Goal: Task Accomplishment & Management: Manage account settings

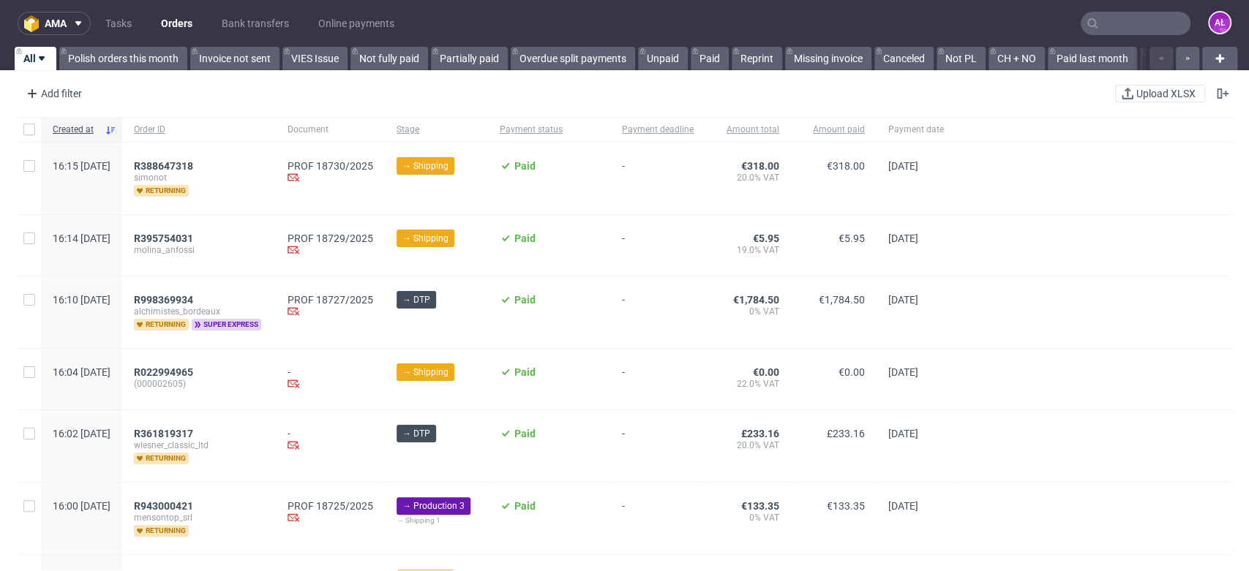
click at [1122, 23] on input "text" at bounding box center [1135, 23] width 110 height 23
paste input "FV 1343/8/2025"
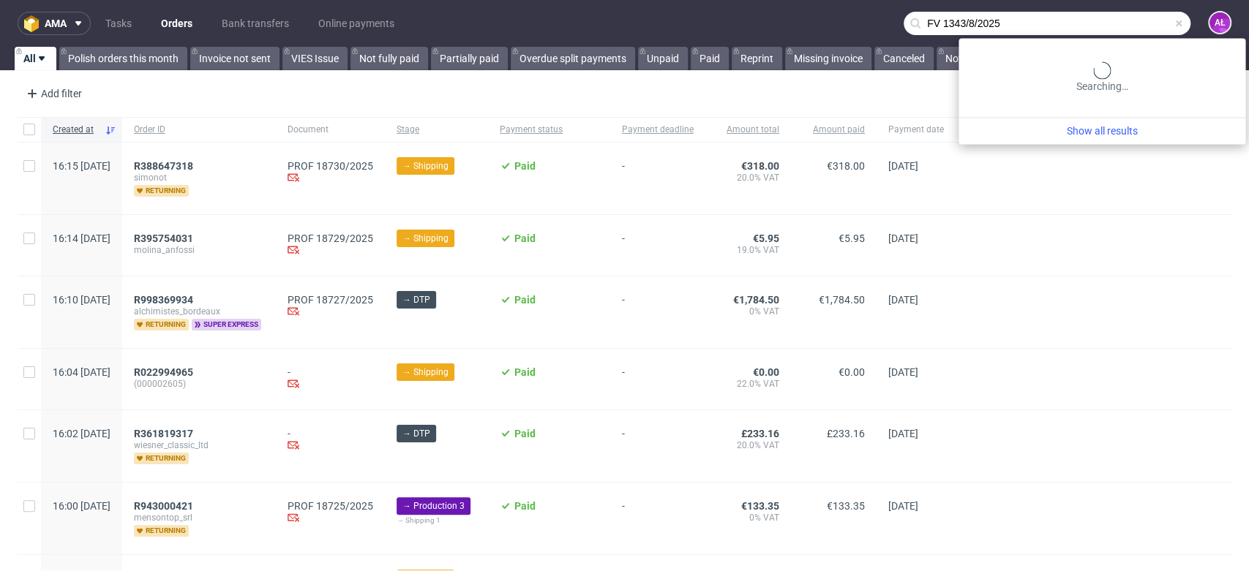
type input "FV 1343/8/2025"
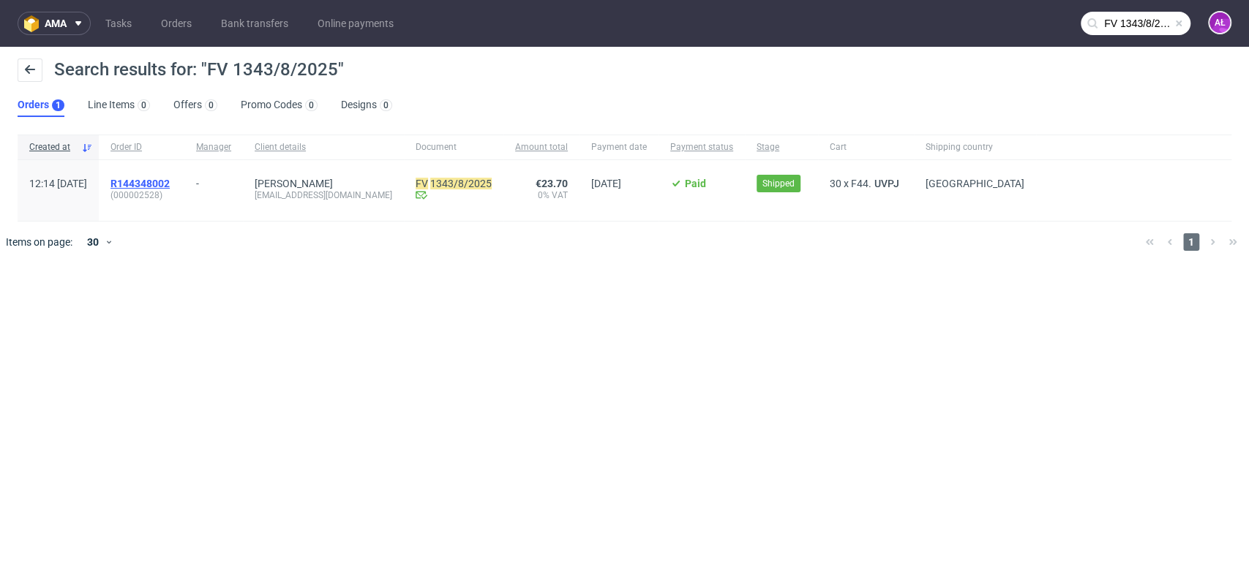
click at [170, 180] on span "R144348002" at bounding box center [139, 184] width 59 height 12
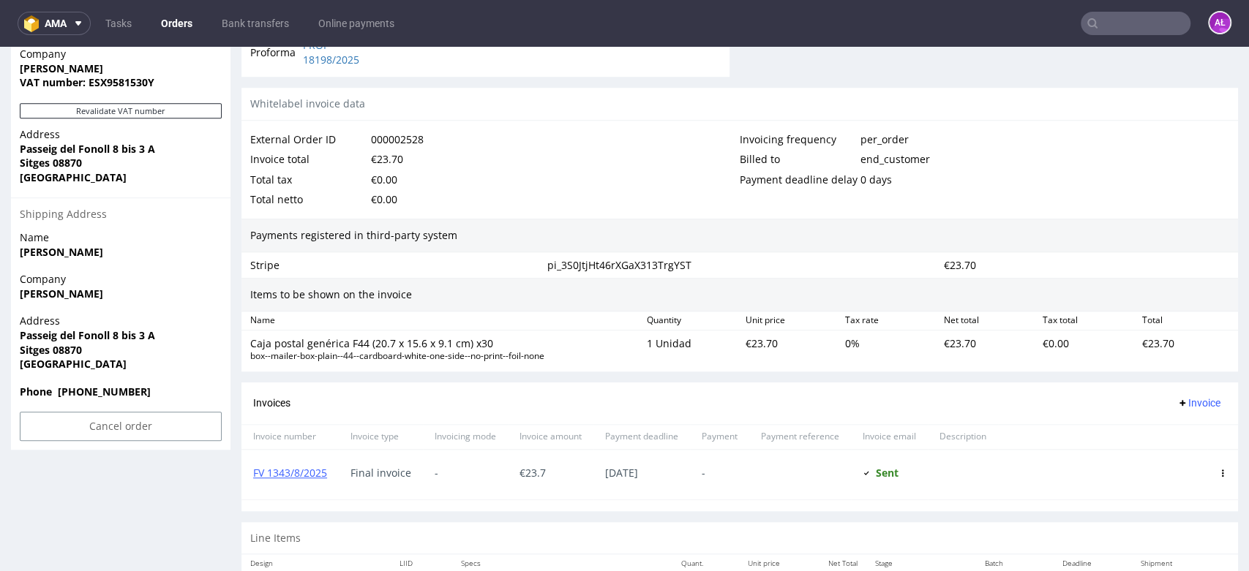
scroll to position [835, 0]
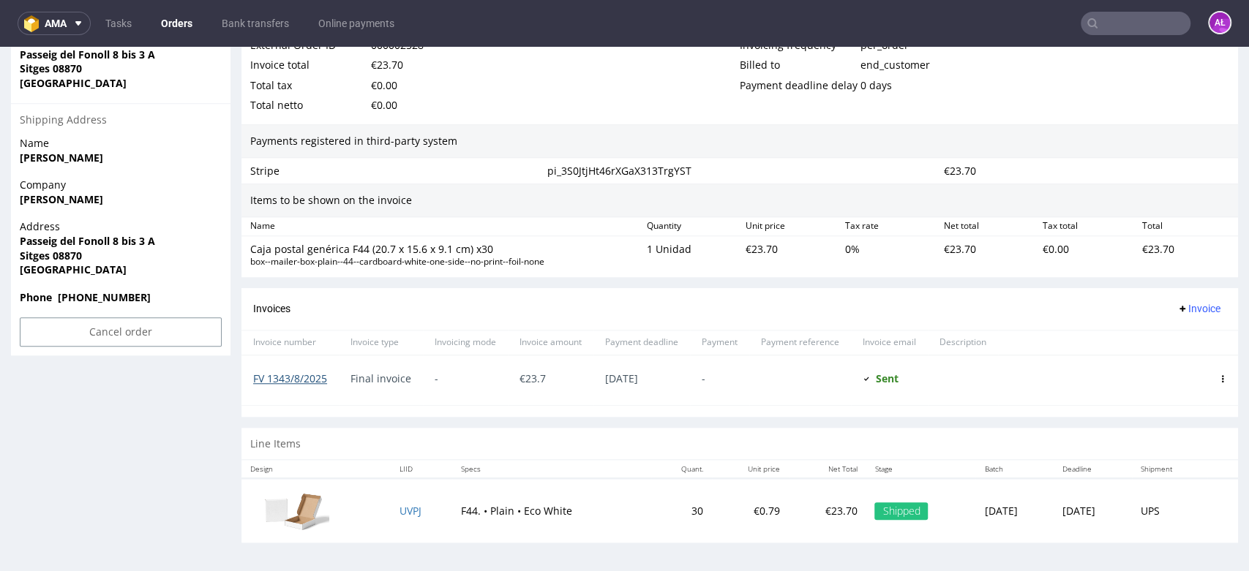
click at [306, 380] on link "FV 1343/8/2025" at bounding box center [290, 379] width 74 height 14
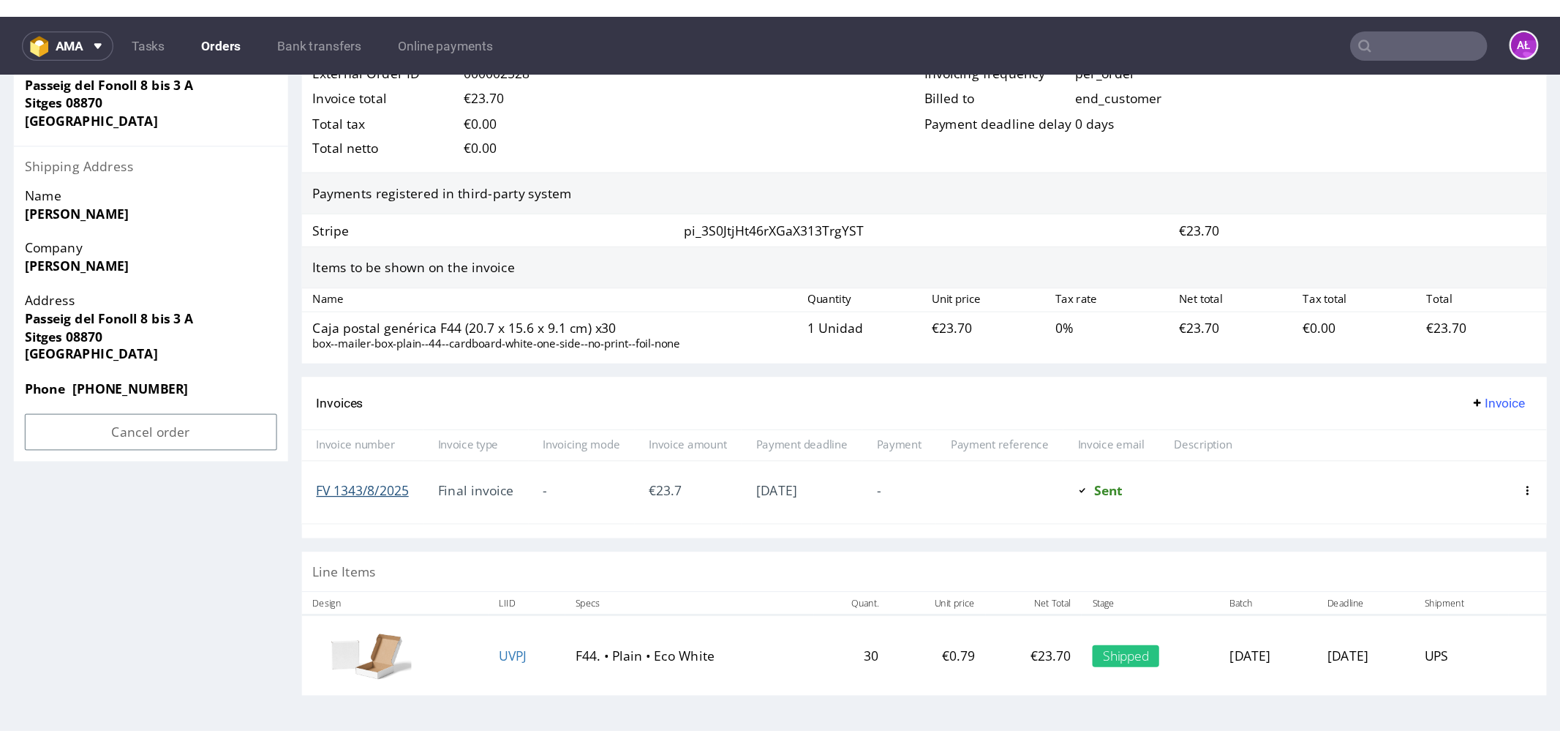
scroll to position [661, 0]
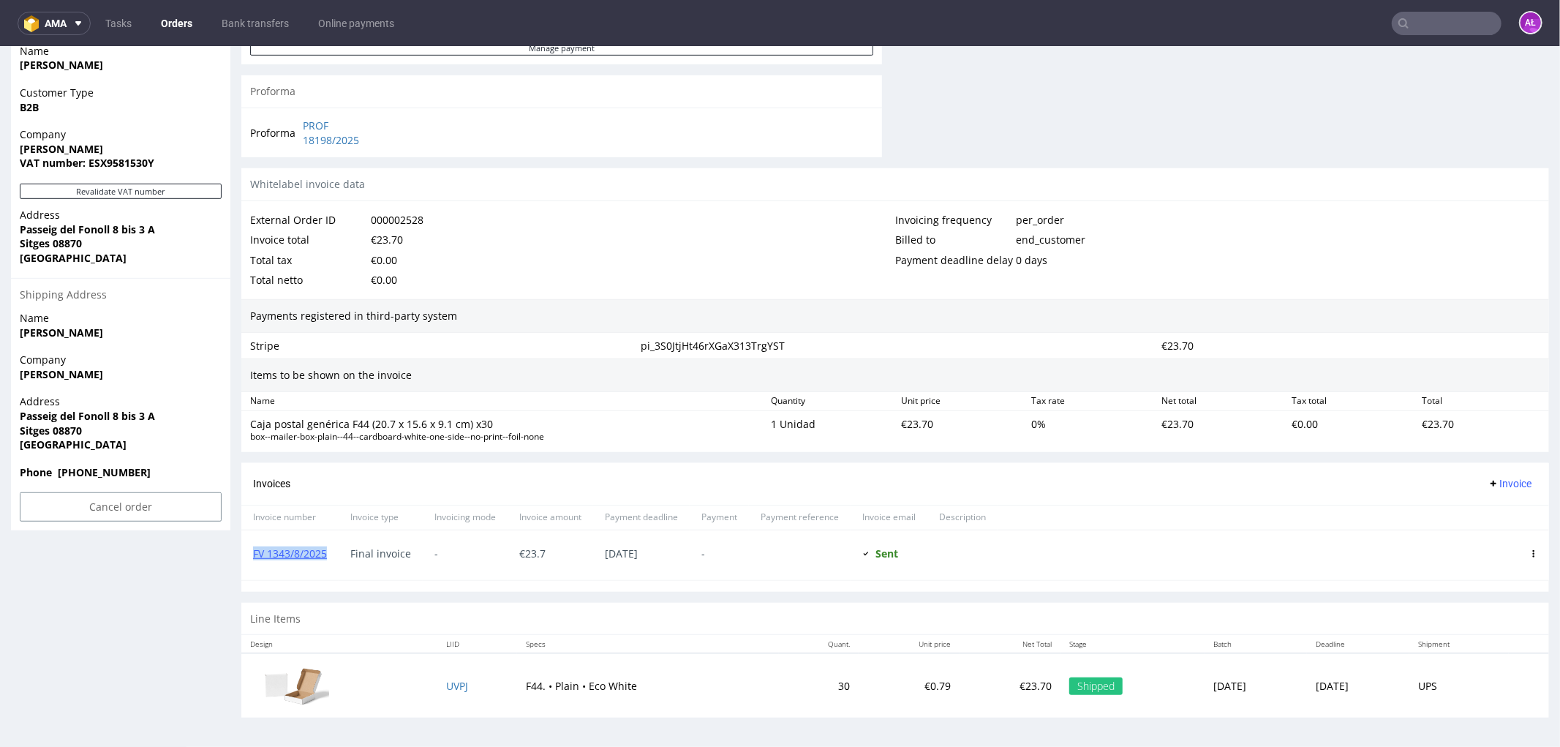
drag, startPoint x: 330, startPoint y: 561, endPoint x: 252, endPoint y: 564, distance: 78.3
click at [252, 564] on div "FV 1343/8/2025" at bounding box center [289, 555] width 97 height 50
copy link "FV 1343/8/2025"
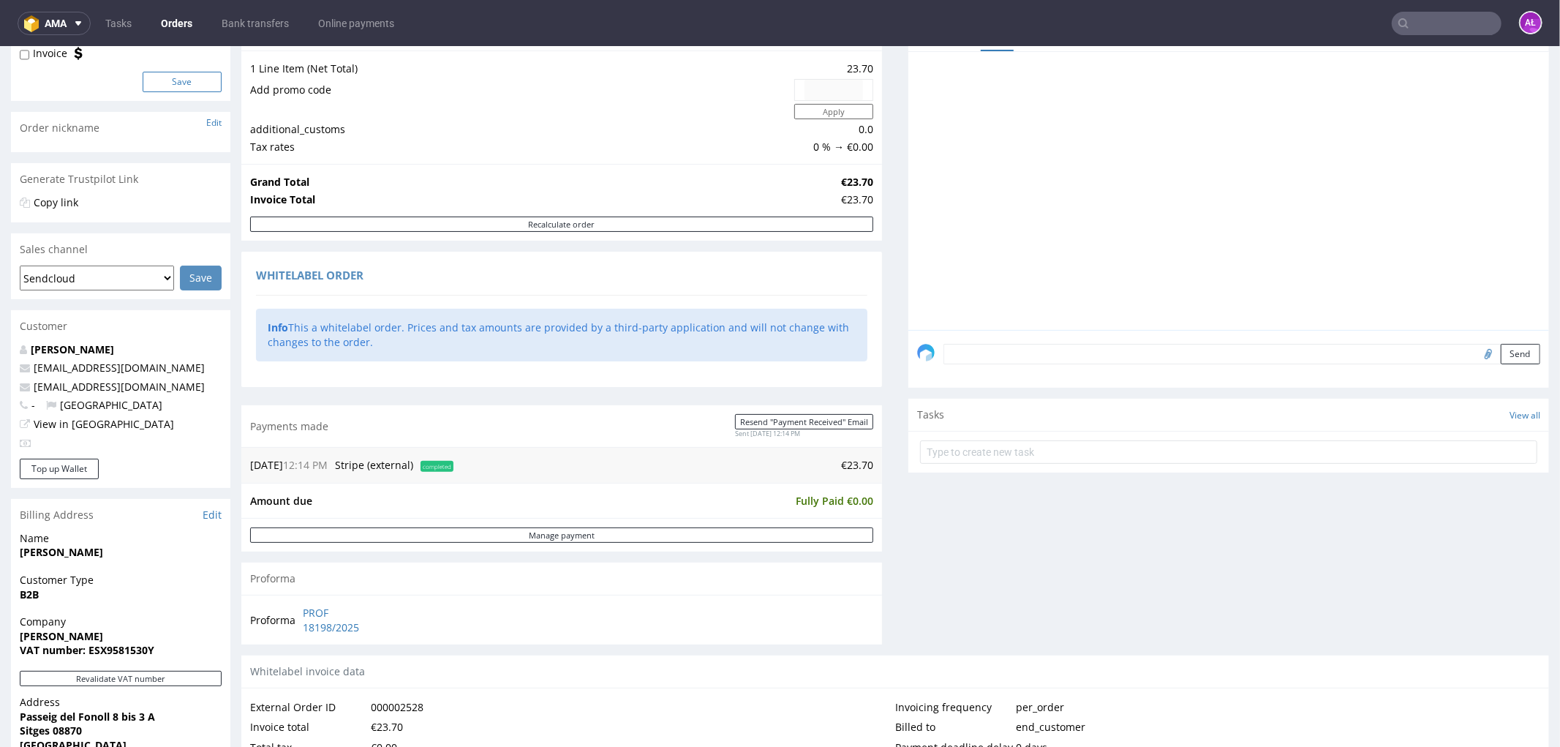
scroll to position [0, 0]
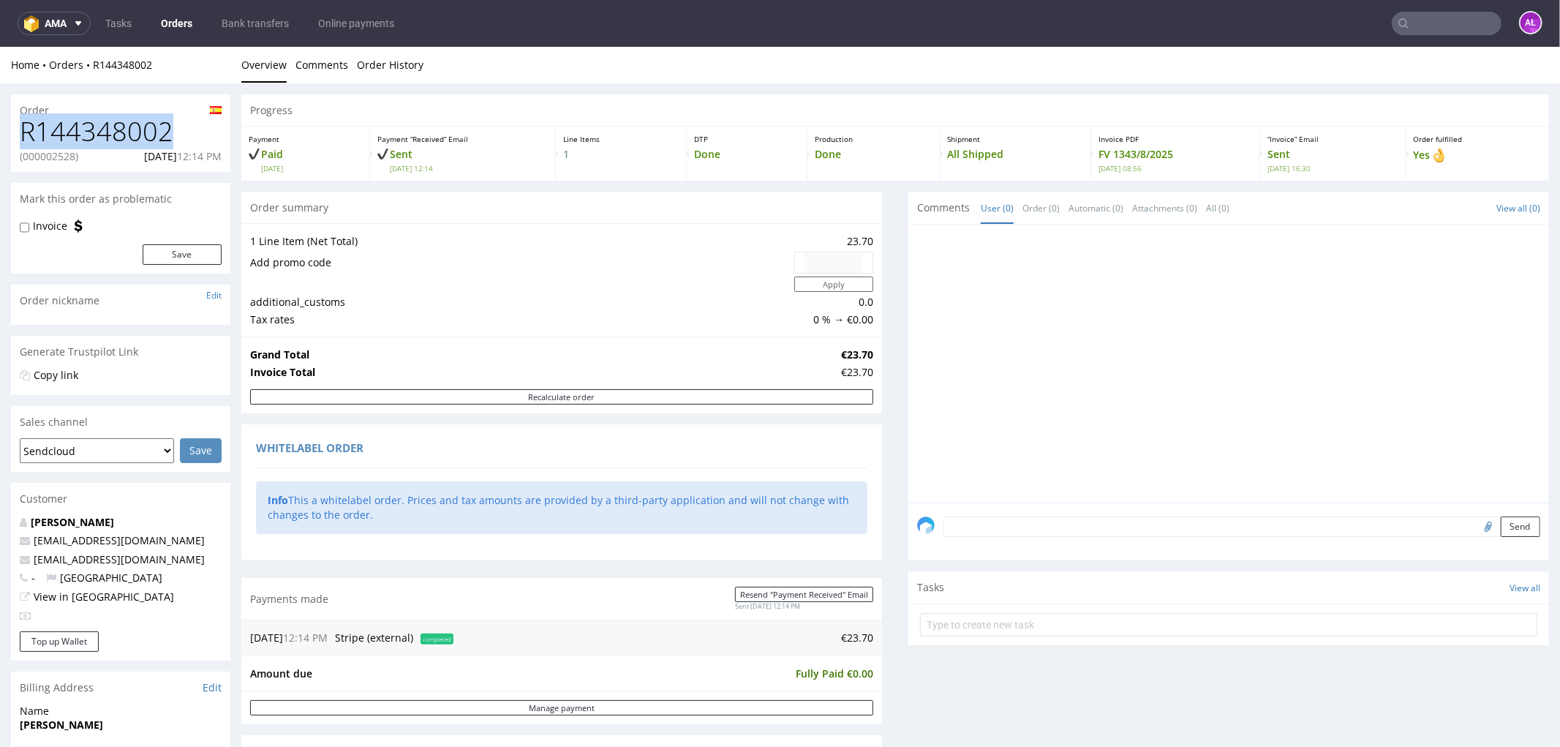
drag, startPoint x: 173, startPoint y: 129, endPoint x: 12, endPoint y: 135, distance: 160.3
click at [12, 135] on div "R144348002 (000002528) 26.08.2025 12:14 PM" at bounding box center [120, 143] width 219 height 55
copy h1 "R144348002"
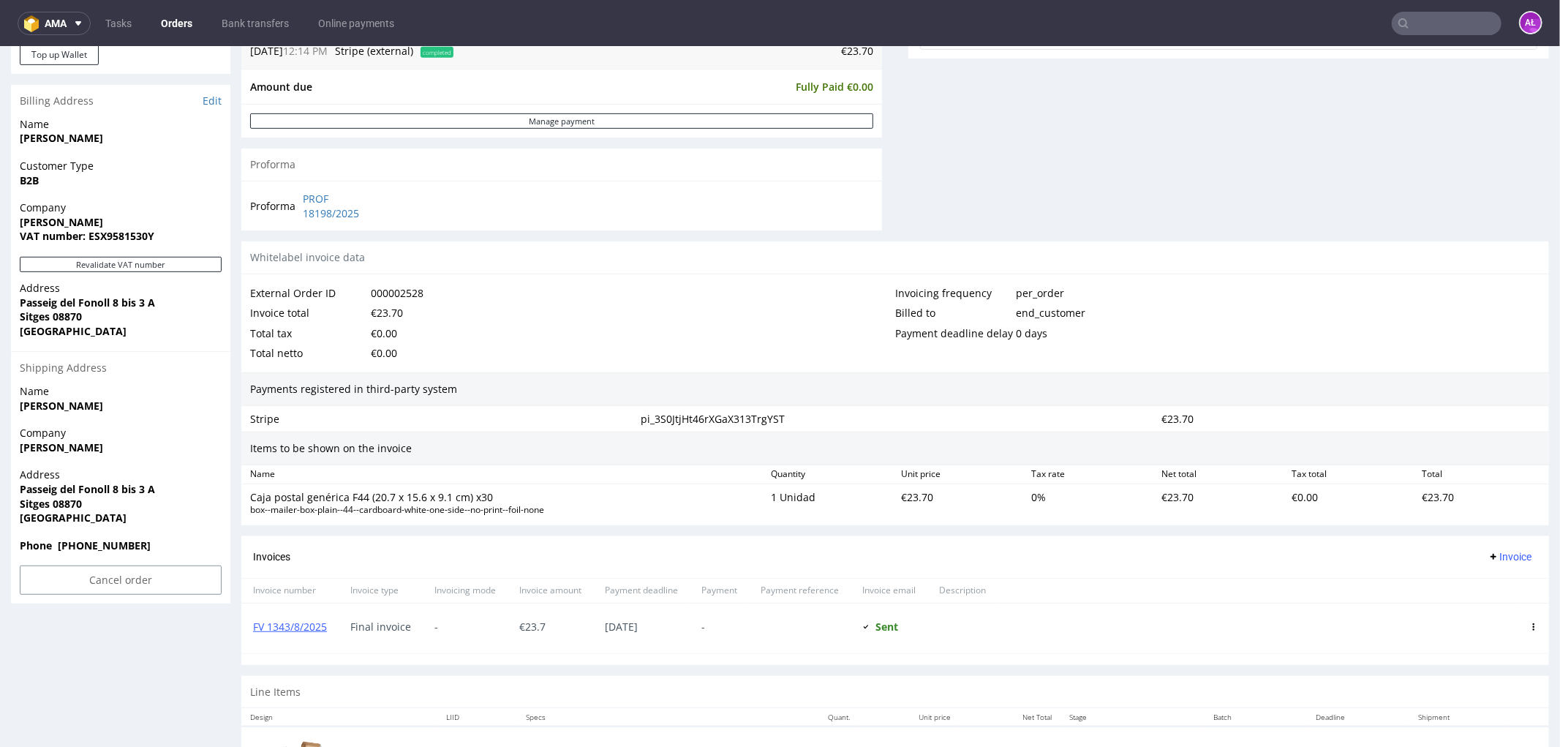
scroll to position [661, 0]
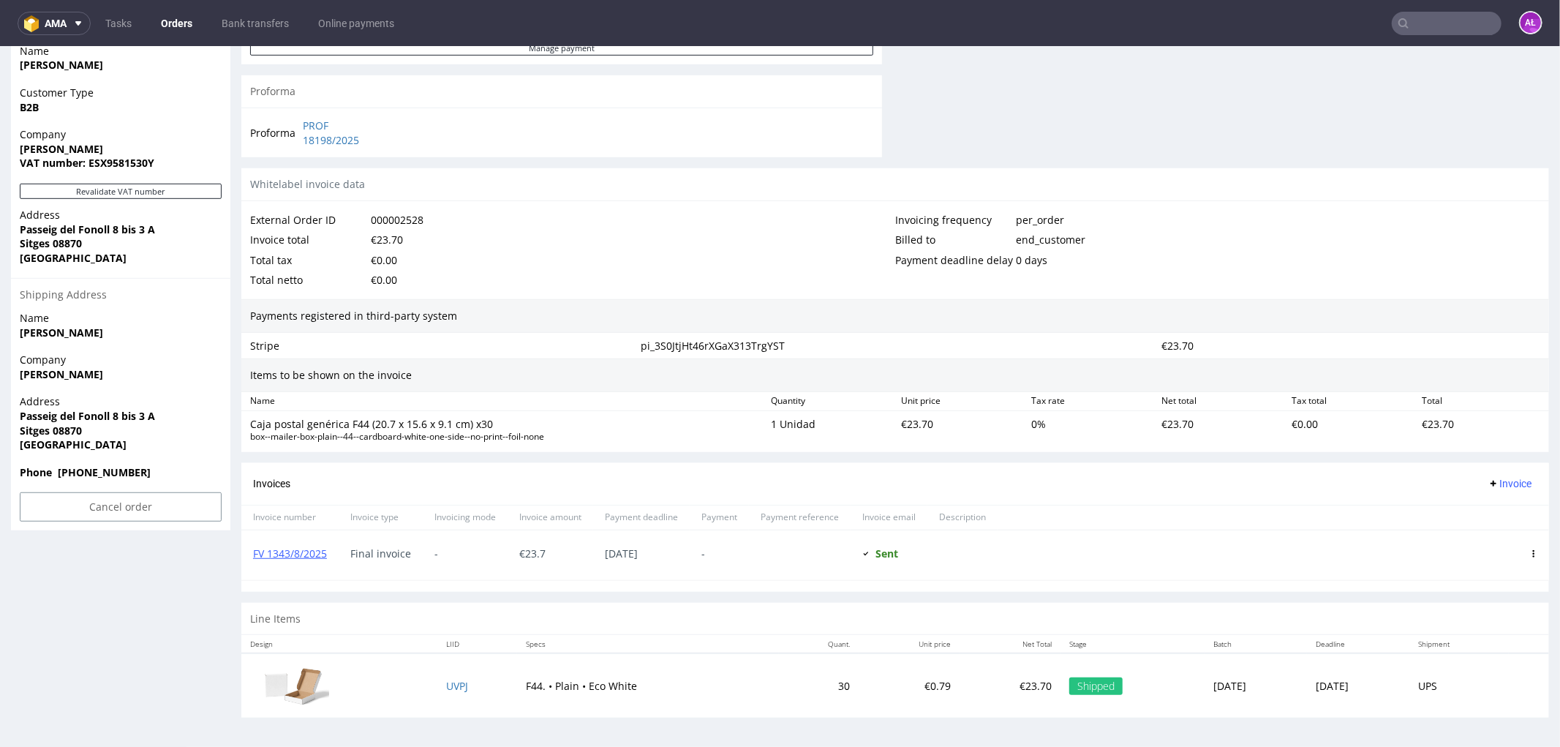
click at [1248, 549] on icon at bounding box center [1533, 552] width 7 height 7
click at [1248, 568] on li "Edit" at bounding box center [1468, 578] width 112 height 26
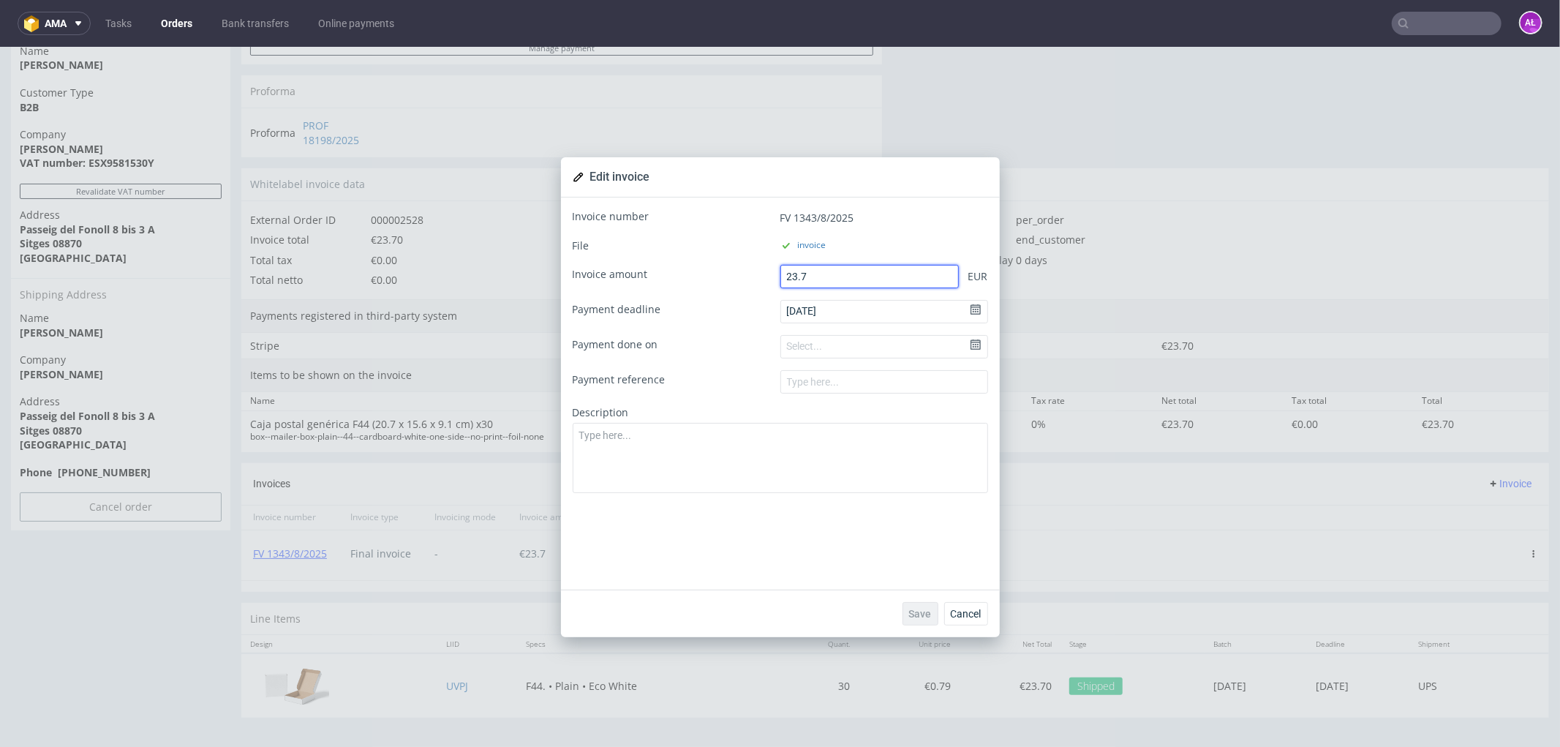
drag, startPoint x: 843, startPoint y: 274, endPoint x: 742, endPoint y: 278, distance: 101.0
click at [742, 278] on div "Invoice amount 23.7 EUR" at bounding box center [780, 275] width 415 height 23
type input "0"
click at [764, 467] on textarea at bounding box center [780, 457] width 415 height 70
drag, startPoint x: 786, startPoint y: 480, endPoint x: 568, endPoint y: 444, distance: 220.9
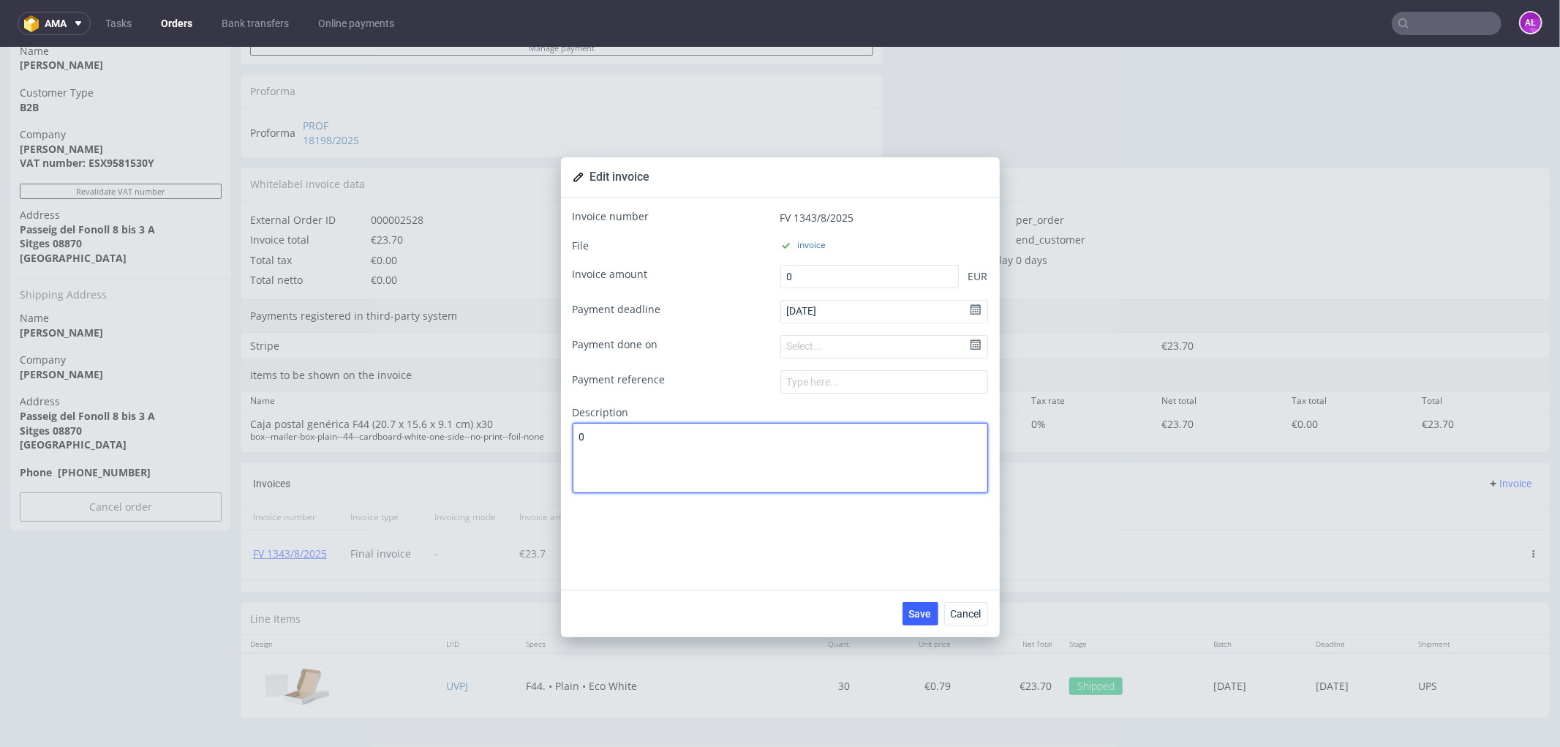
click at [573, 444] on textarea "0" at bounding box center [780, 457] width 415 height 70
type textarea "Incorrect numer order"
click at [909, 571] on span "Save" at bounding box center [920, 613] width 23 height 10
click at [973, 571] on span "Cancel" at bounding box center [966, 613] width 31 height 10
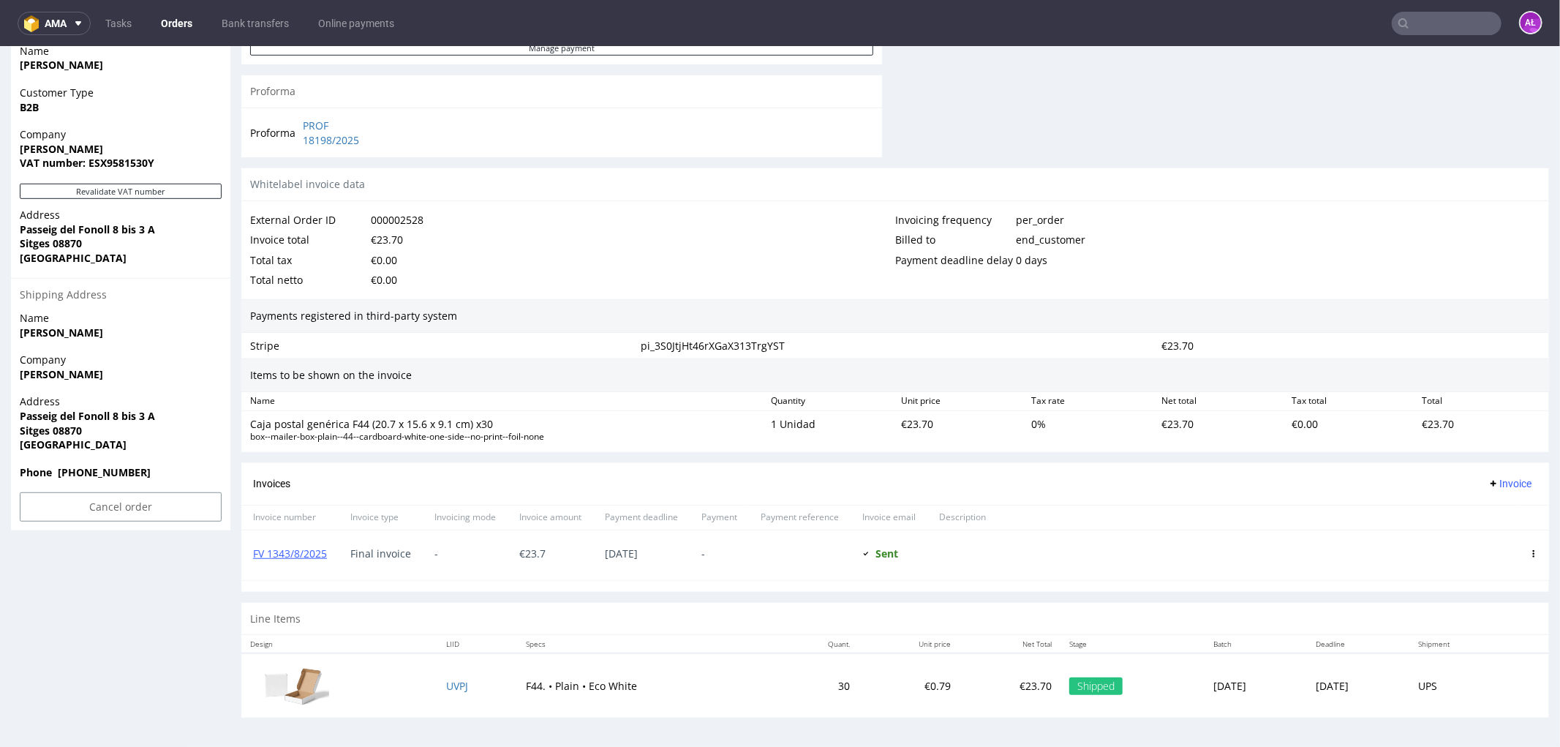
click at [1248, 484] on span "Invoice" at bounding box center [1510, 483] width 44 height 12
click at [1248, 512] on span "Upload" at bounding box center [1485, 515] width 71 height 15
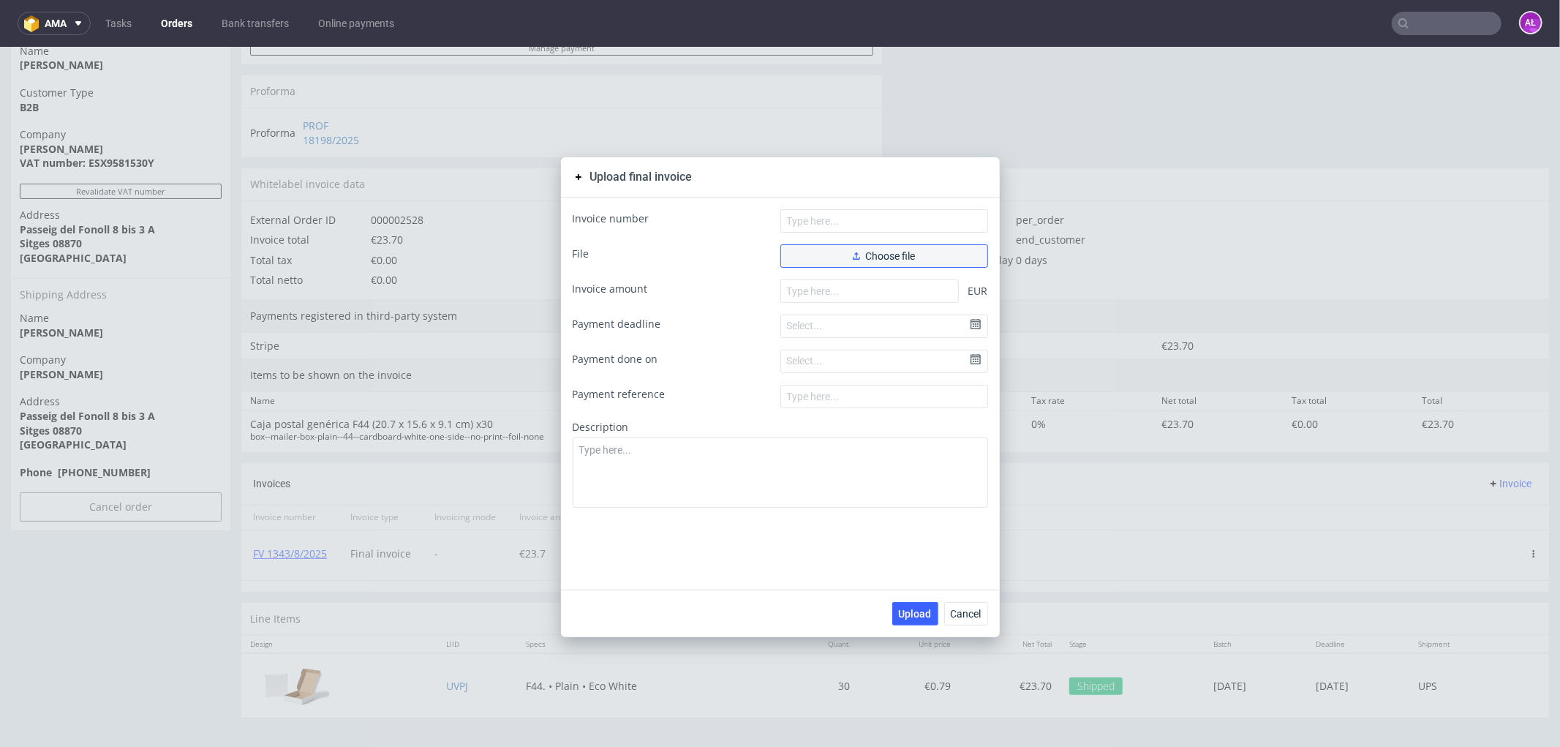
click at [922, 250] on button "Choose file" at bounding box center [884, 255] width 208 height 23
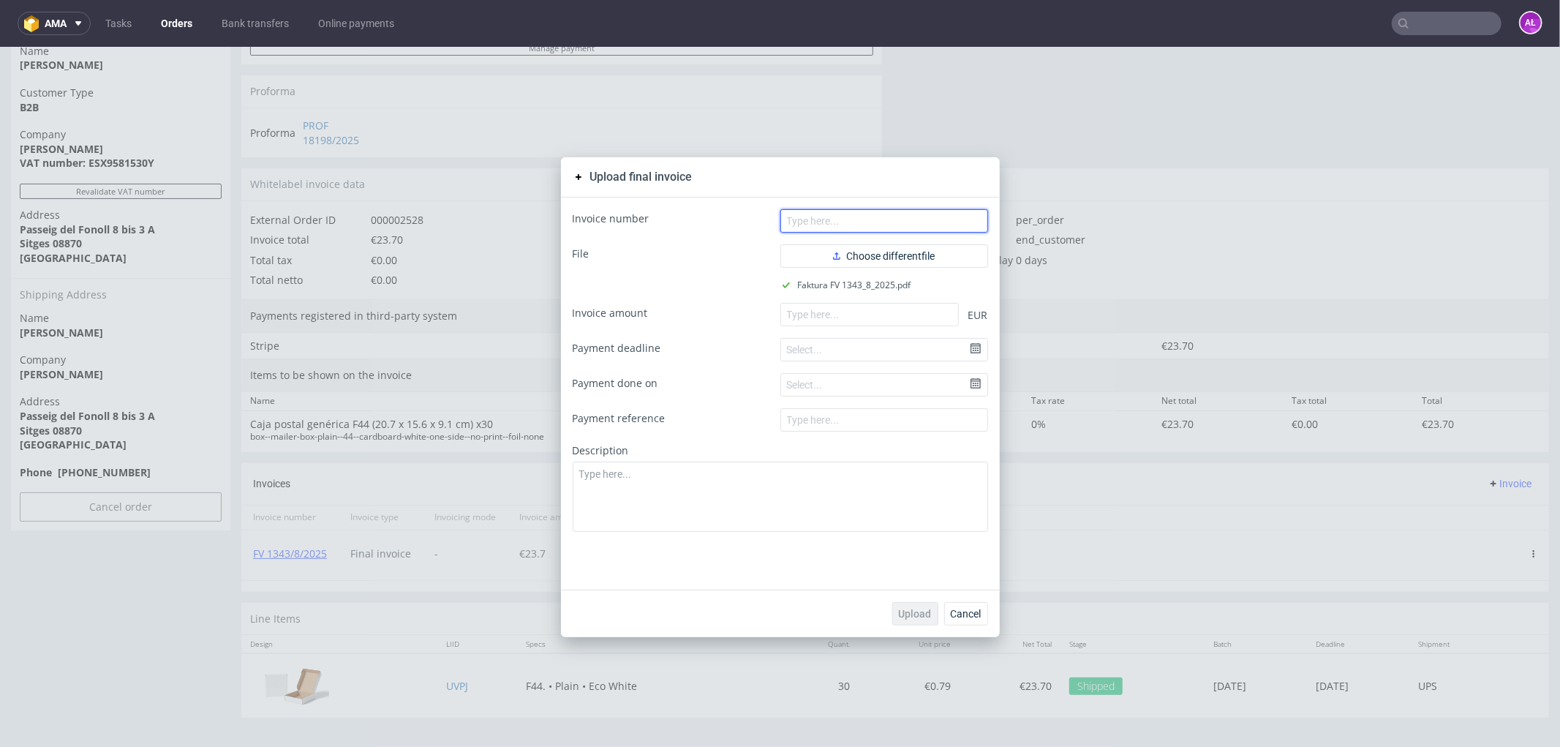
click at [901, 221] on input "text" at bounding box center [884, 219] width 208 height 23
paste input "FV 1343/8/2025"
type input "FV 1343/8/2025"
click at [852, 320] on input "number" at bounding box center [869, 313] width 178 height 23
paste input "23.70"
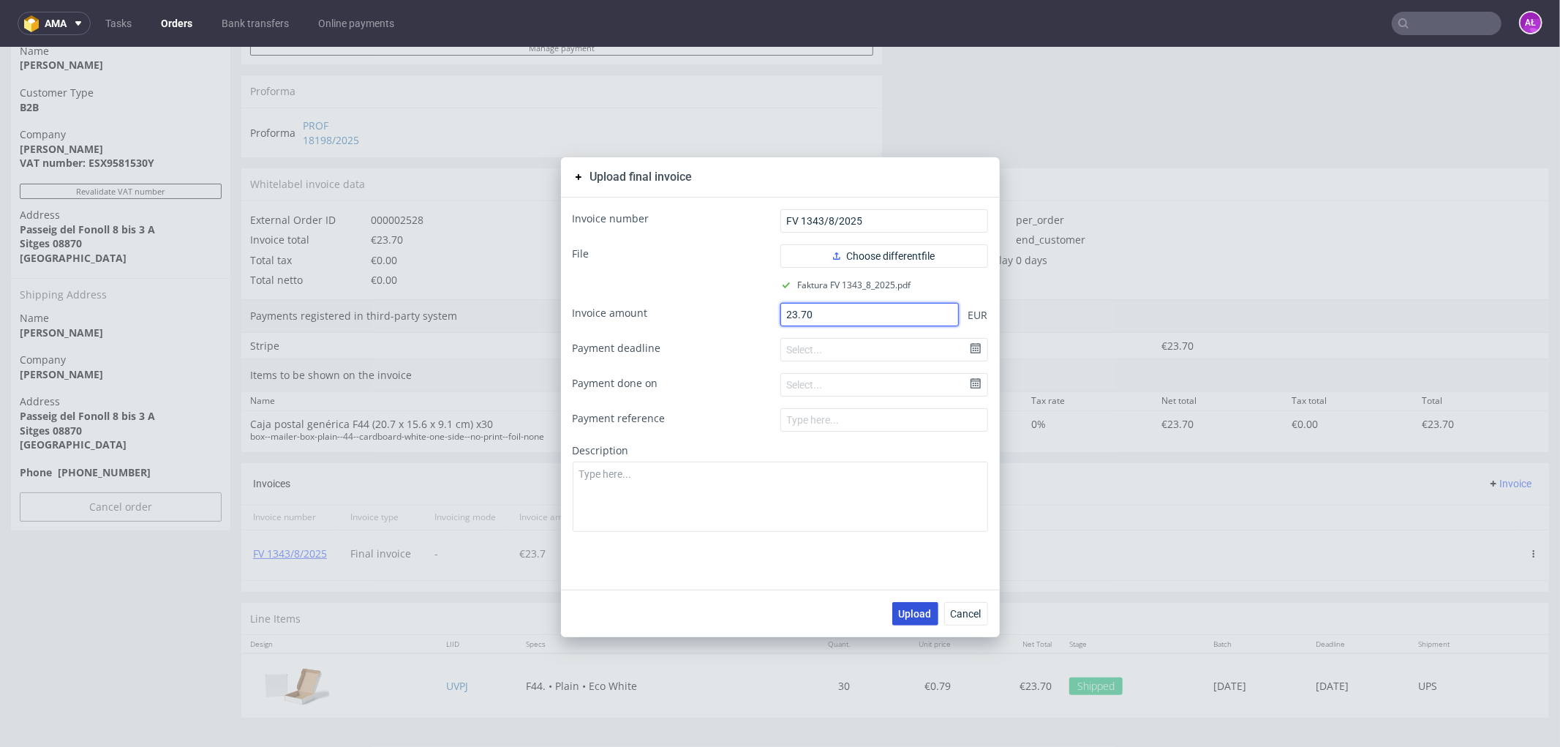
type input "23.70"
click at [901, 571] on span "Upload" at bounding box center [915, 613] width 33 height 10
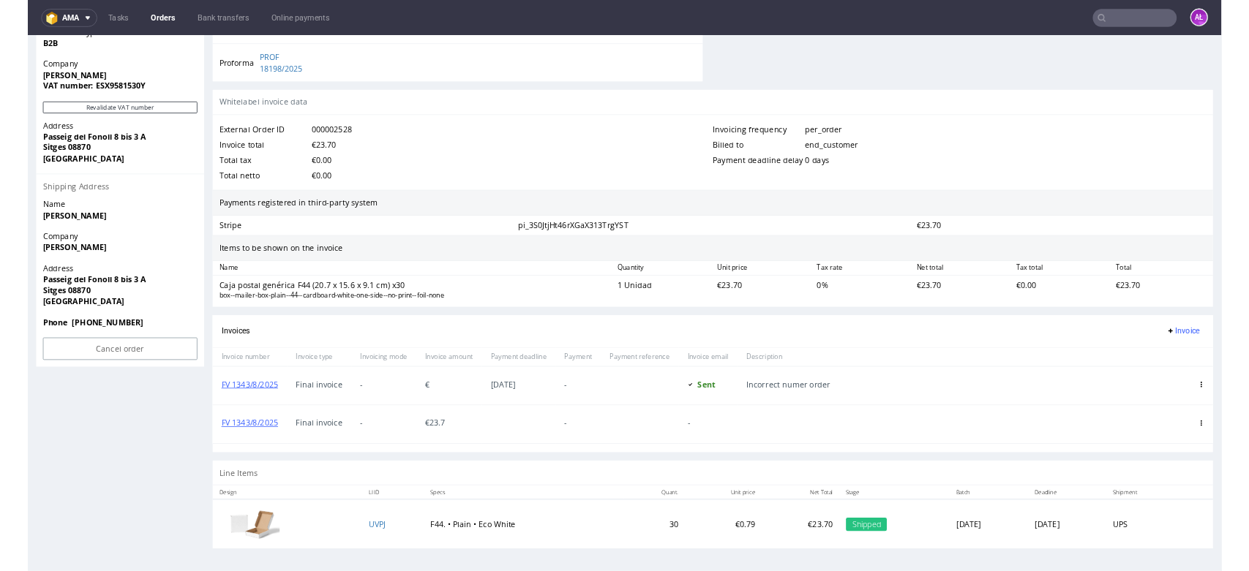
scroll to position [709, 0]
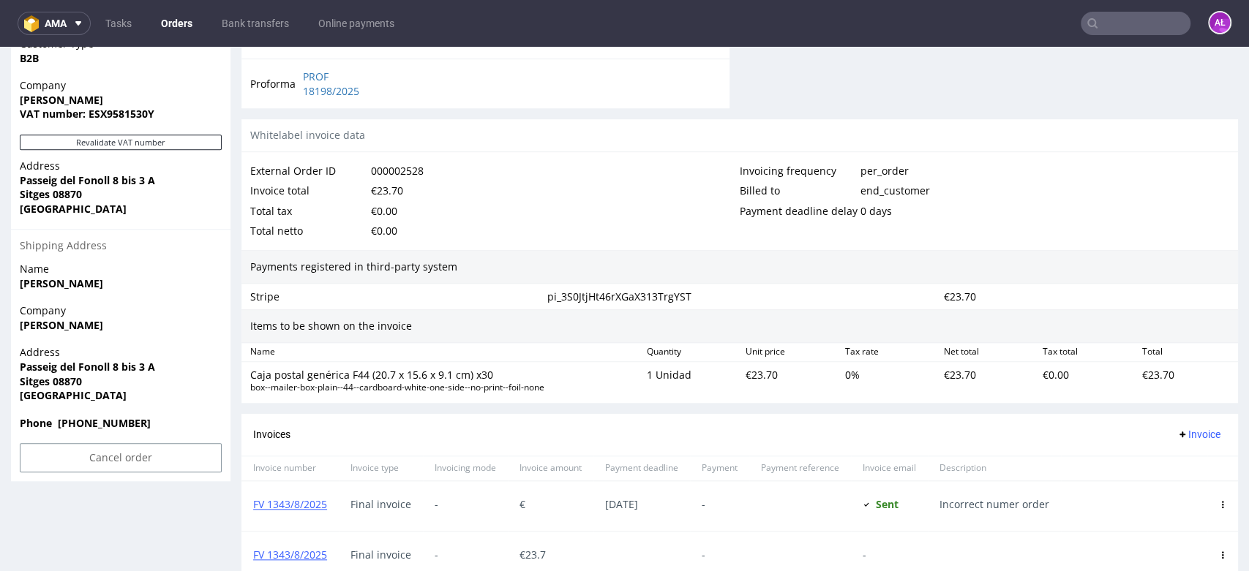
click at [1105, 19] on input "text" at bounding box center [1135, 23] width 110 height 23
paste input "R412107230_GKHJ"
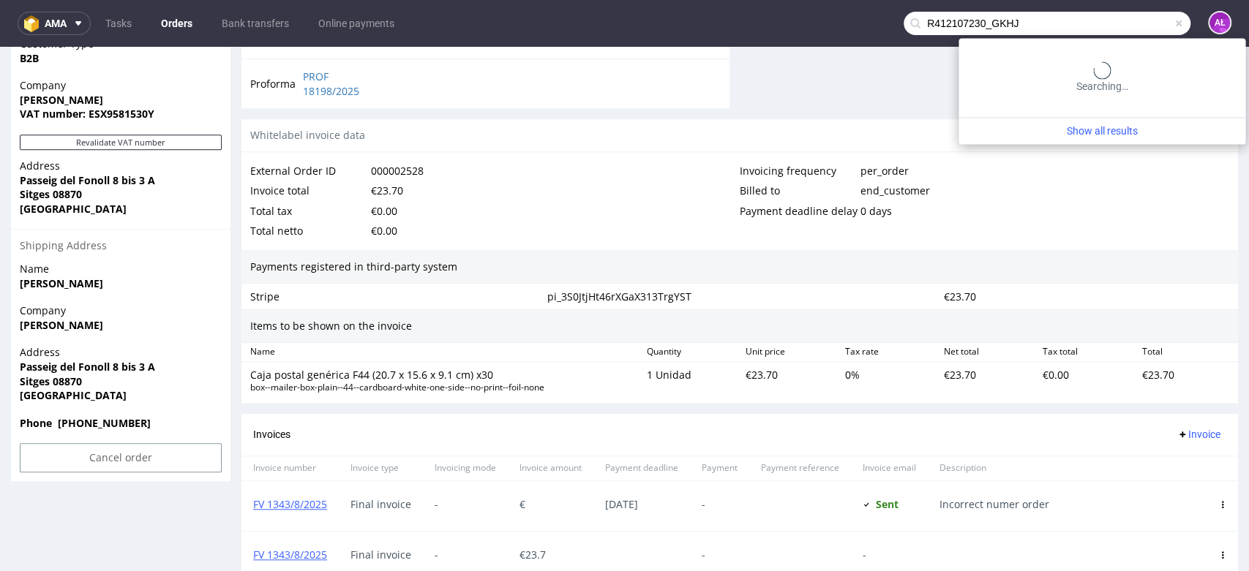
scroll to position [0, 0]
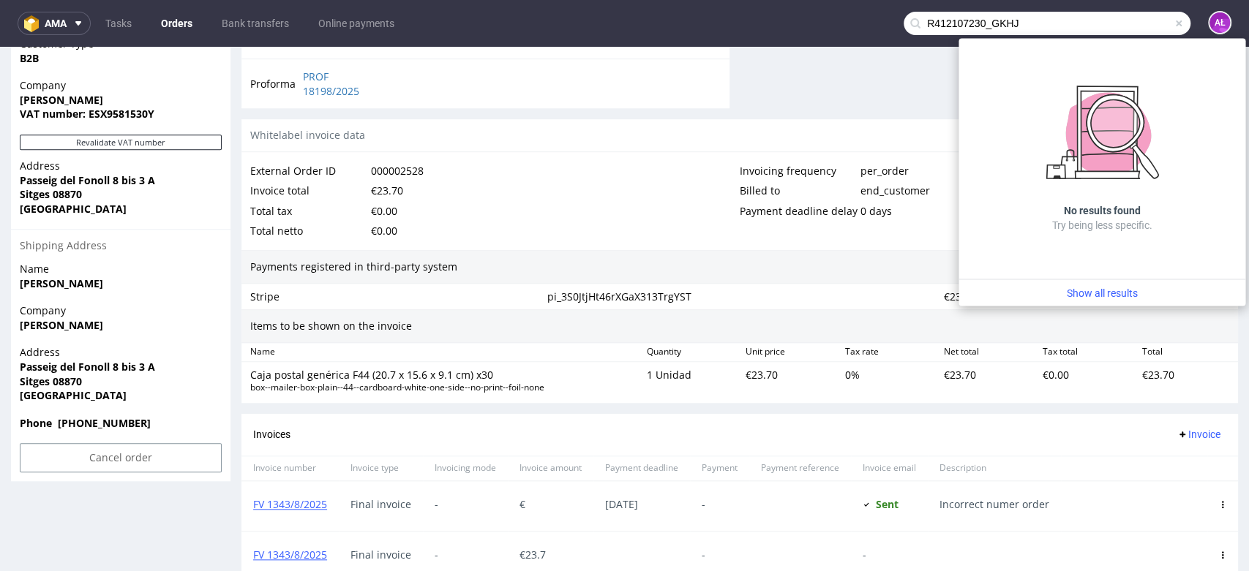
drag, startPoint x: 1091, startPoint y: 23, endPoint x: 973, endPoint y: 31, distance: 118.1
click at [973, 31] on input "R412107230_GKHJ" at bounding box center [1046, 23] width 287 height 23
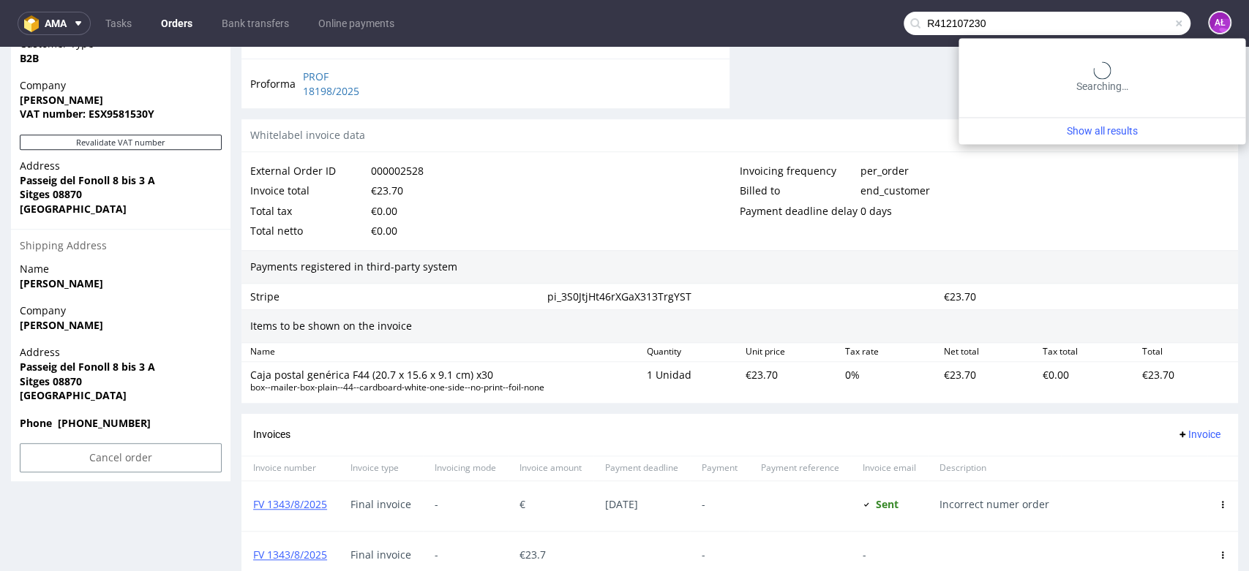
type input "R412107230"
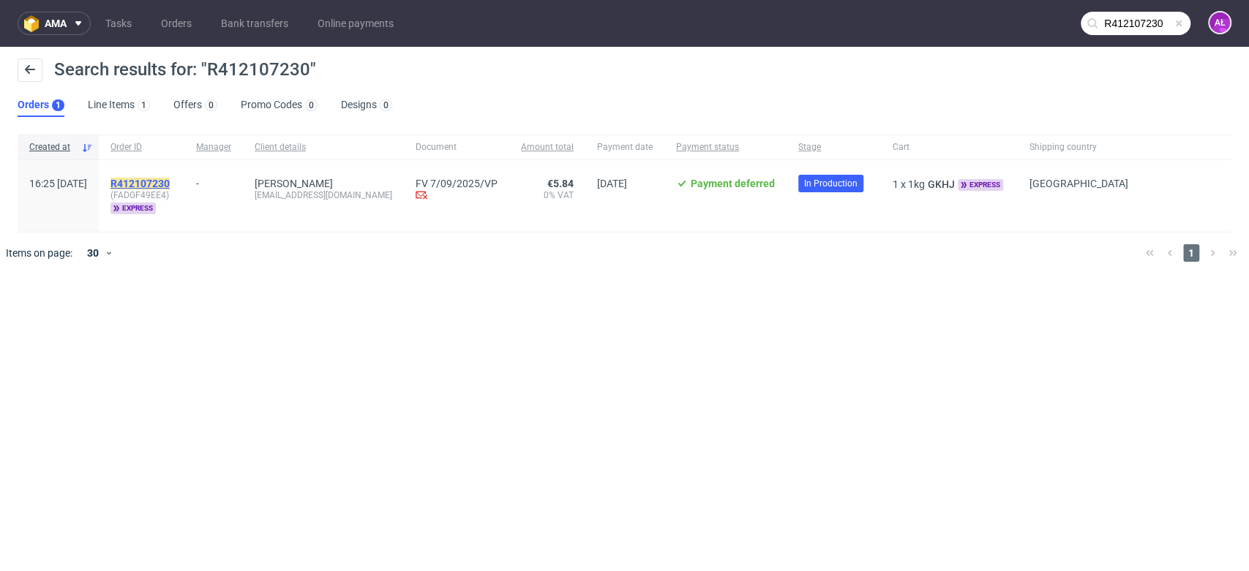
click at [170, 180] on mark "R412107230" at bounding box center [139, 184] width 59 height 12
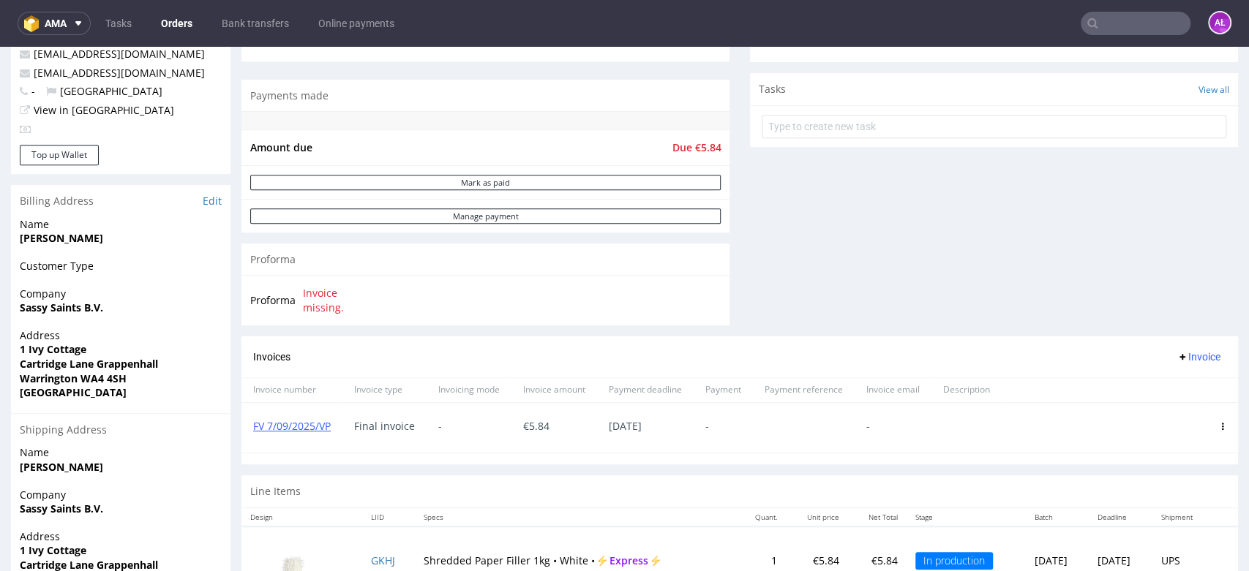
scroll to position [487, 0]
drag, startPoint x: 334, startPoint y: 430, endPoint x: 247, endPoint y: 429, distance: 87.8
click at [247, 429] on div "FV 7/09/2025/VP" at bounding box center [291, 427] width 101 height 50
copy link "FV 7/09/2025/VP"
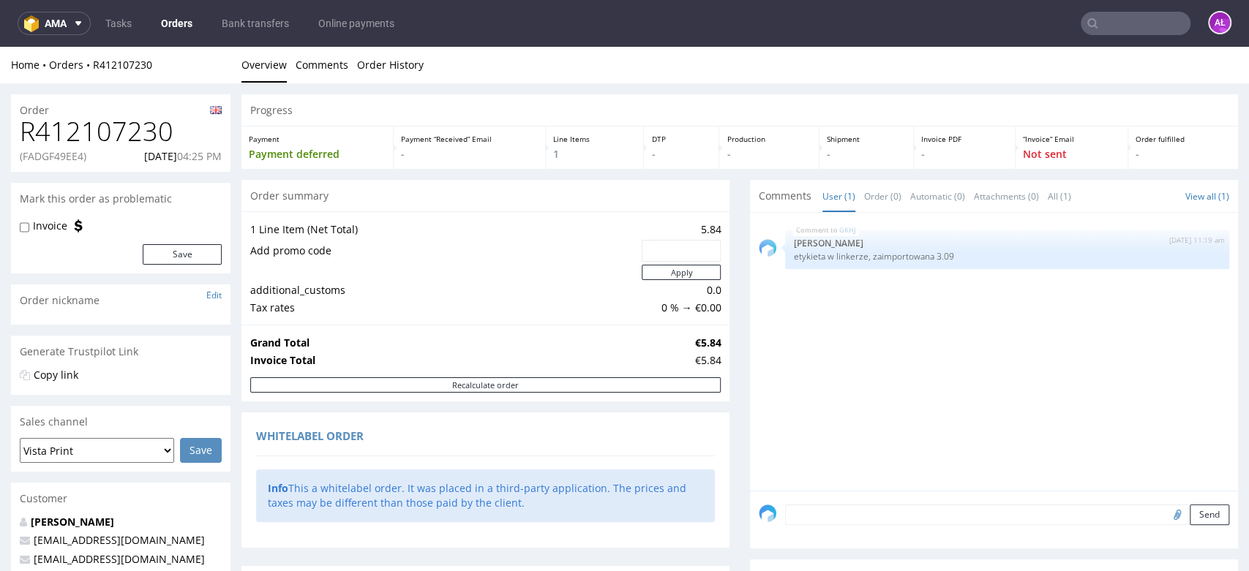
scroll to position [406, 0]
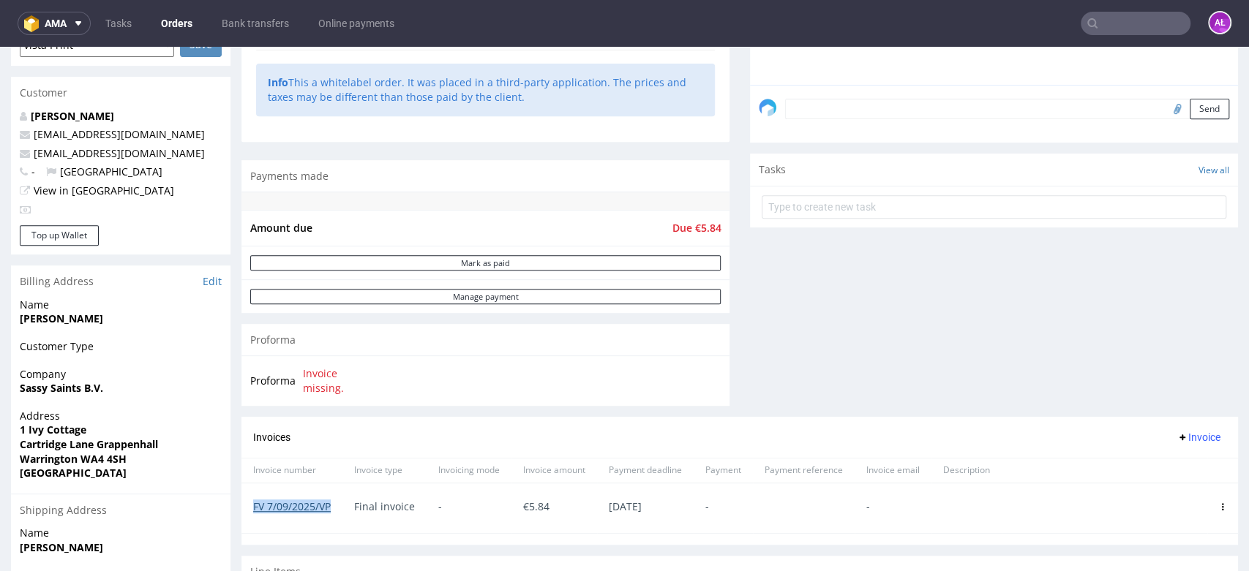
click at [312, 503] on link "FV 7/09/2025/VP" at bounding box center [292, 507] width 78 height 14
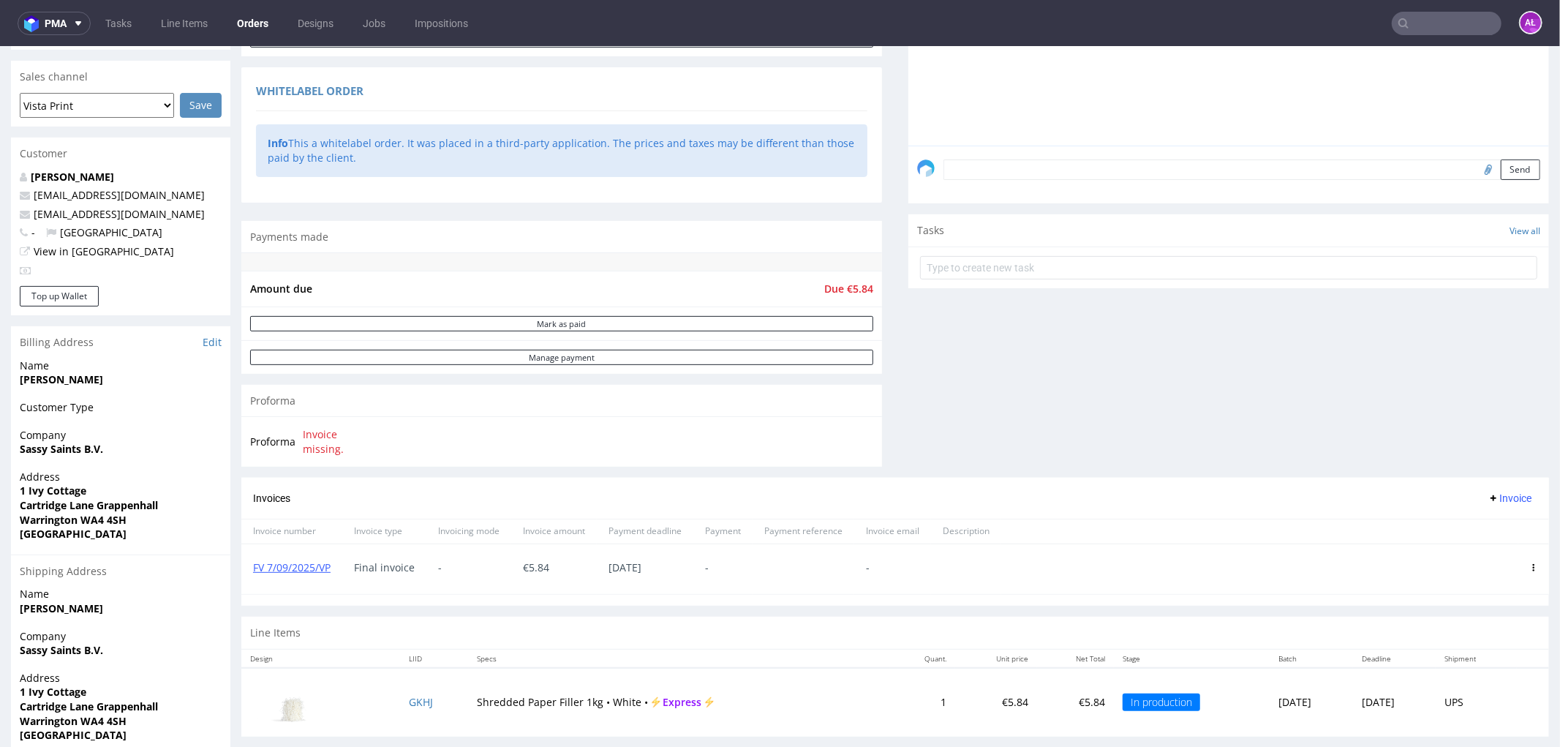
scroll to position [406, 0]
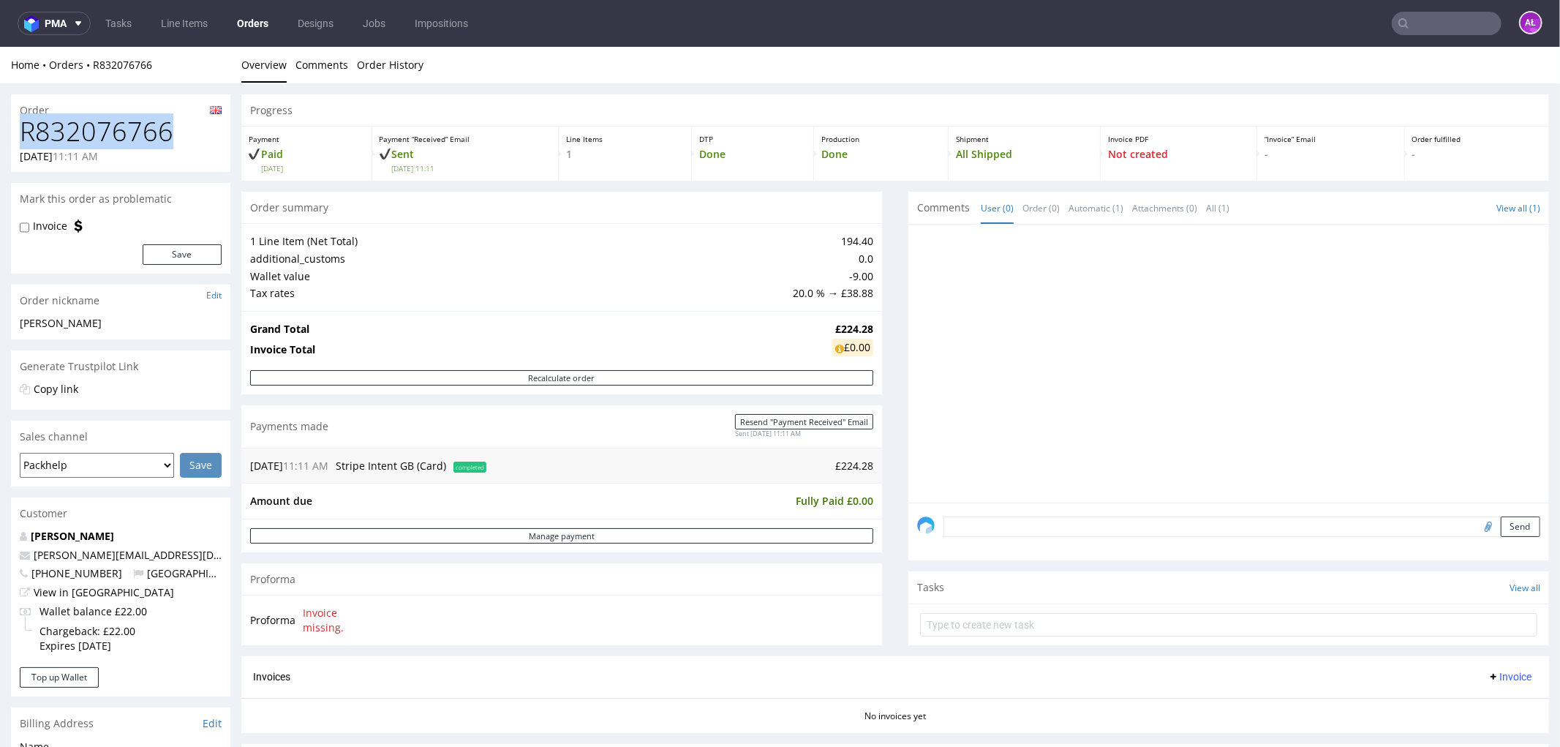
drag, startPoint x: 178, startPoint y: 133, endPoint x: 0, endPoint y: 133, distance: 178.5
click at [0, 133] on div "Order R832076766 01.09.2025 11:11 AM Mark this order as problematic Invoice Sav…" at bounding box center [780, 655] width 1560 height 1145
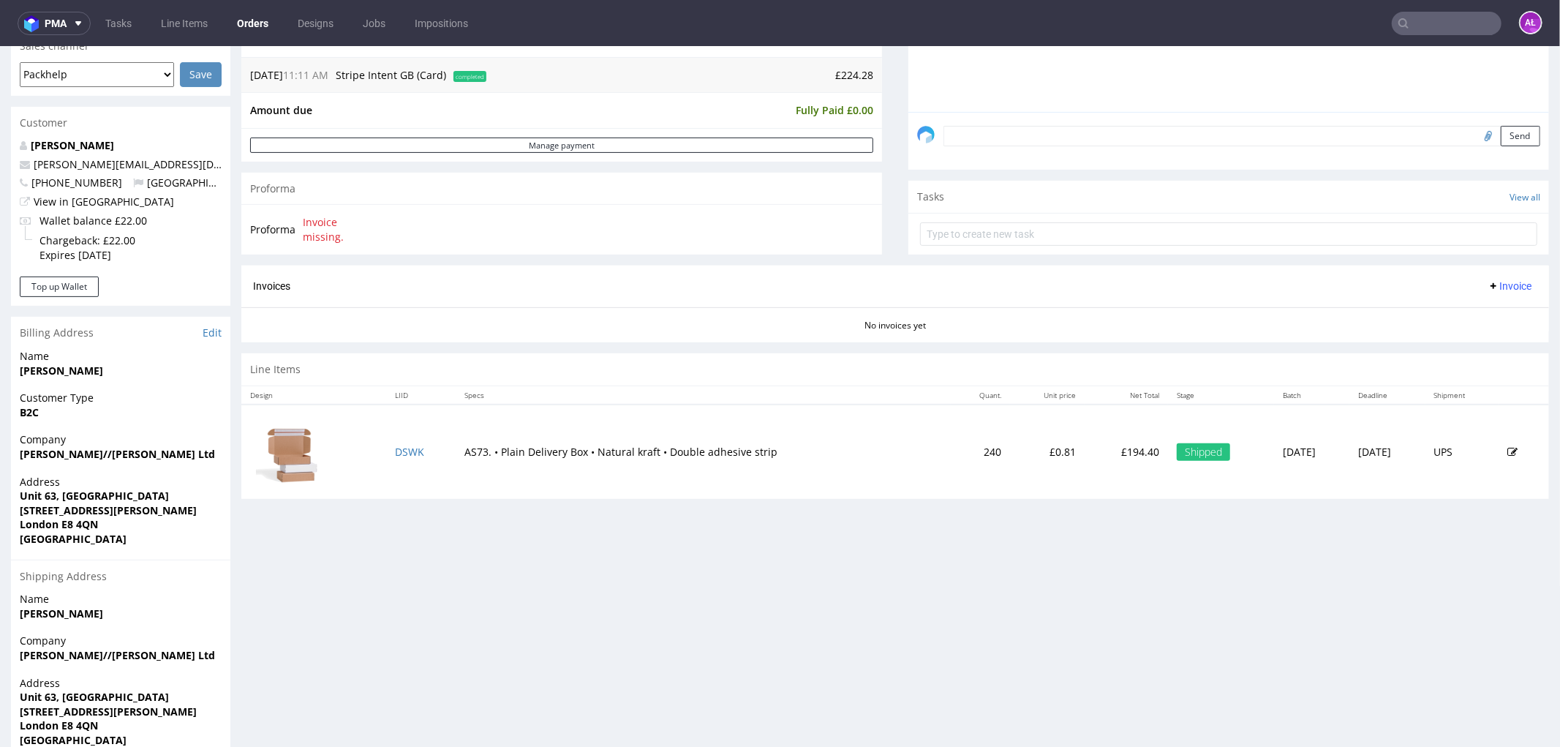
scroll to position [406, 0]
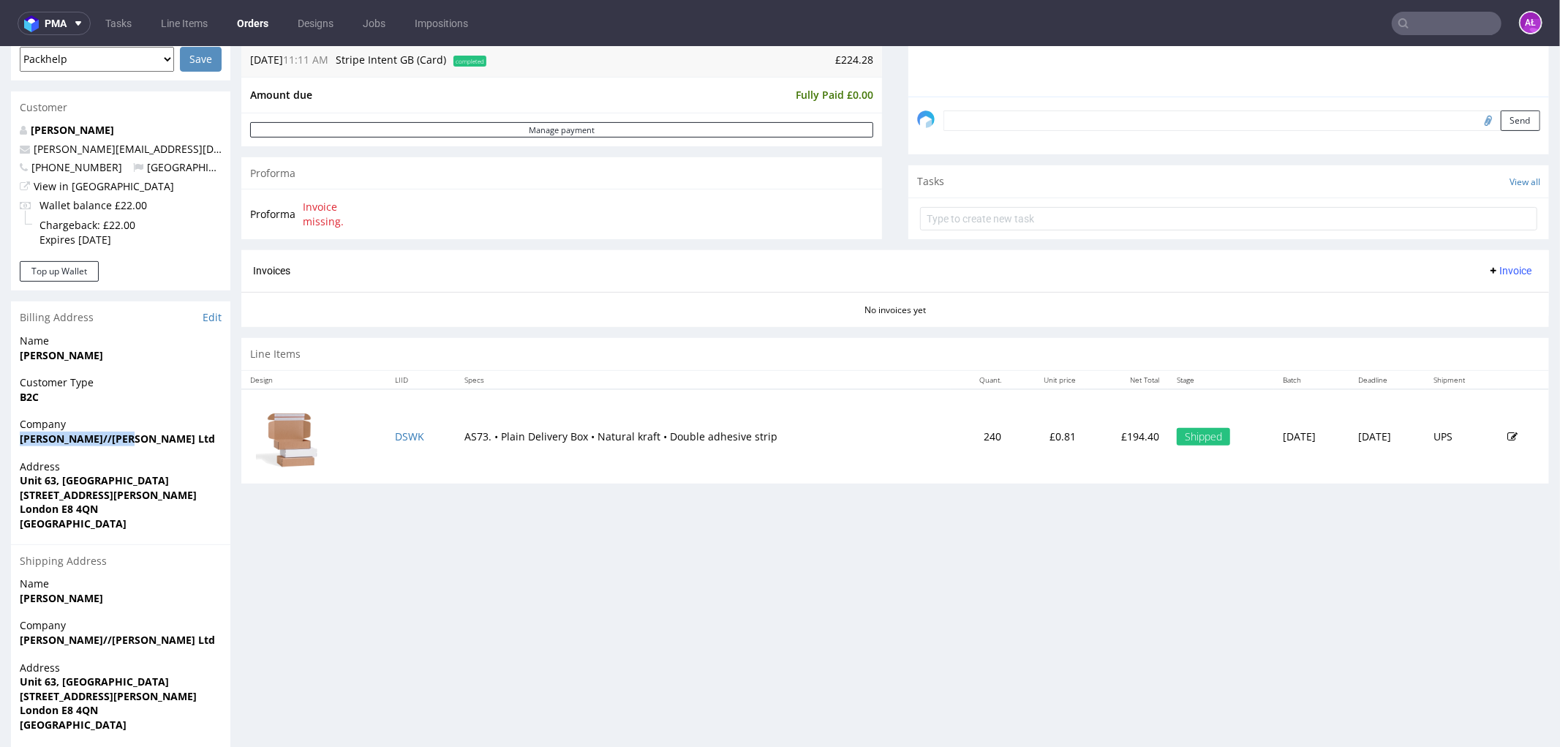
drag, startPoint x: 146, startPoint y: 437, endPoint x: 11, endPoint y: 439, distance: 135.3
click at [11, 439] on div "Company palmer//harding Ltd" at bounding box center [120, 437] width 219 height 42
copy strong "[PERSON_NAME]//[PERSON_NAME] Ltd"
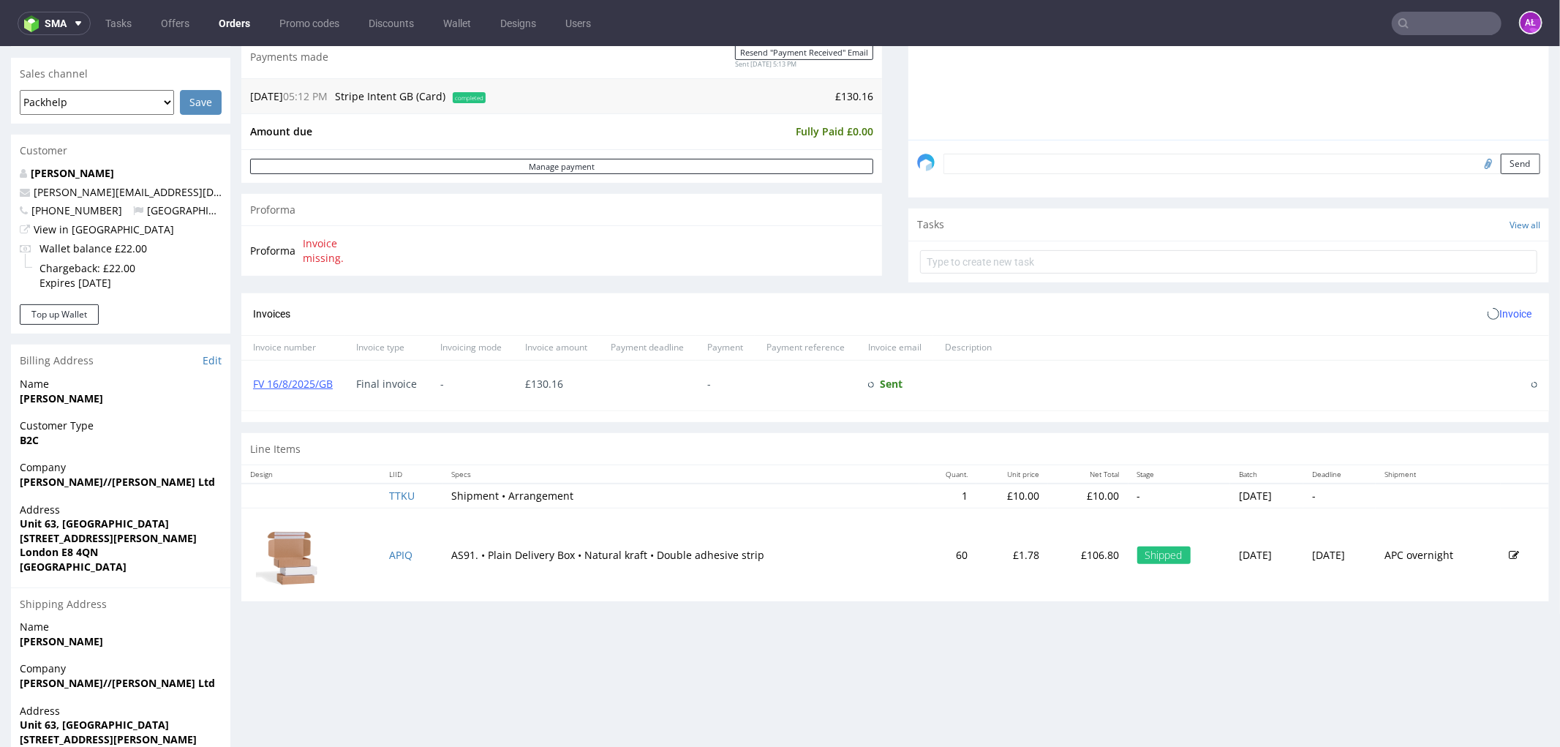
scroll to position [406, 0]
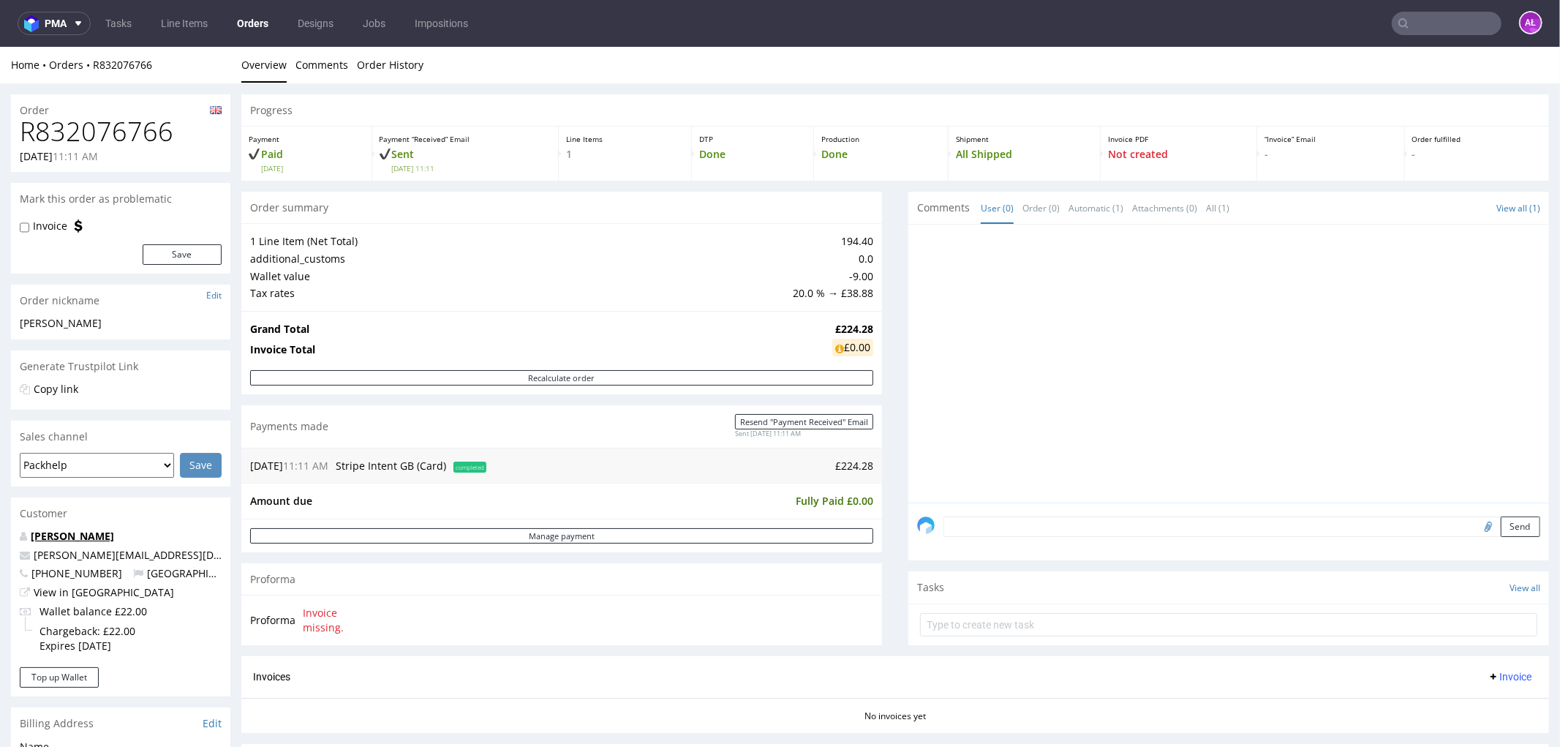
scroll to position [325, 0]
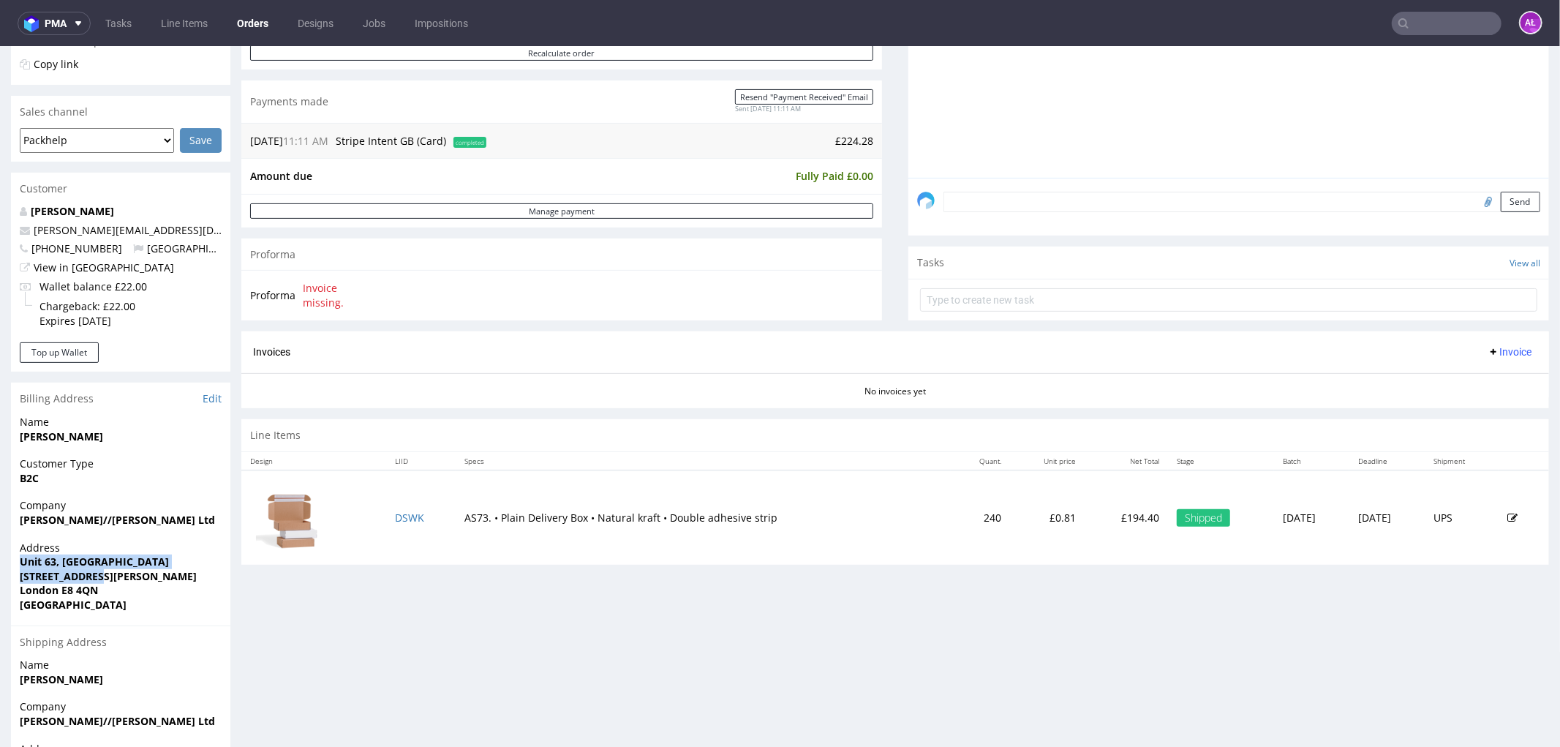
drag, startPoint x: 12, startPoint y: 563, endPoint x: 139, endPoint y: 575, distance: 127.2
click at [139, 575] on div "Address Unit 63, Regent Studios 8 Andrews Road London E8 4QN United Kingdom" at bounding box center [120, 582] width 219 height 85
copy p "Unit 63, Regent Studios 8 Andrews Road"
drag, startPoint x: 15, startPoint y: 585, endPoint x: 120, endPoint y: 582, distance: 105.4
click at [112, 586] on div "Address Unit 63, Regent Studios 8 Andrews Road London E8 4QN United Kingdom" at bounding box center [120, 582] width 219 height 85
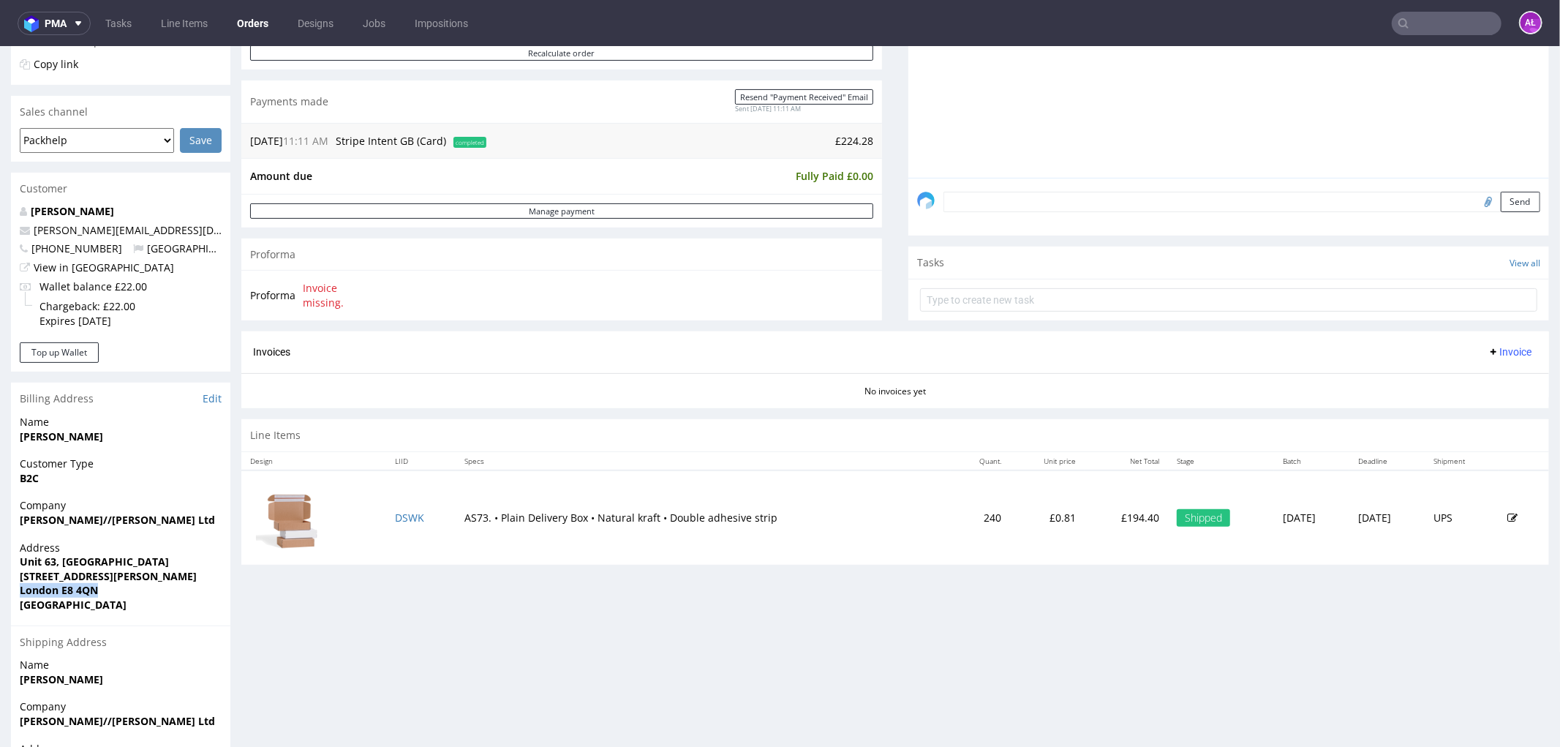
copy strong "London E8 4QN"
drag, startPoint x: 448, startPoint y: 514, endPoint x: 800, endPoint y: 514, distance: 351.1
click at [800, 514] on td "AS73. • Plain Delivery Box • Natural kraft • Double adhesive strip" at bounding box center [703, 517] width 495 height 94
copy td "AS73. • Plain Delivery Box • Natural kraft • Double adhesive strip"
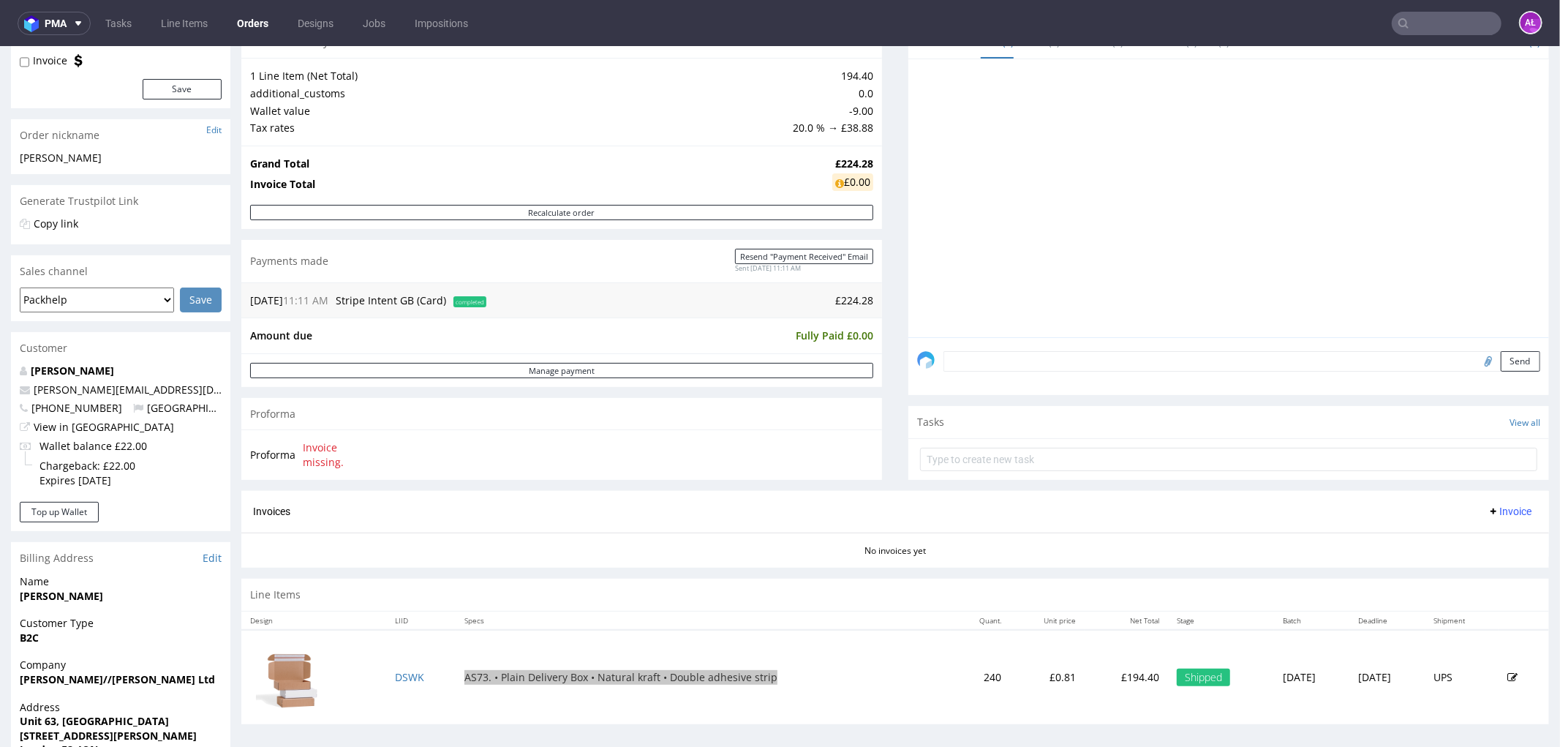
scroll to position [0, 0]
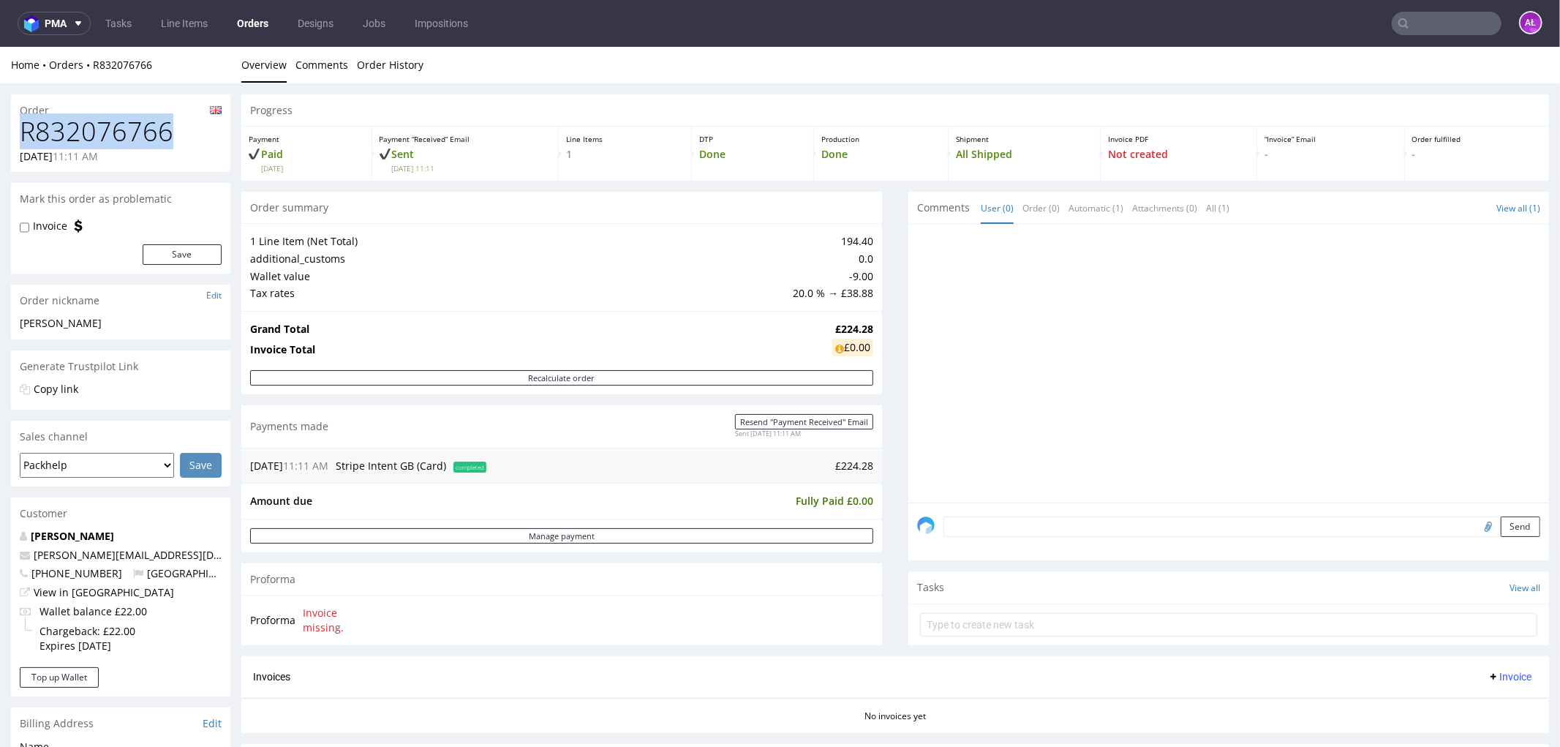
drag, startPoint x: 167, startPoint y: 129, endPoint x: 19, endPoint y: 127, distance: 147.8
click at [20, 127] on h1 "R832076766" at bounding box center [121, 130] width 202 height 29
copy h1 "R832076766"
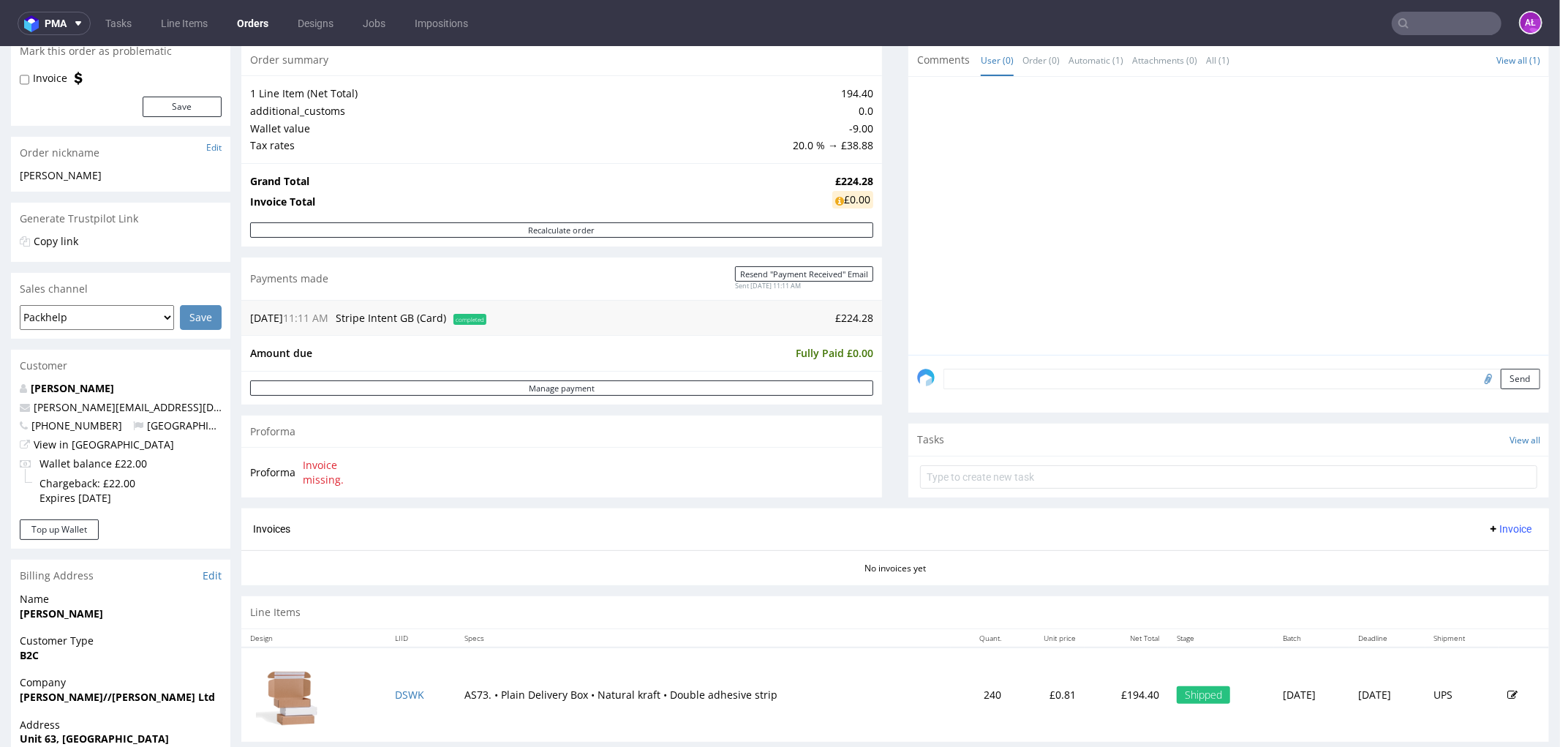
scroll to position [325, 0]
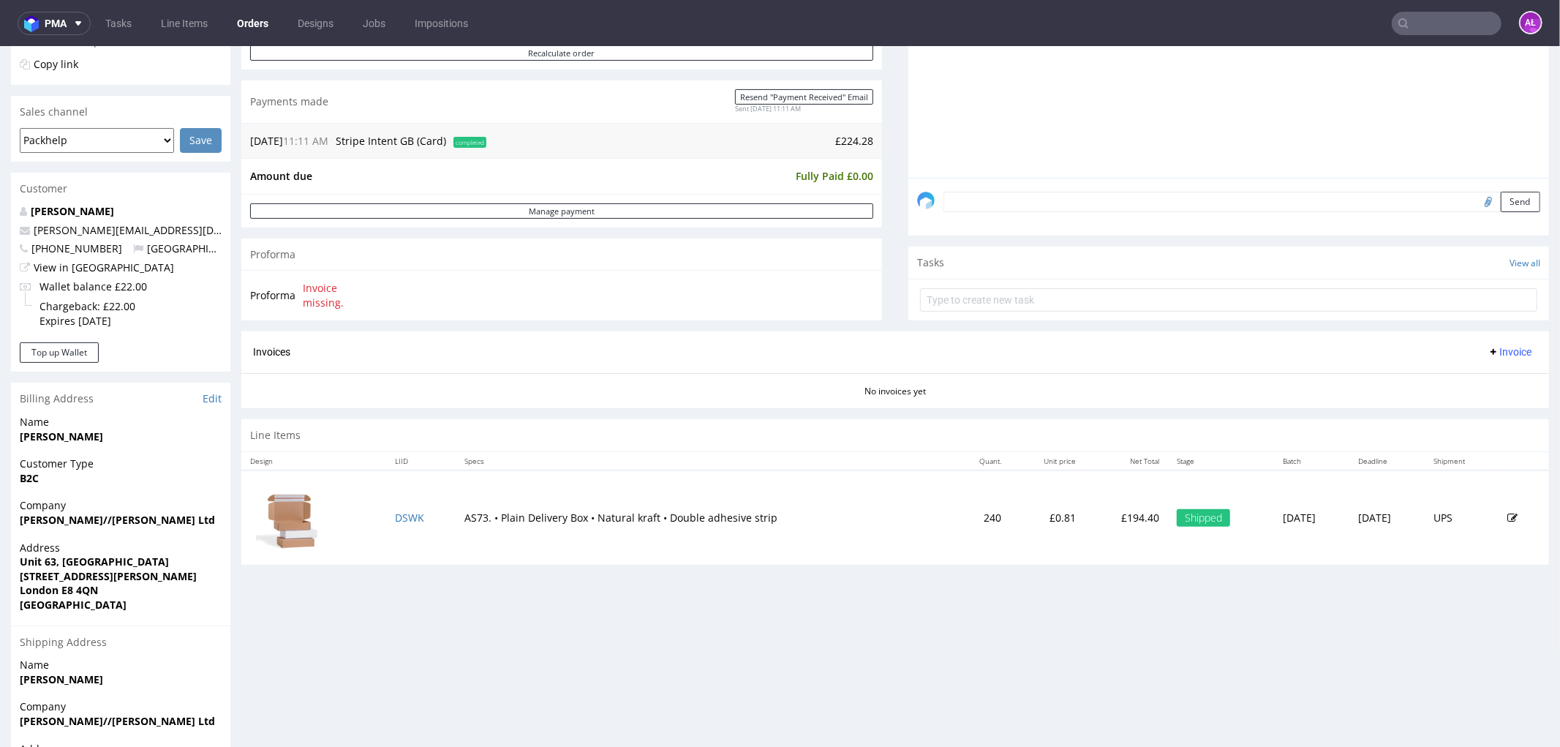
click at [1488, 353] on span "Invoice" at bounding box center [1510, 351] width 44 height 12
click at [1489, 383] on span "Upload" at bounding box center [1485, 382] width 71 height 15
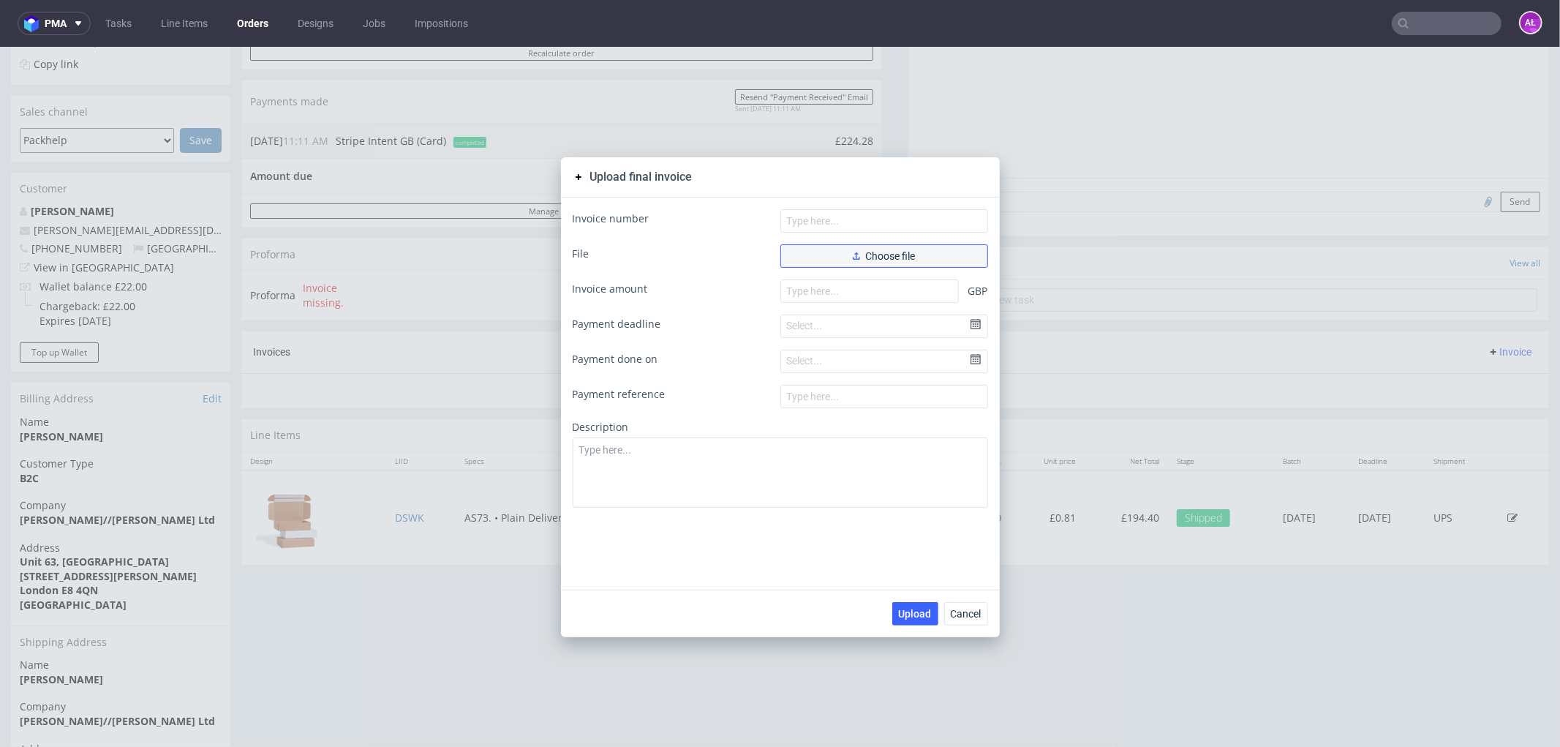
click at [825, 257] on button "Choose file" at bounding box center [884, 255] width 208 height 23
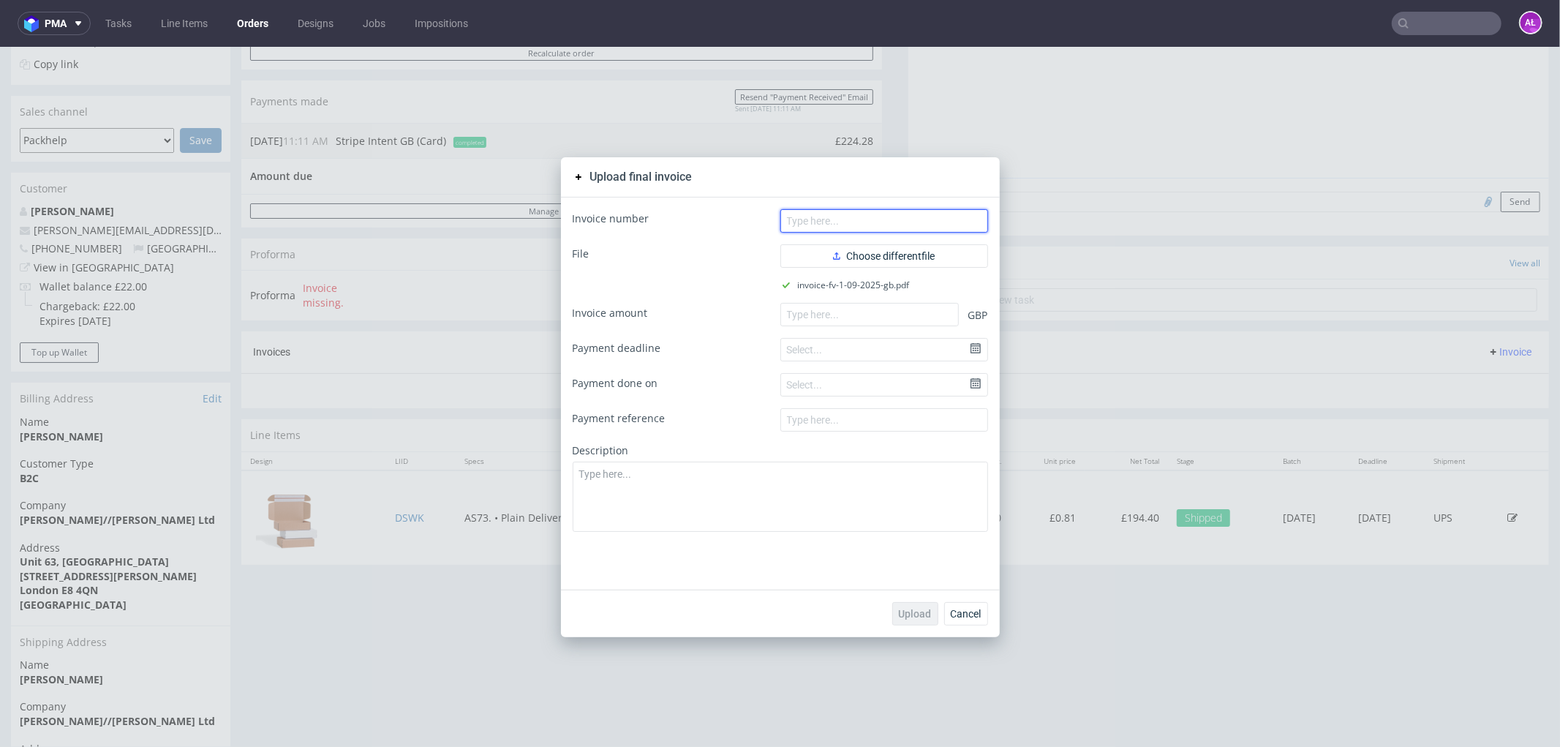
click at [873, 216] on input "text" at bounding box center [884, 219] width 208 height 23
paste input "FV 1/09/2025/GB"
type input "FV 1/09/2025/GB"
click at [909, 322] on input "number" at bounding box center [869, 313] width 178 height 23
paste input "224.28"
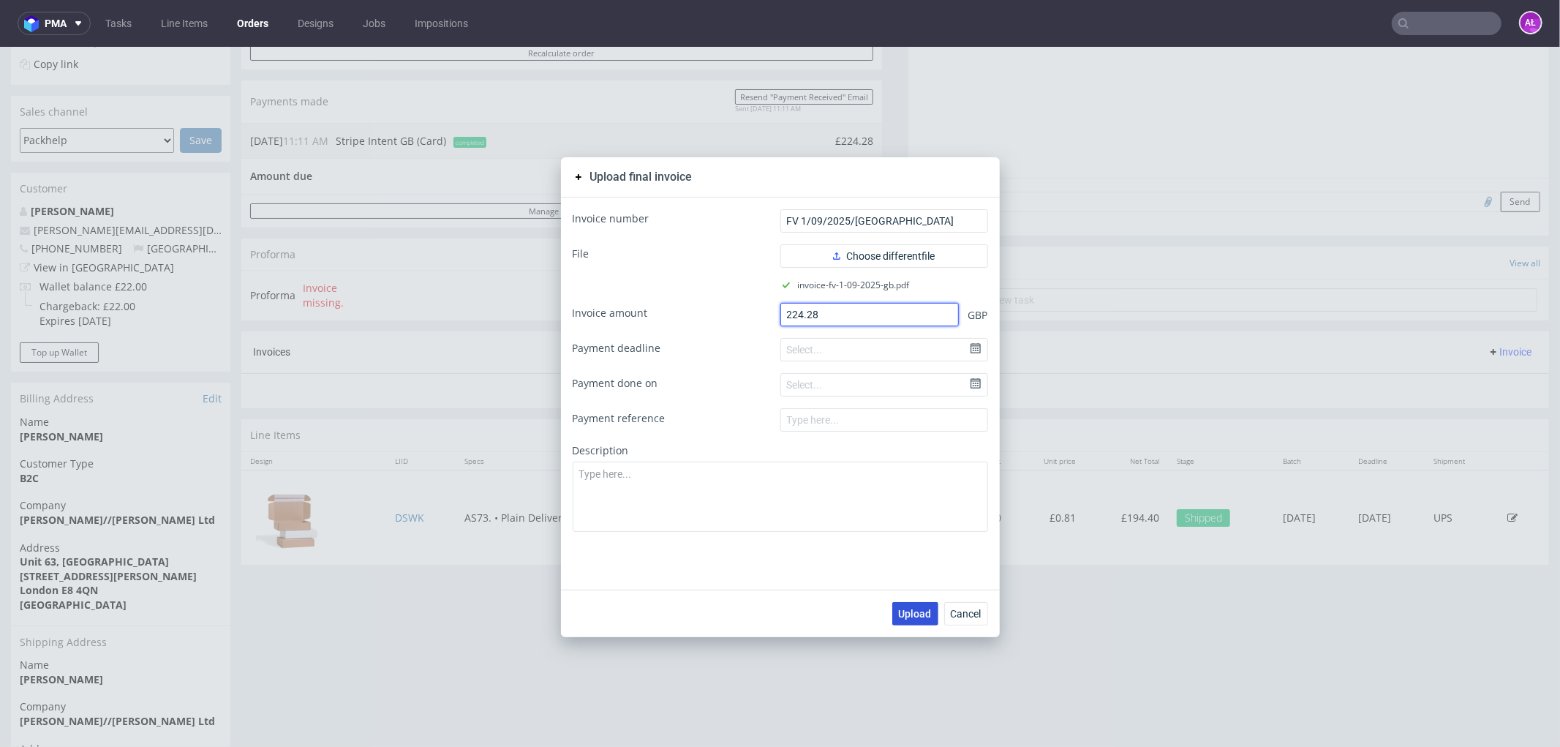
type input "224.28"
drag, startPoint x: 912, startPoint y: 607, endPoint x: 888, endPoint y: 595, distance: 27.2
click at [911, 608] on span "Upload" at bounding box center [915, 613] width 33 height 10
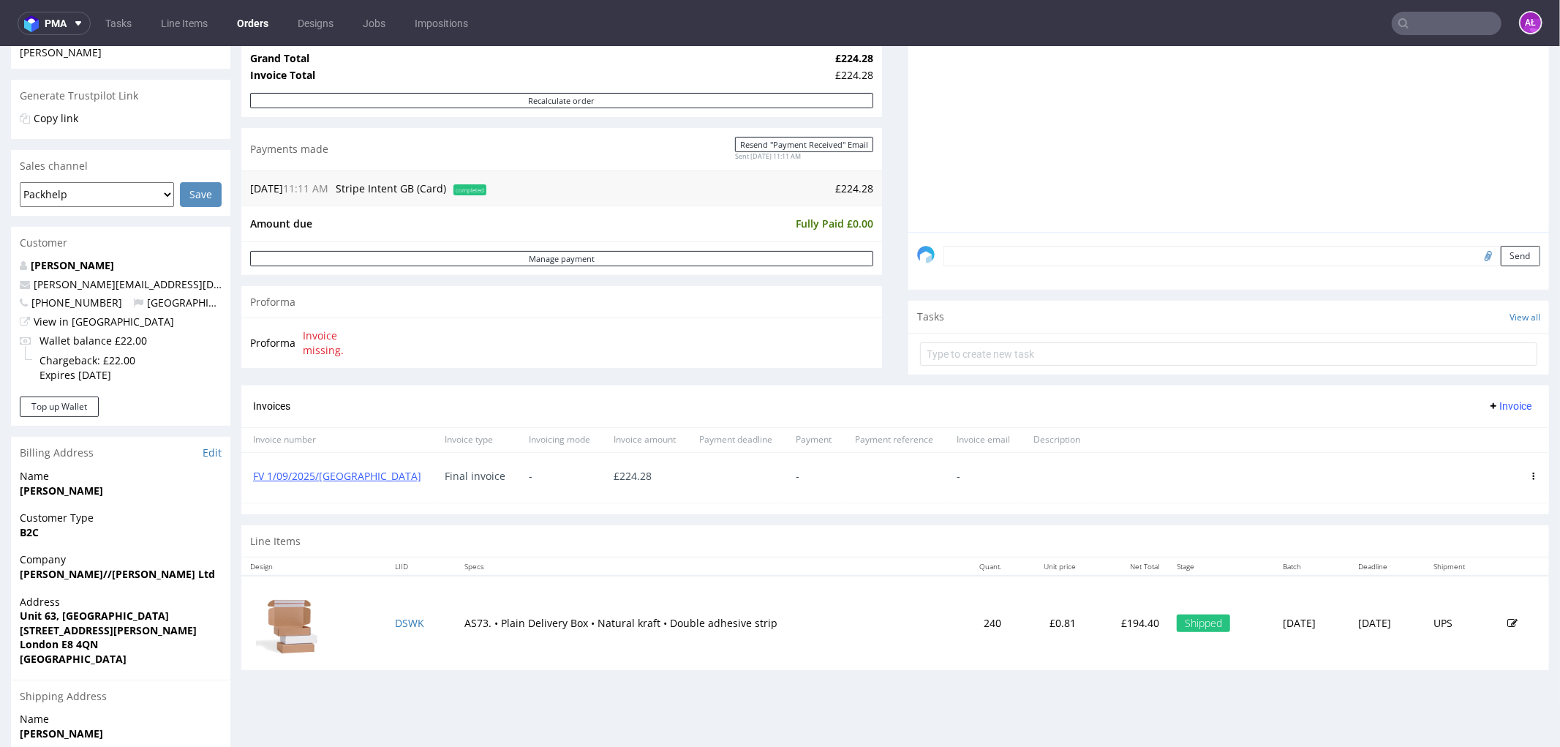
scroll to position [325, 0]
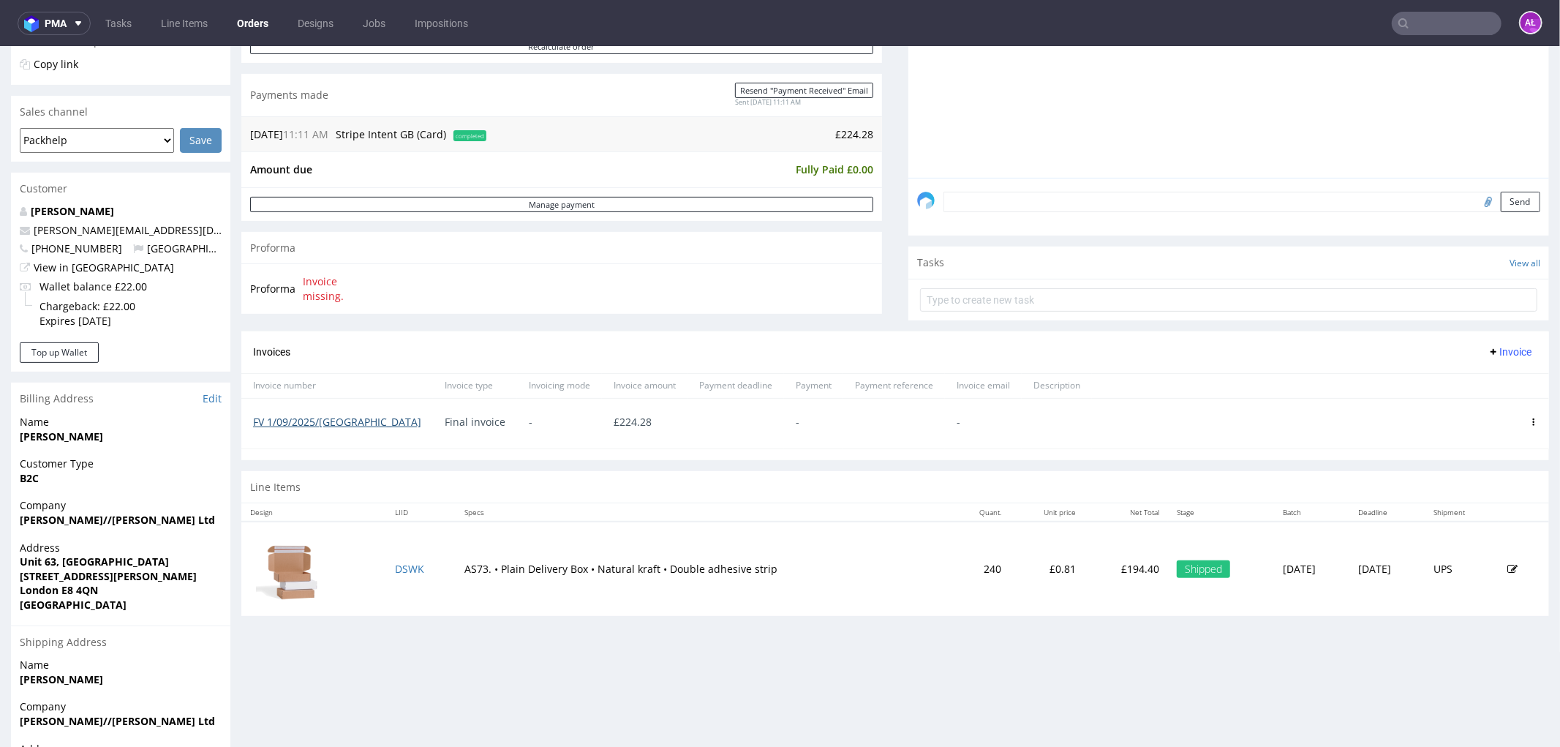
click at [325, 418] on link "FV 1/09/2025/[GEOGRAPHIC_DATA]" at bounding box center [337, 421] width 168 height 14
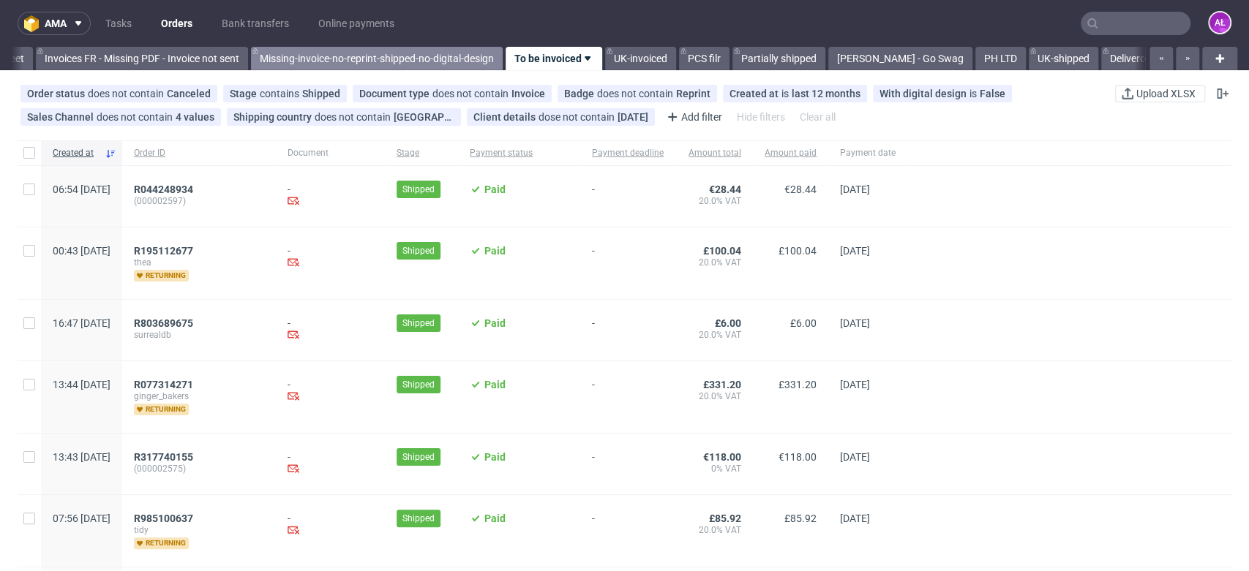
click at [456, 52] on link "Missing-invoice-no-reprint-shipped-no-digital-design" at bounding box center [377, 58] width 252 height 23
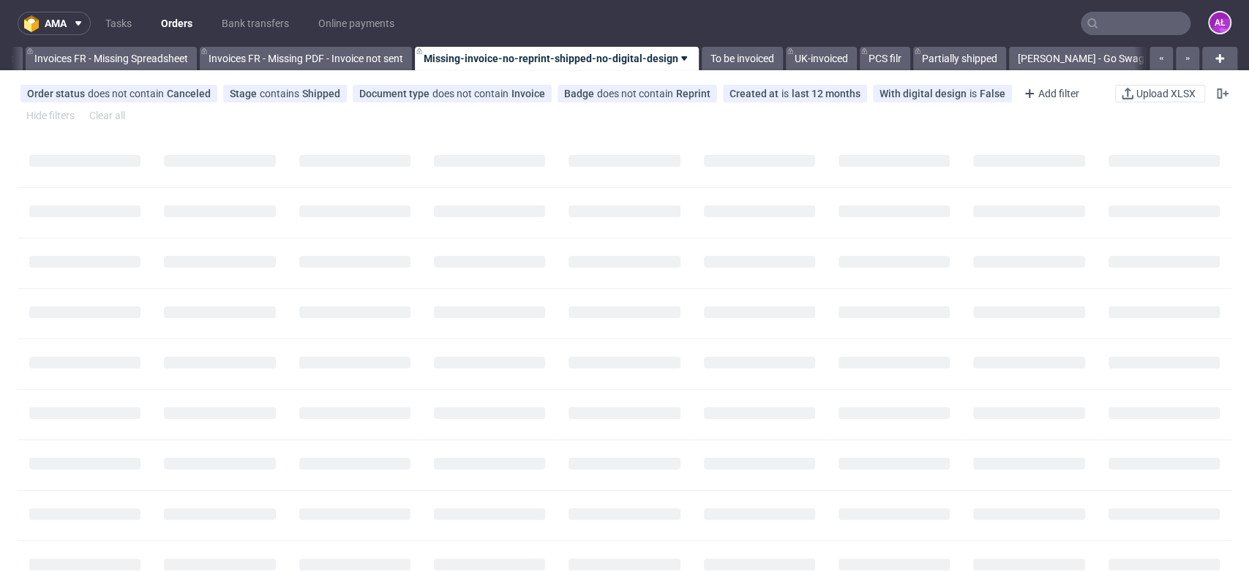
scroll to position [0, 2287]
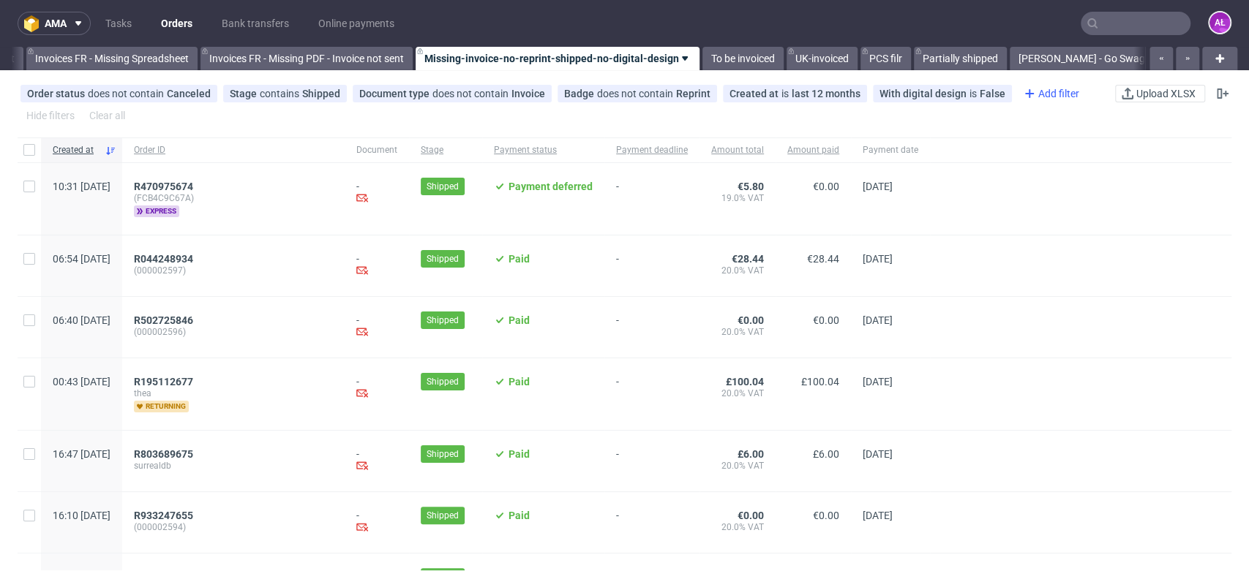
click at [1035, 102] on div "Add filter" at bounding box center [1049, 93] width 64 height 23
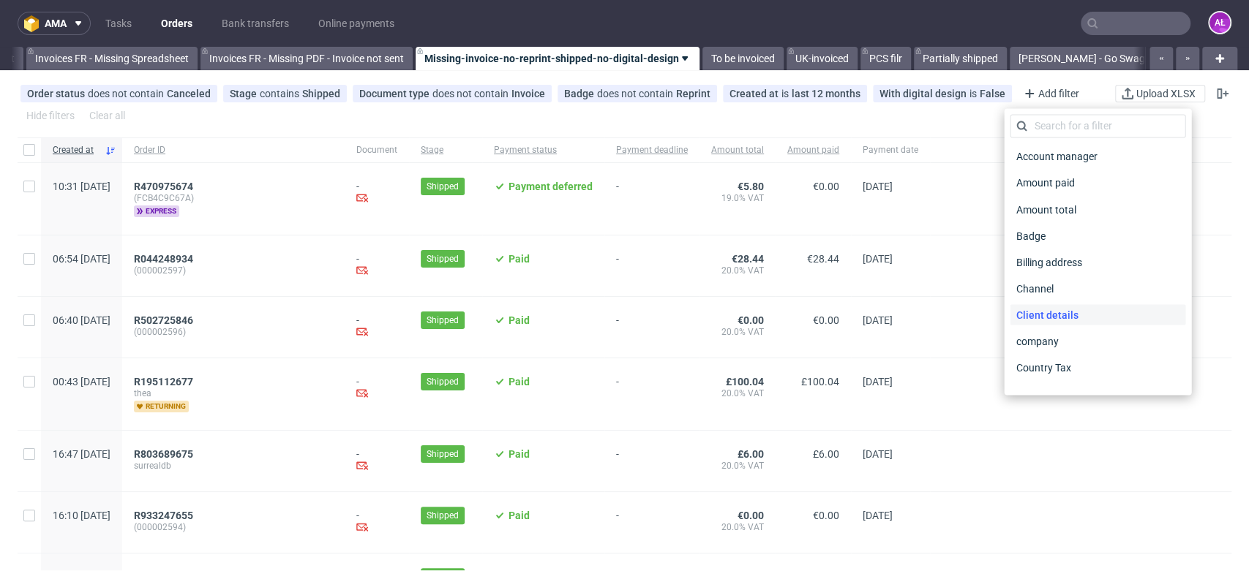
click at [1065, 316] on span "Client details" at bounding box center [1046, 314] width 74 height 20
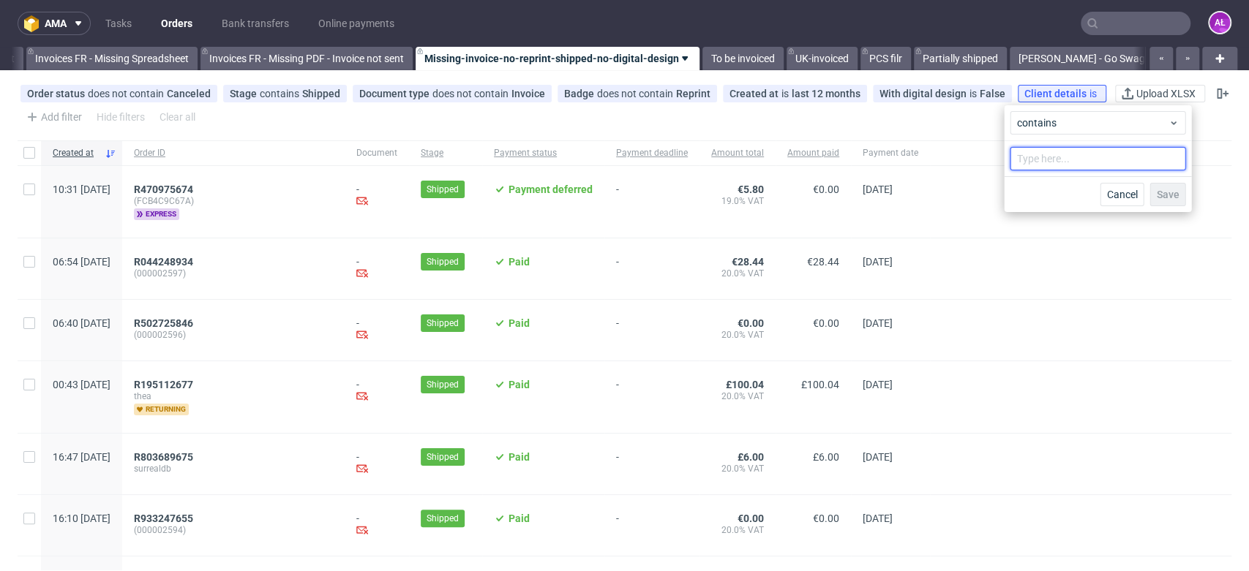
click at [1048, 162] on input "text" at bounding box center [1097, 158] width 176 height 23
type input "monday"
click at [1170, 193] on span "Save" at bounding box center [1167, 194] width 23 height 10
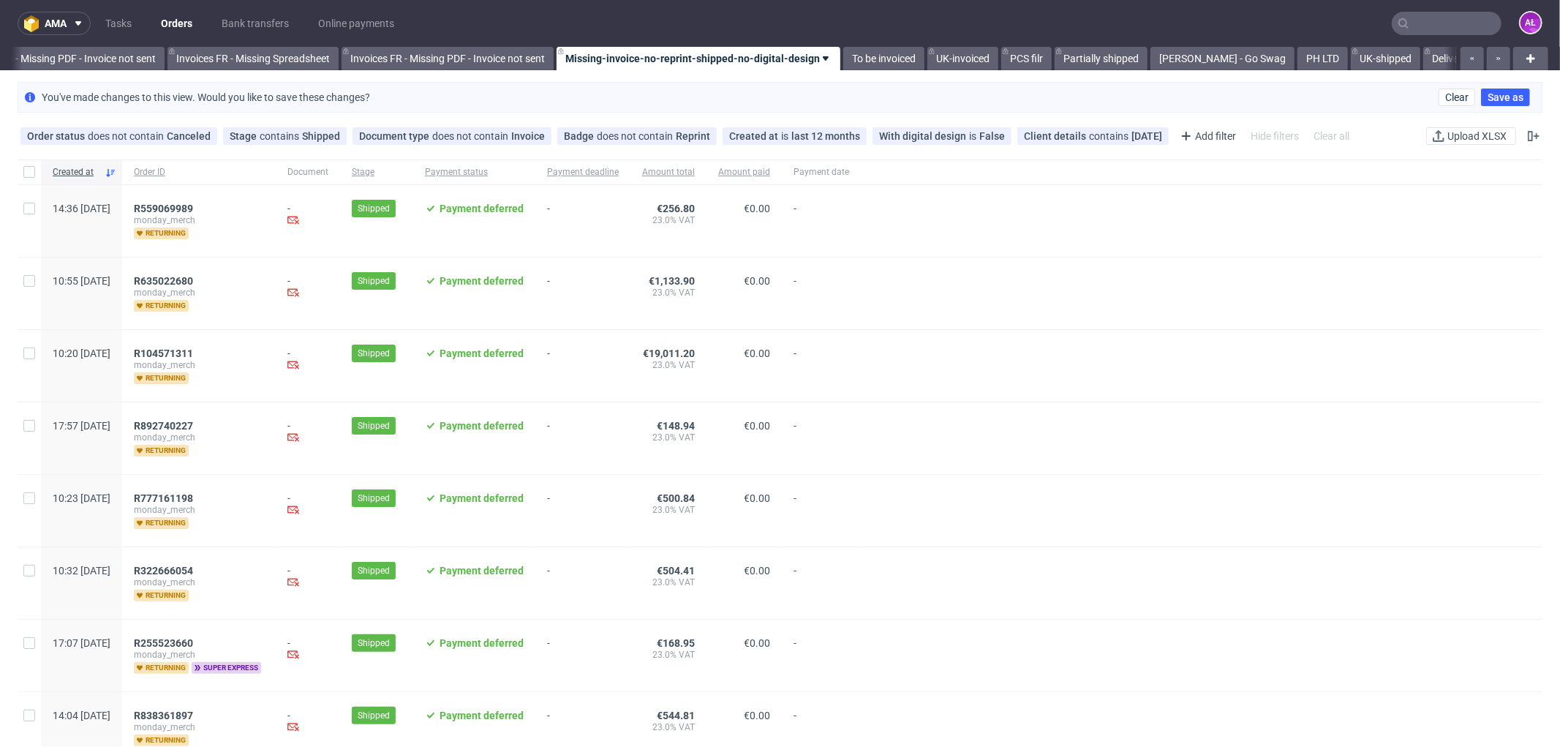
scroll to position [0, 2130]
click at [35, 274] on div at bounding box center [29, 293] width 23 height 72
checkbox input "true"
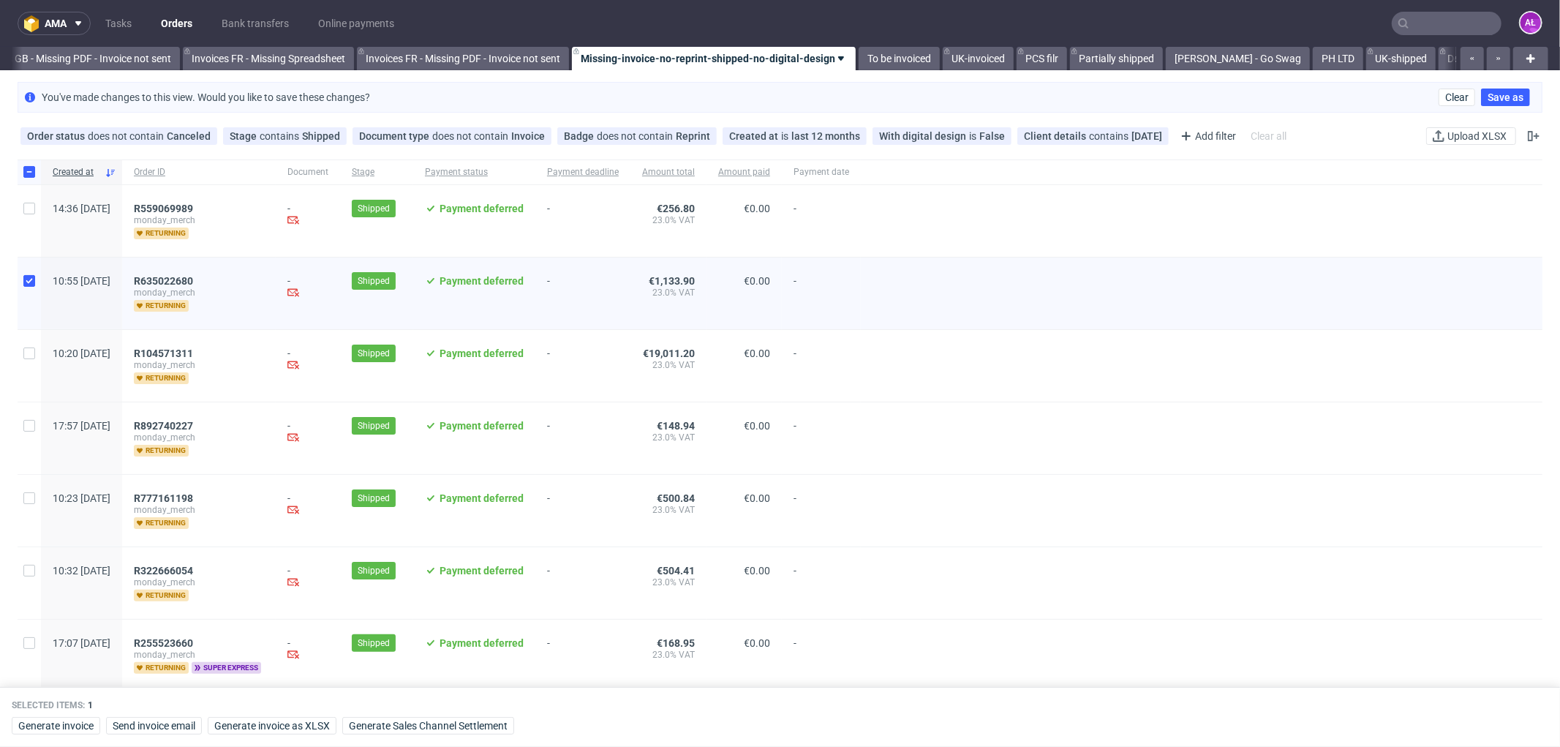
click at [37, 210] on div at bounding box center [29, 221] width 23 height 72
checkbox input "true"
click at [28, 172] on input "checkbox" at bounding box center [29, 172] width 12 height 12
checkbox input "false"
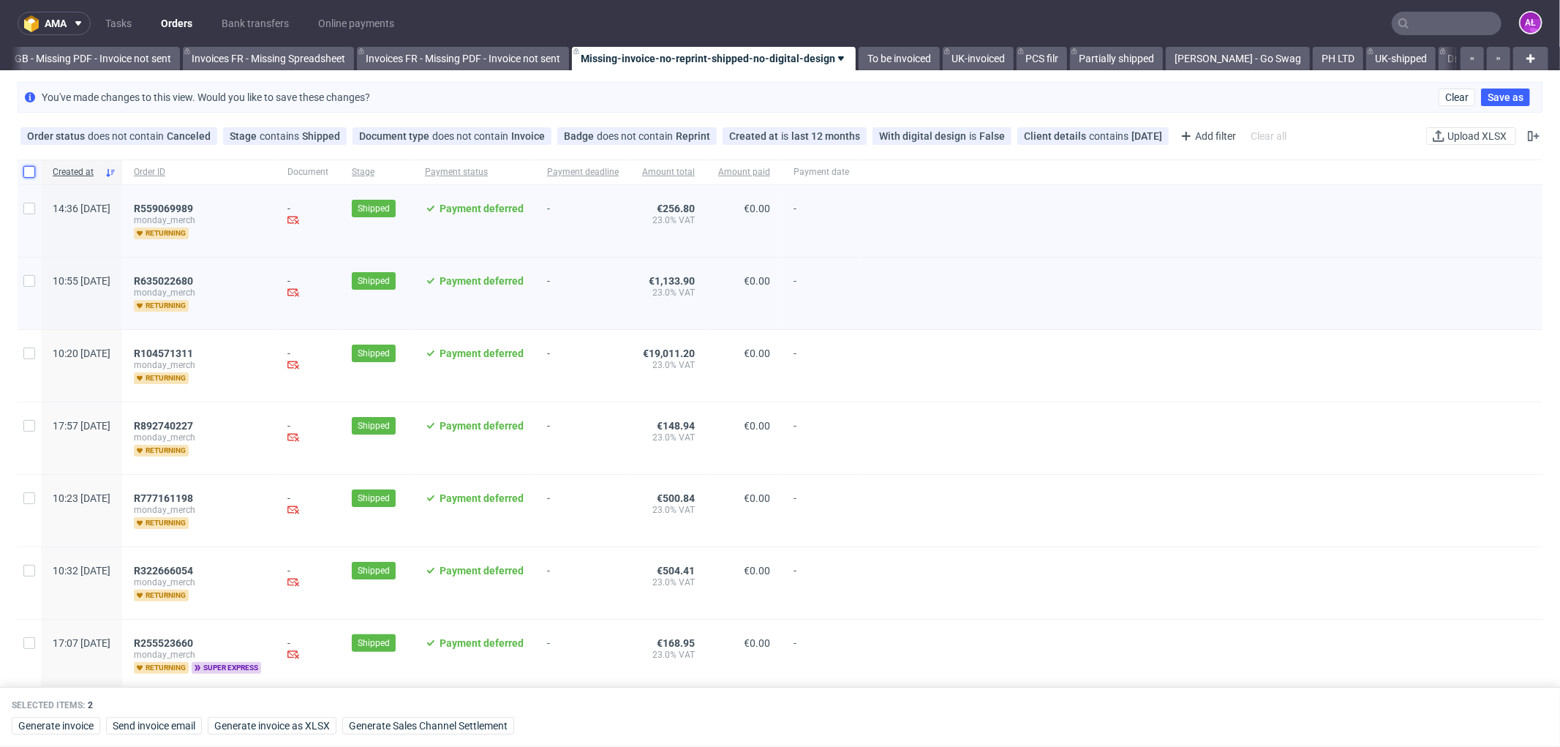
checkbox input "false"
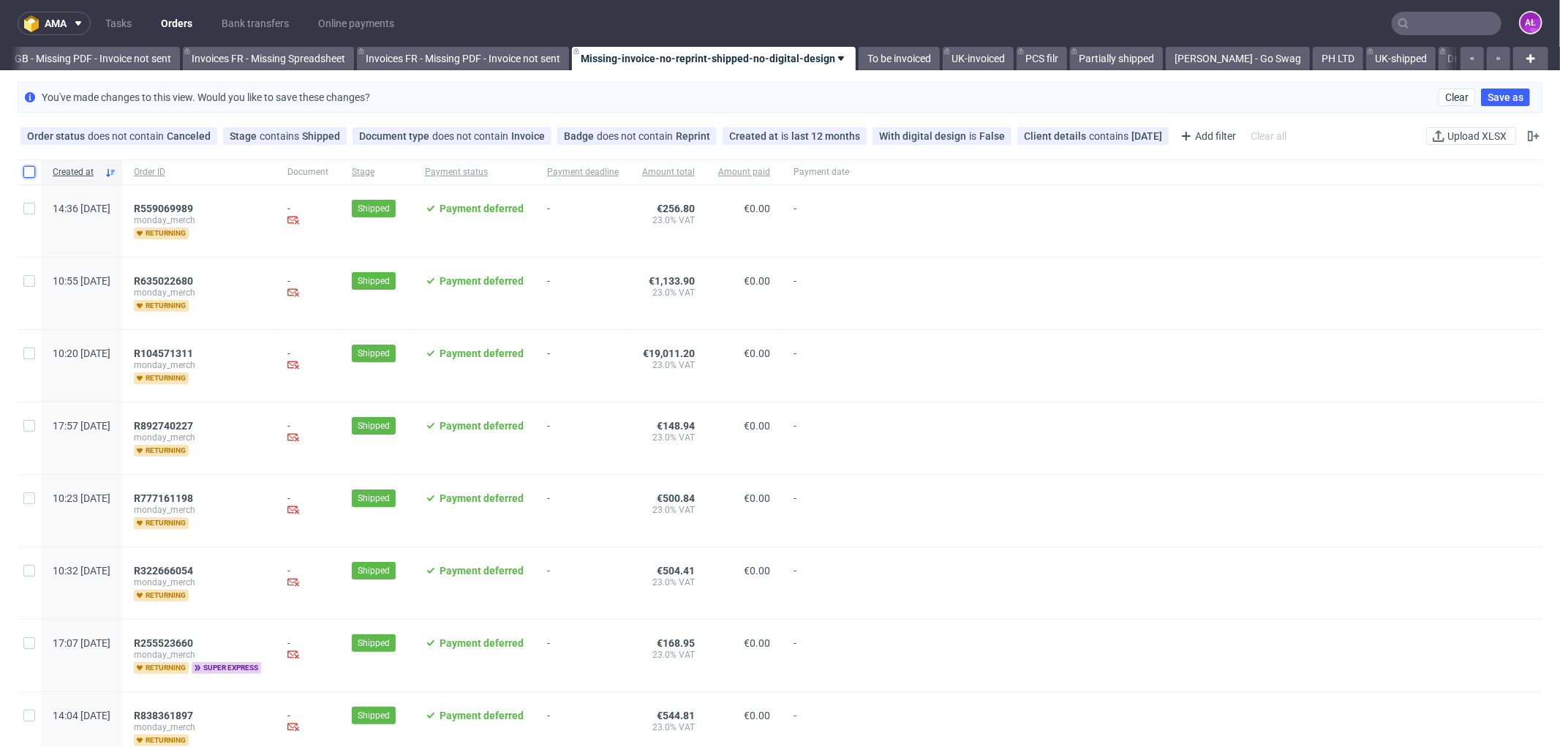
click at [28, 172] on input "checkbox" at bounding box center [29, 172] width 12 height 12
checkbox input "true"
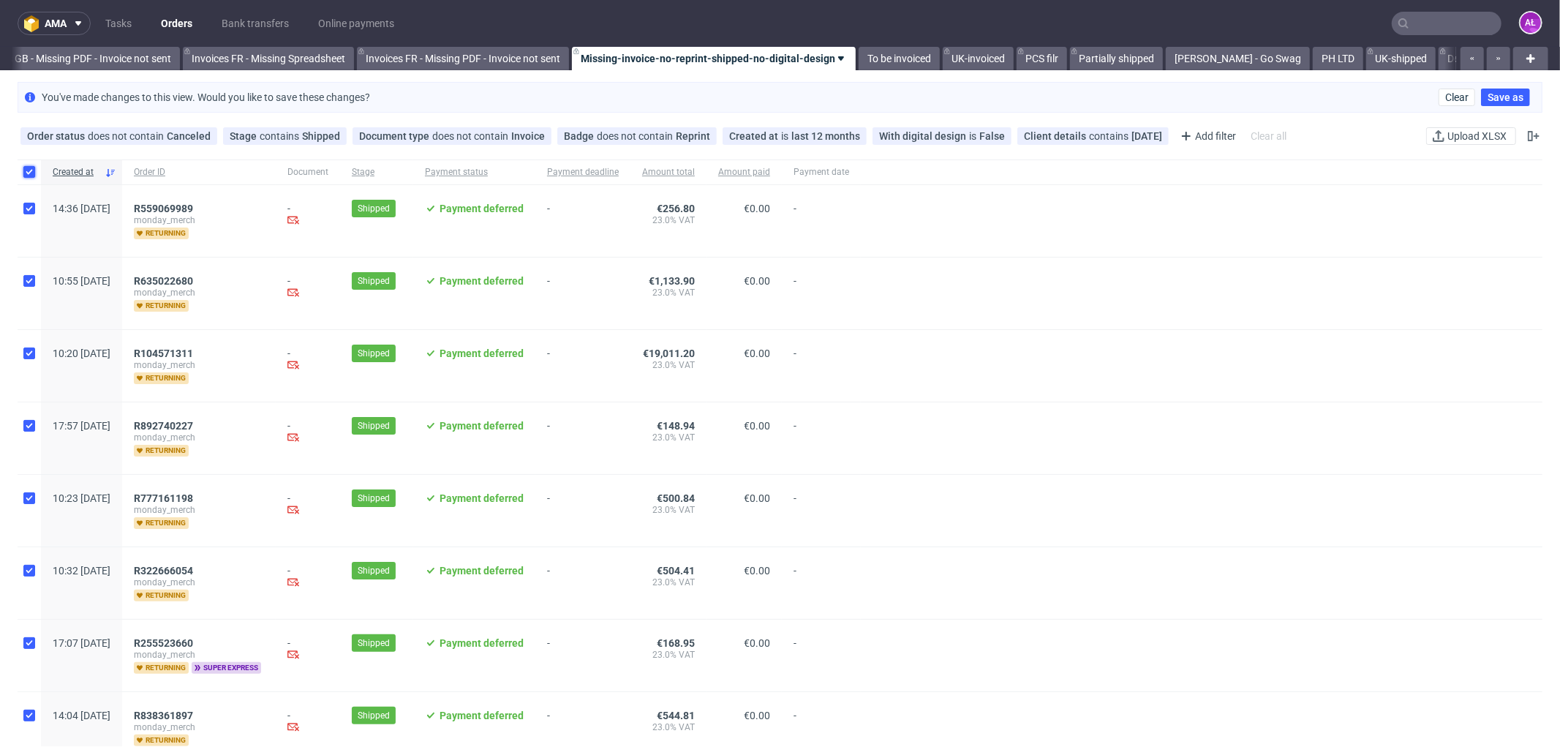
checkbox input "true"
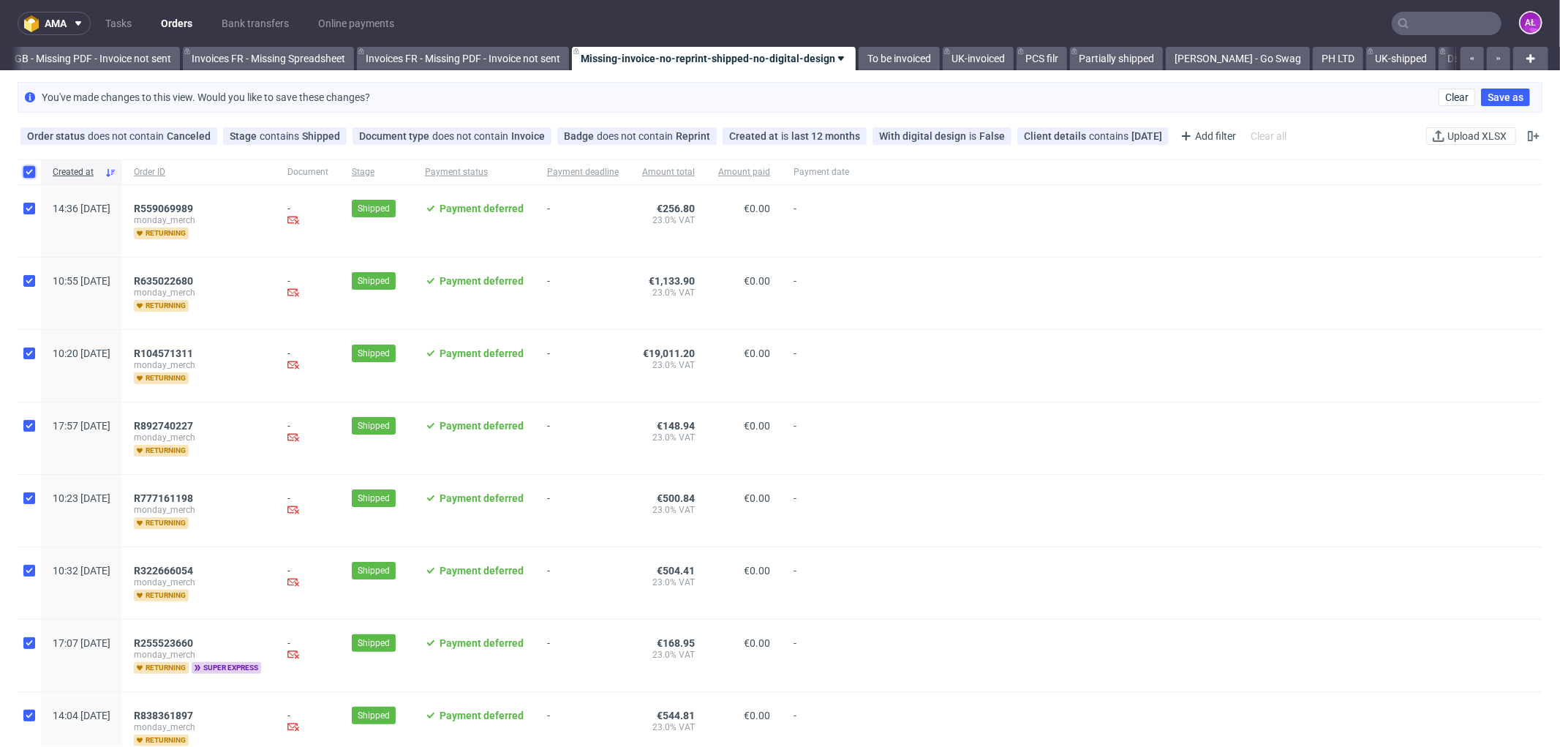
checkbox input "true"
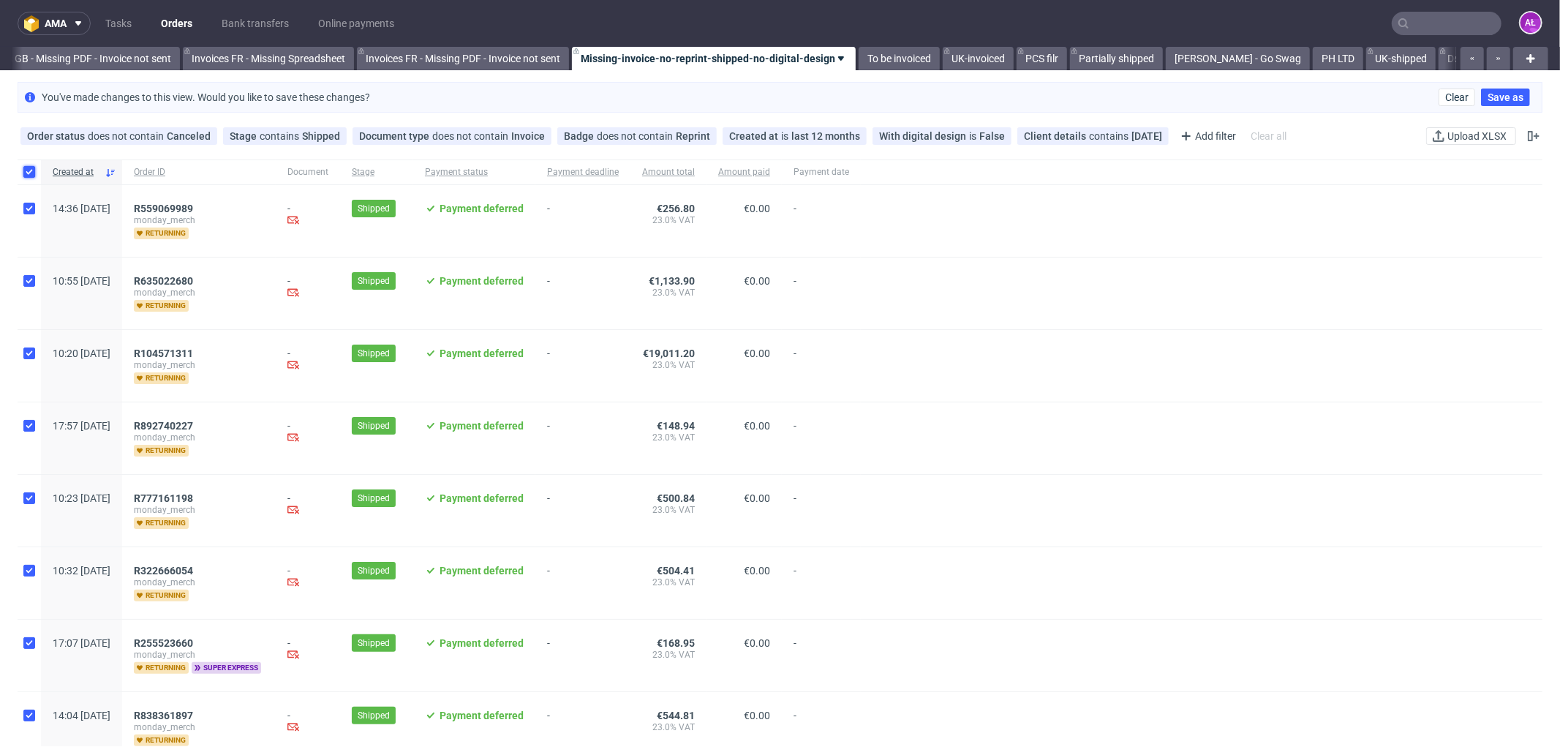
checkbox input "true"
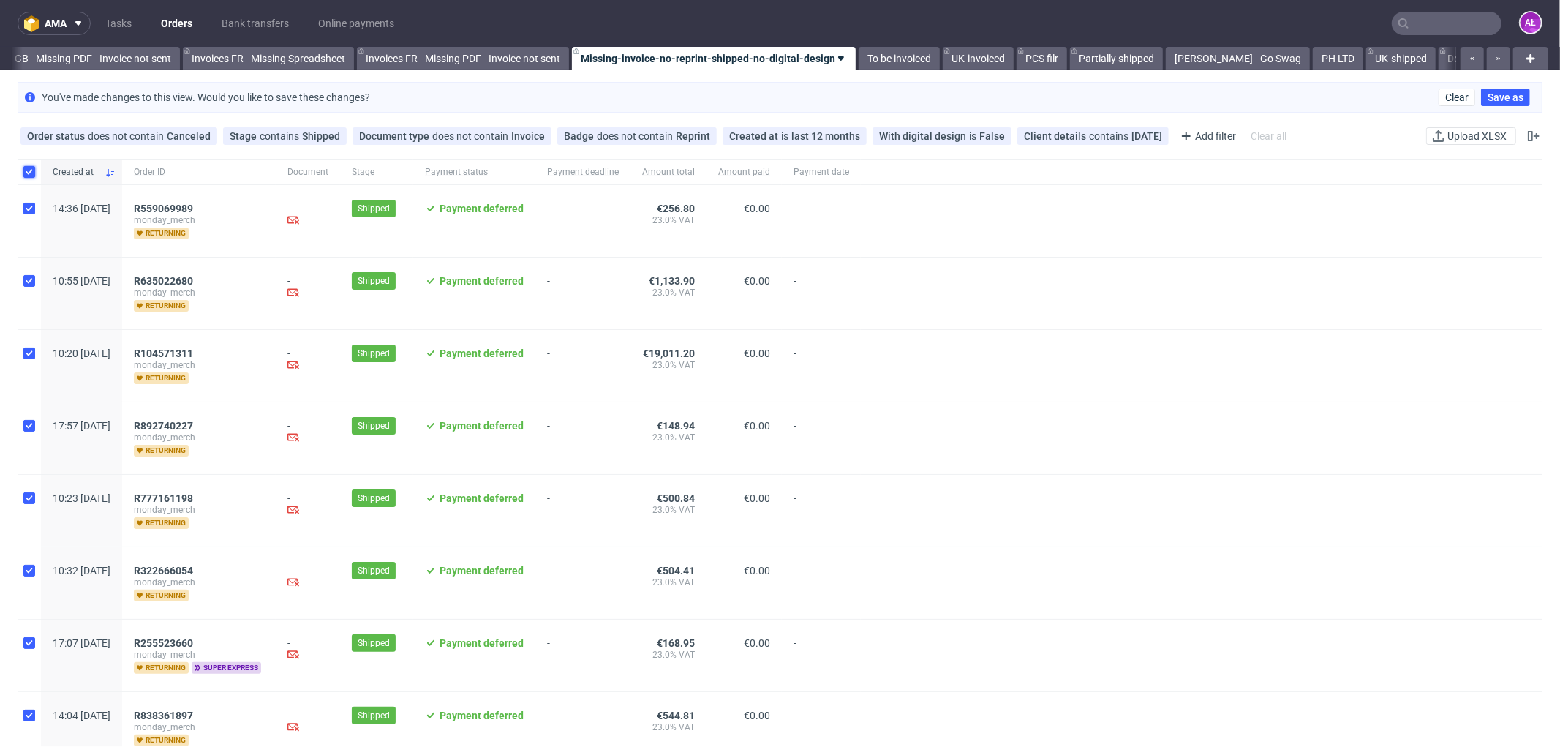
checkbox input "true"
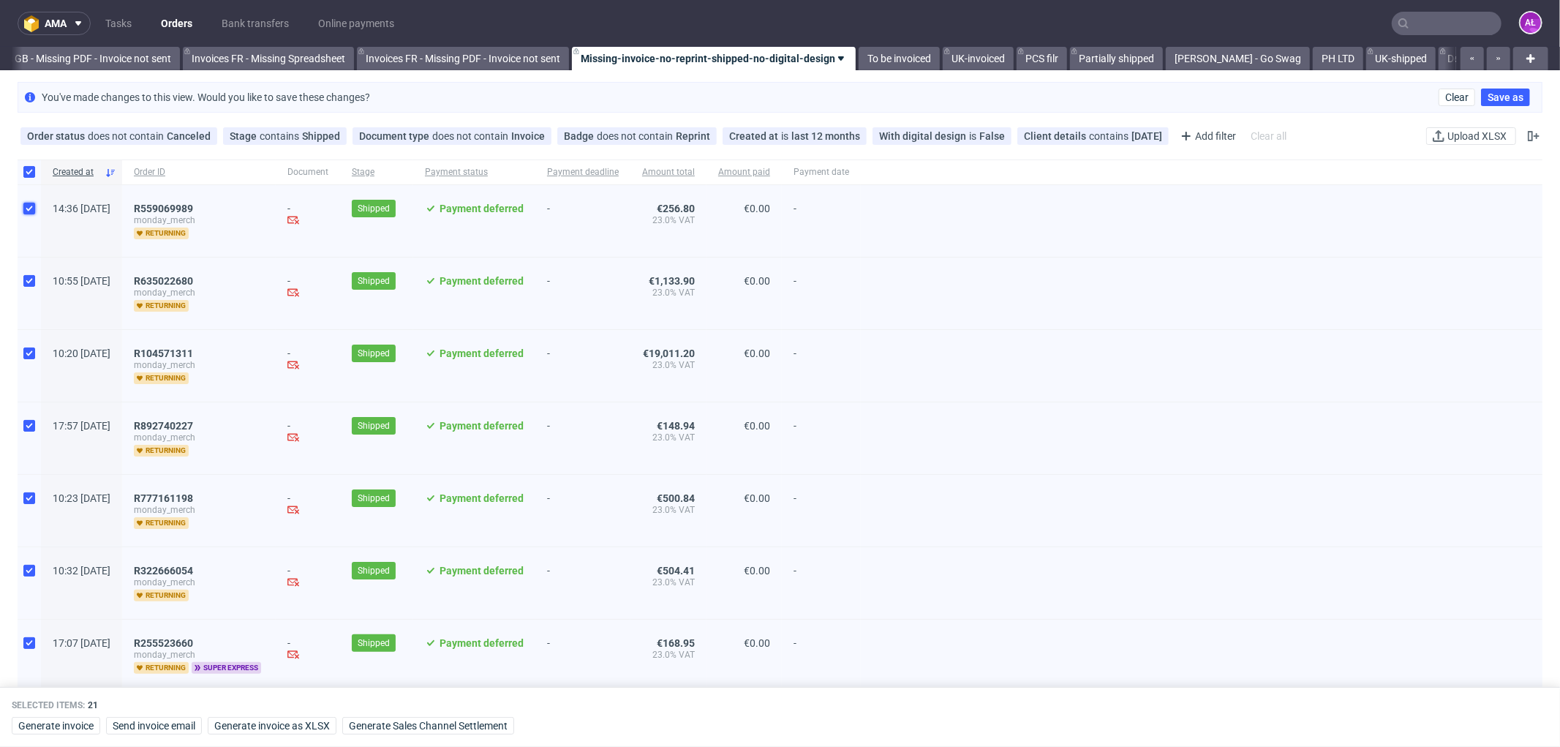
drag, startPoint x: 26, startPoint y: 208, endPoint x: 27, endPoint y: 261, distance: 53.4
click at [26, 211] on input "checkbox" at bounding box center [29, 209] width 12 height 12
checkbox input "false"
click at [30, 276] on input "checkbox" at bounding box center [29, 281] width 12 height 12
checkbox input "false"
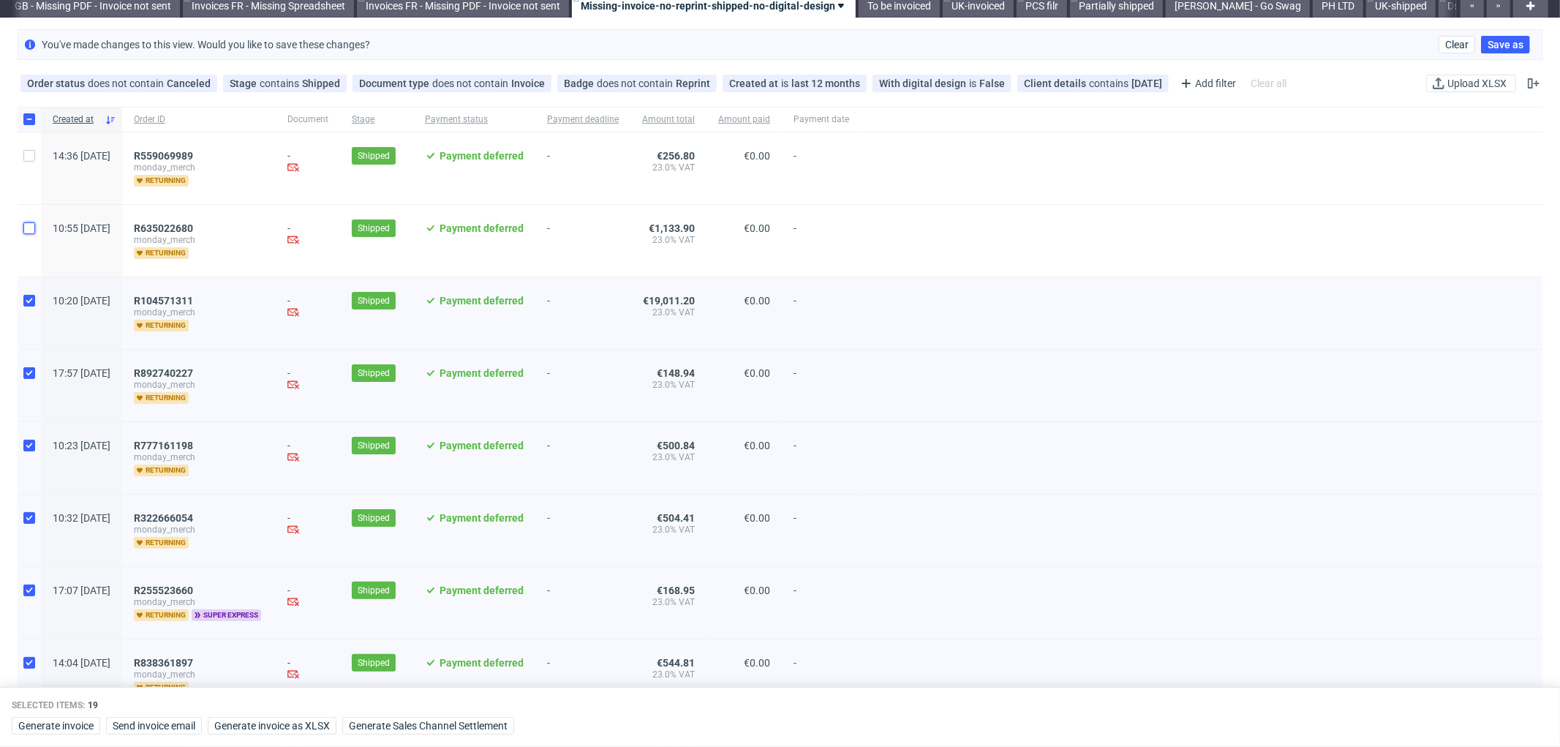
scroll to position [81, 0]
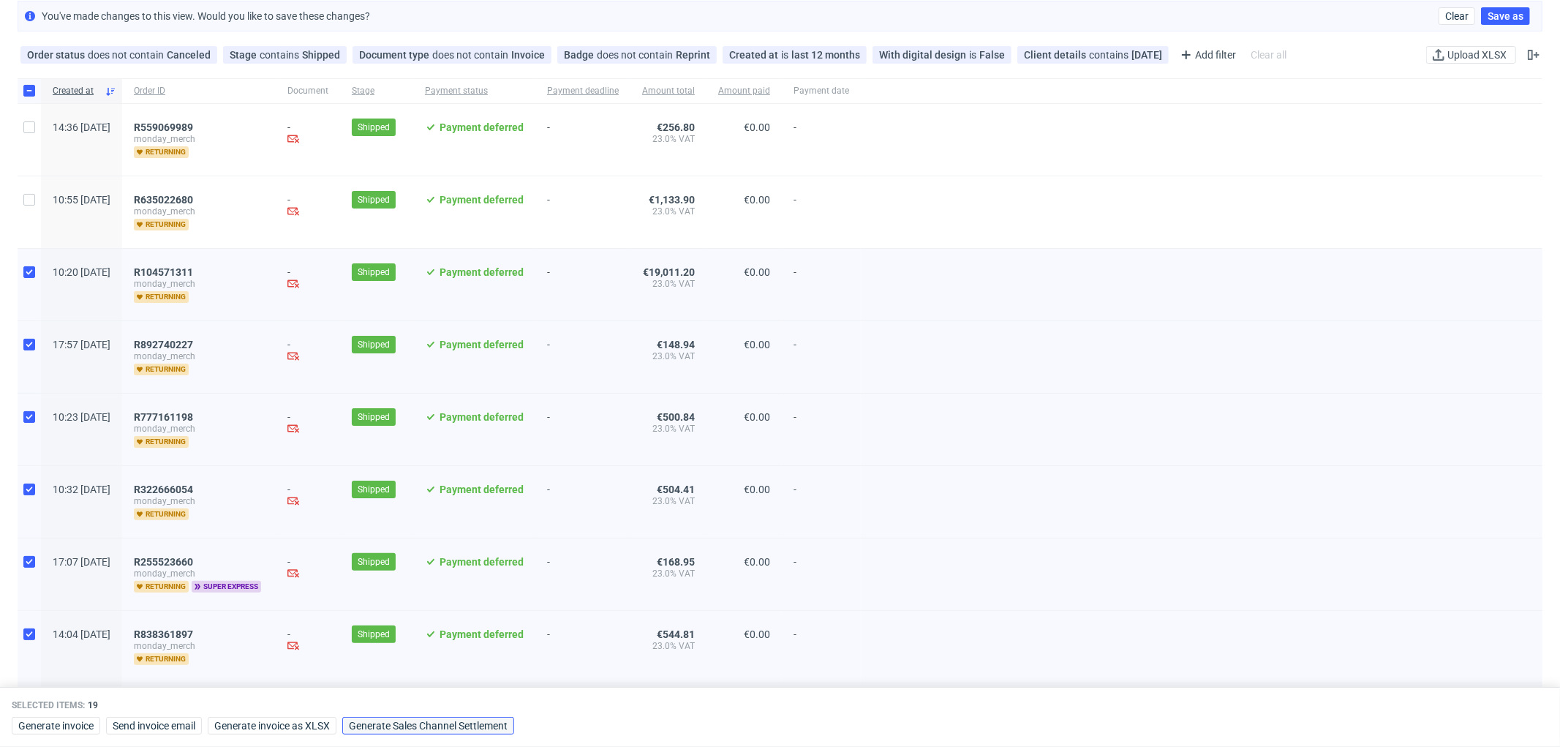
click at [429, 571] on span "Generate Sales Channel Settlement" at bounding box center [428, 726] width 159 height 10
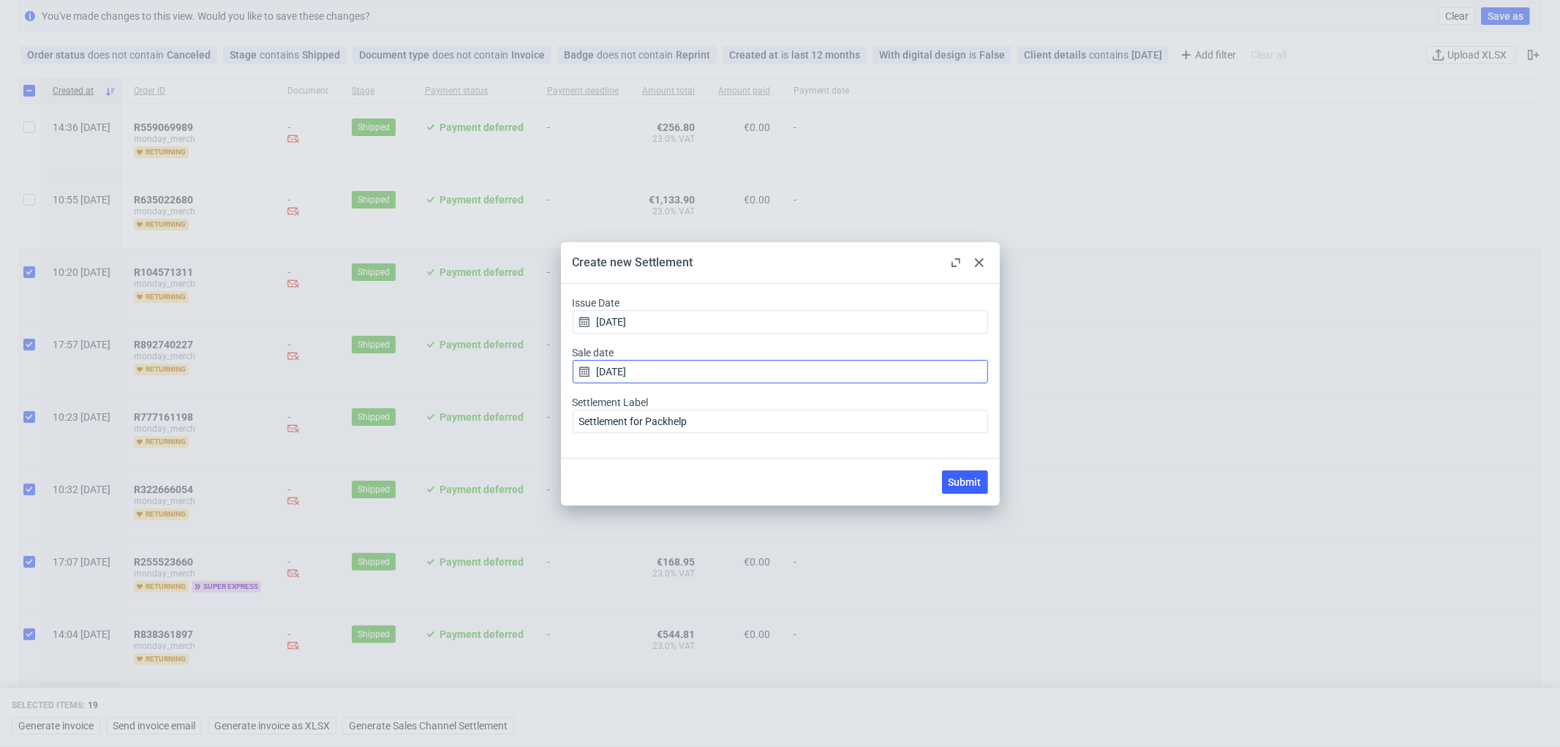
click at [679, 371] on input "[DATE]" at bounding box center [780, 371] width 415 height 23
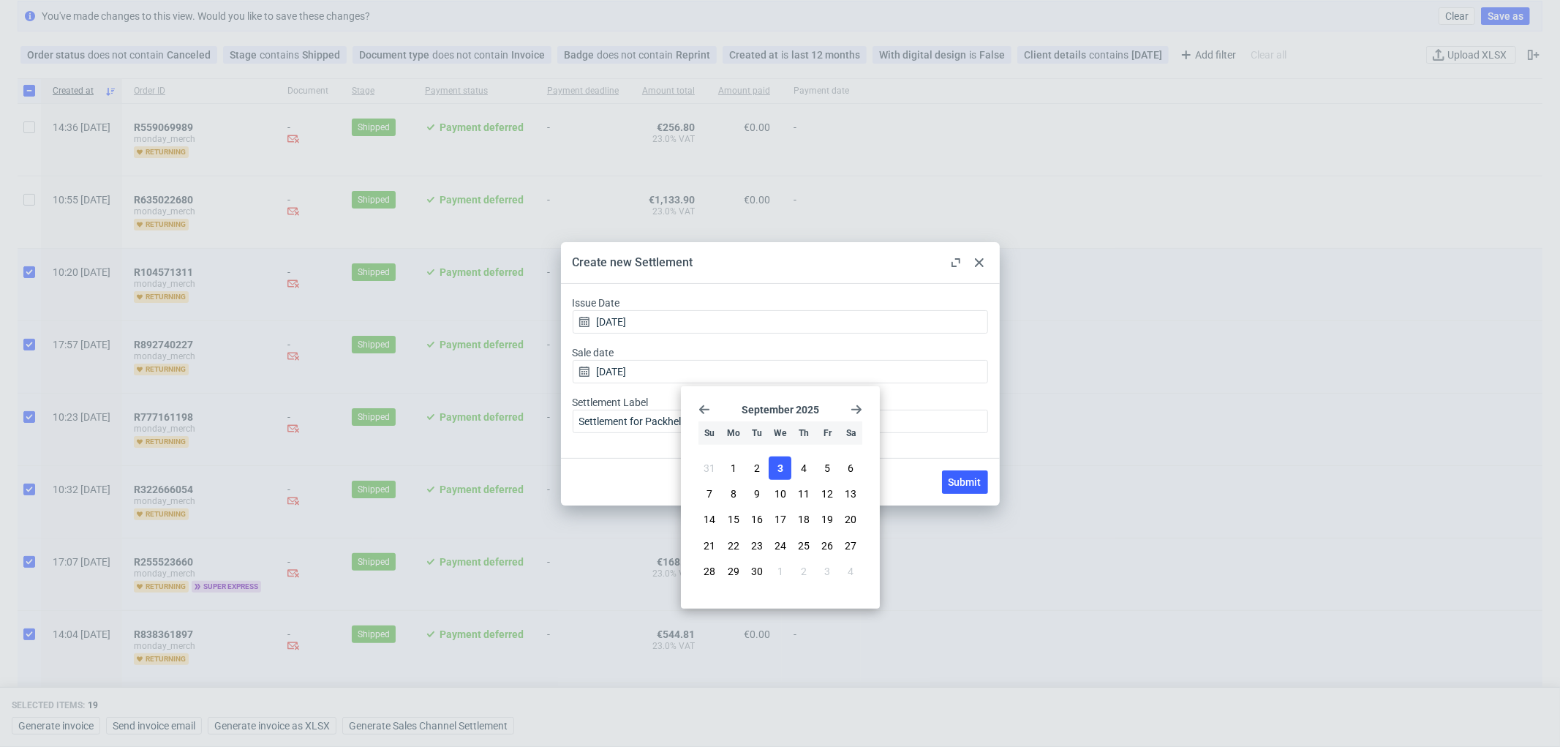
click at [704, 414] on icon "Go back 1 month" at bounding box center [705, 410] width 12 height 12
click at [823, 560] on span "29" at bounding box center [827, 561] width 12 height 15
type input "[DATE]"
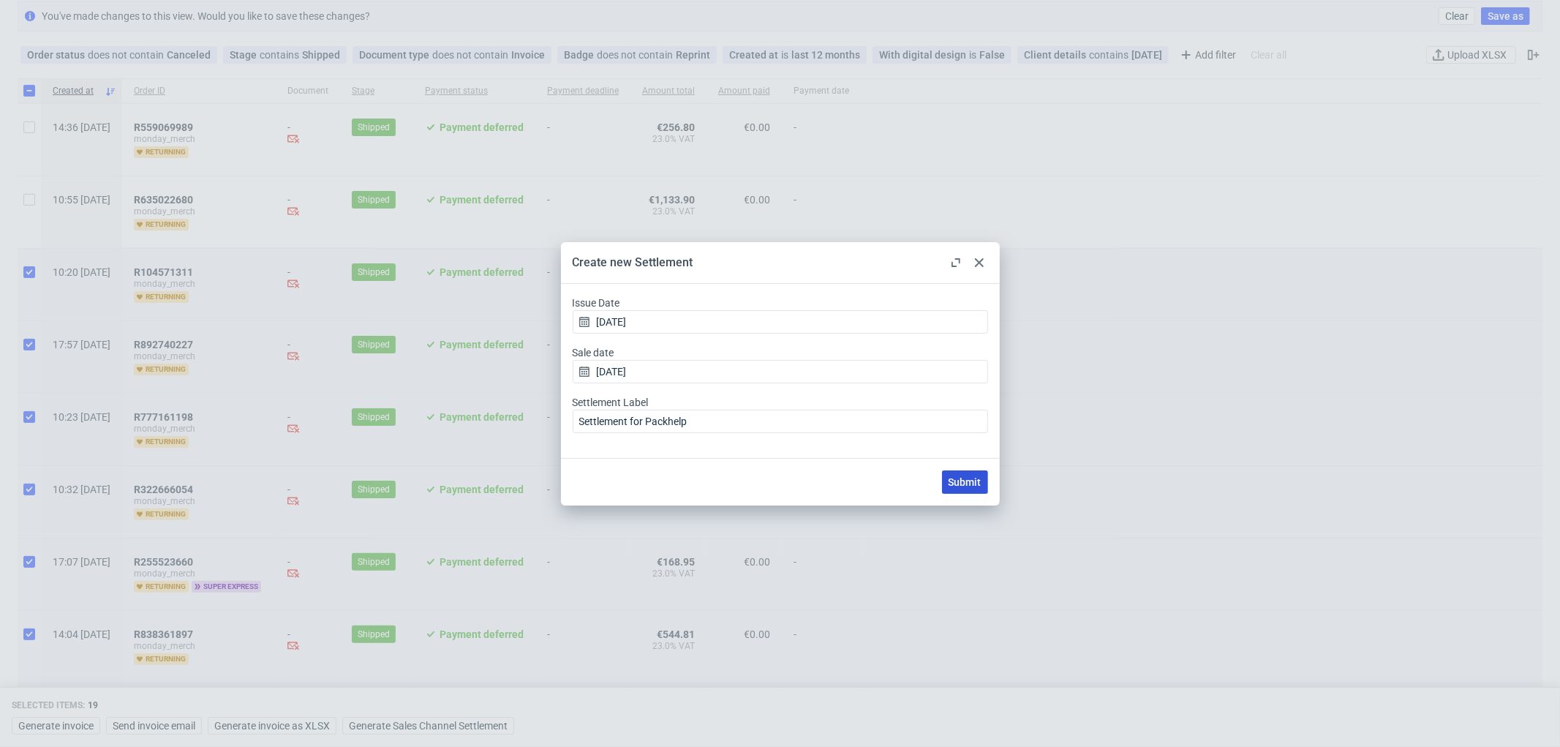
click at [966, 477] on span "Submit" at bounding box center [965, 482] width 33 height 10
checkbox input "false"
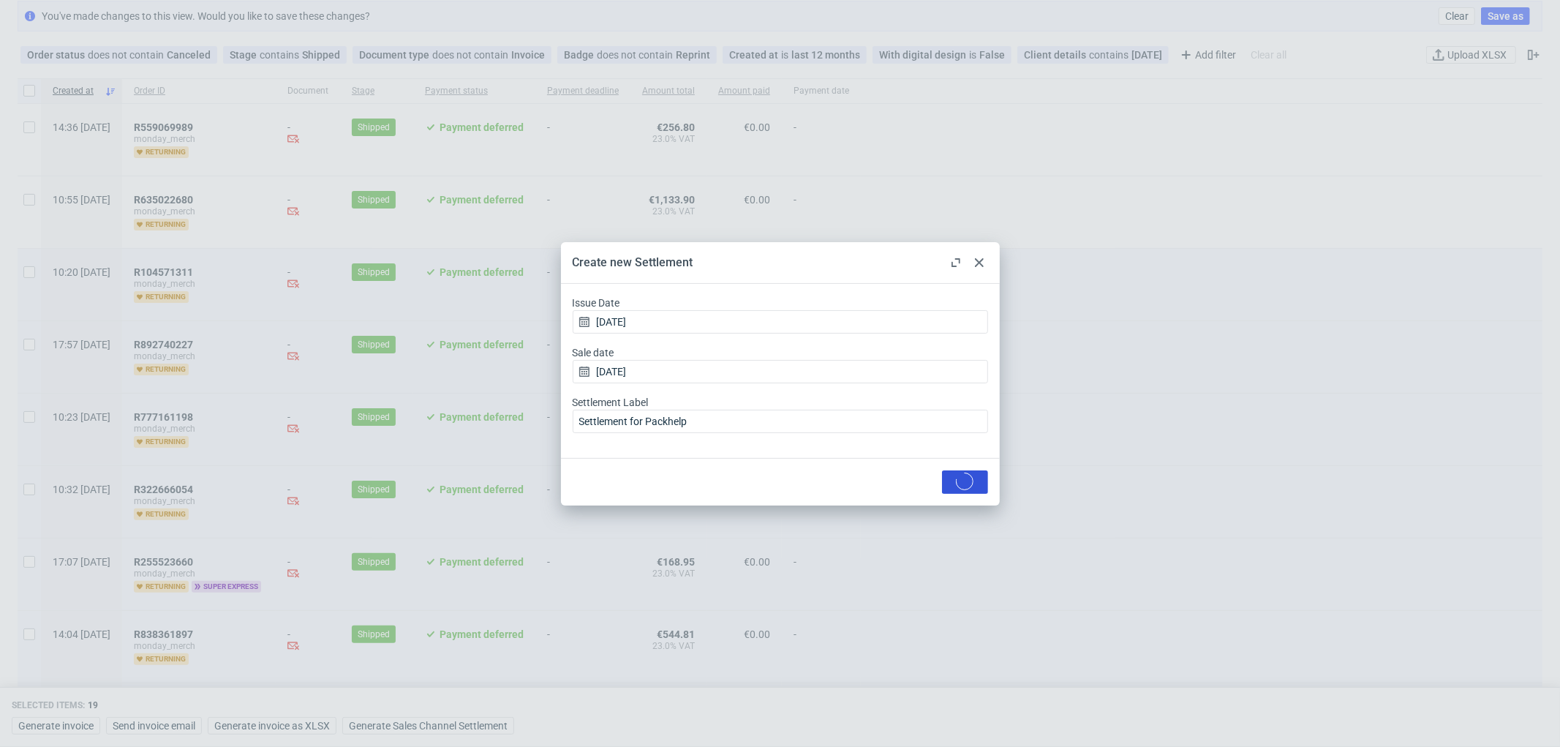
checkbox input "false"
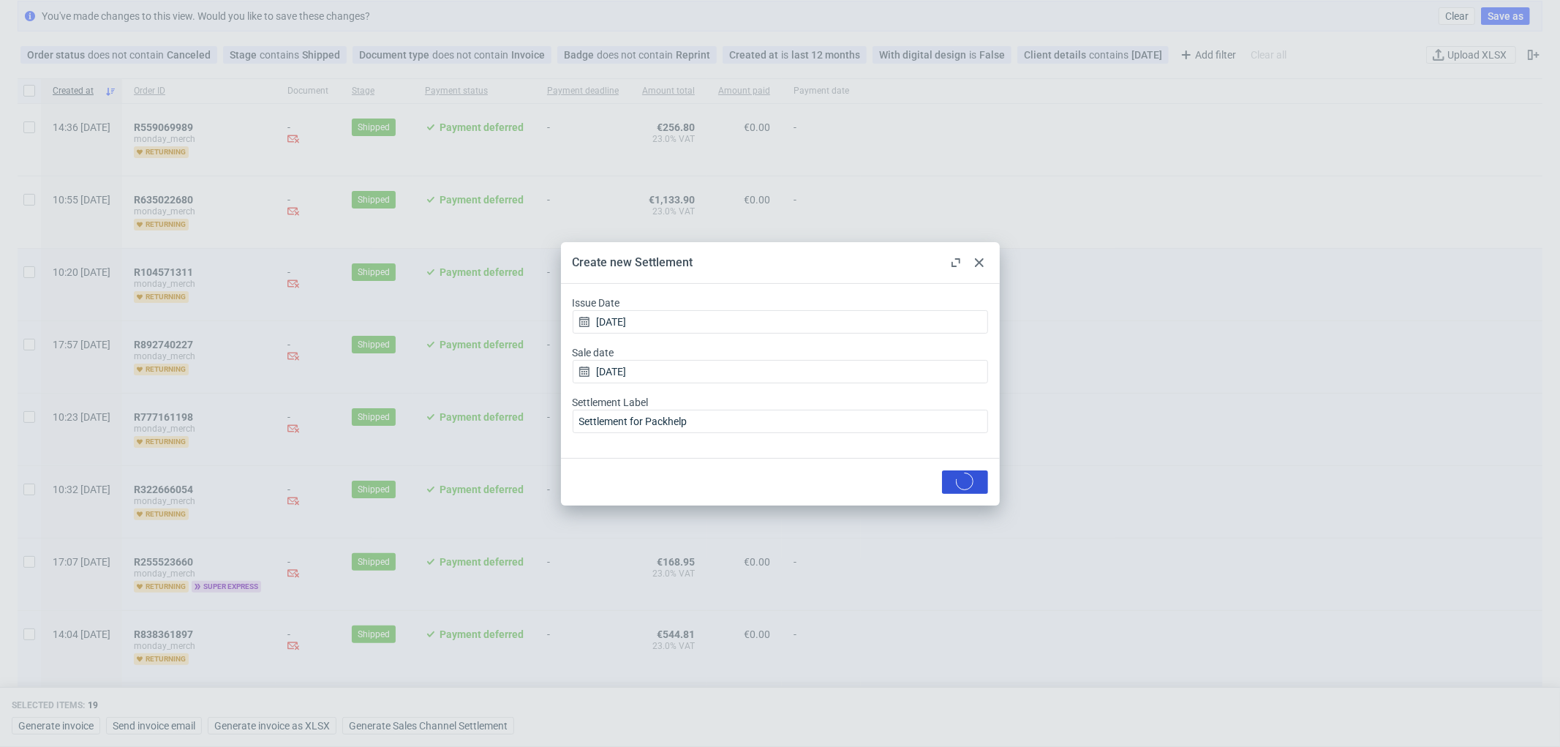
checkbox input "false"
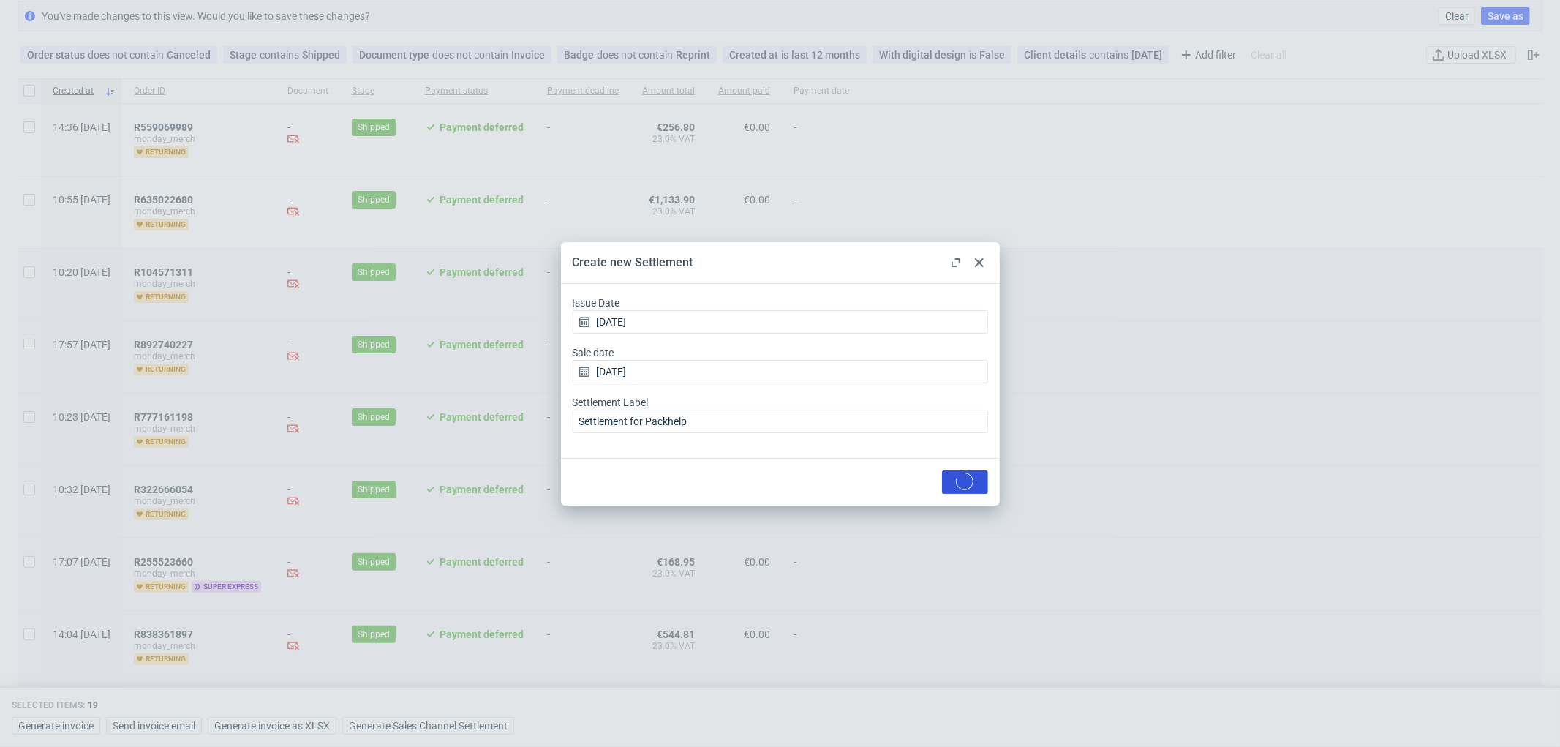
checkbox input "false"
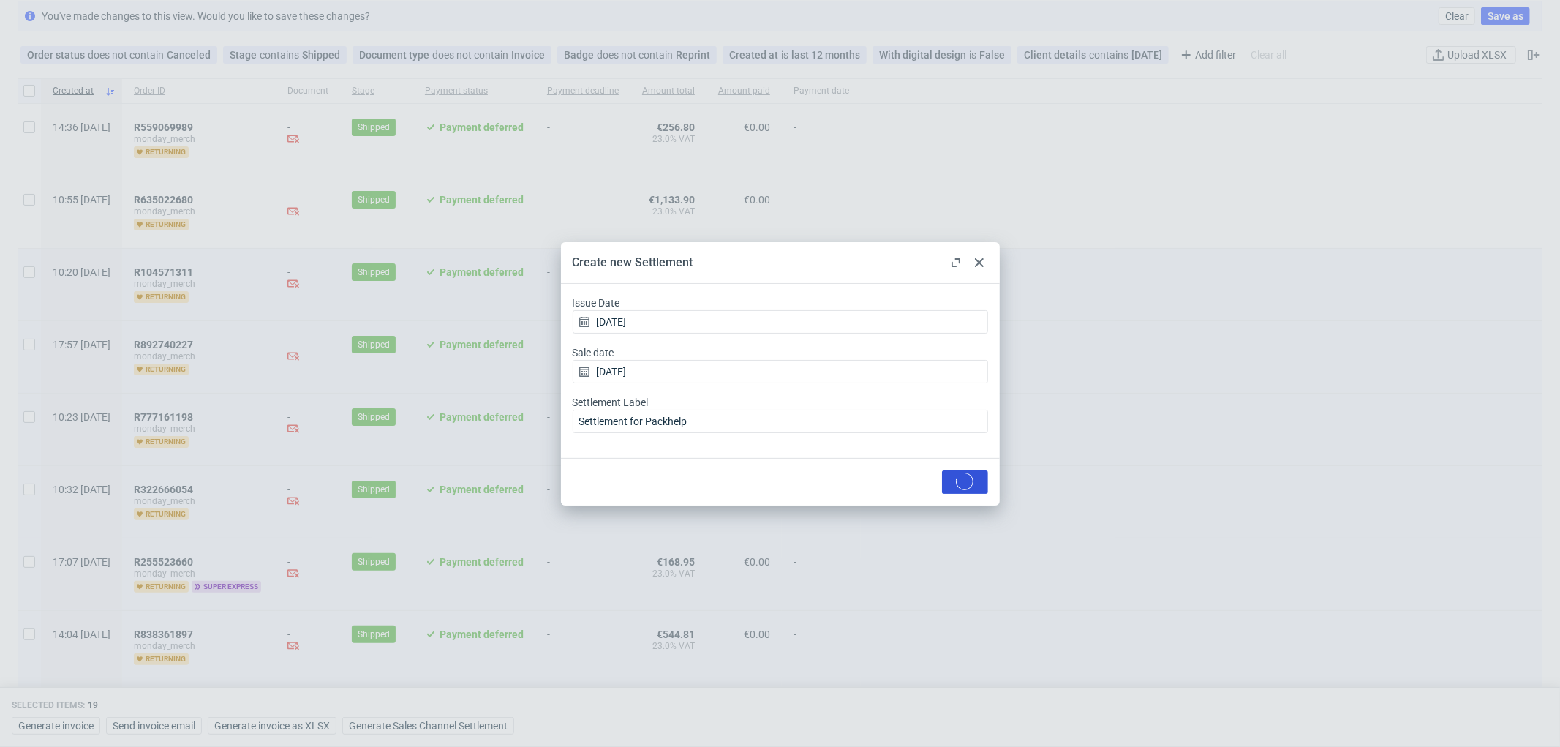
checkbox input "false"
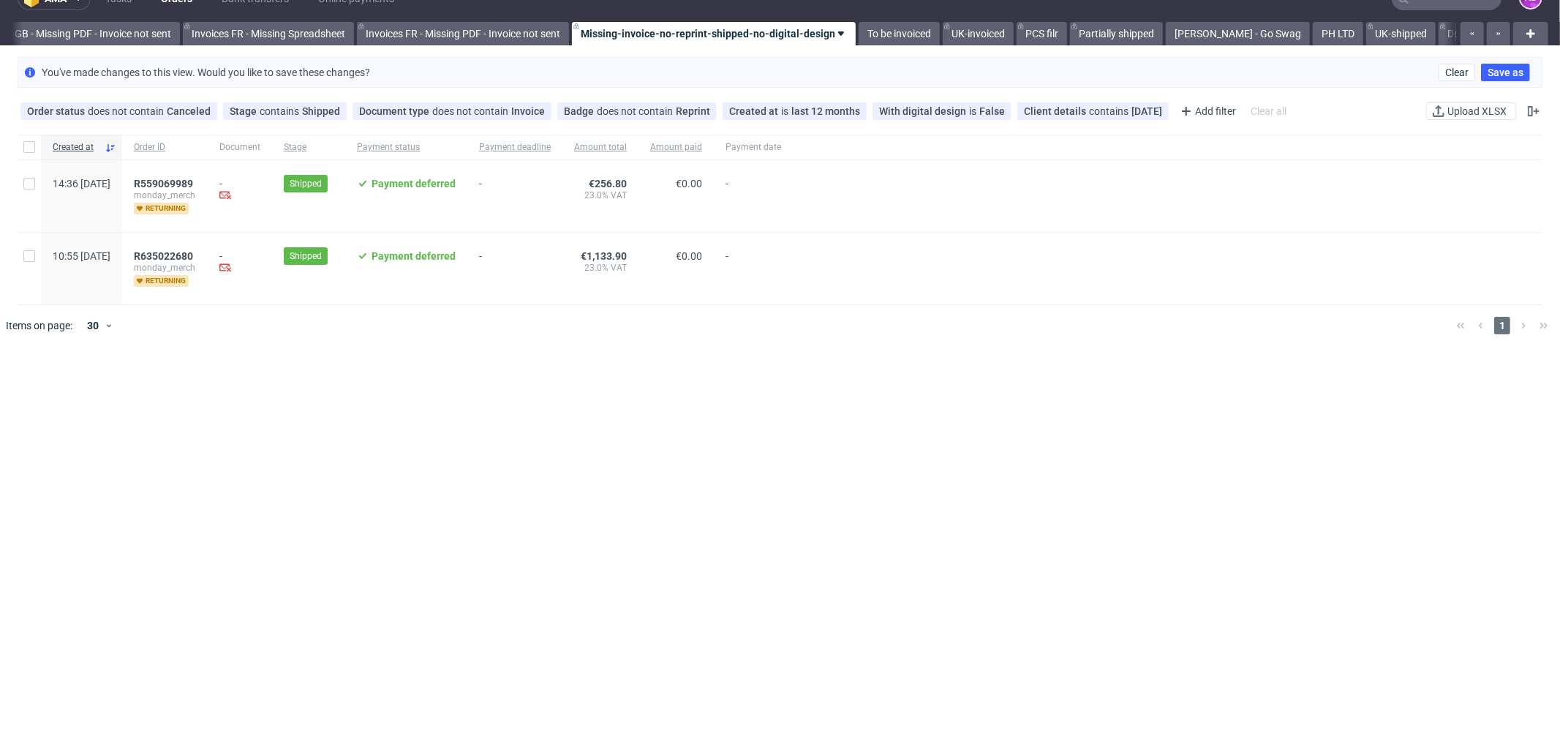
scroll to position [0, 0]
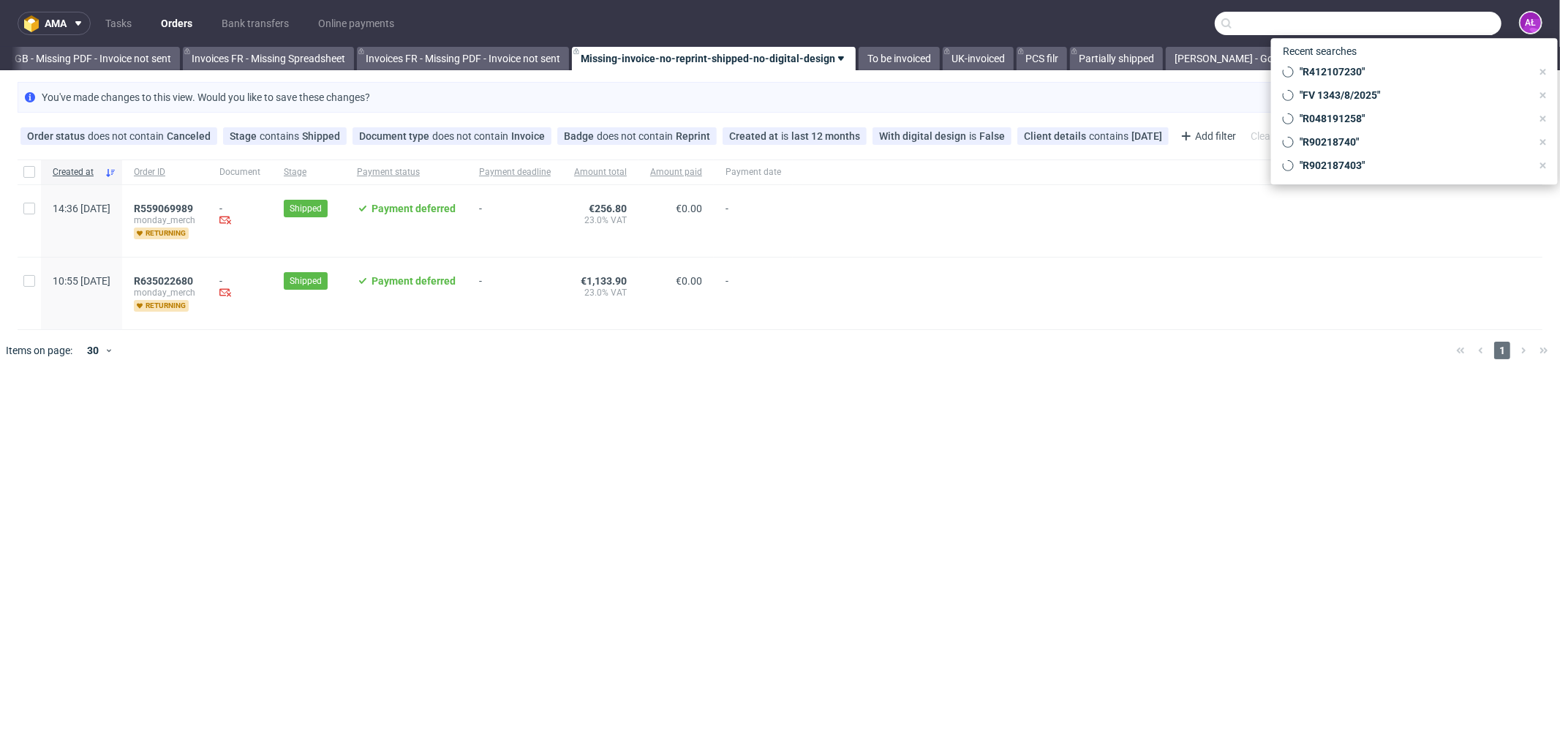
click at [1248, 12] on input "text" at bounding box center [1358, 23] width 287 height 23
paste input "R535185805"
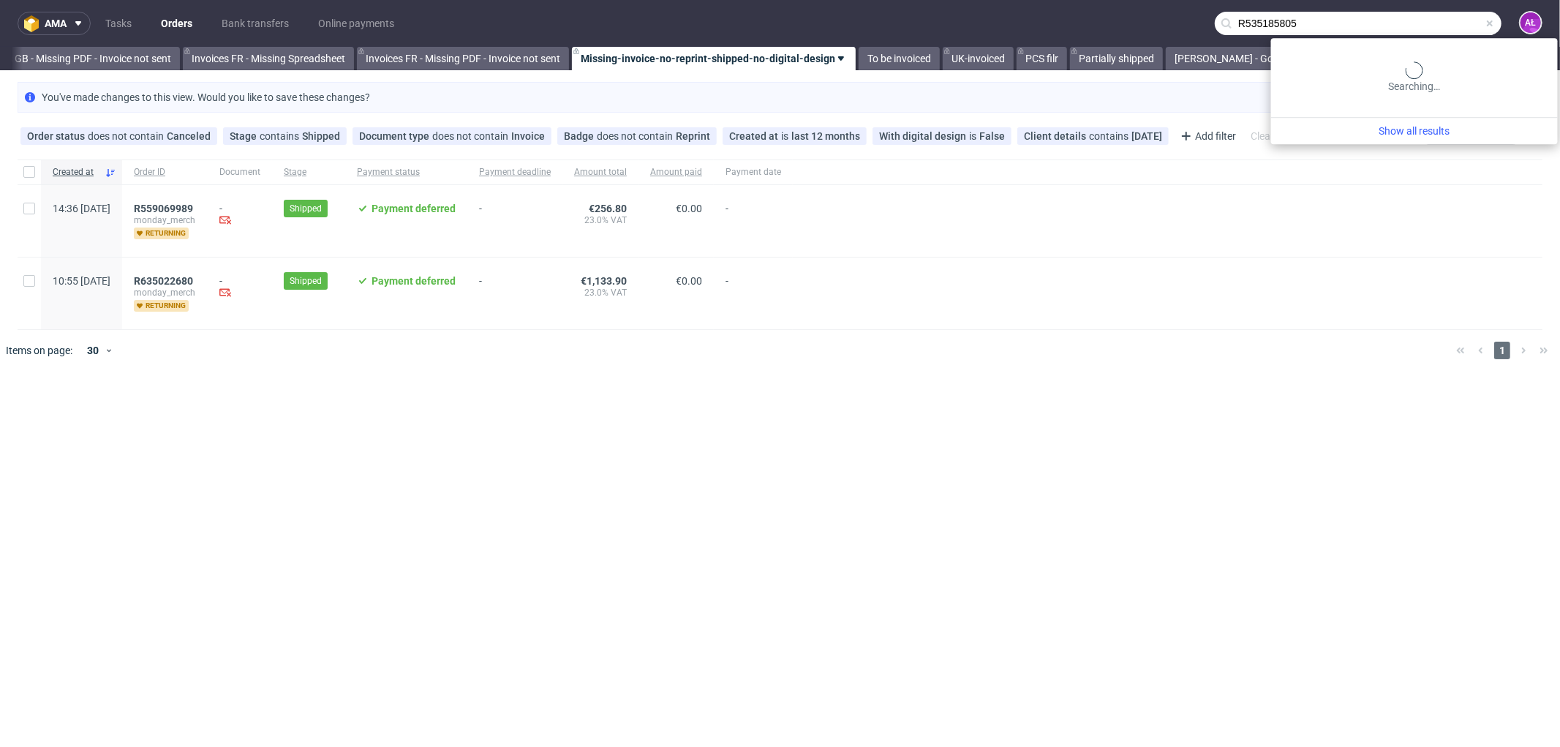
type input "R535185805"
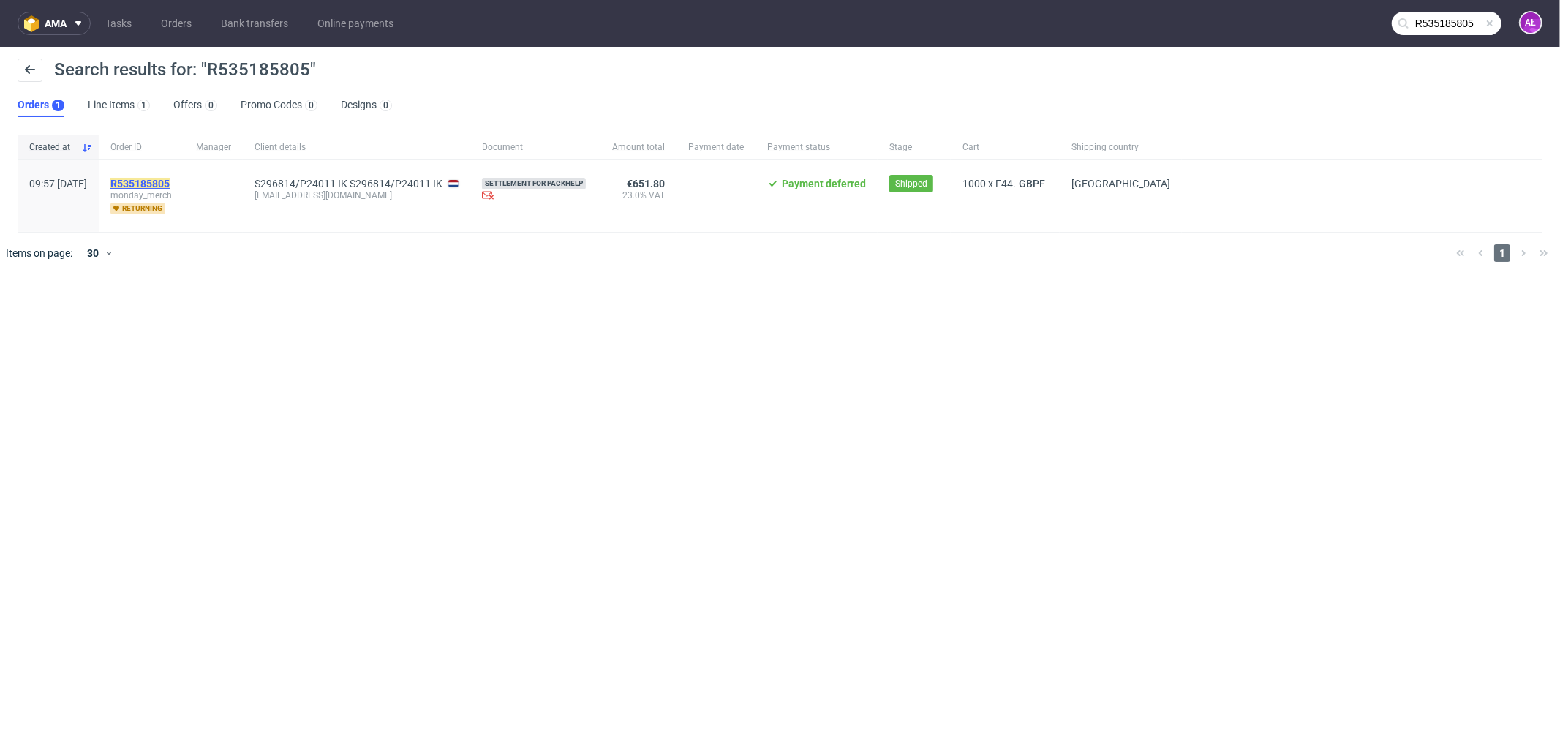
click at [170, 184] on mark "R535185805" at bounding box center [139, 184] width 59 height 12
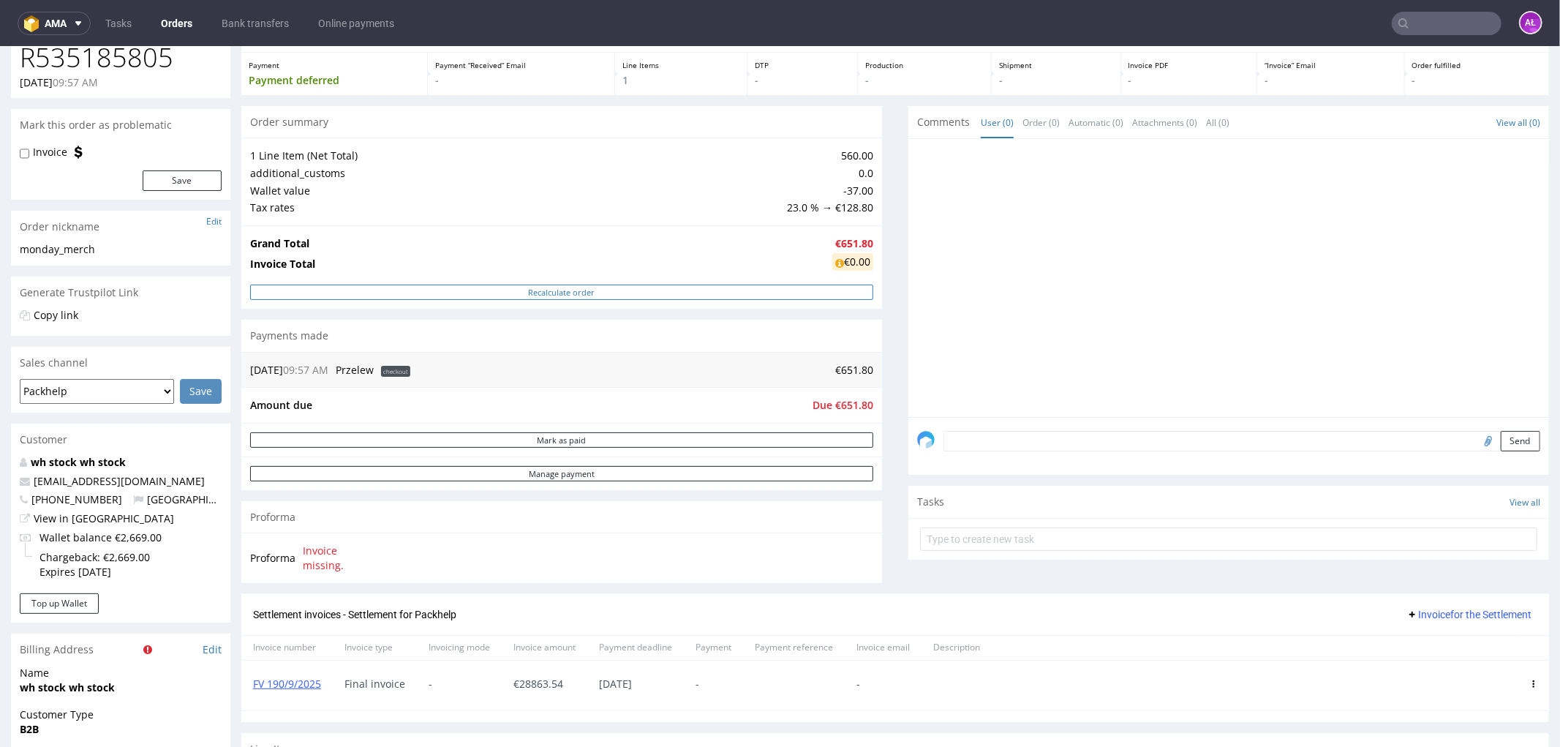
scroll to position [406, 0]
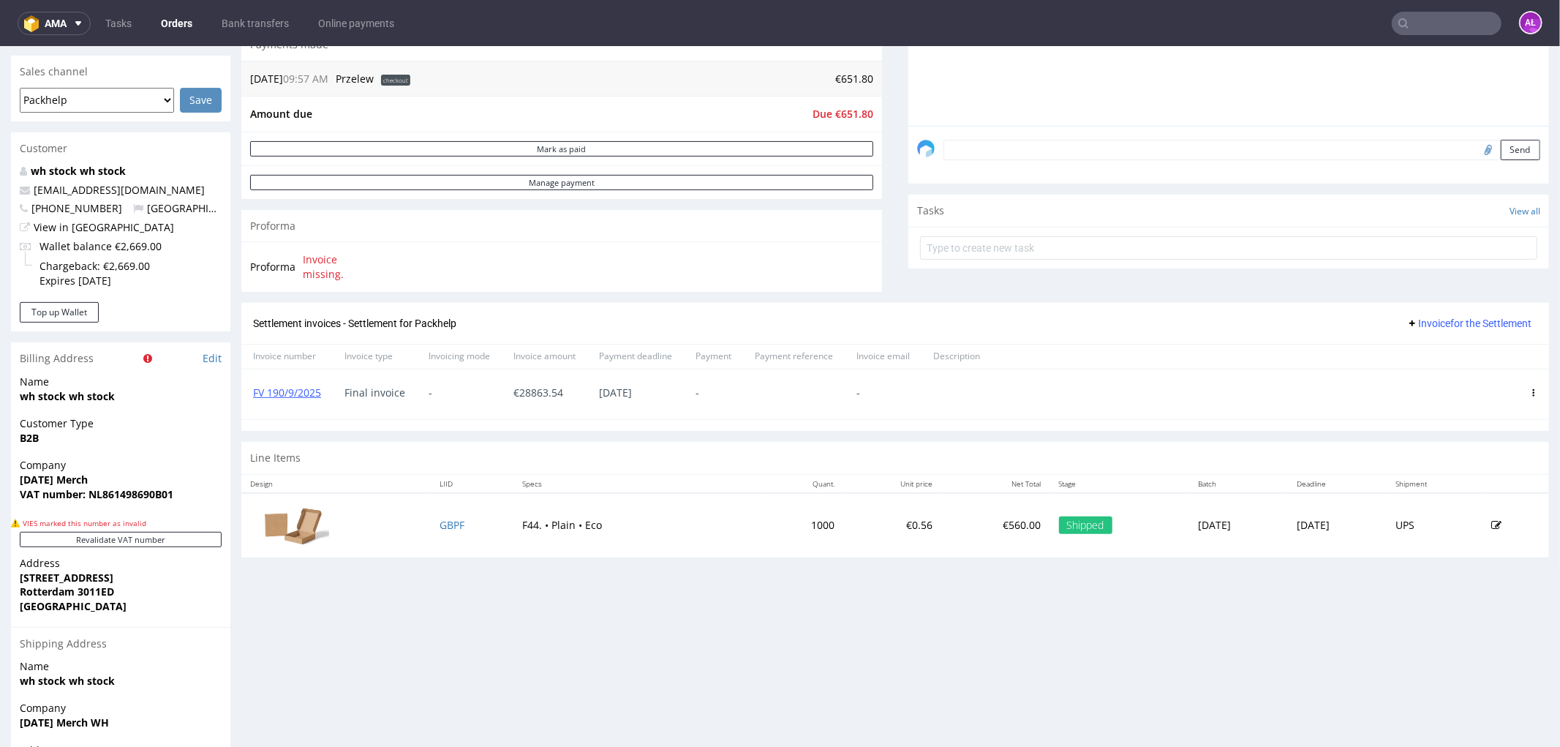
click at [1248, 19] on input "text" at bounding box center [1447, 23] width 110 height 23
paste input "R774507146"
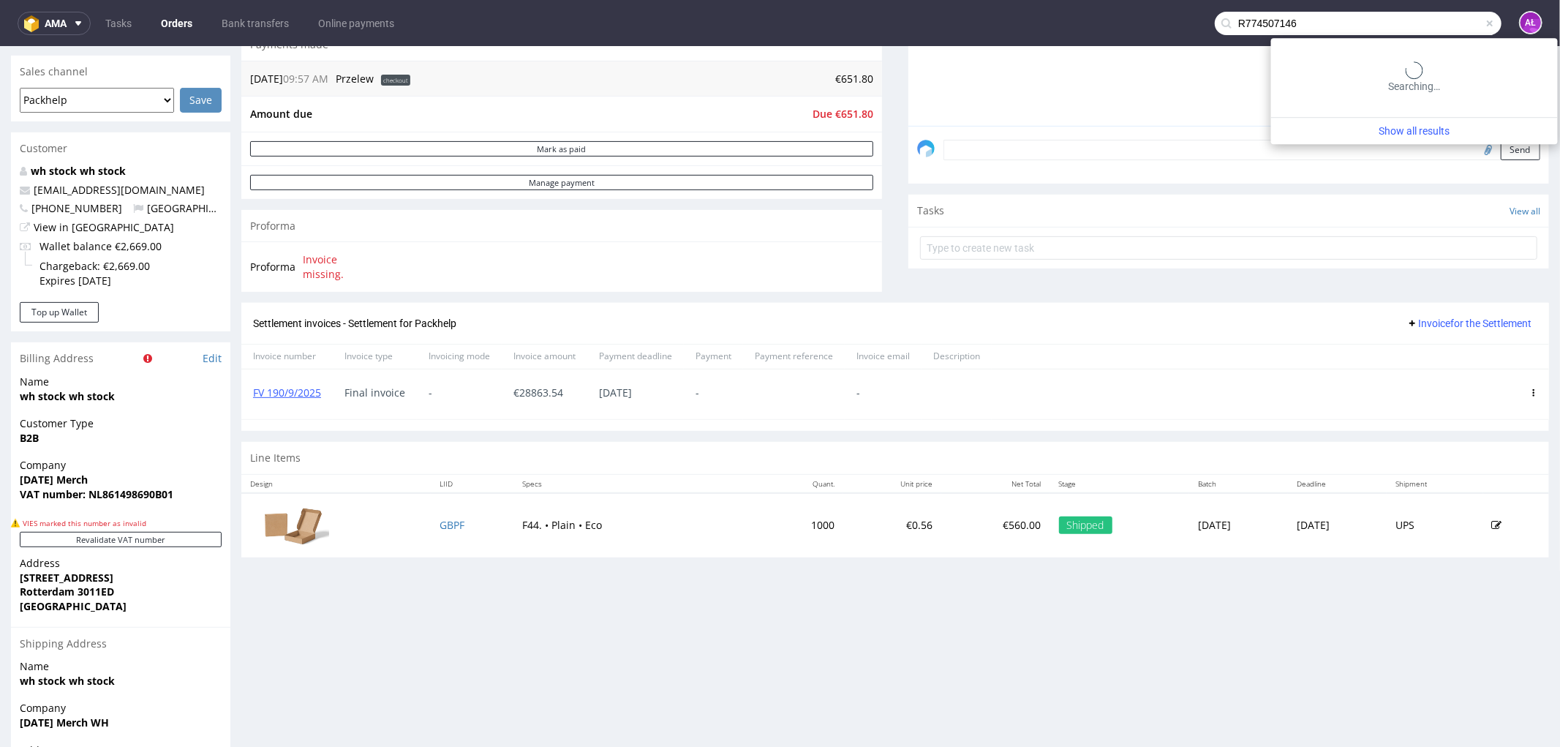
type input "R774507146"
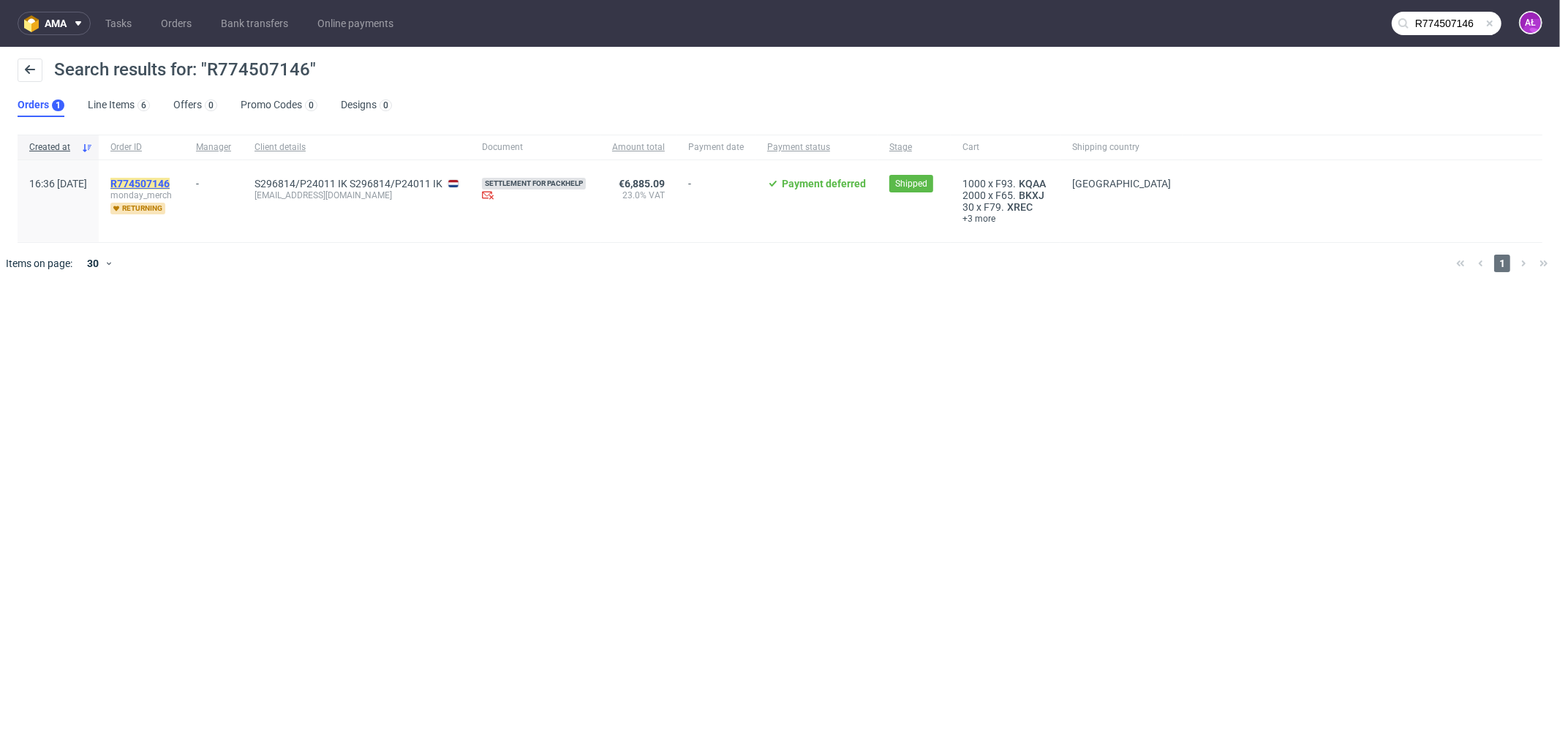
click at [170, 179] on mark "R774507146" at bounding box center [139, 184] width 59 height 12
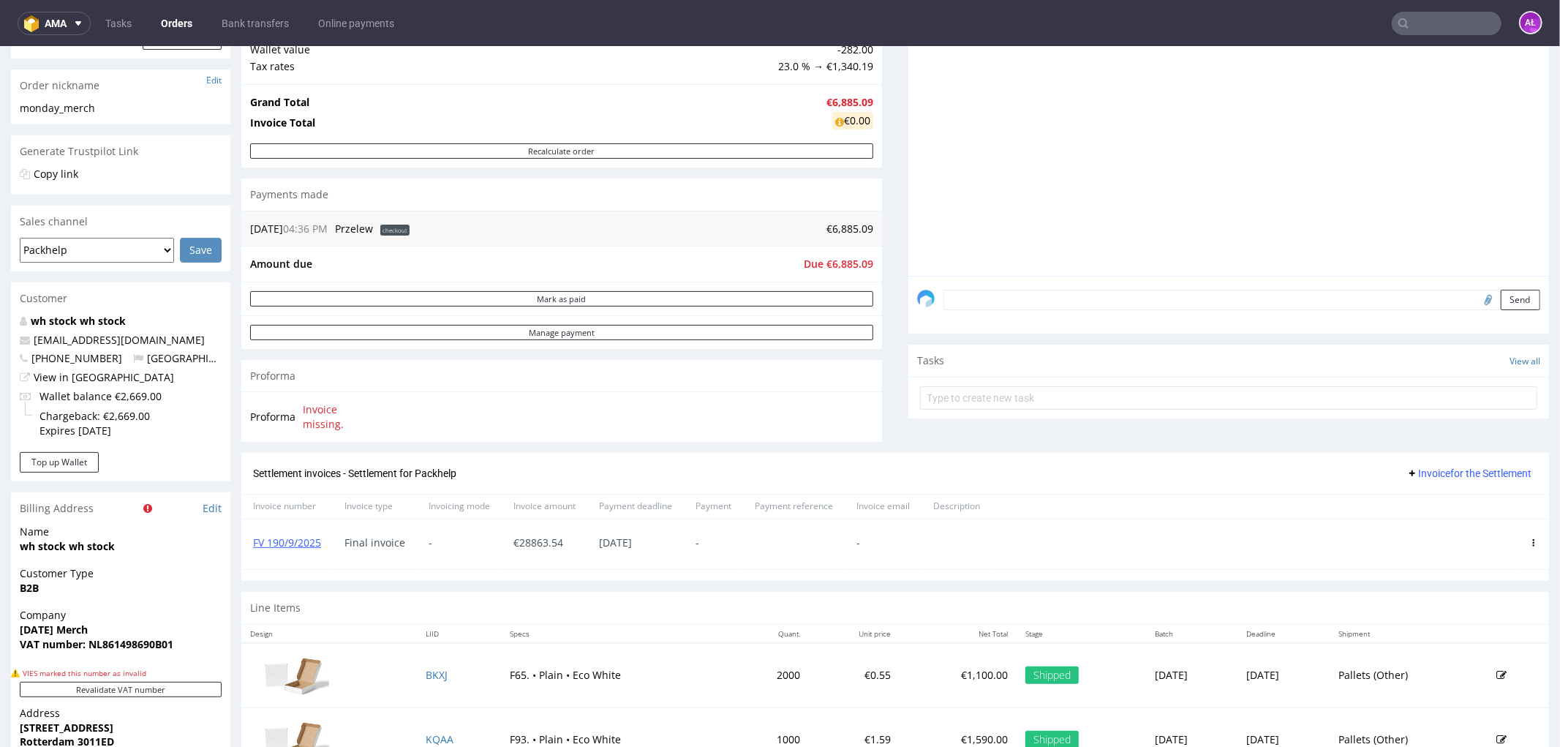
scroll to position [325, 0]
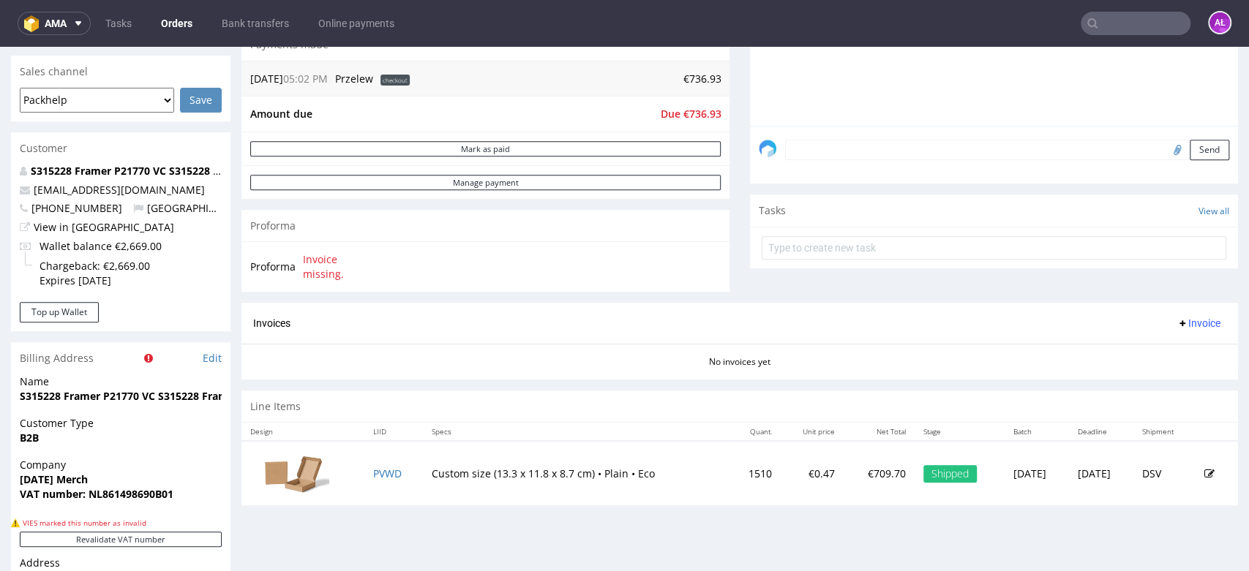
scroll to position [487, 0]
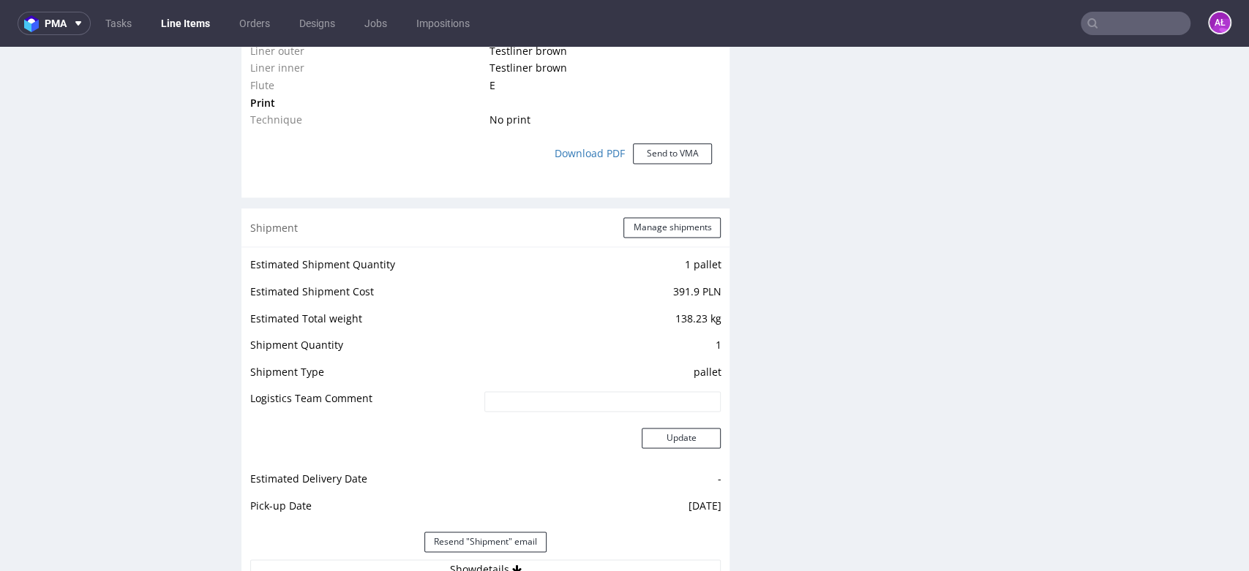
scroll to position [1625, 0]
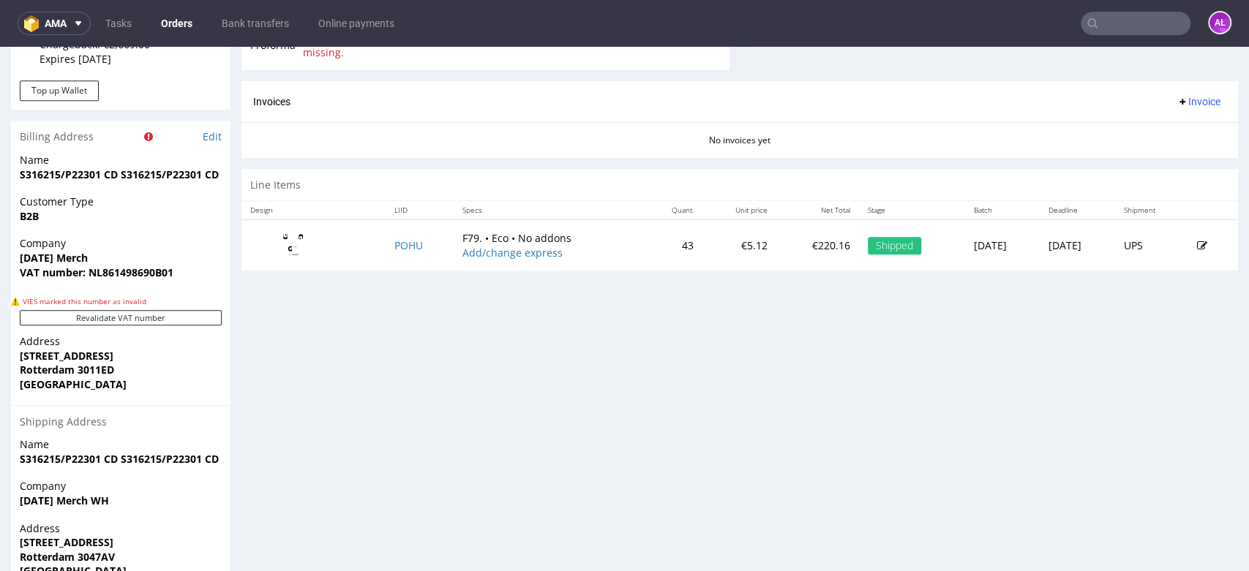
scroll to position [731, 0]
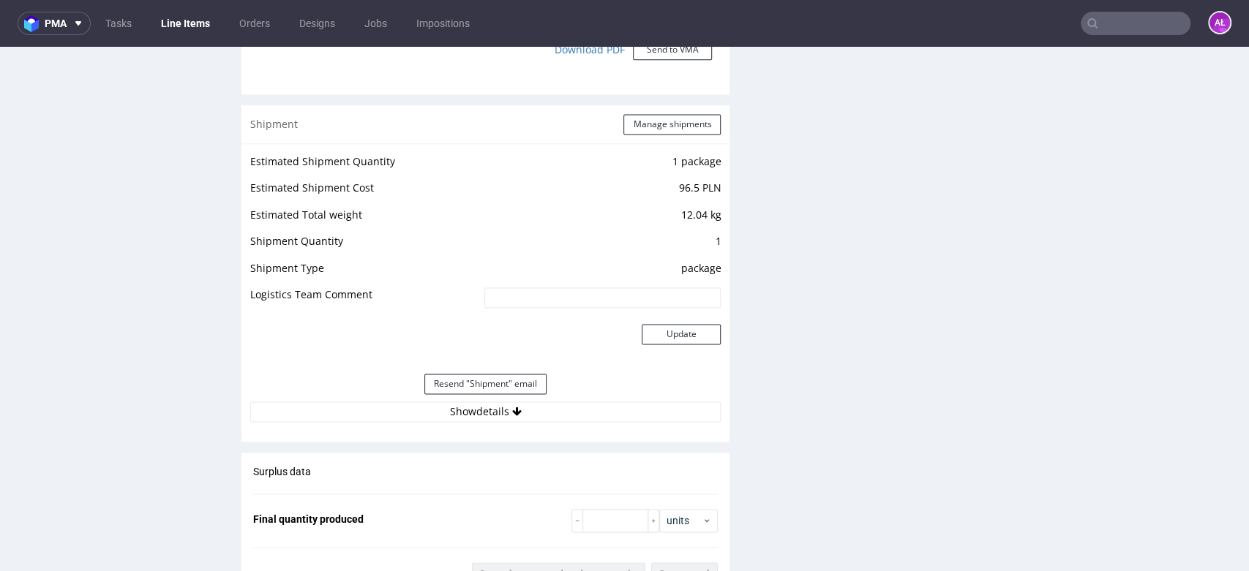
scroll to position [1544, 0]
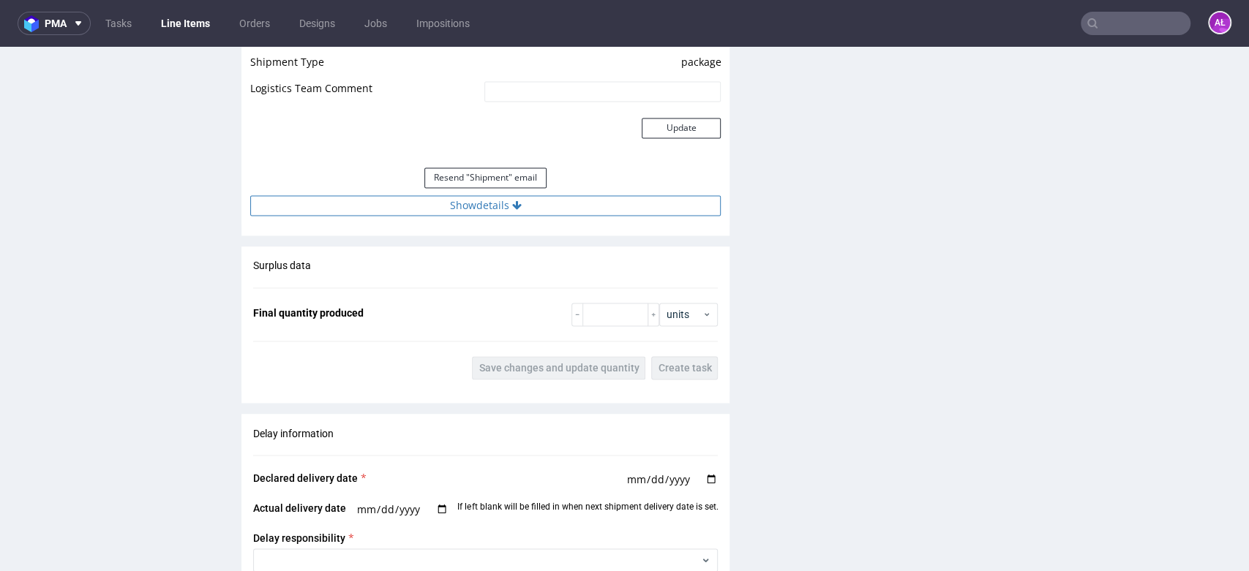
click at [515, 208] on icon at bounding box center [517, 205] width 10 height 10
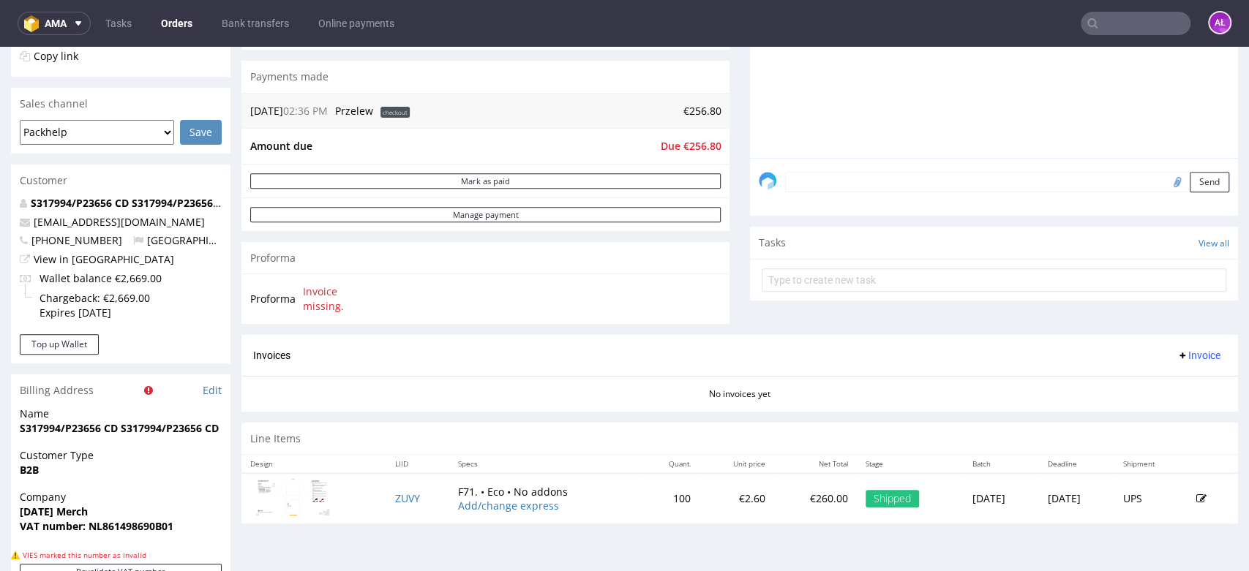
scroll to position [487, 0]
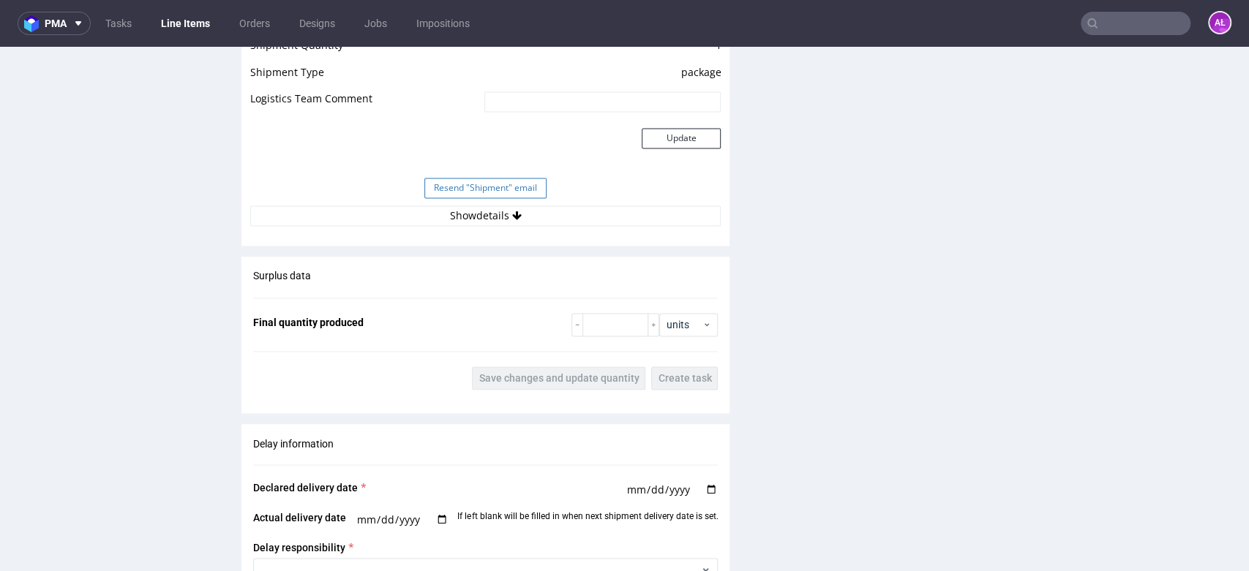
scroll to position [1544, 0]
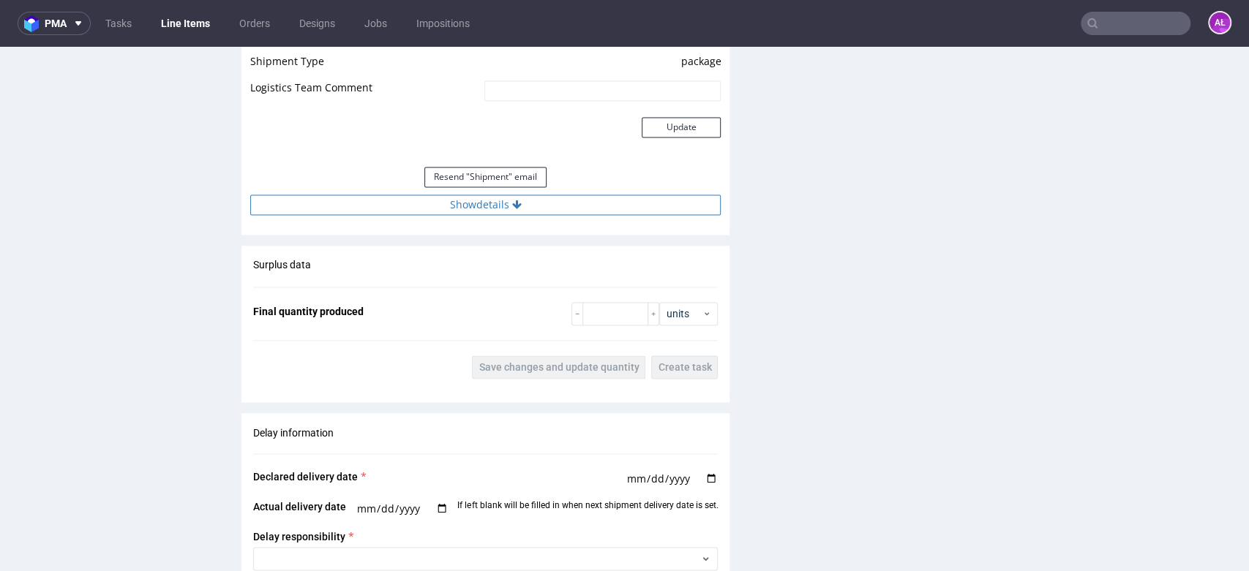
click at [546, 195] on button "Show details" at bounding box center [485, 205] width 470 height 20
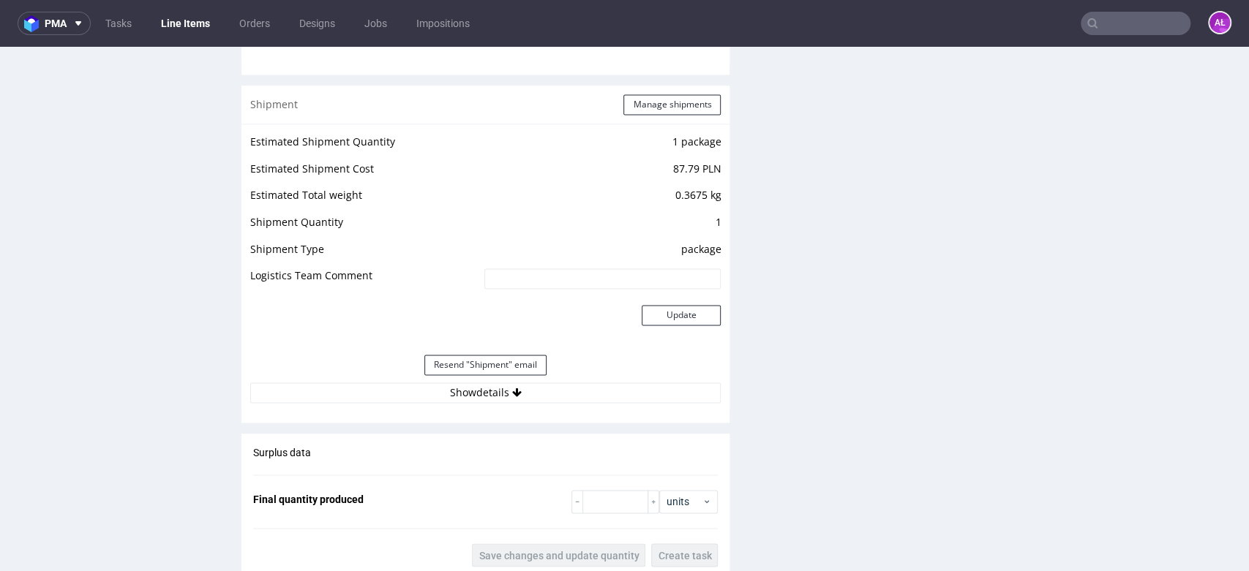
scroll to position [1544, 0]
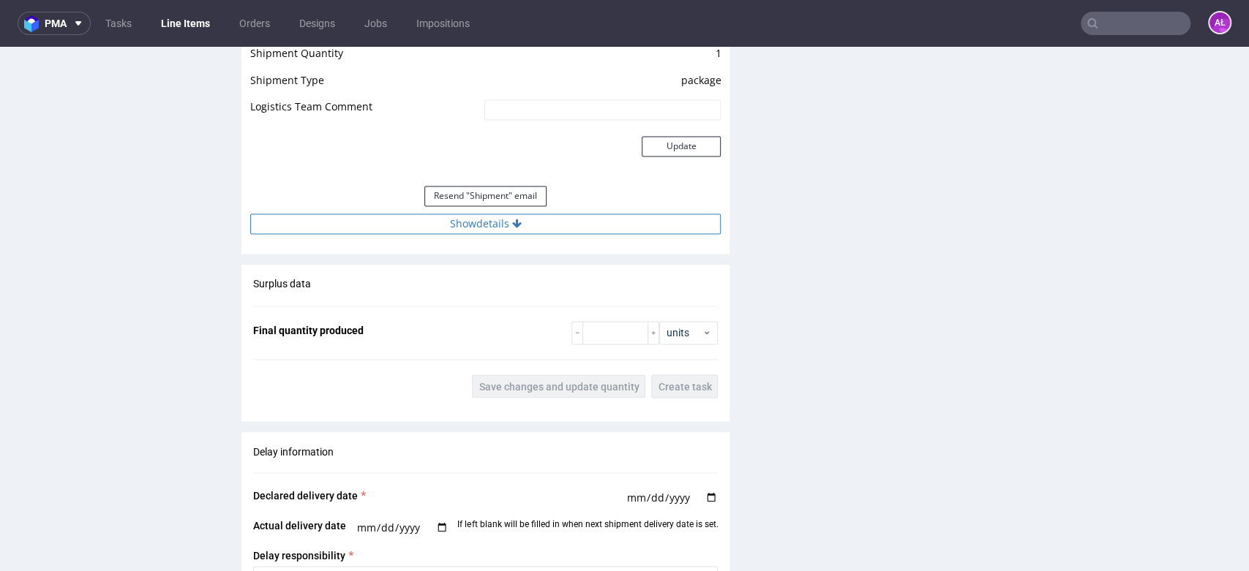
click at [513, 231] on button "Show details" at bounding box center [485, 224] width 470 height 20
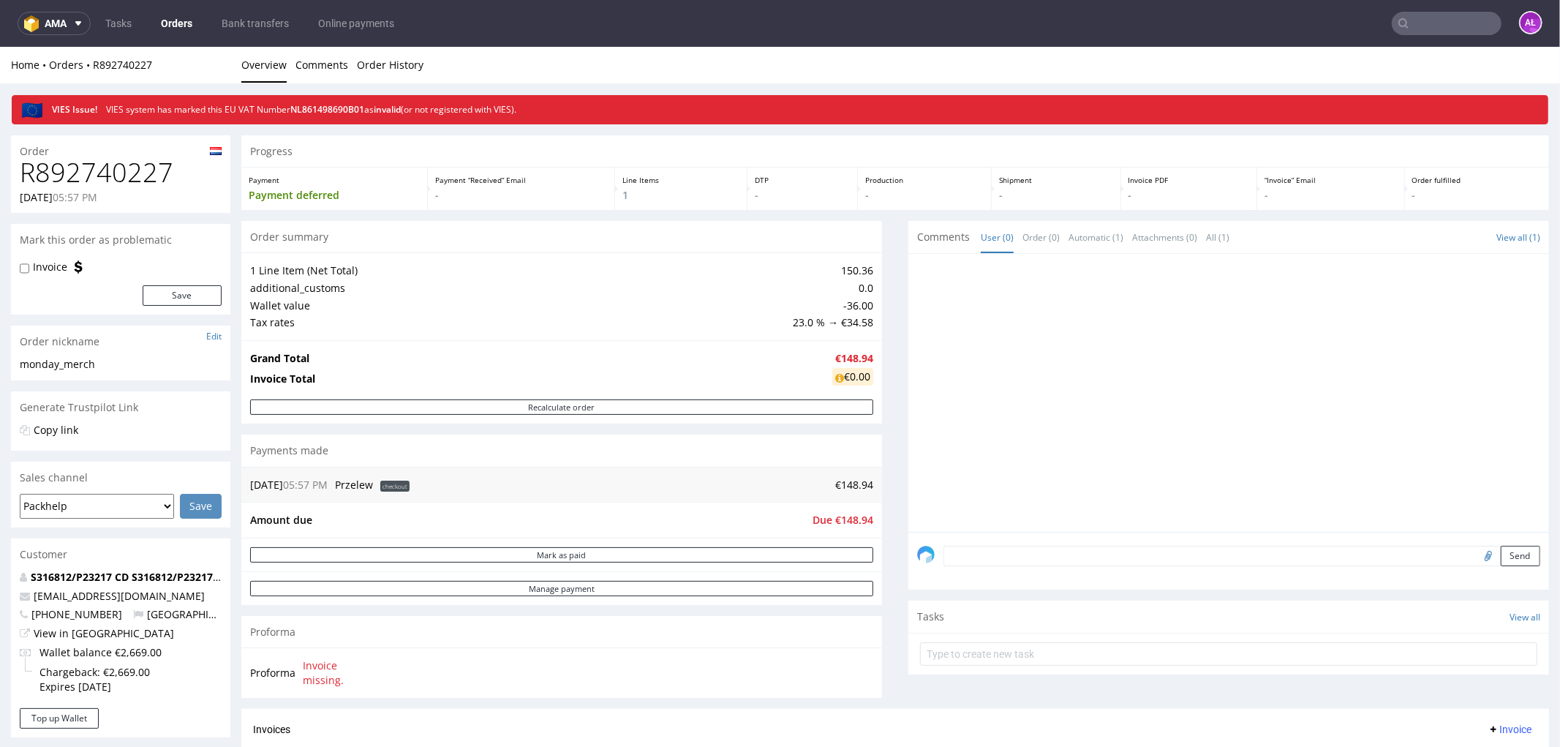
scroll to position [487, 0]
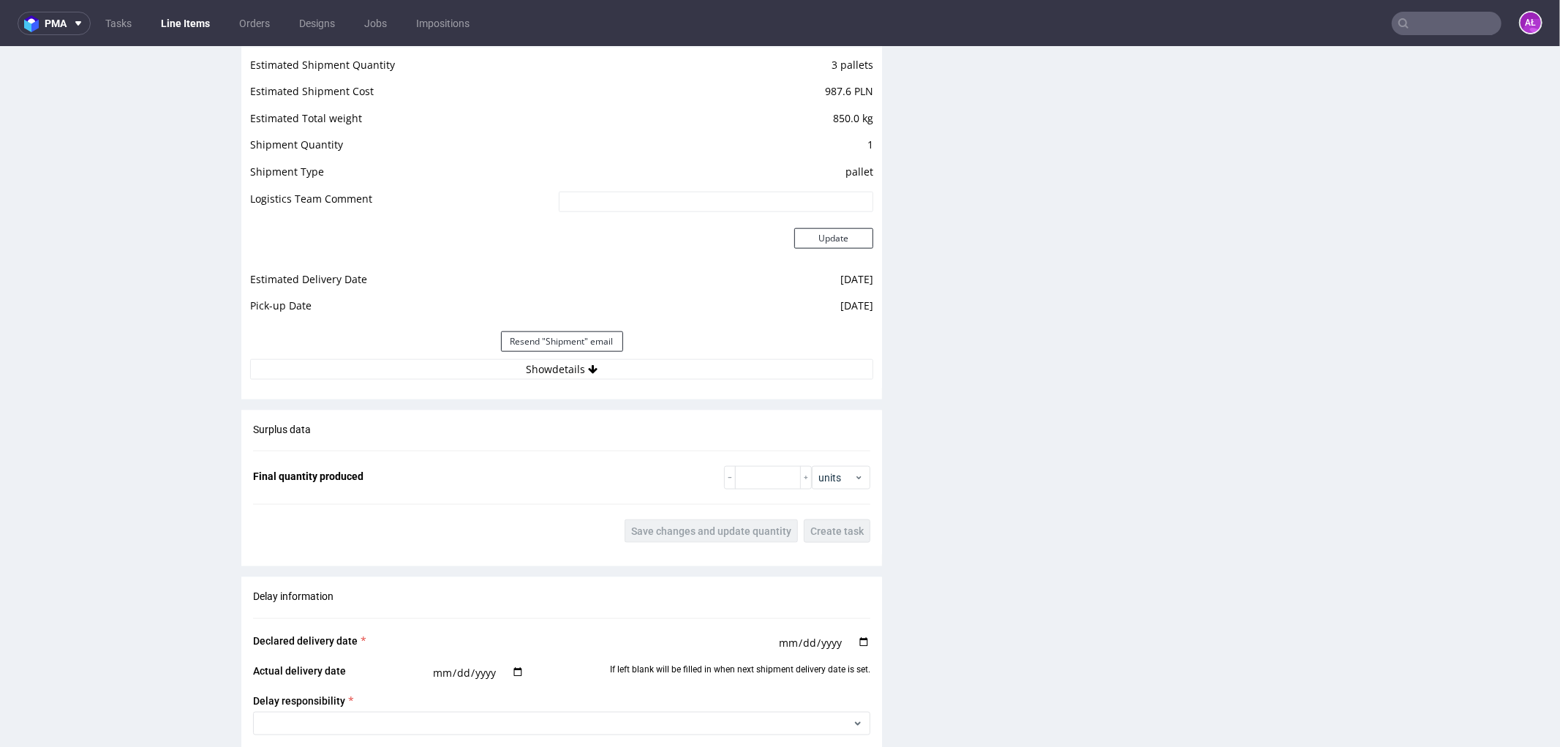
scroll to position [1463, 0]
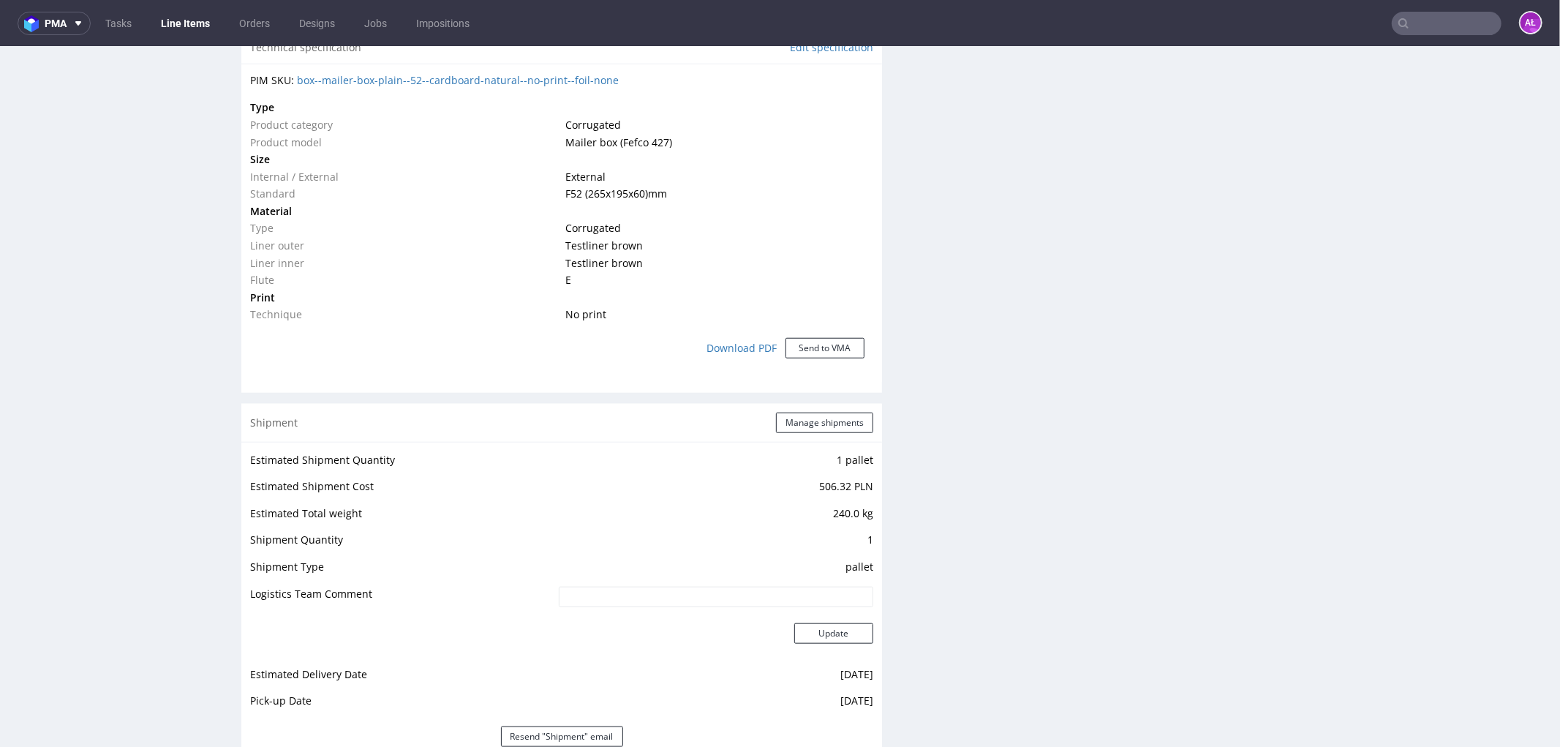
scroll to position [1544, 0]
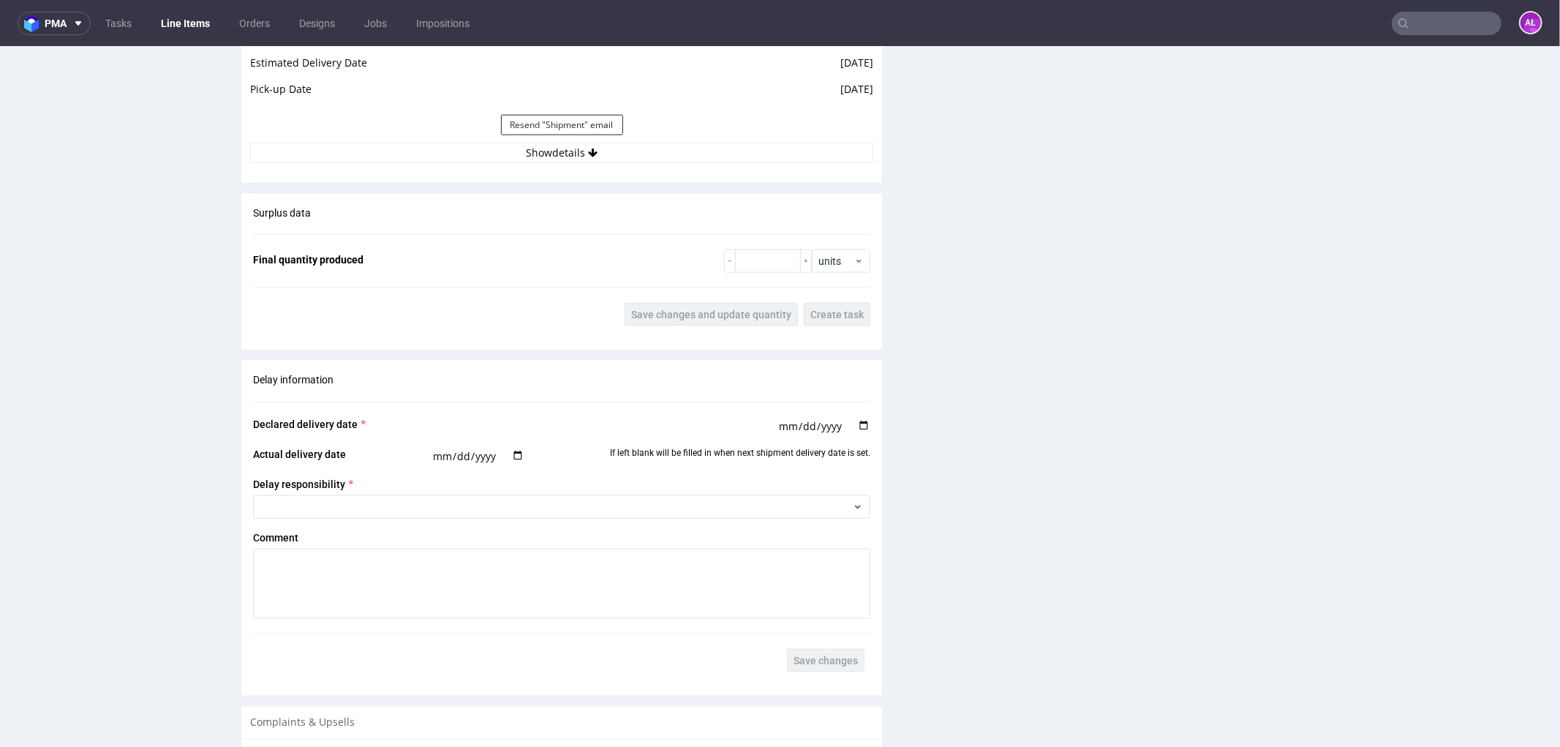
scroll to position [1544, 0]
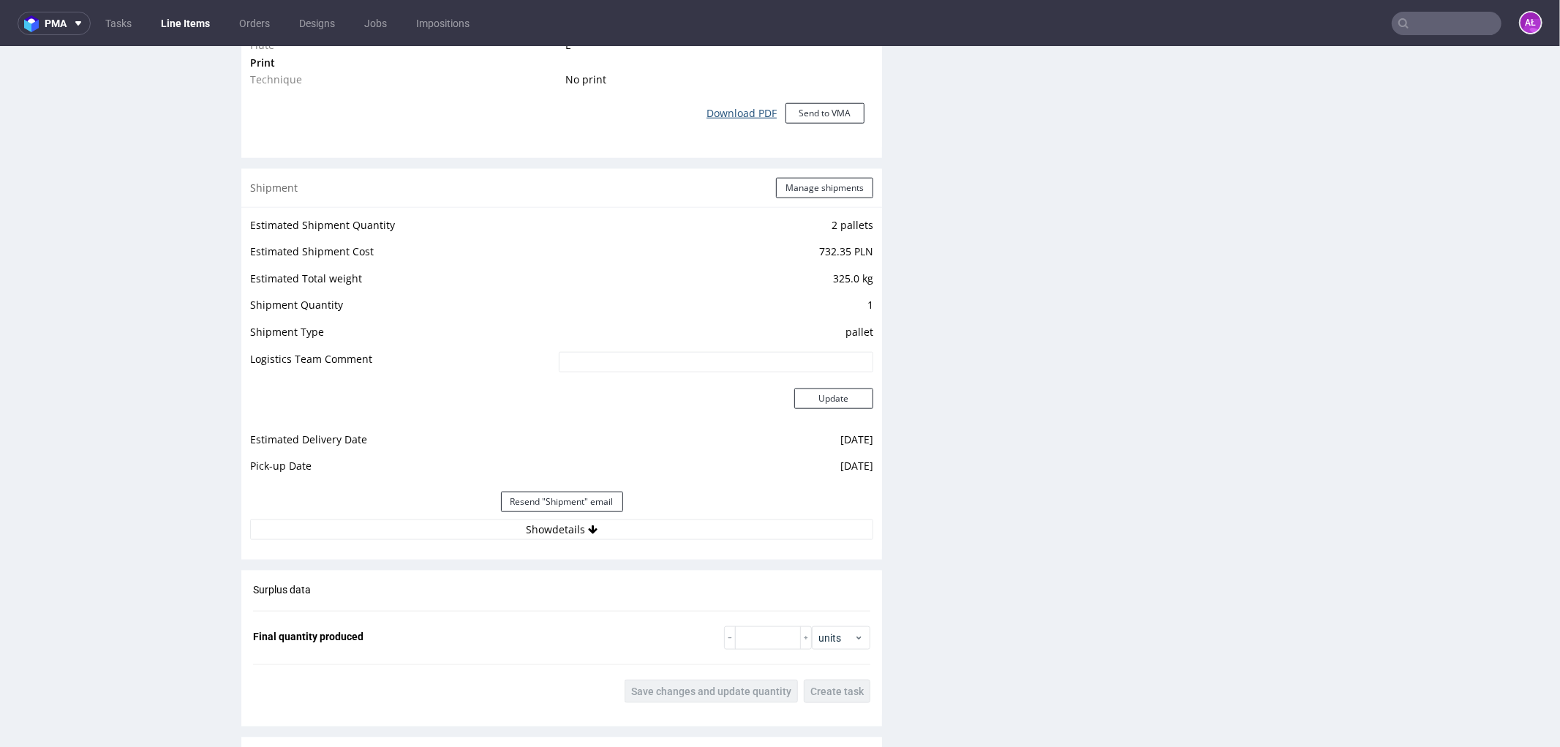
scroll to position [1381, 0]
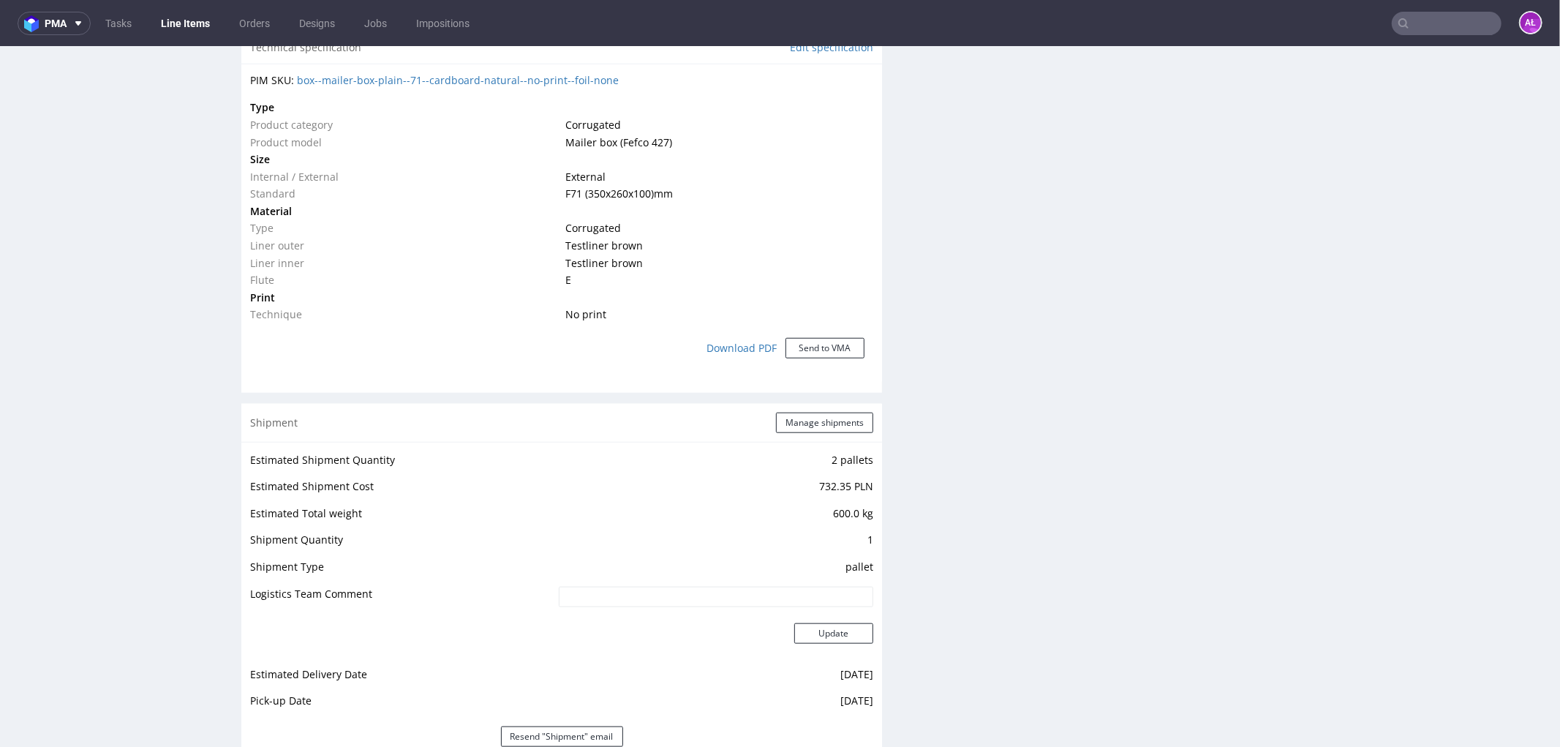
scroll to position [1463, 0]
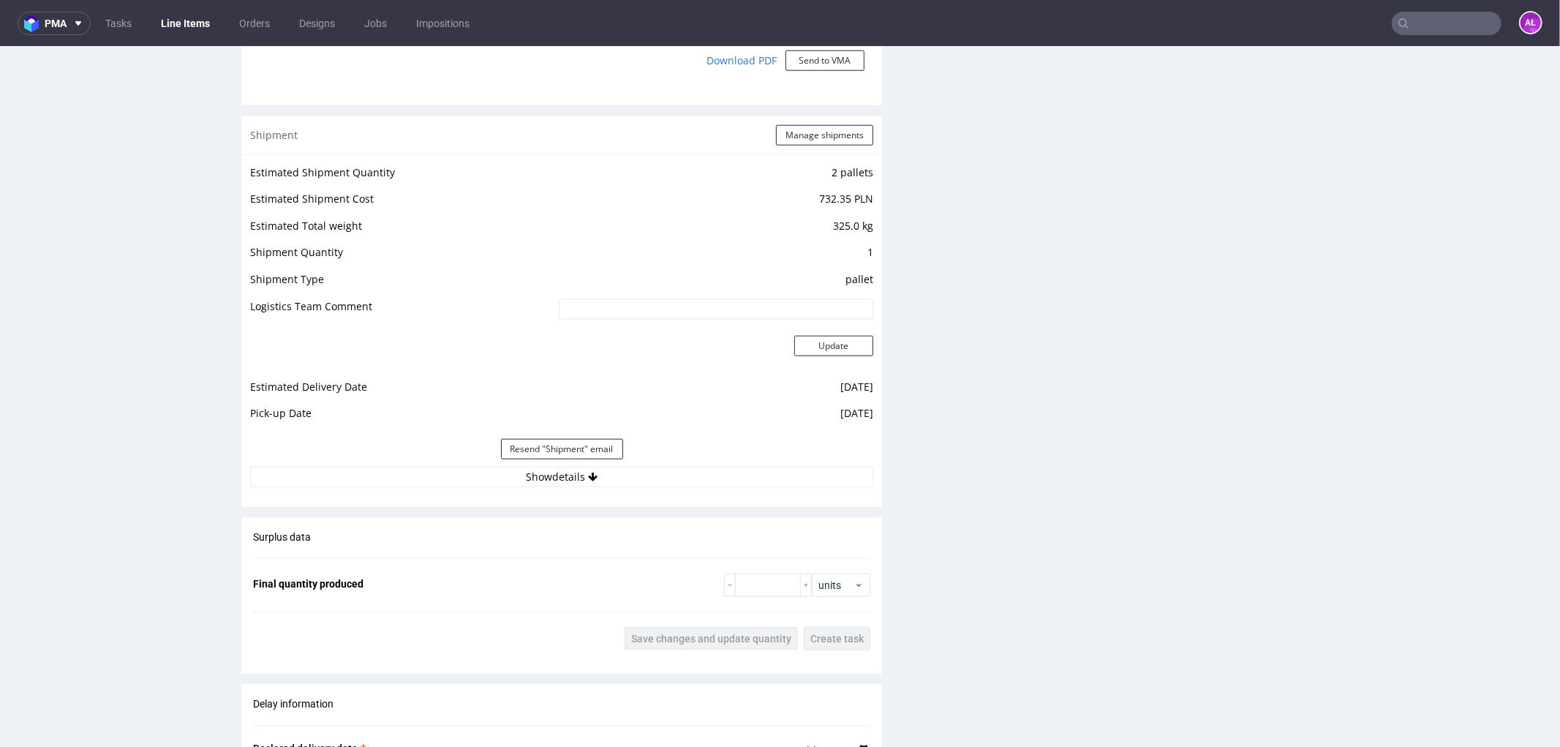
scroll to position [1463, 0]
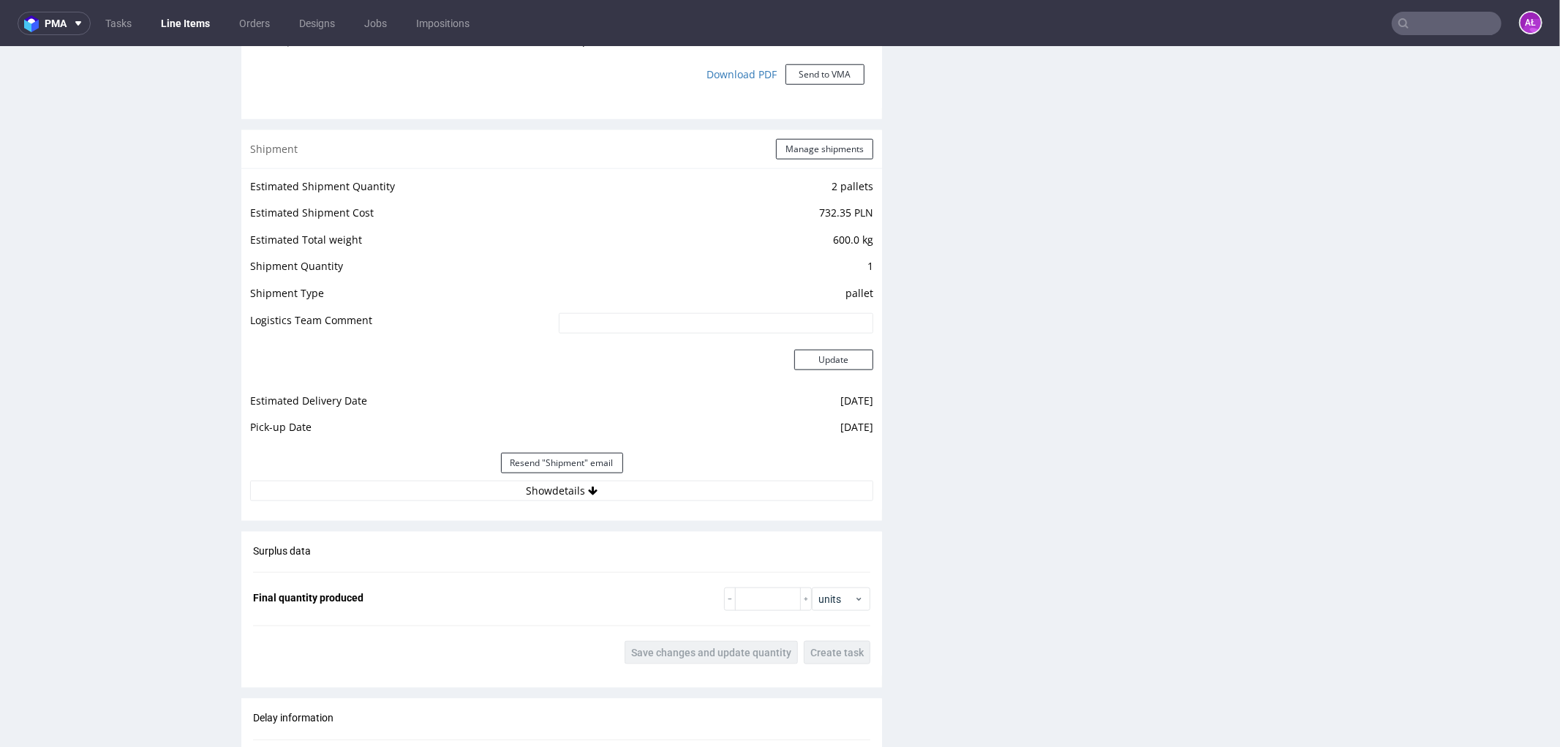
scroll to position [1463, 0]
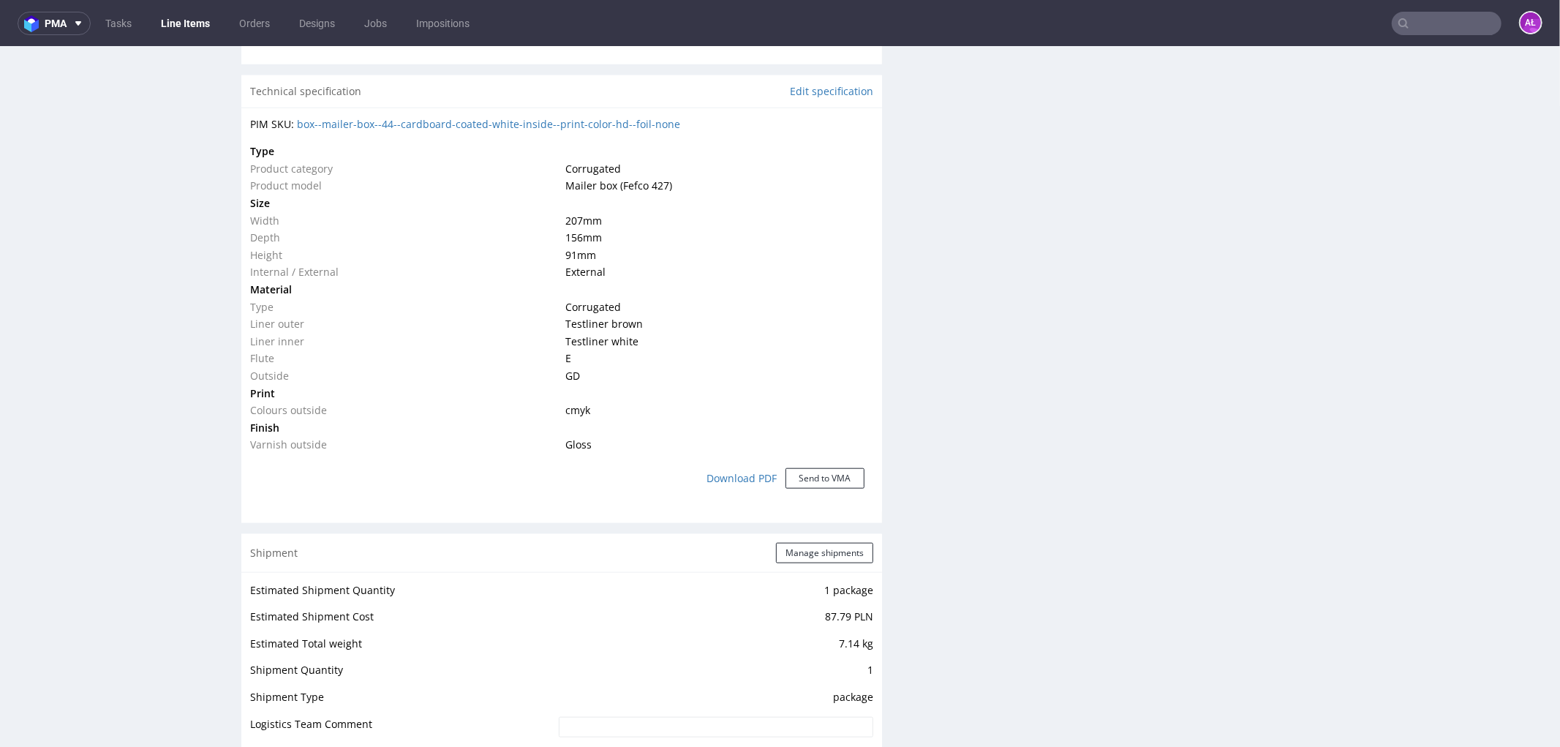
scroll to position [1463, 0]
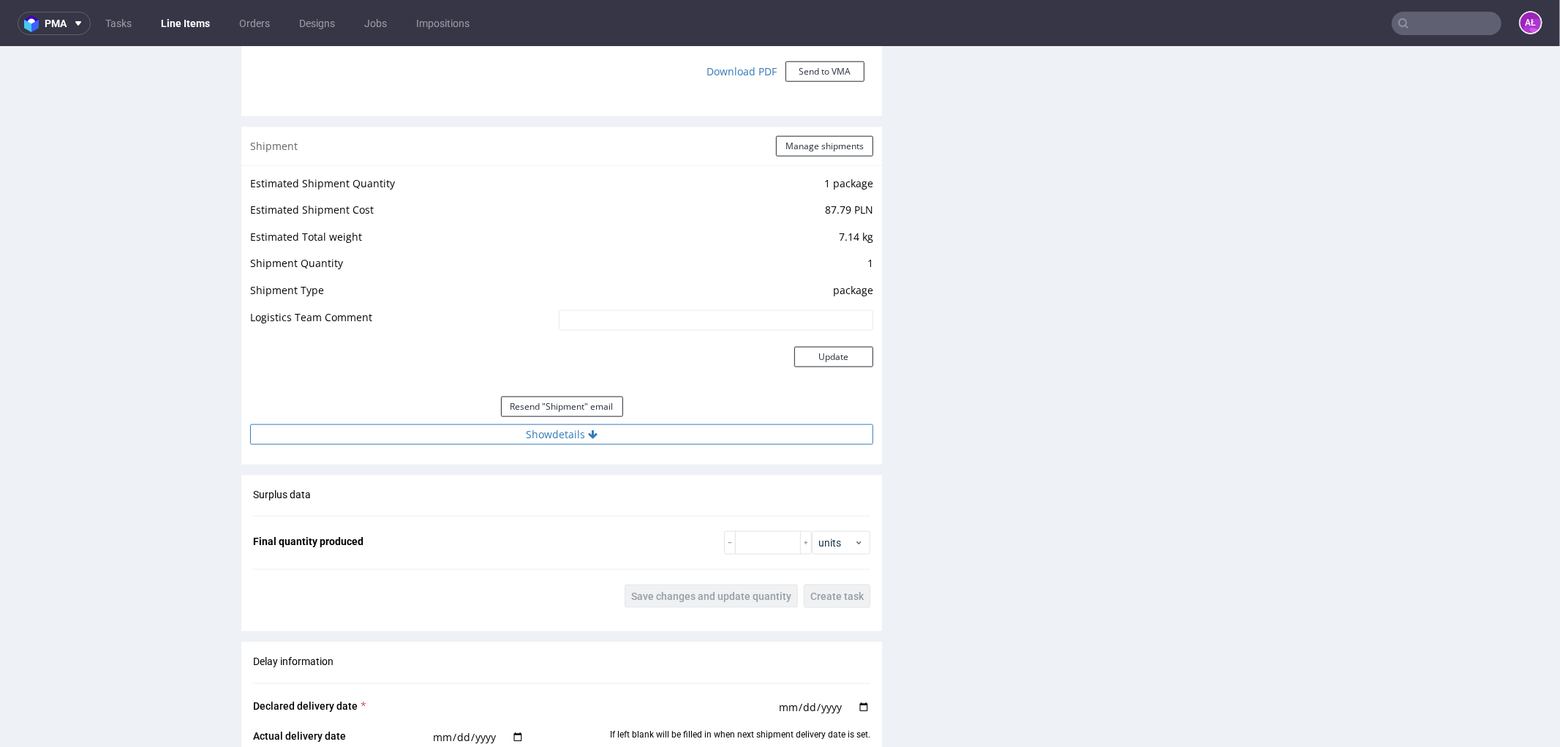
click at [614, 433] on button "Show details" at bounding box center [561, 434] width 623 height 20
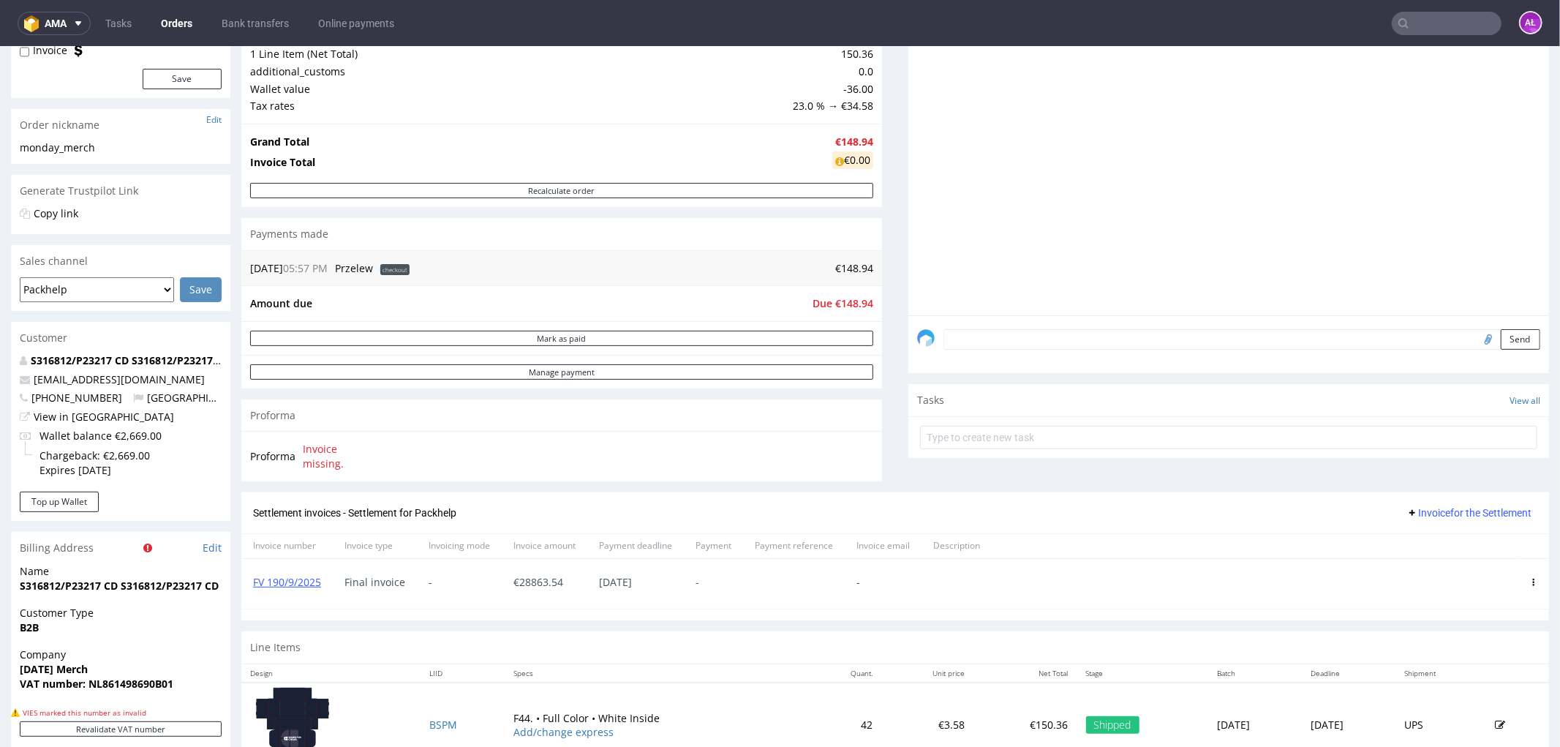
scroll to position [325, 0]
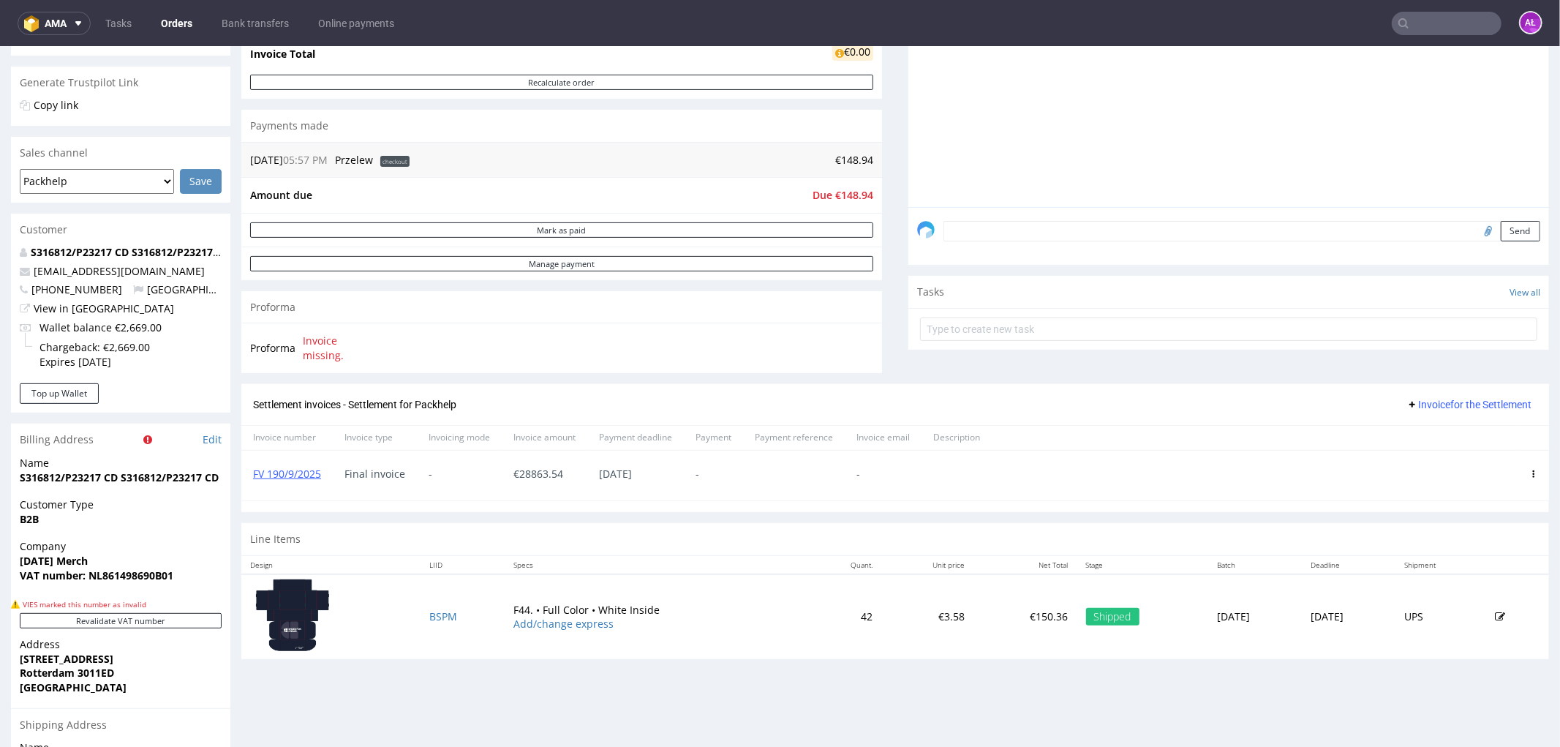
click at [1530, 475] on icon at bounding box center [1533, 473] width 7 height 7
click at [1502, 602] on span "Delete invoice" at bounding box center [1474, 605] width 89 height 15
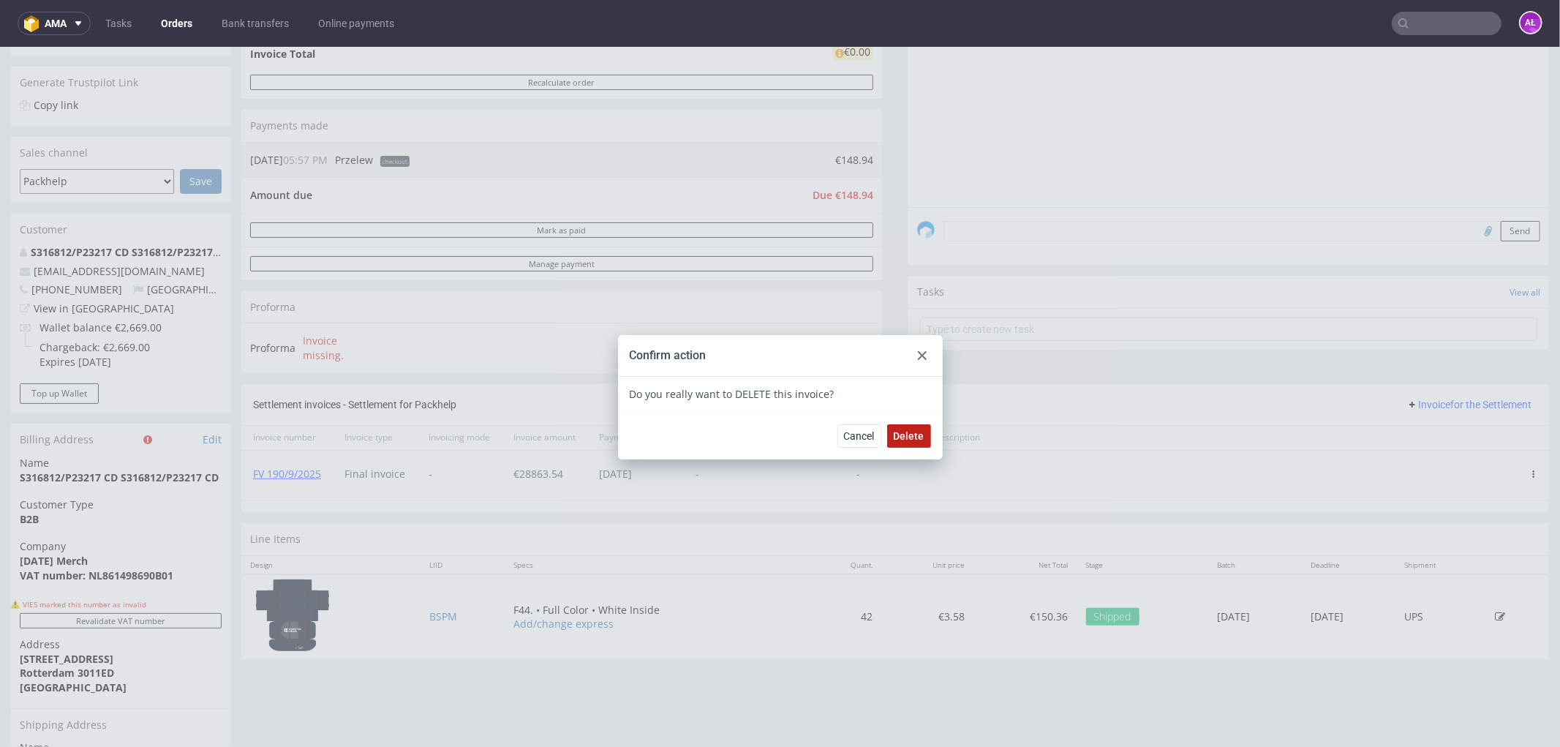
click at [911, 438] on span "Delete" at bounding box center [909, 435] width 31 height 10
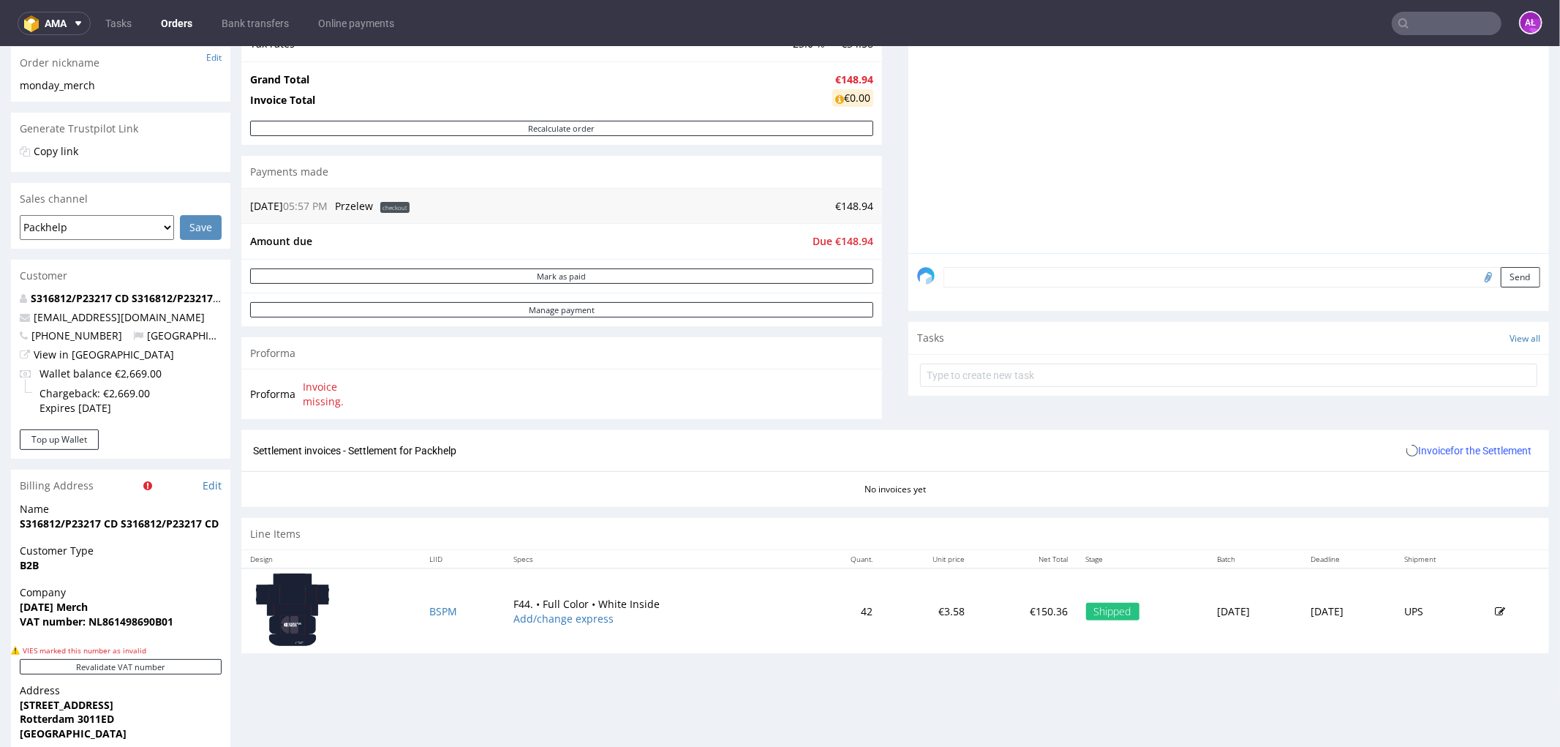
scroll to position [325, 0]
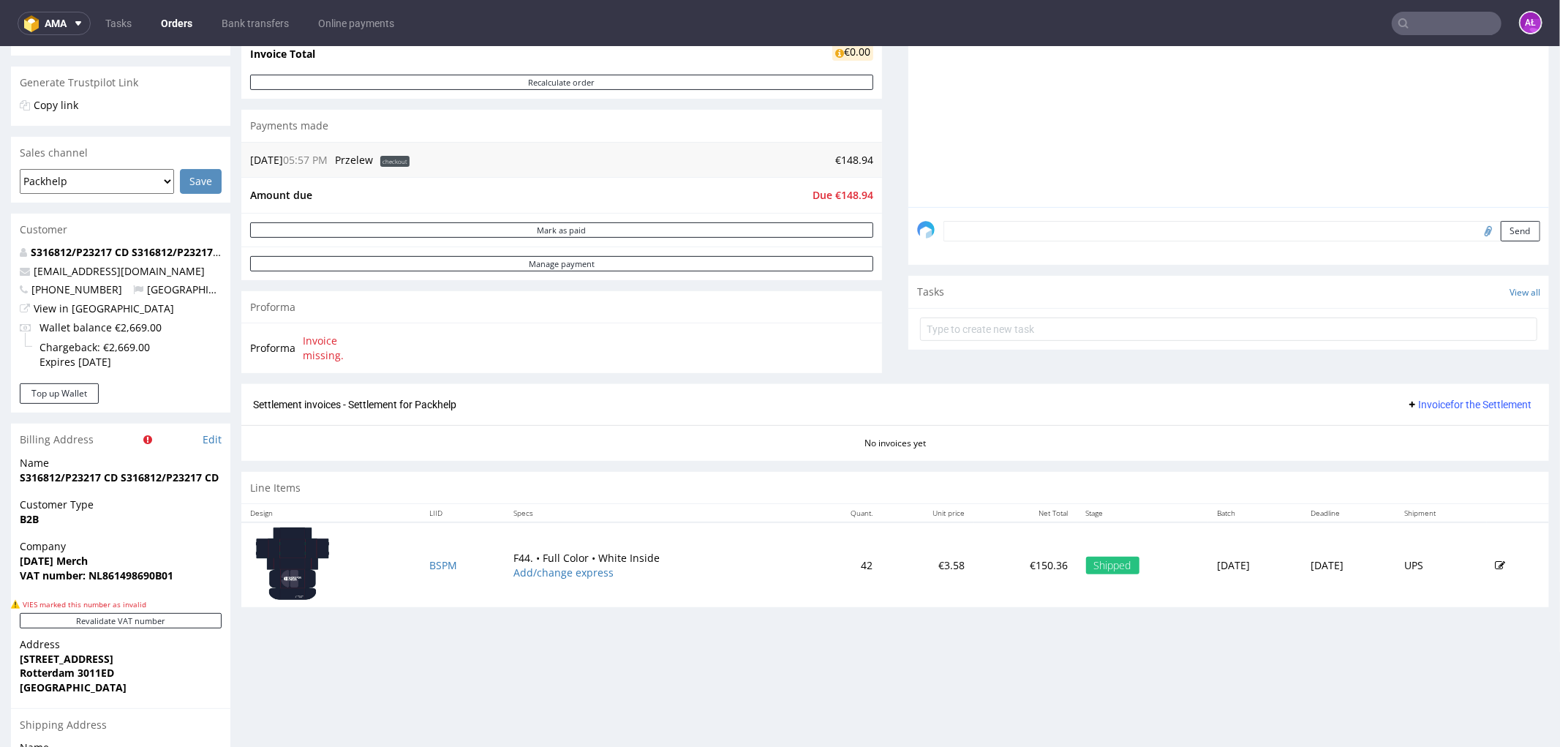
click at [1483, 405] on span "Invoice for the Settlement" at bounding box center [1469, 404] width 125 height 12
click at [1460, 434] on span "Upload" at bounding box center [1448, 435] width 71 height 15
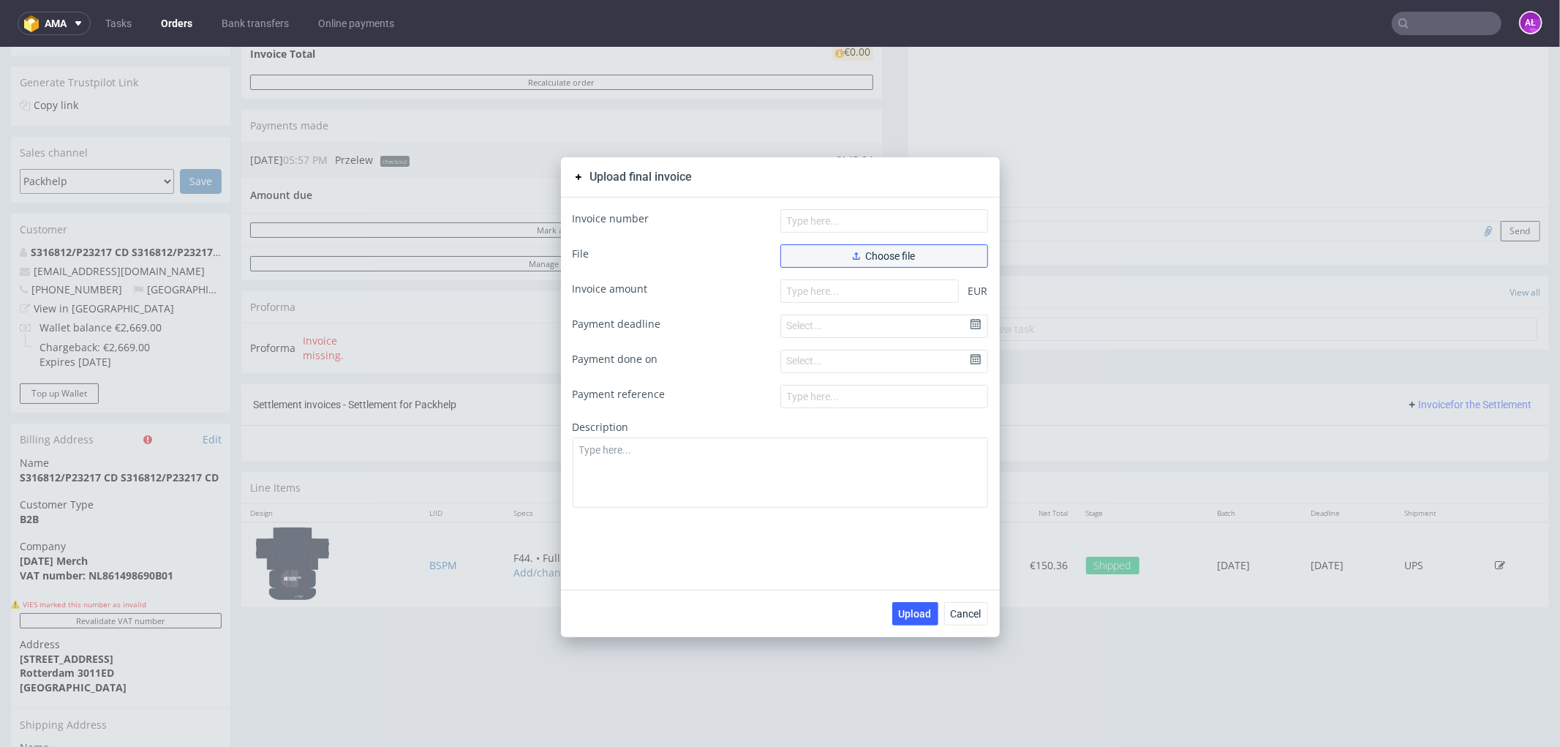
click at [823, 258] on button "Choose file" at bounding box center [884, 255] width 208 height 23
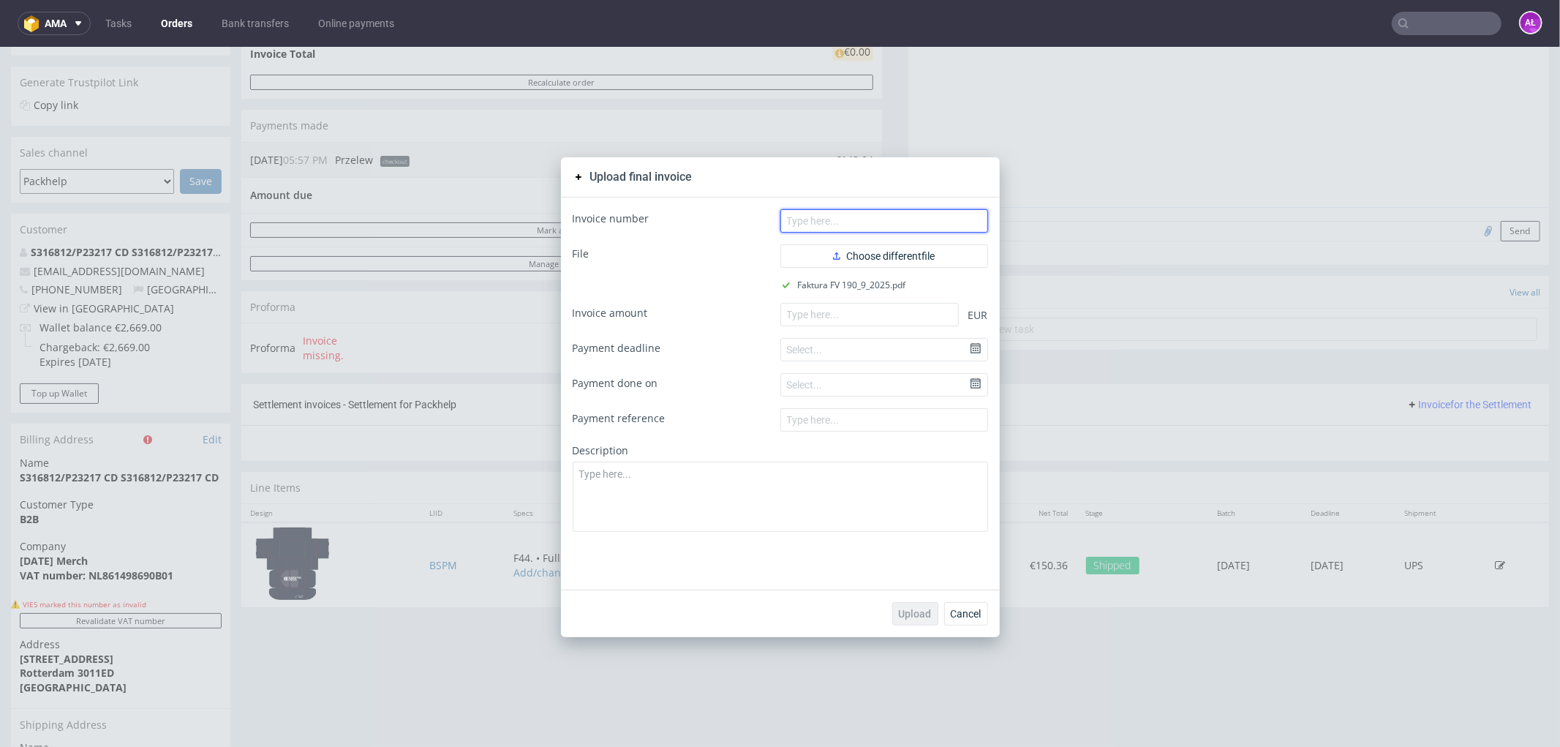
click at [824, 224] on input "text" at bounding box center [884, 219] width 208 height 23
paste input "FV 190/9/2025"
type input "FV 190/9/2025"
paste input "28863.54"
click at [827, 307] on input "number" at bounding box center [869, 313] width 178 height 23
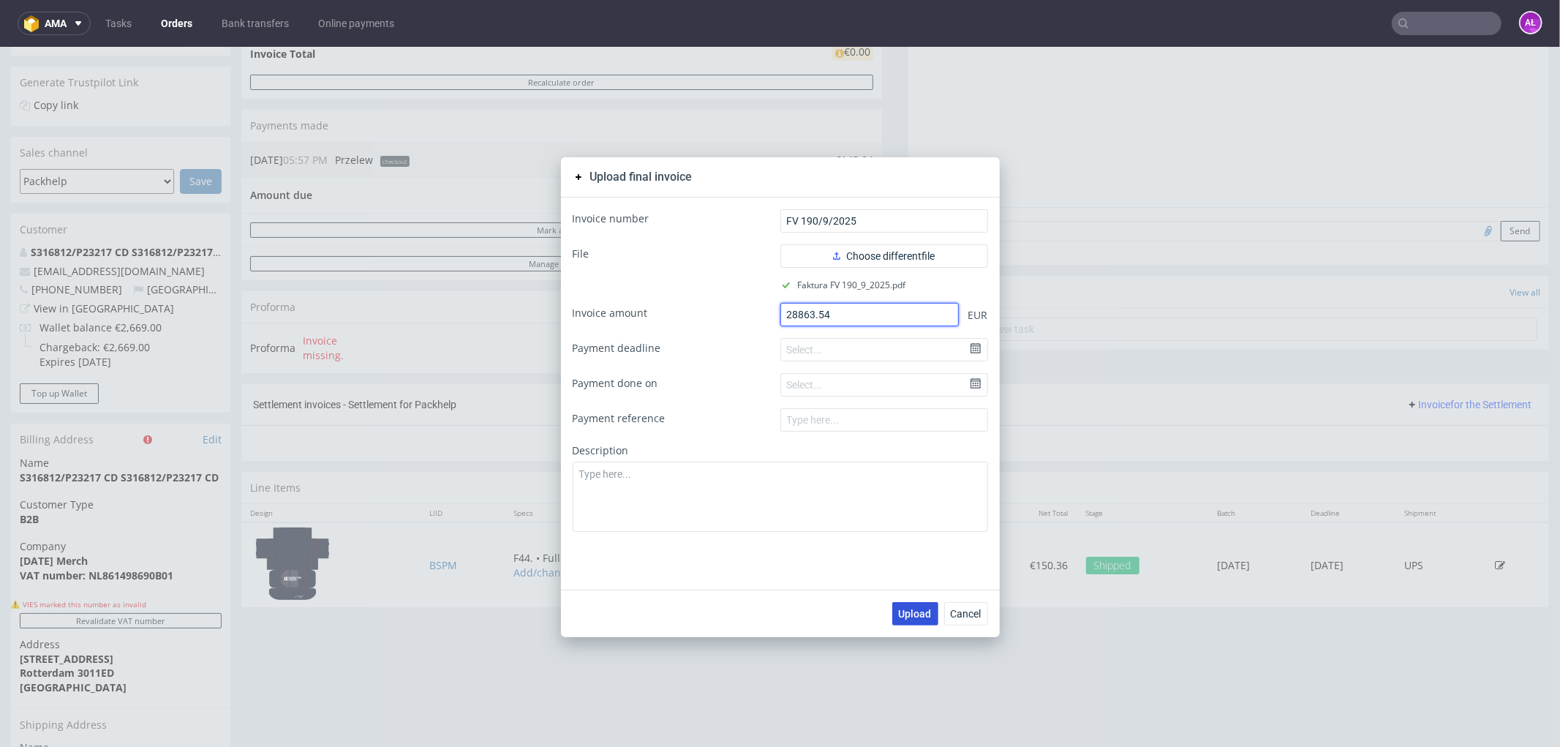
type input "28863.54"
click at [903, 616] on span "Upload" at bounding box center [915, 613] width 33 height 10
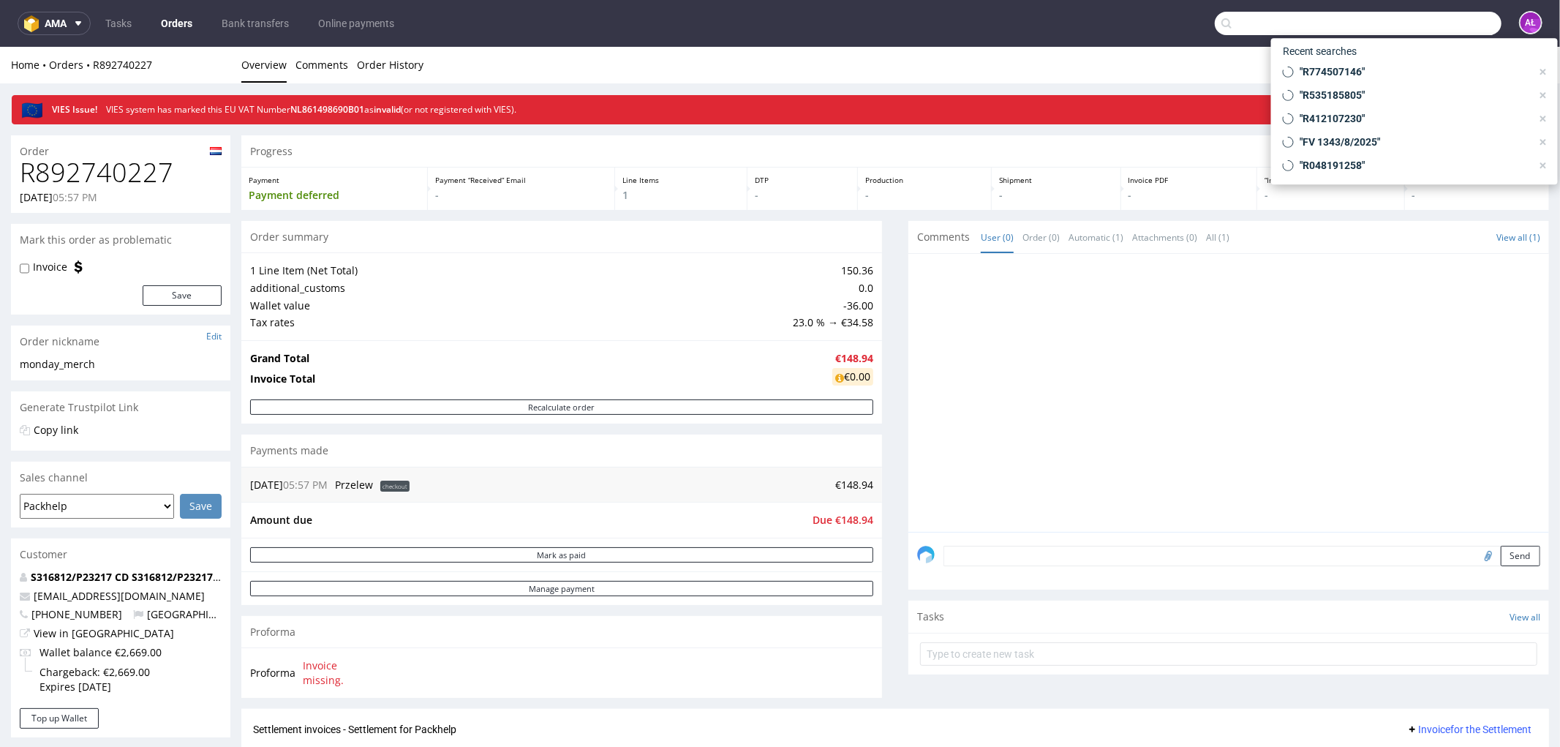
click at [1429, 20] on input "text" at bounding box center [1358, 23] width 287 height 23
paste input "R081077540"
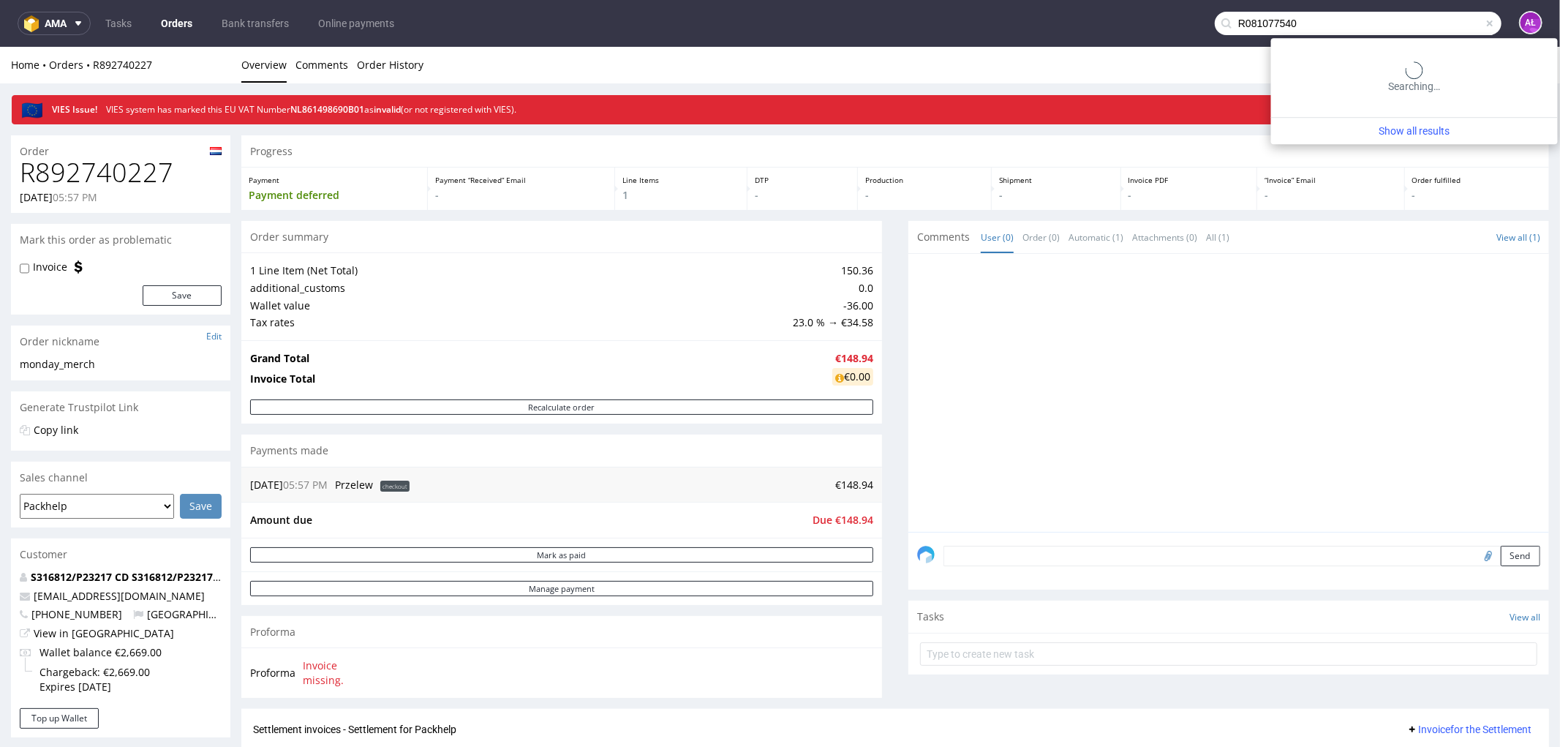
type input "R081077540"
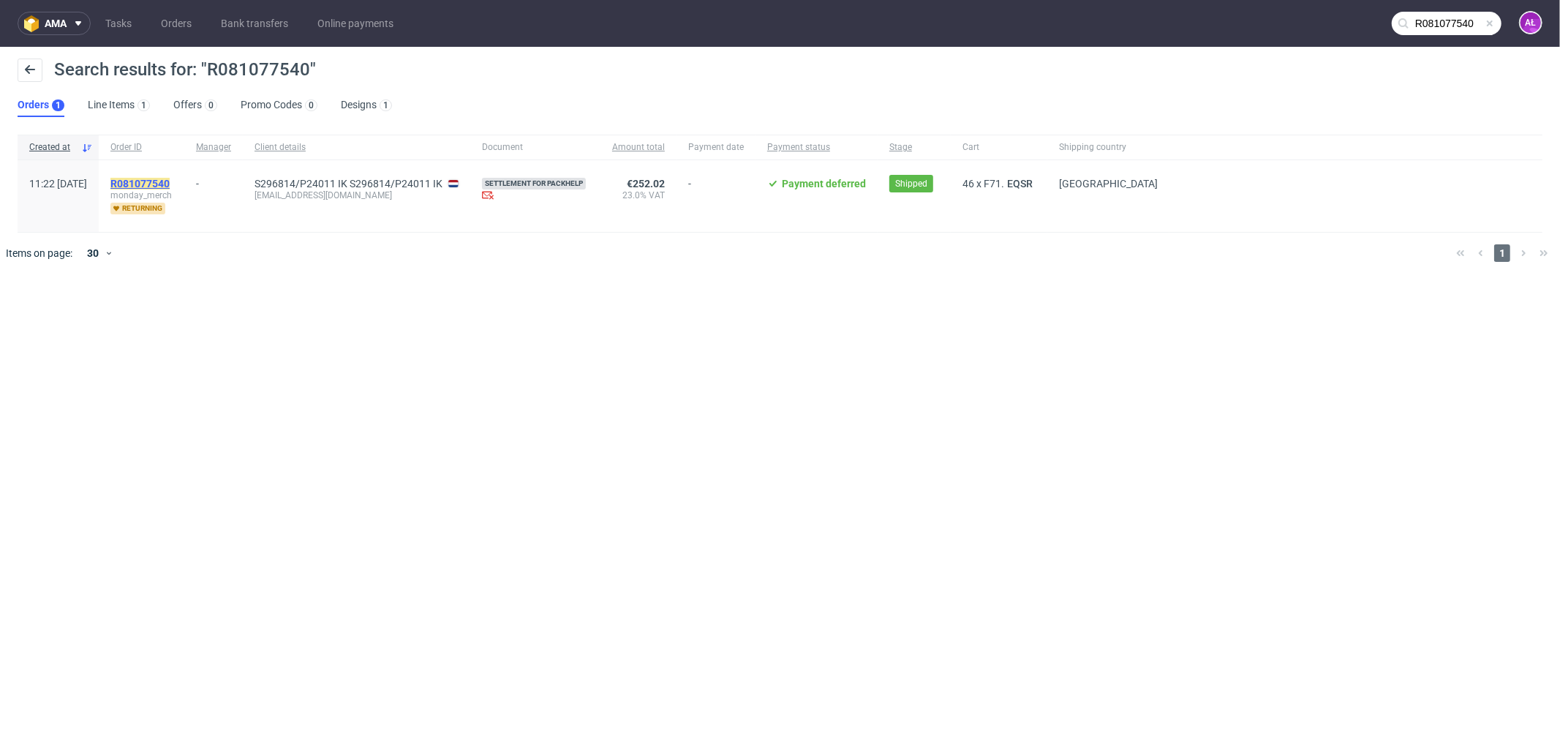
click at [170, 180] on mark "R081077540" at bounding box center [139, 184] width 59 height 12
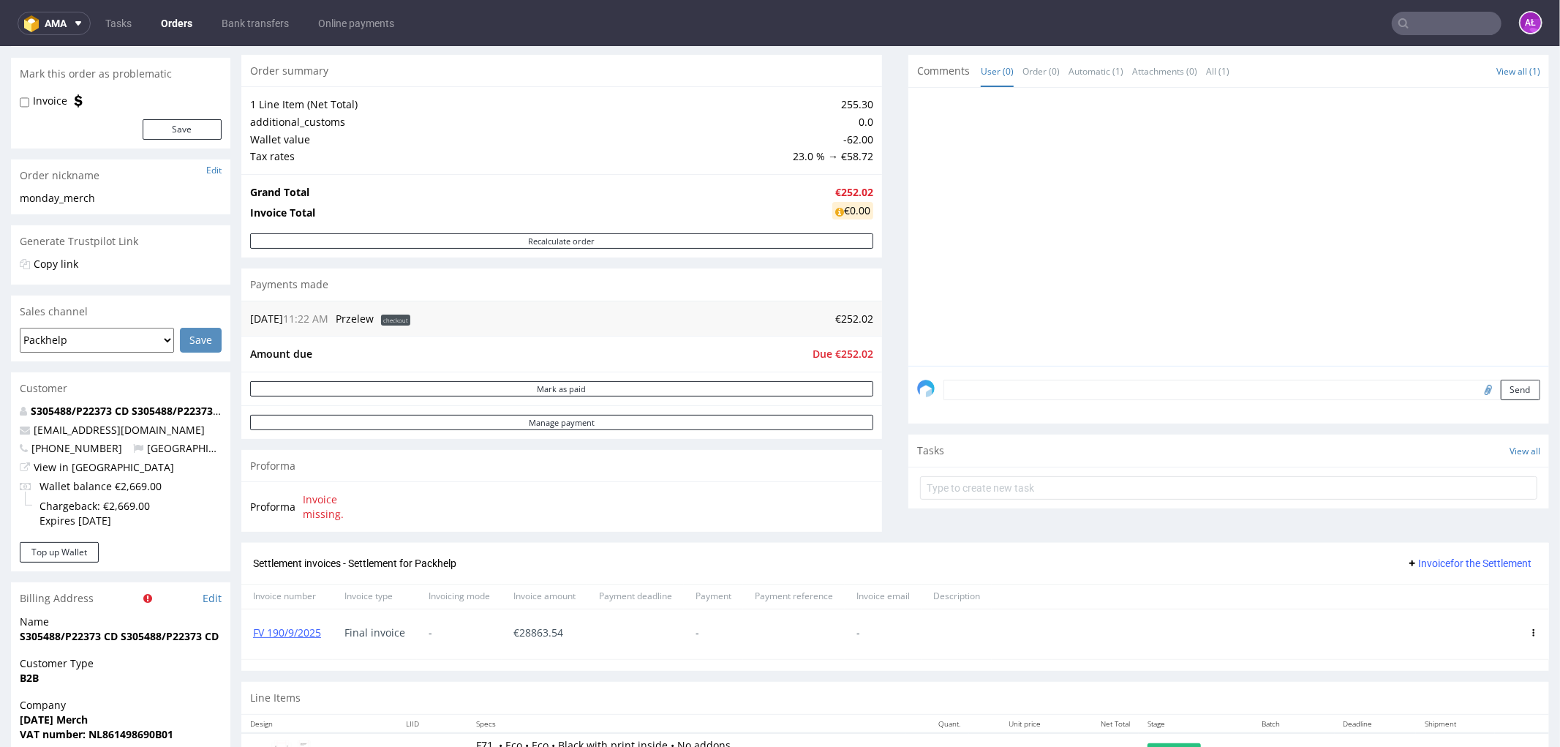
scroll to position [487, 0]
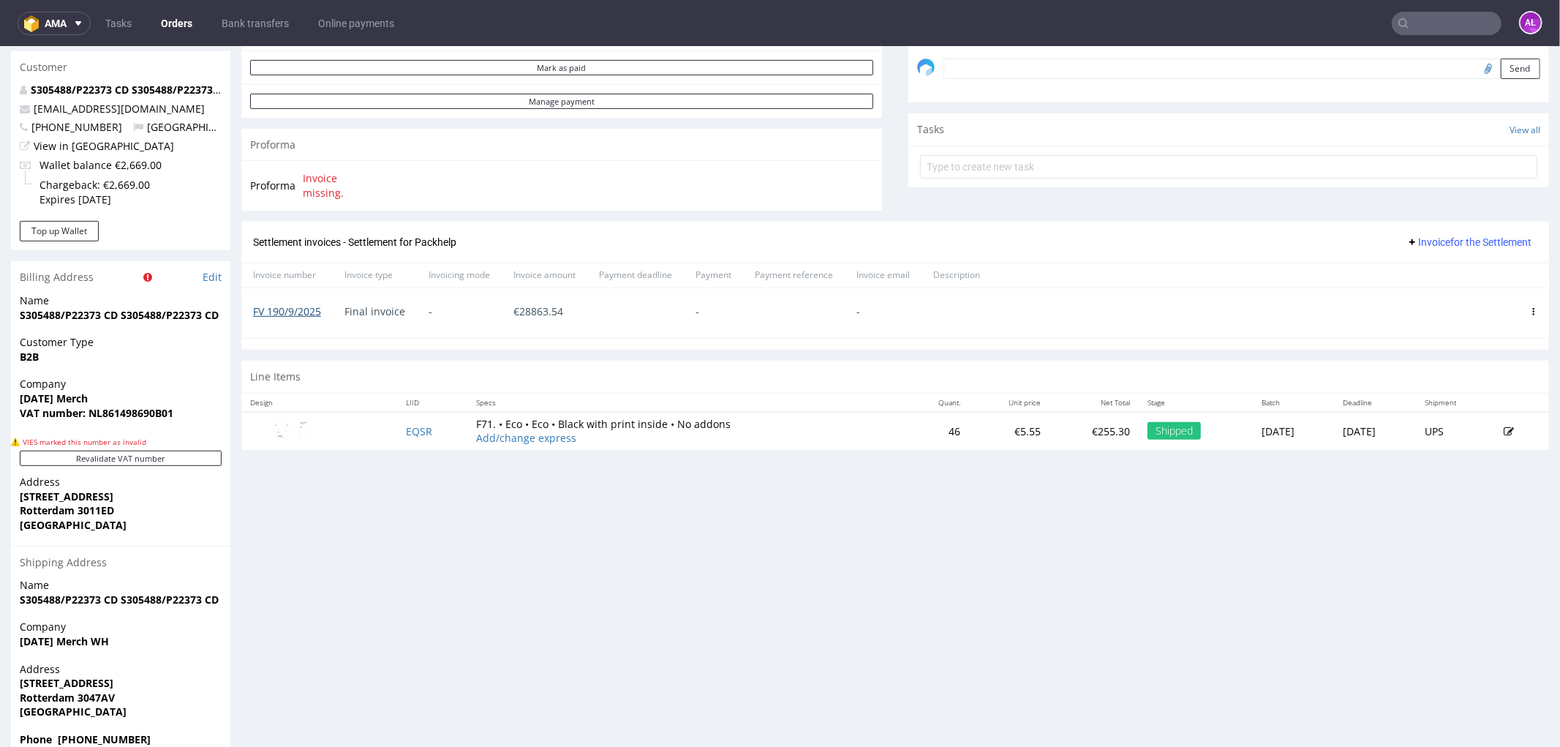
click at [304, 310] on link "FV 190/9/2025" at bounding box center [287, 311] width 68 height 14
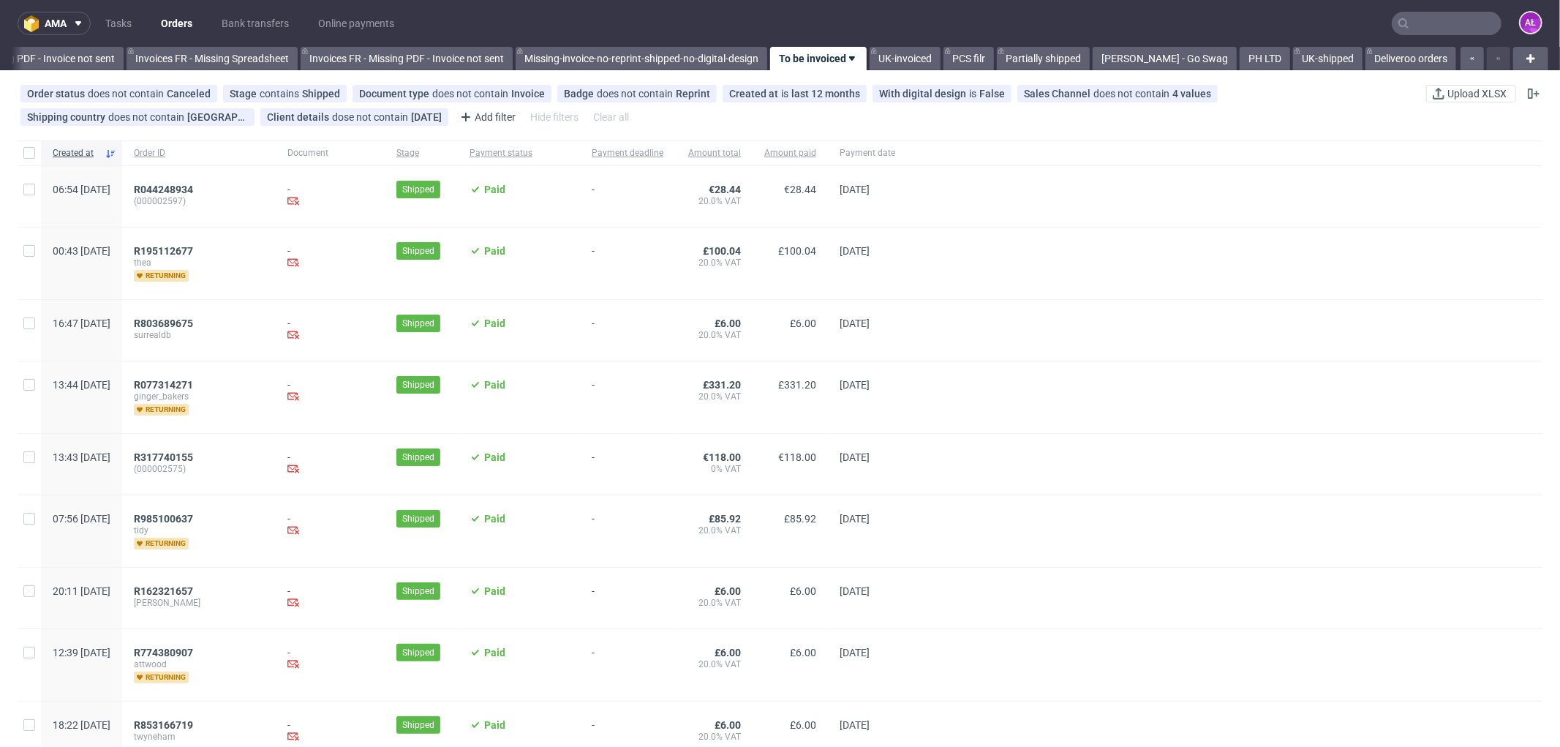
scroll to position [0, 2192]
click at [474, 119] on icon at bounding box center [466, 117] width 18 height 18
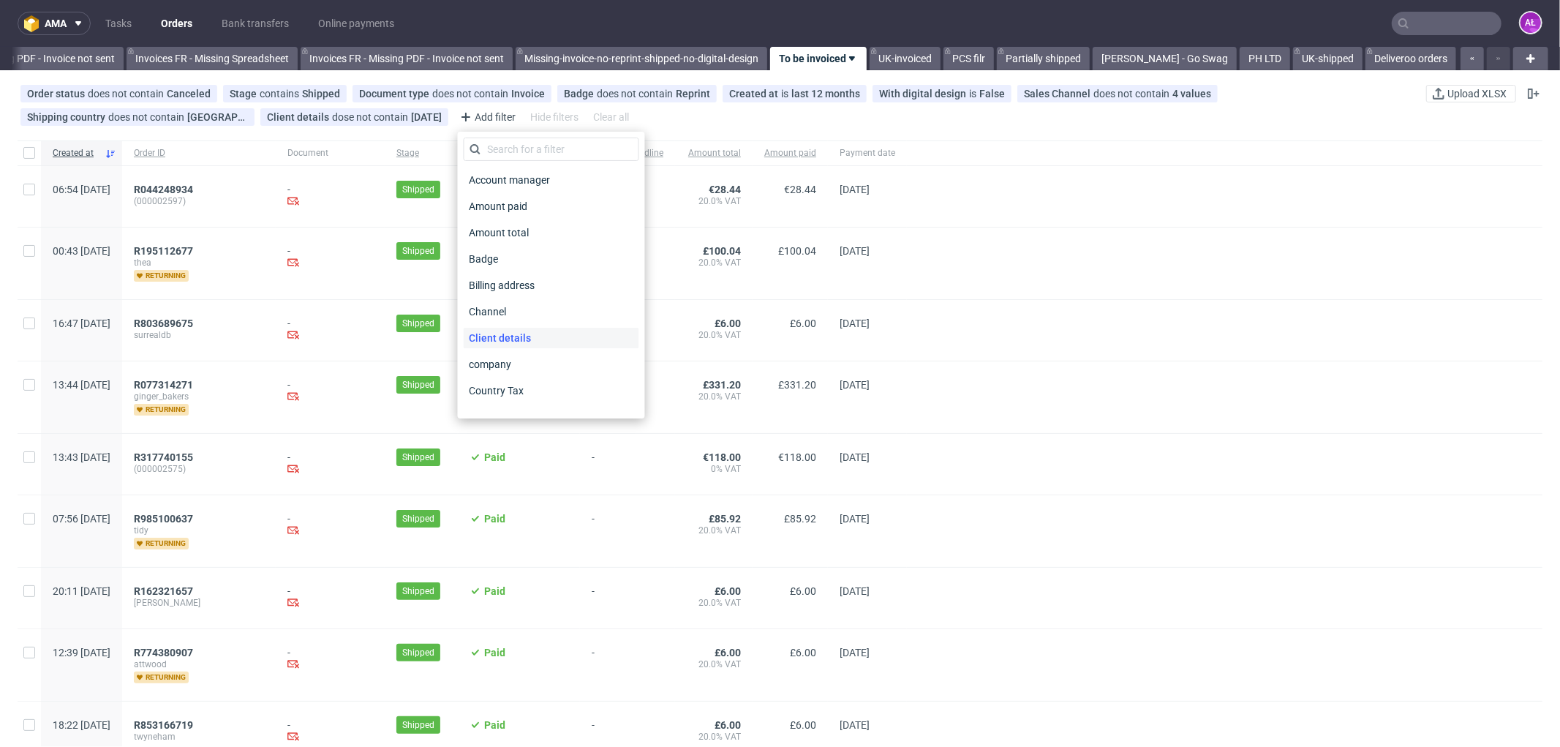
click at [567, 345] on div "Client details" at bounding box center [552, 338] width 176 height 20
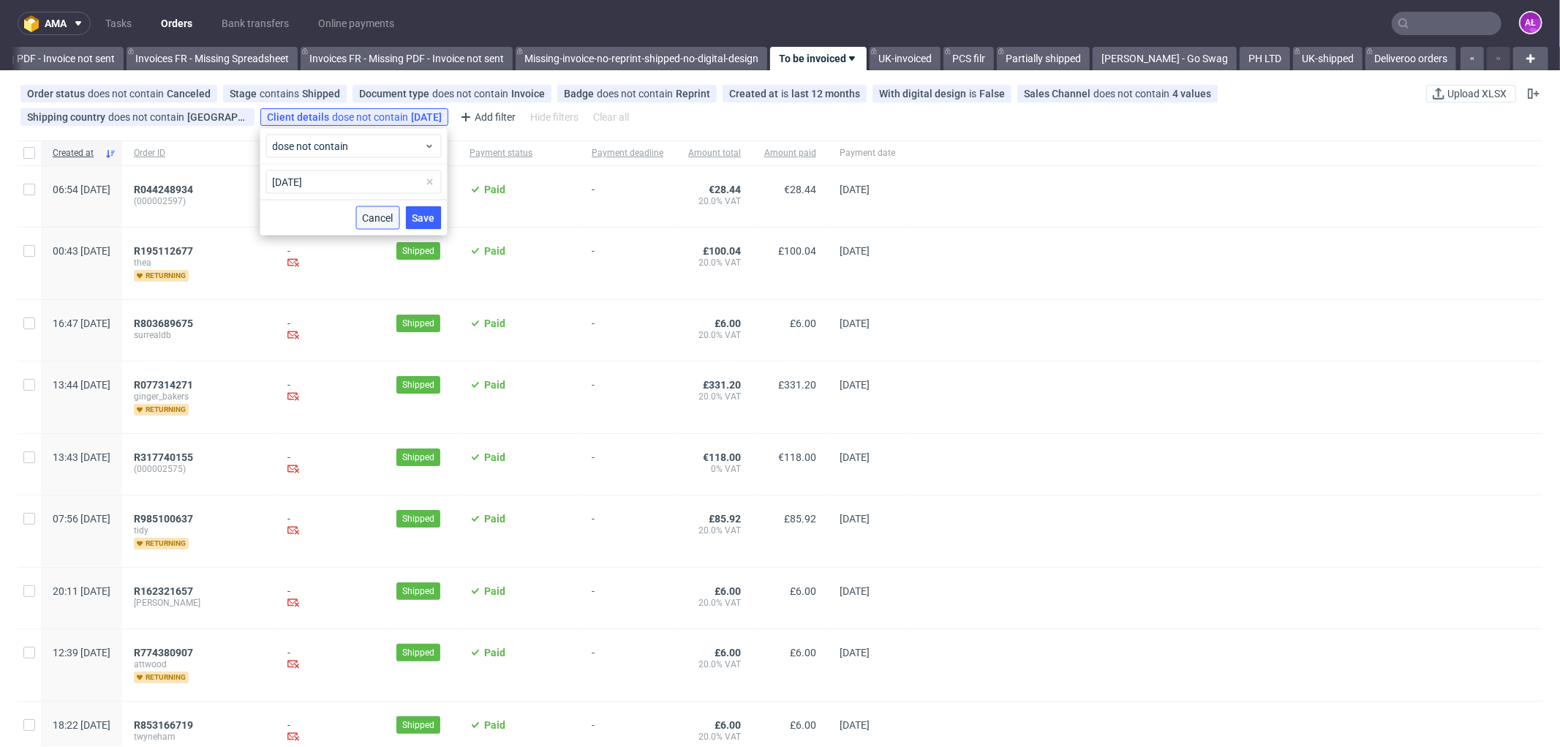
click at [372, 214] on span "Cancel" at bounding box center [378, 218] width 31 height 10
click at [496, 114] on div "Add filter" at bounding box center [486, 116] width 64 height 23
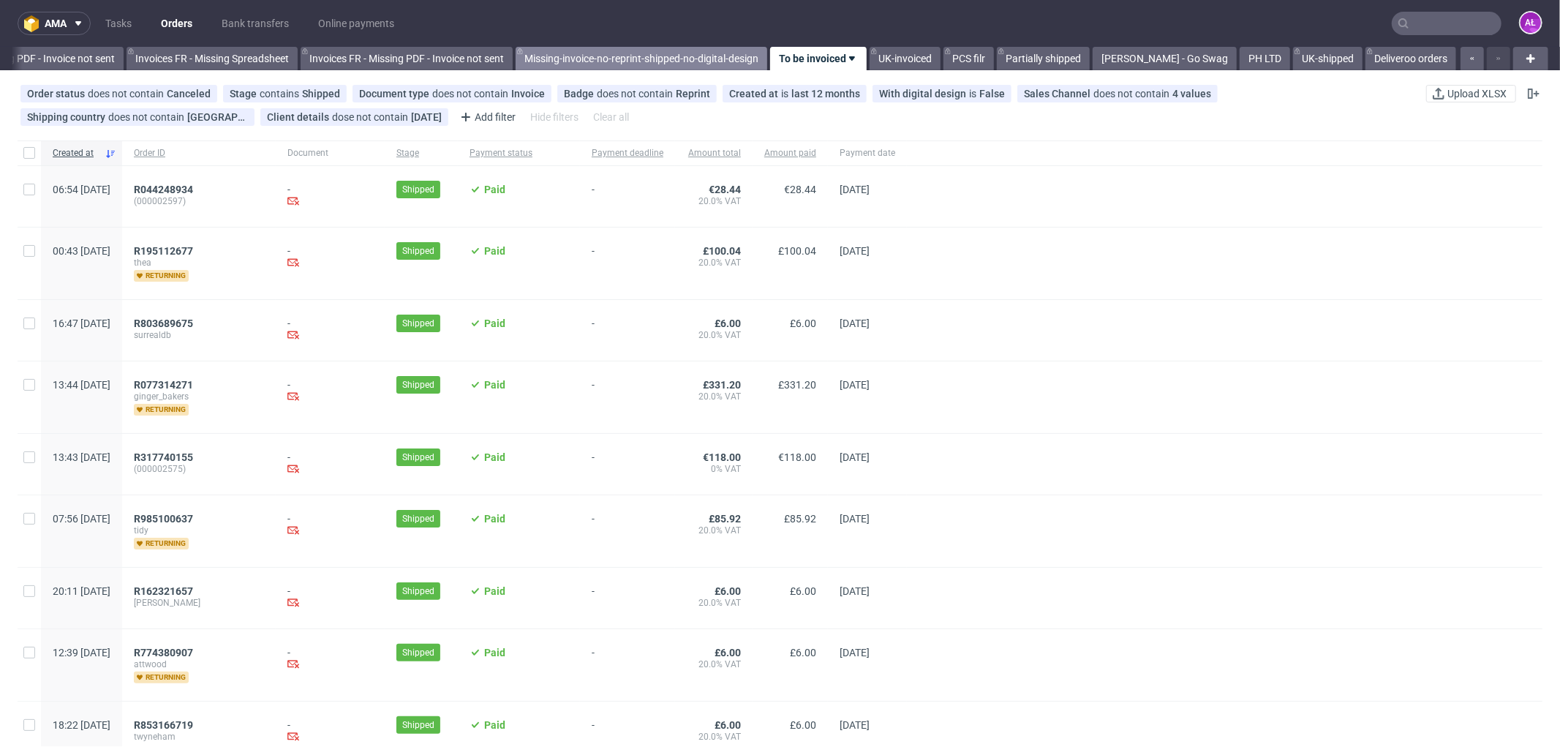
click at [675, 56] on link "Missing-invoice-no-reprint-shipped-no-digital-design" at bounding box center [642, 58] width 252 height 23
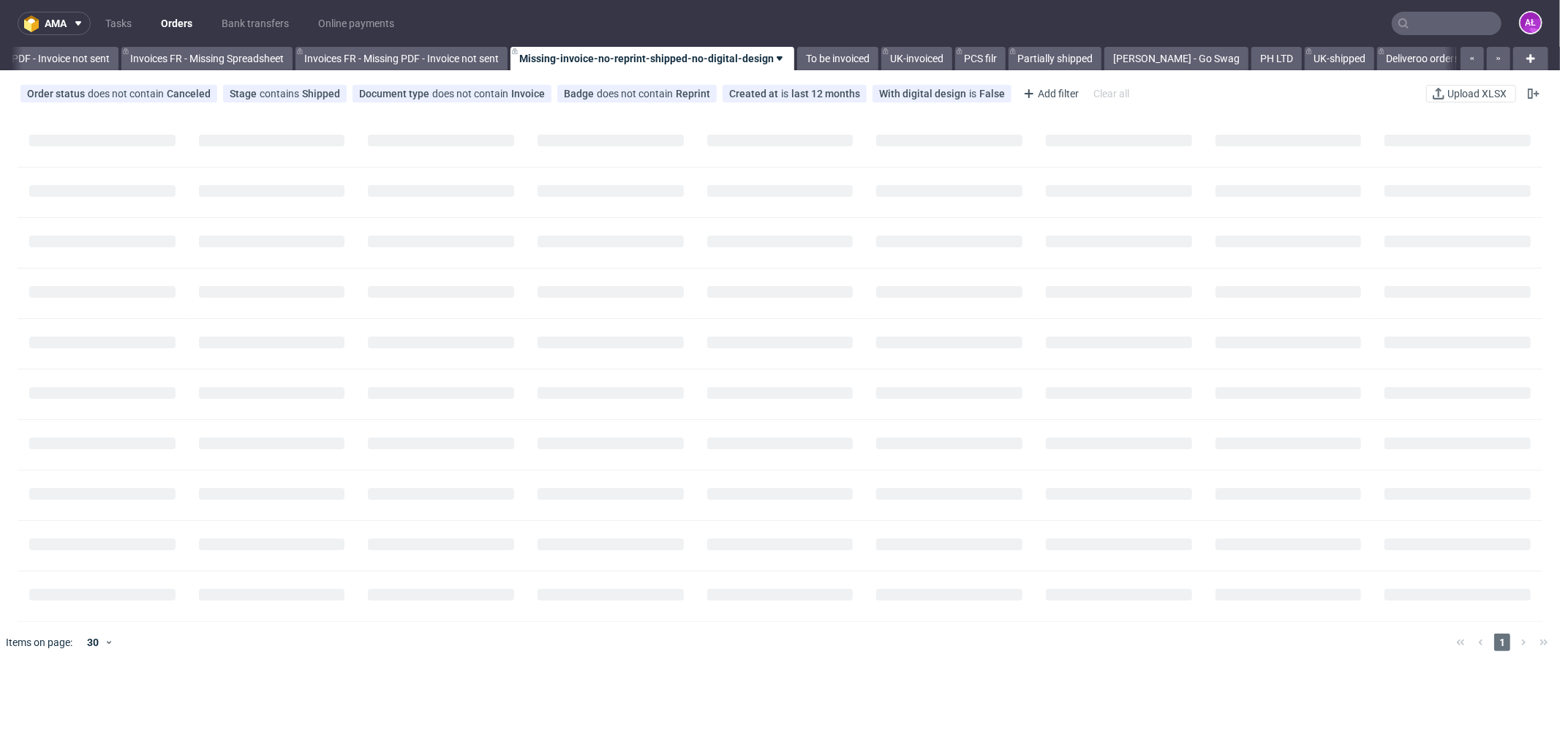
scroll to position [0, 2130]
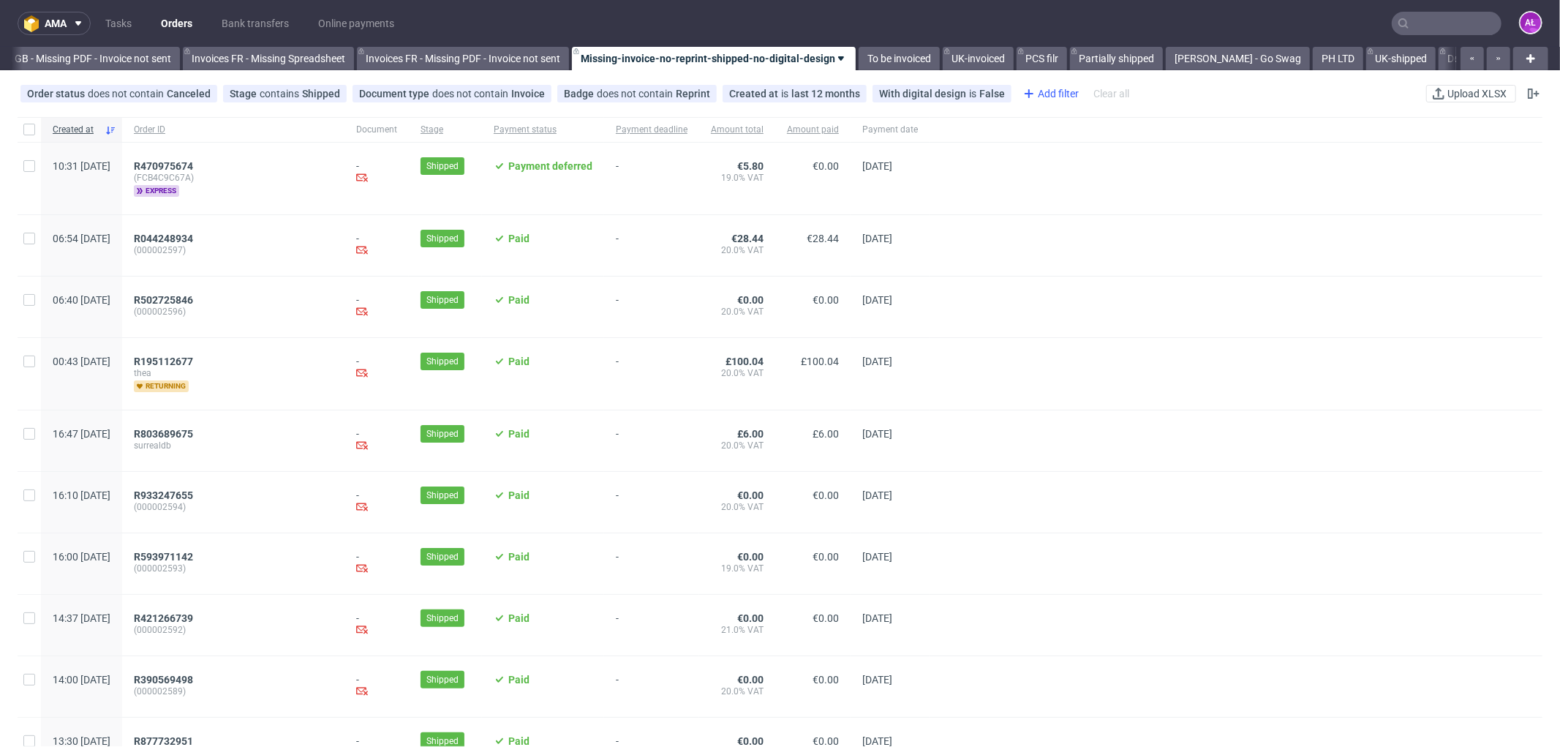
click at [1036, 89] on div "Add filter" at bounding box center [1049, 93] width 64 height 23
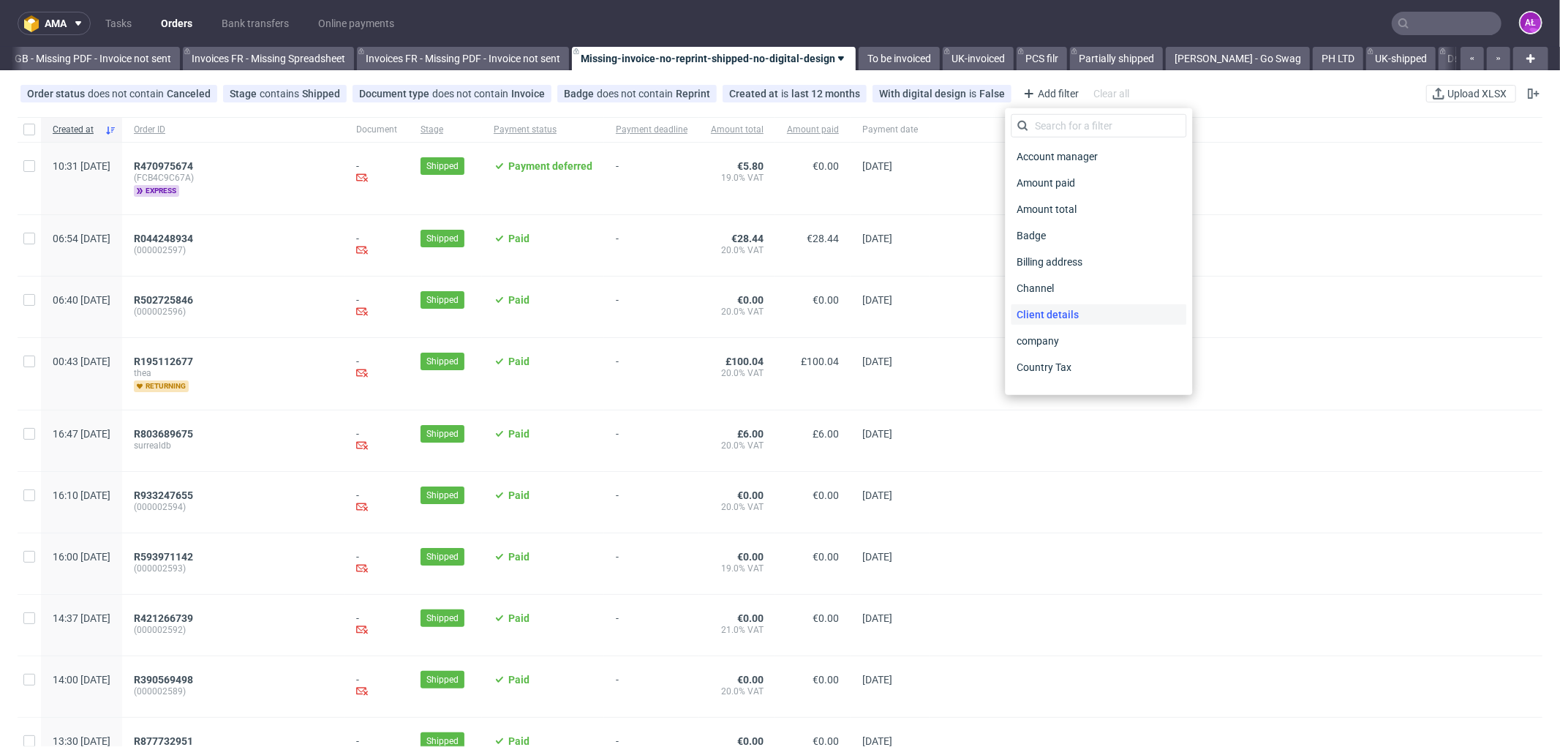
click at [1061, 315] on span "Client details" at bounding box center [1048, 314] width 74 height 20
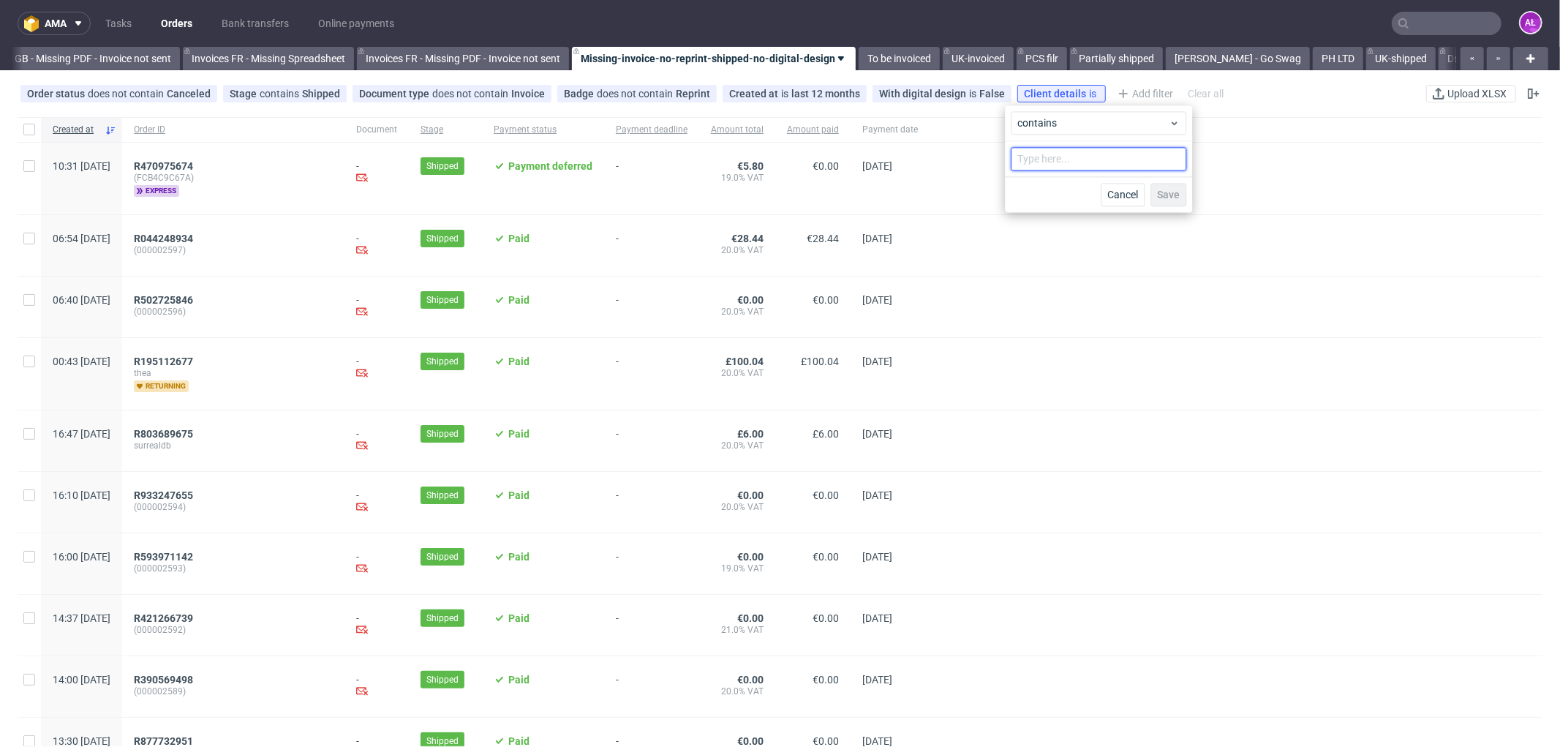
click at [1090, 162] on input "text" at bounding box center [1099, 158] width 176 height 23
type input "n"
type input "fraiser"
click at [1245, 63] on link "[PERSON_NAME] - Go Swag" at bounding box center [1238, 58] width 144 height 23
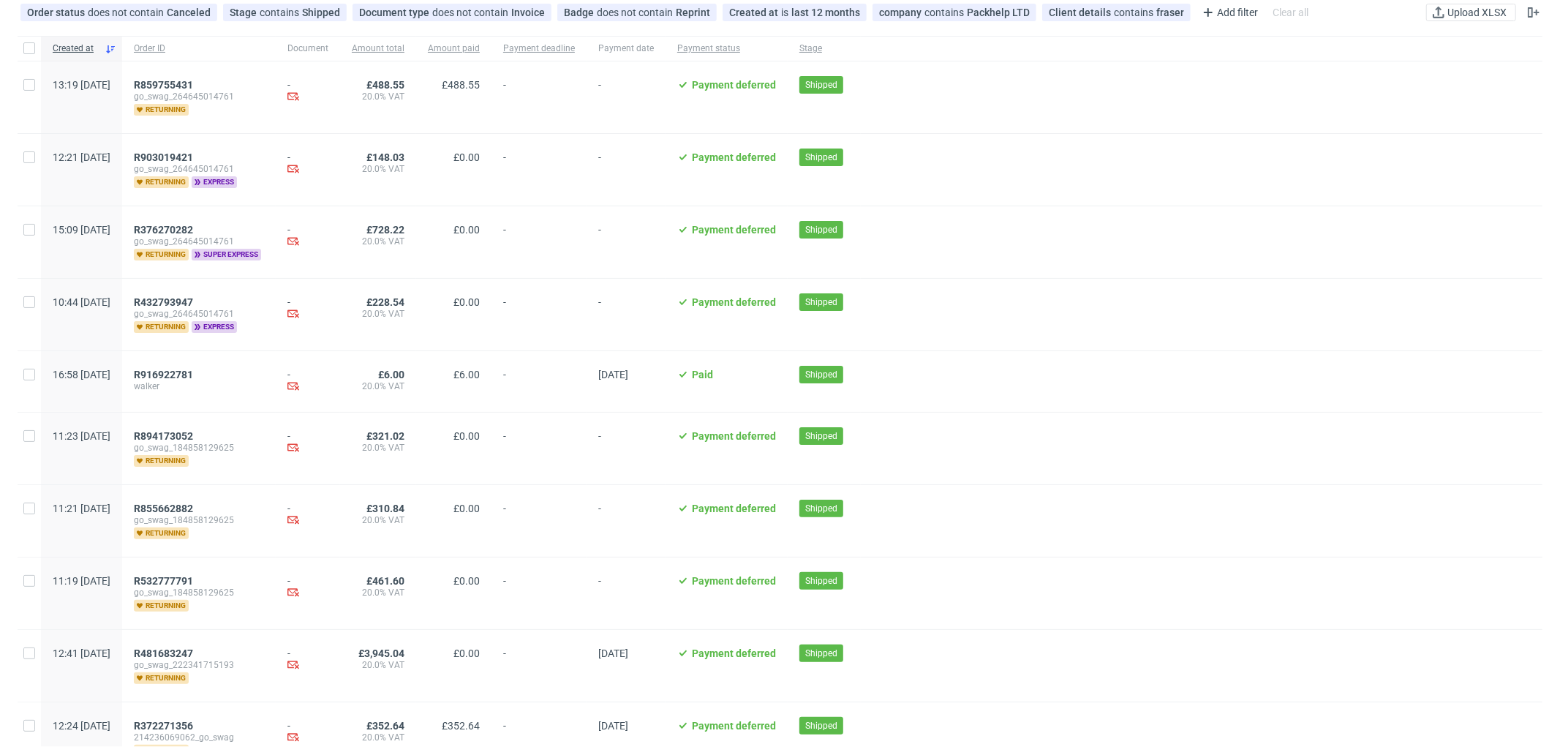
scroll to position [151, 0]
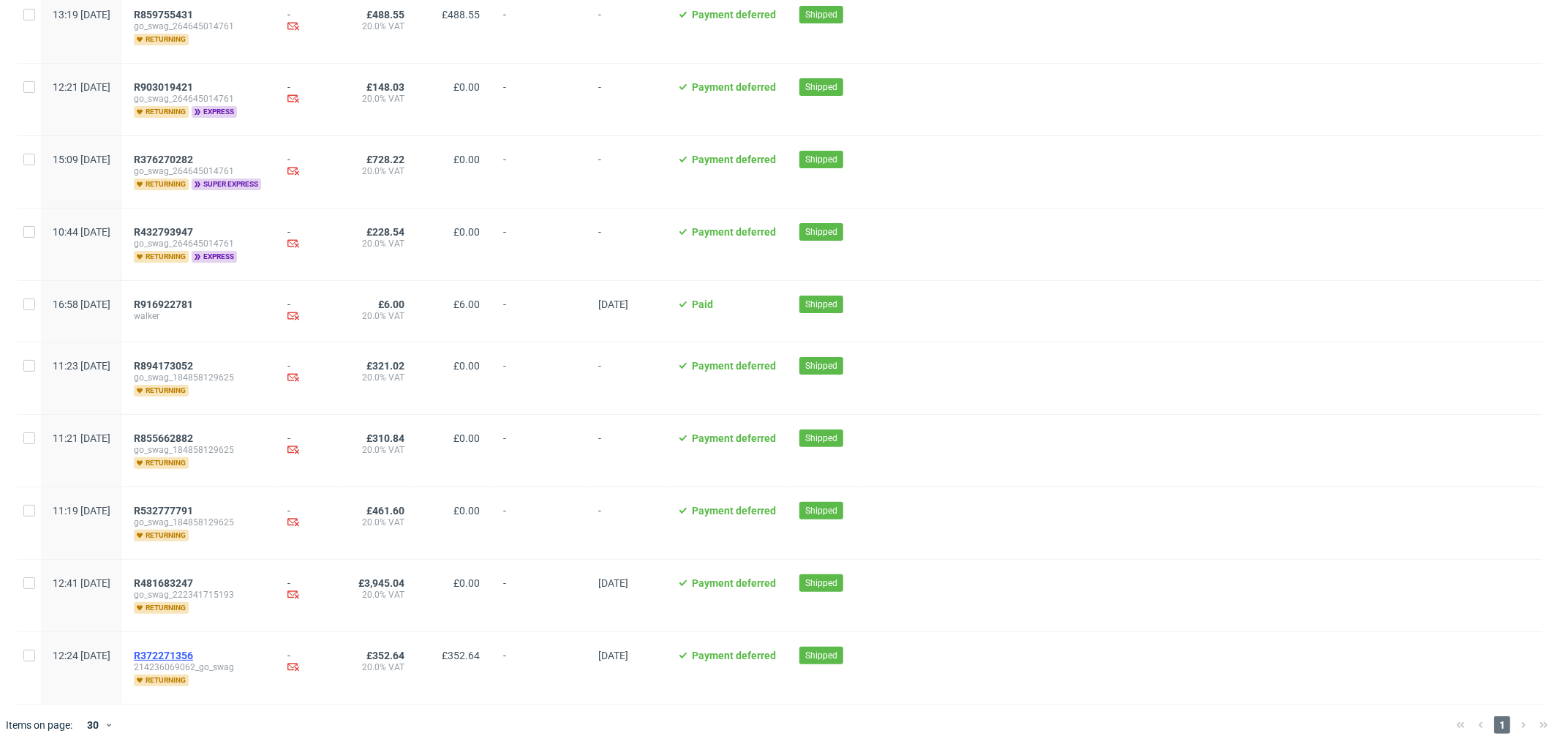
click at [193, 651] on span "R372271356" at bounding box center [163, 656] width 59 height 12
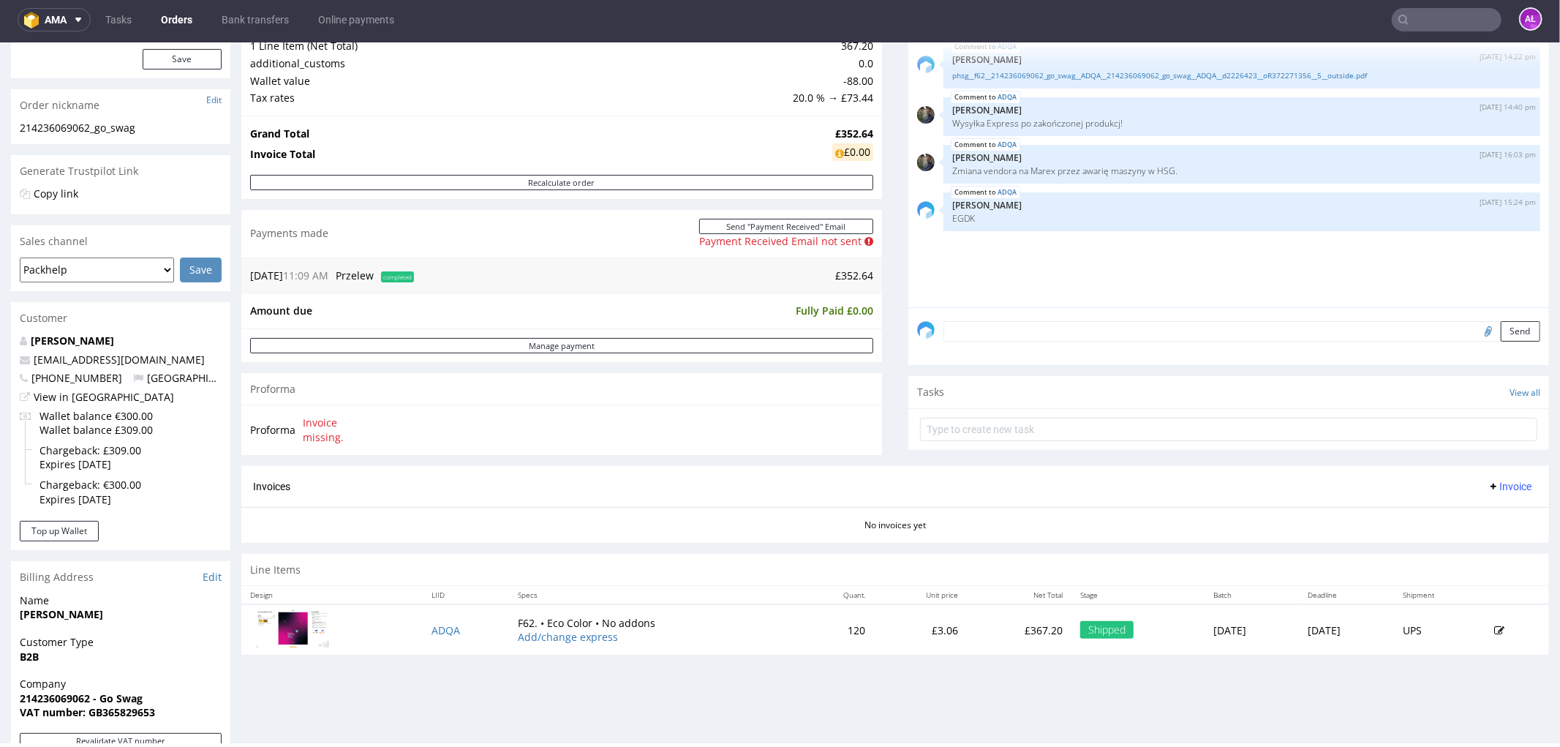
scroll to position [162, 0]
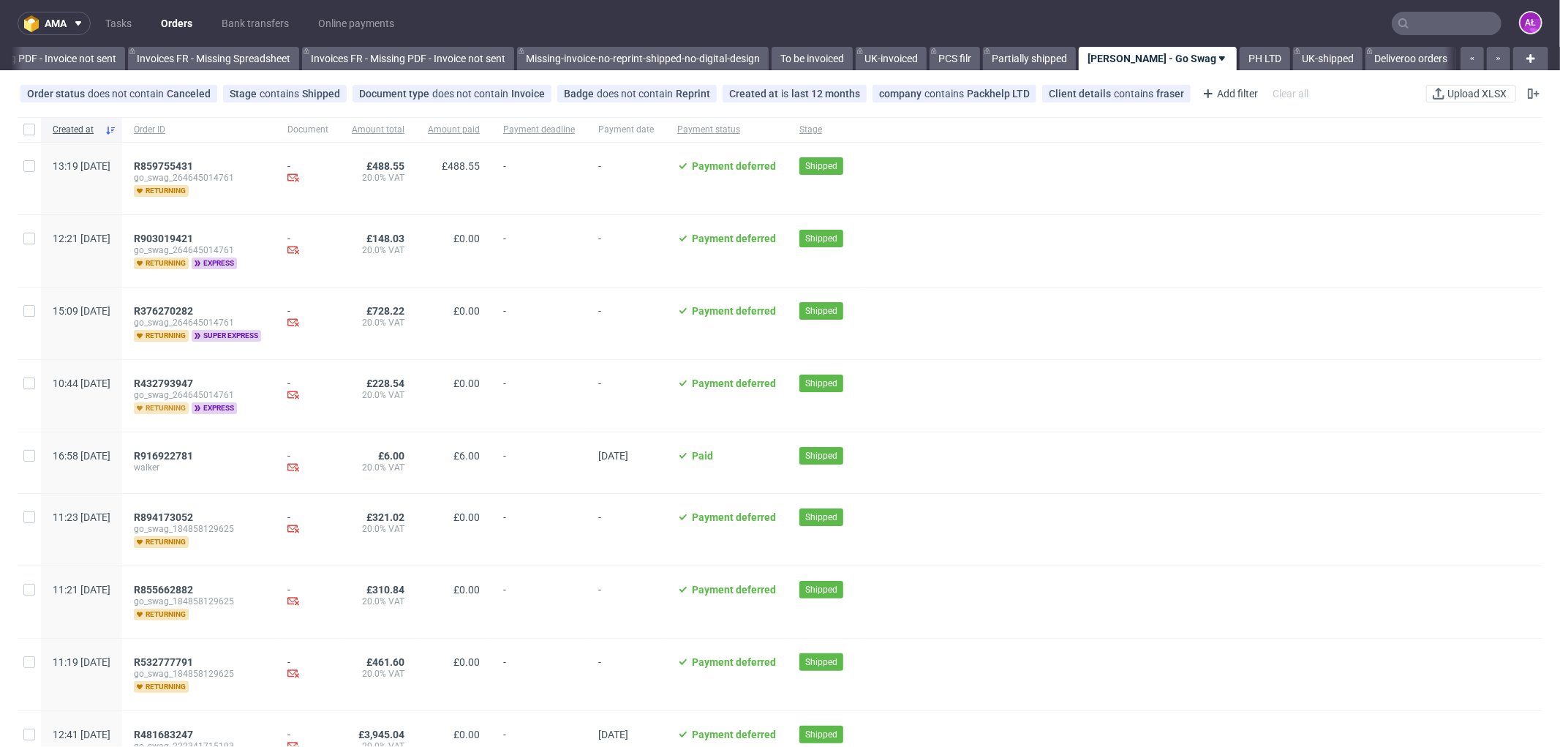
scroll to position [0, 2192]
click at [193, 382] on span "R432793947" at bounding box center [163, 383] width 59 height 12
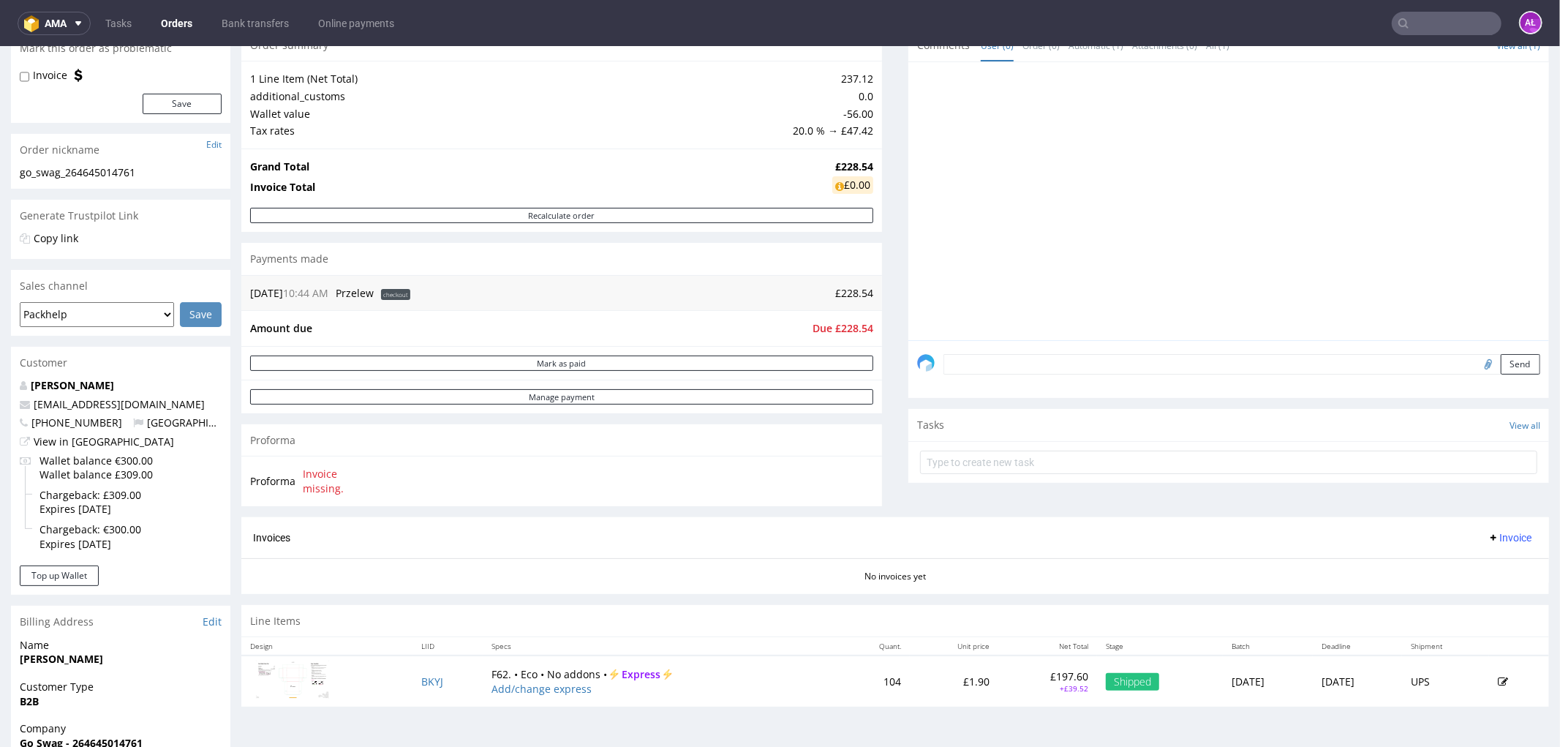
scroll to position [406, 0]
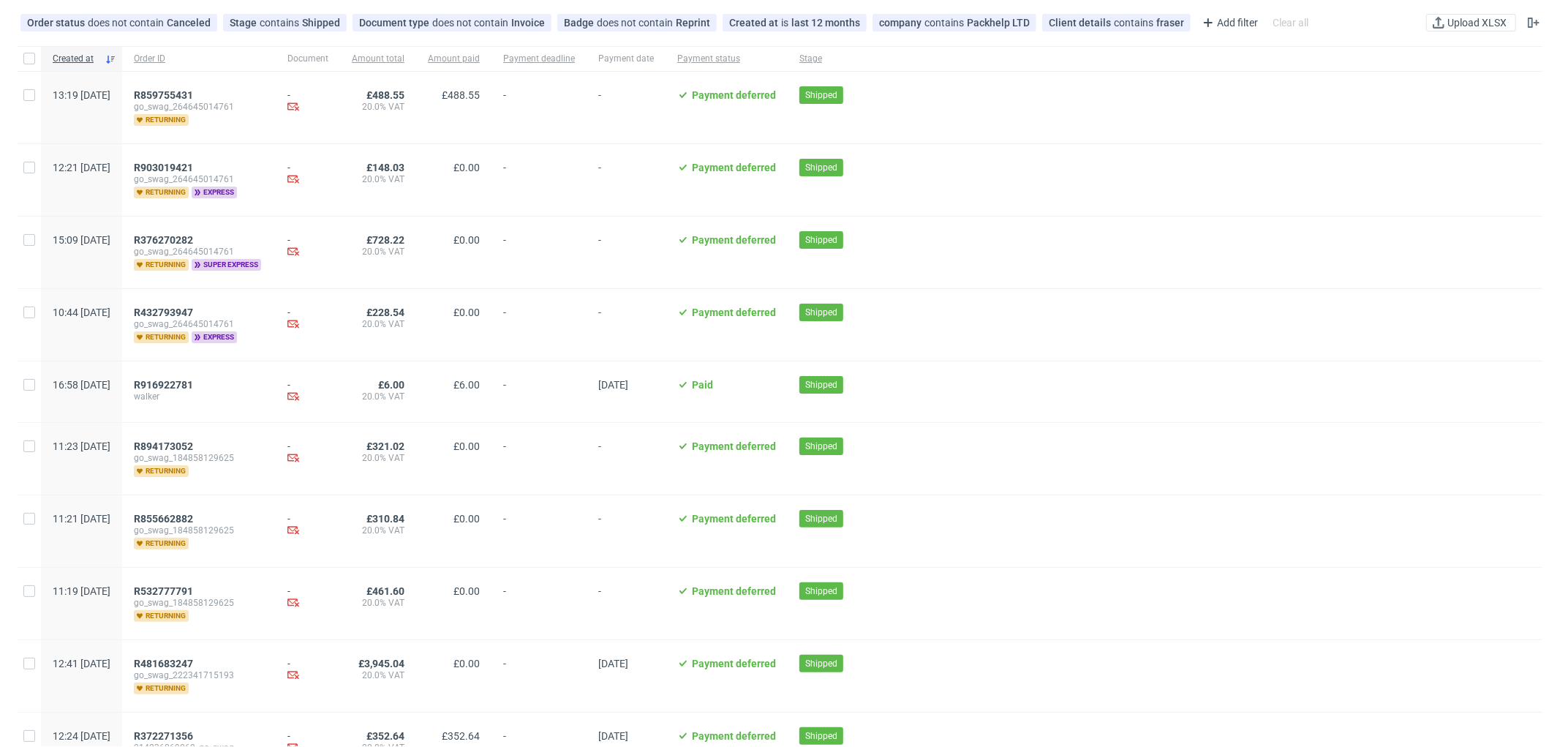
scroll to position [0, 2192]
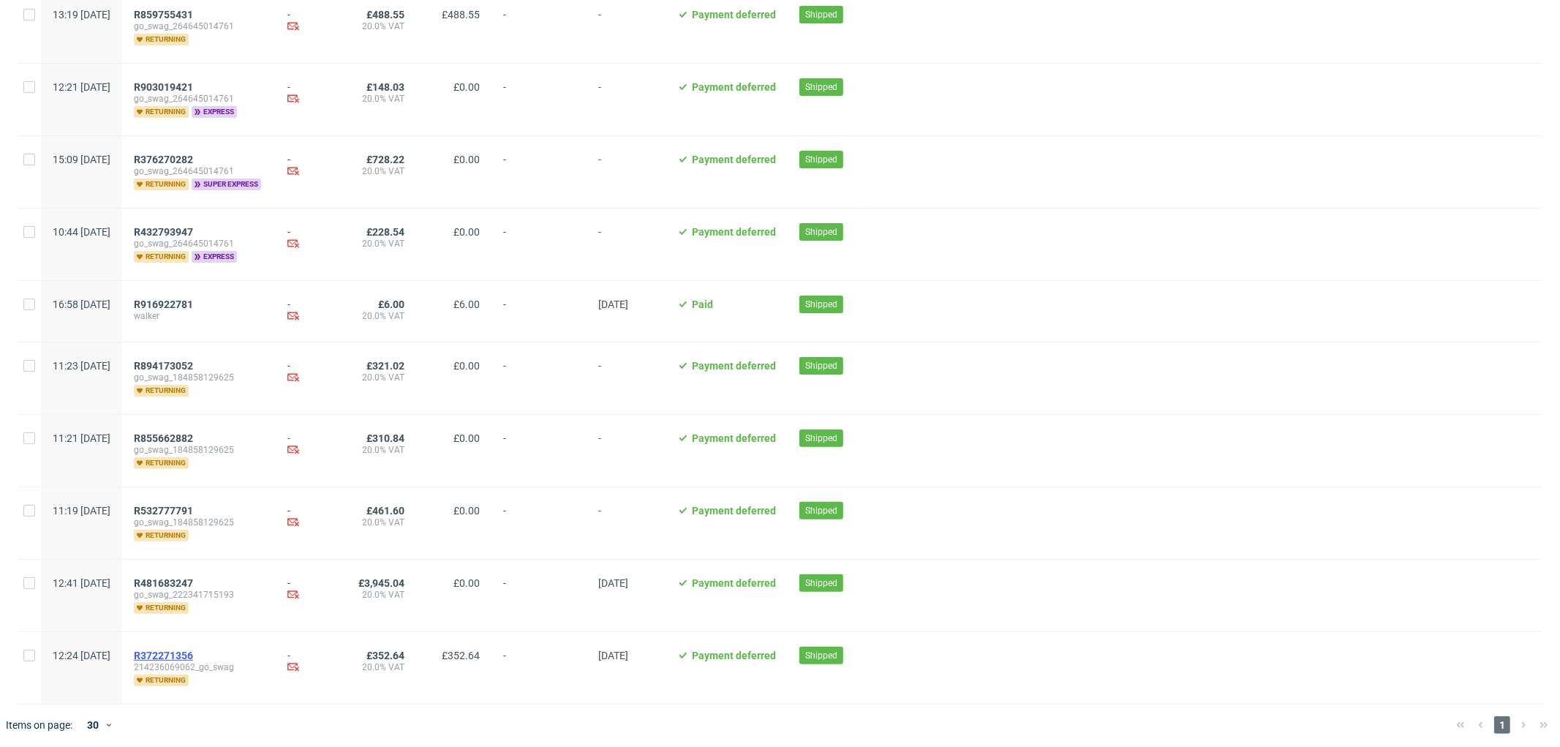
click at [193, 651] on span "R372271356" at bounding box center [163, 656] width 59 height 12
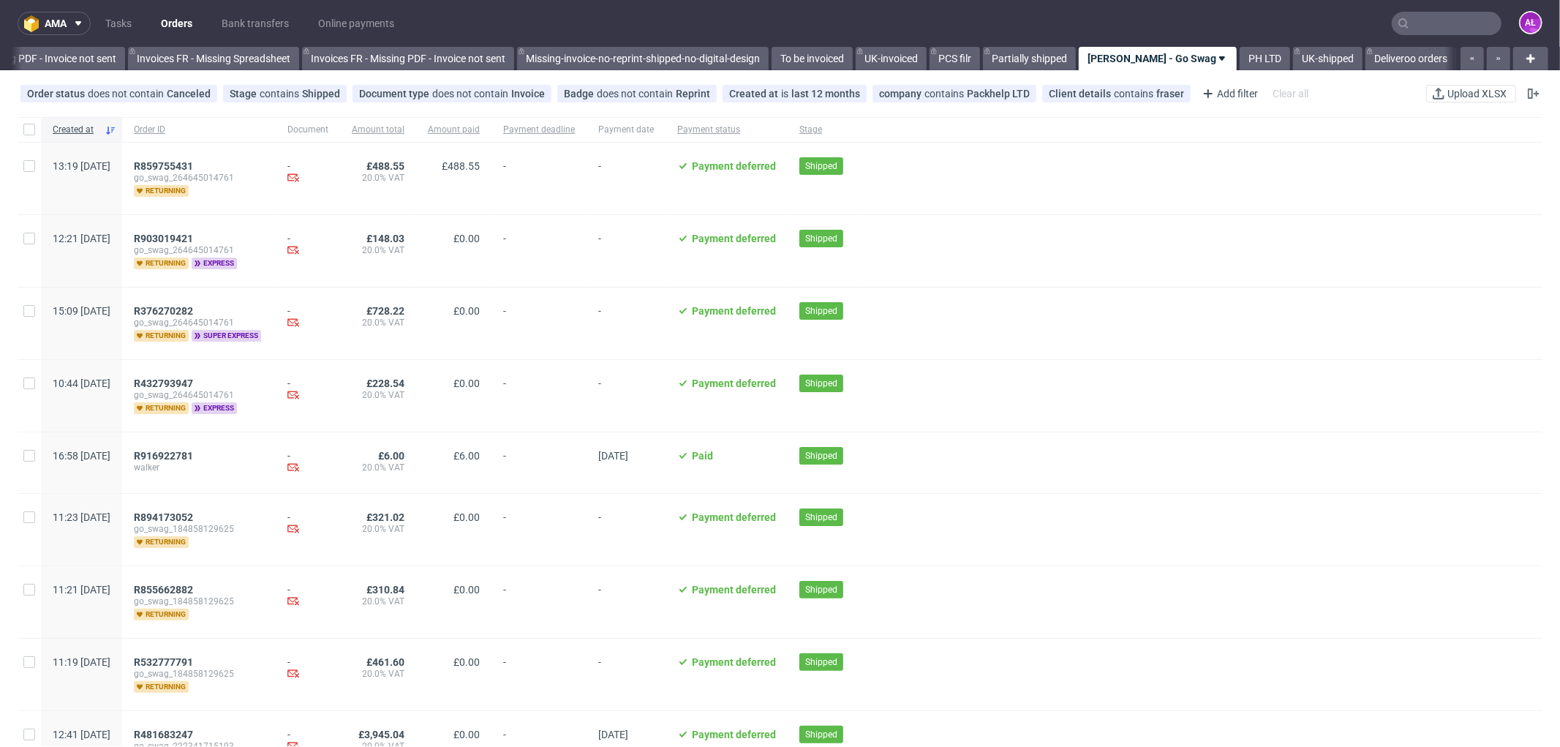
scroll to position [0, 2192]
click at [1432, 20] on input "text" at bounding box center [1447, 23] width 110 height 23
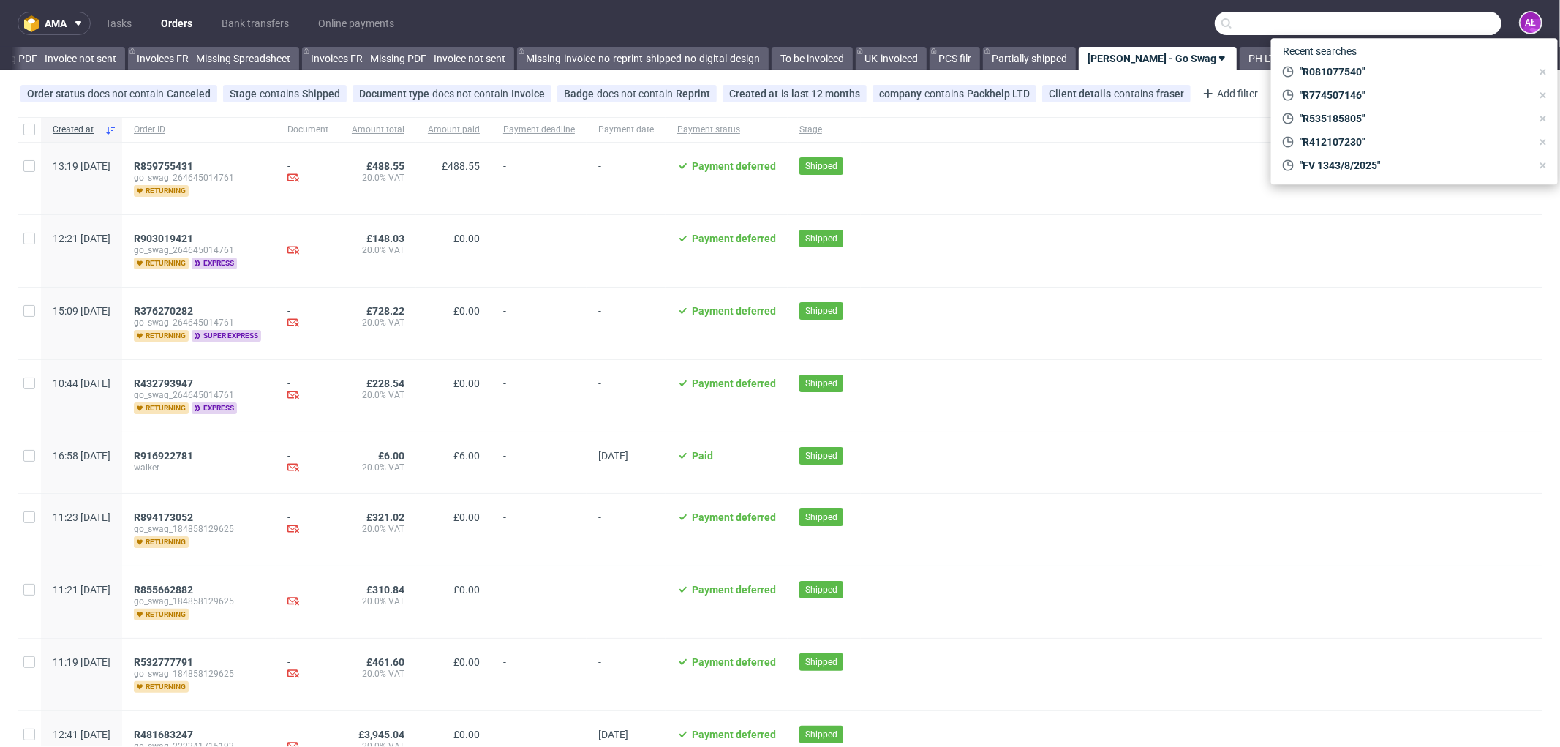
paste input "R643415266"
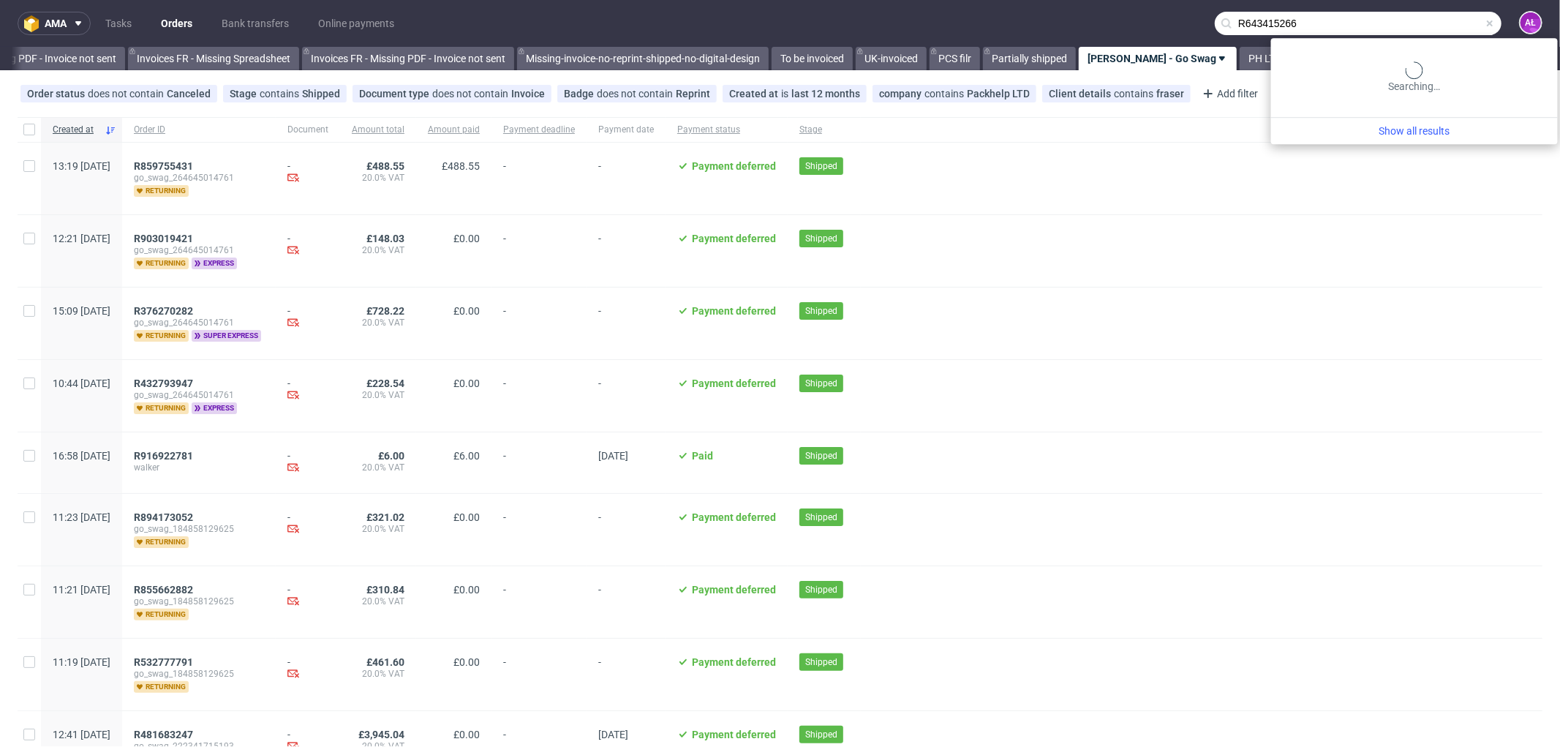
type input "R643415266"
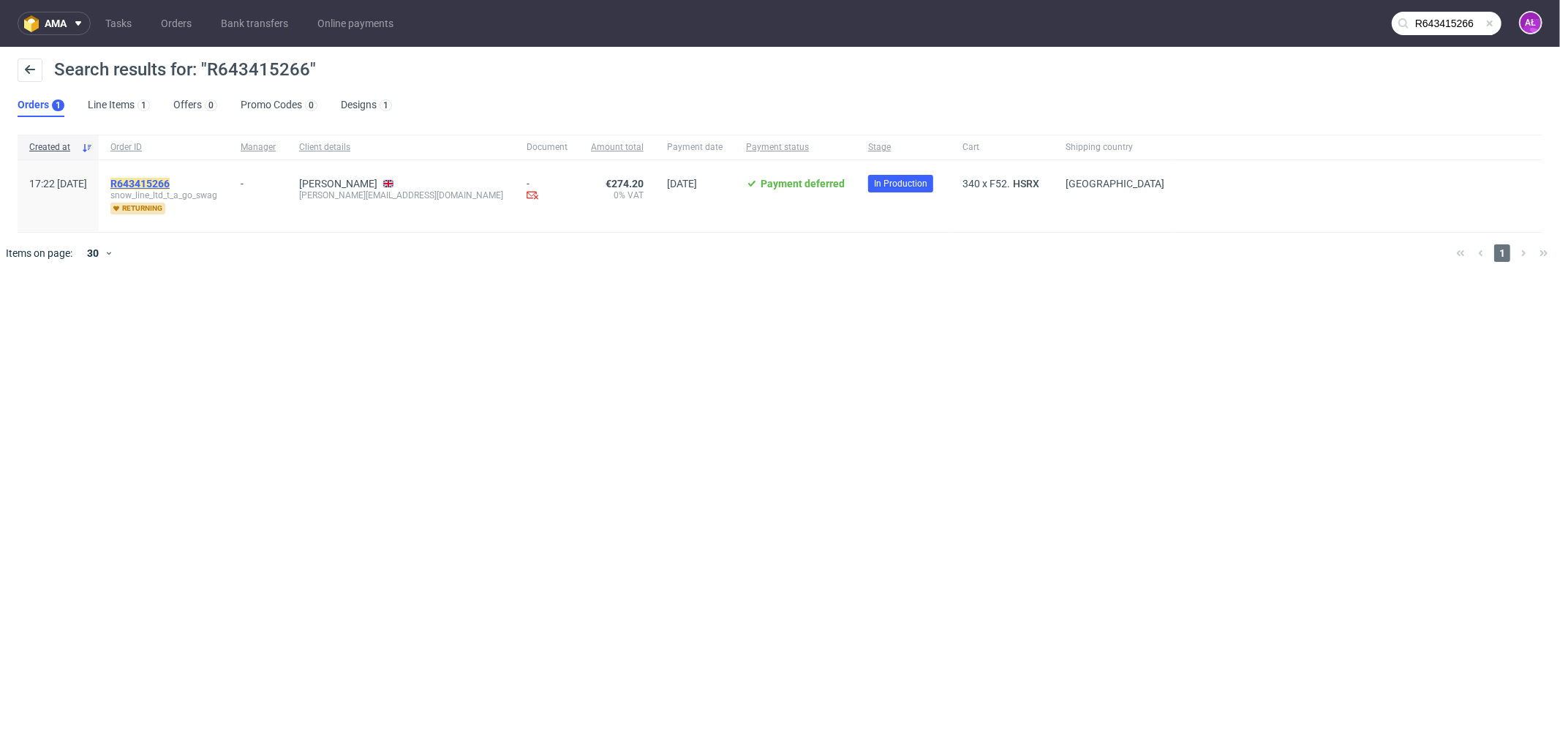
click at [170, 181] on mark "R643415266" at bounding box center [139, 184] width 59 height 12
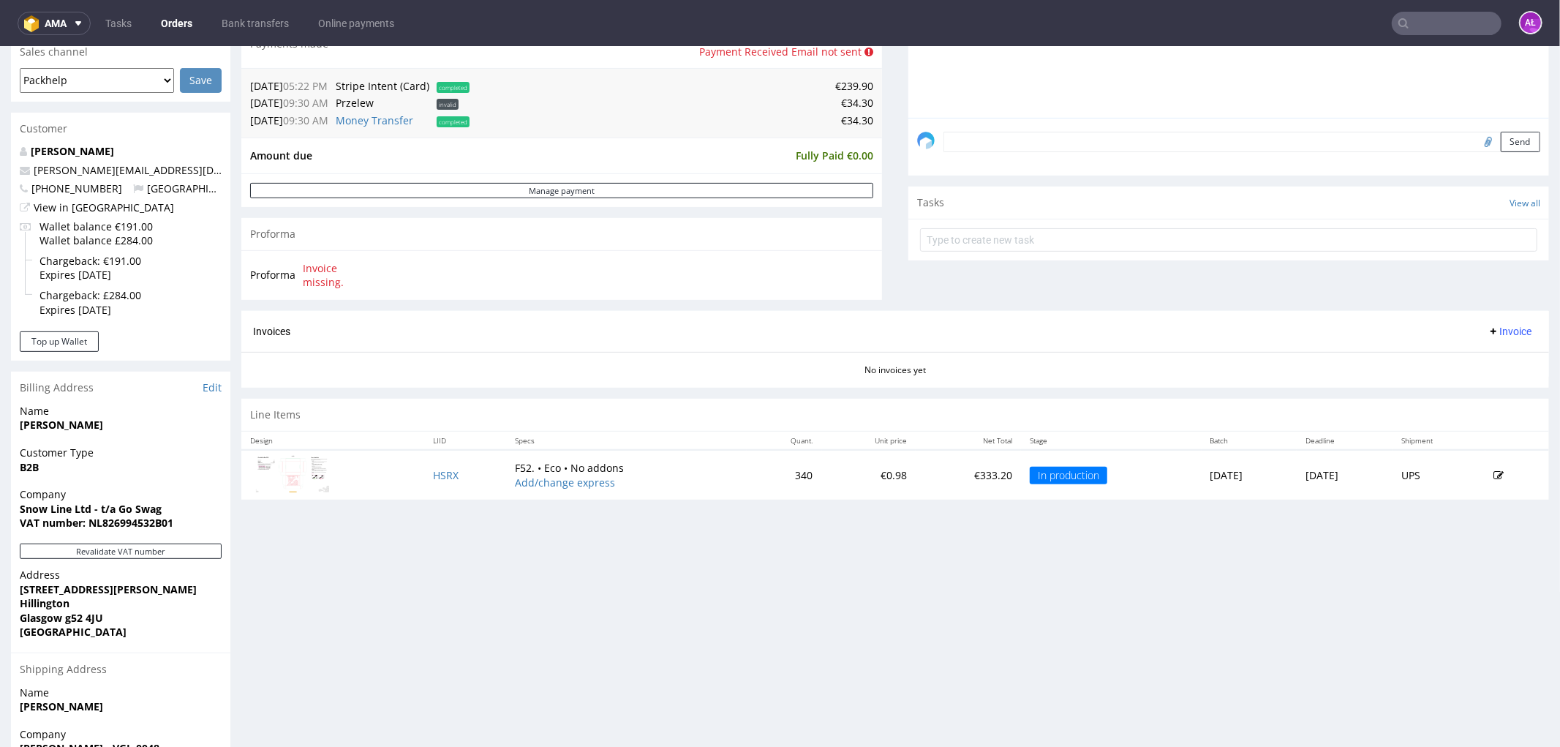
scroll to position [406, 0]
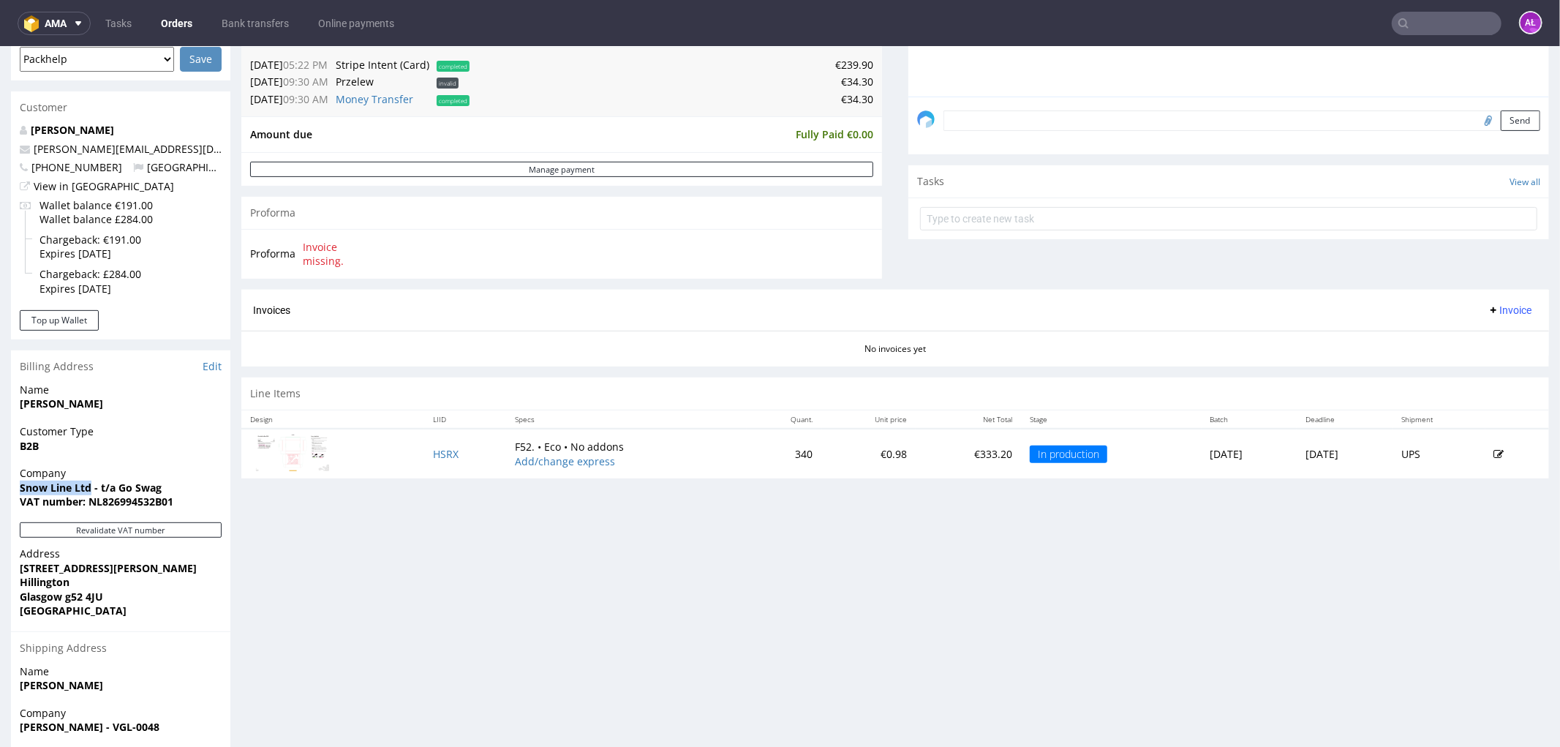
drag, startPoint x: 17, startPoint y: 486, endPoint x: 91, endPoint y: 490, distance: 74.7
click at [91, 490] on div "Company Snow Line Ltd - t/a Go Swag VAT number: NL826994532B01" at bounding box center [120, 493] width 219 height 56
copy strong "Snow Line Ltd"
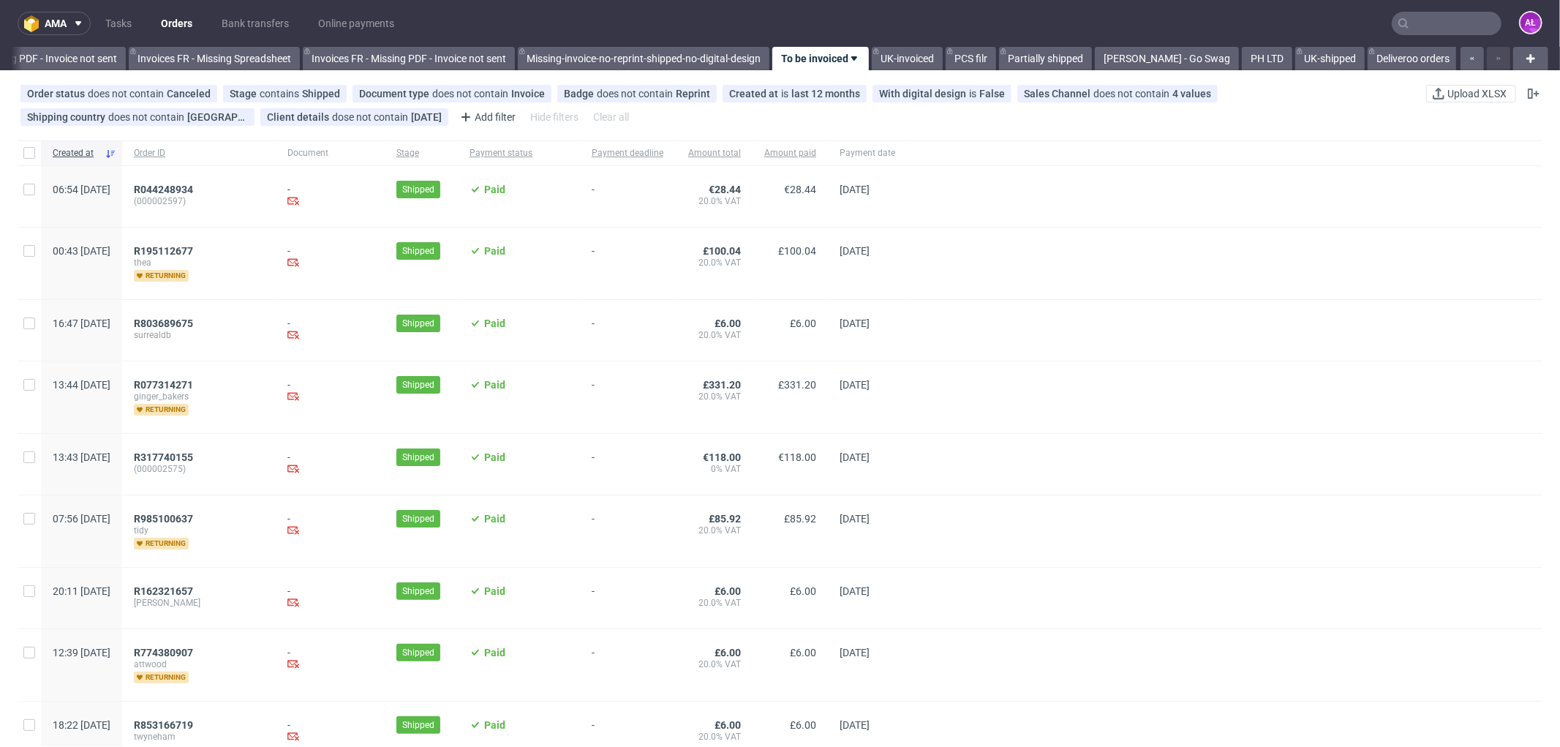
scroll to position [0, 2192]
click at [708, 64] on link "Missing-invoice-no-reprint-shipped-no-digital-design" at bounding box center [642, 58] width 252 height 23
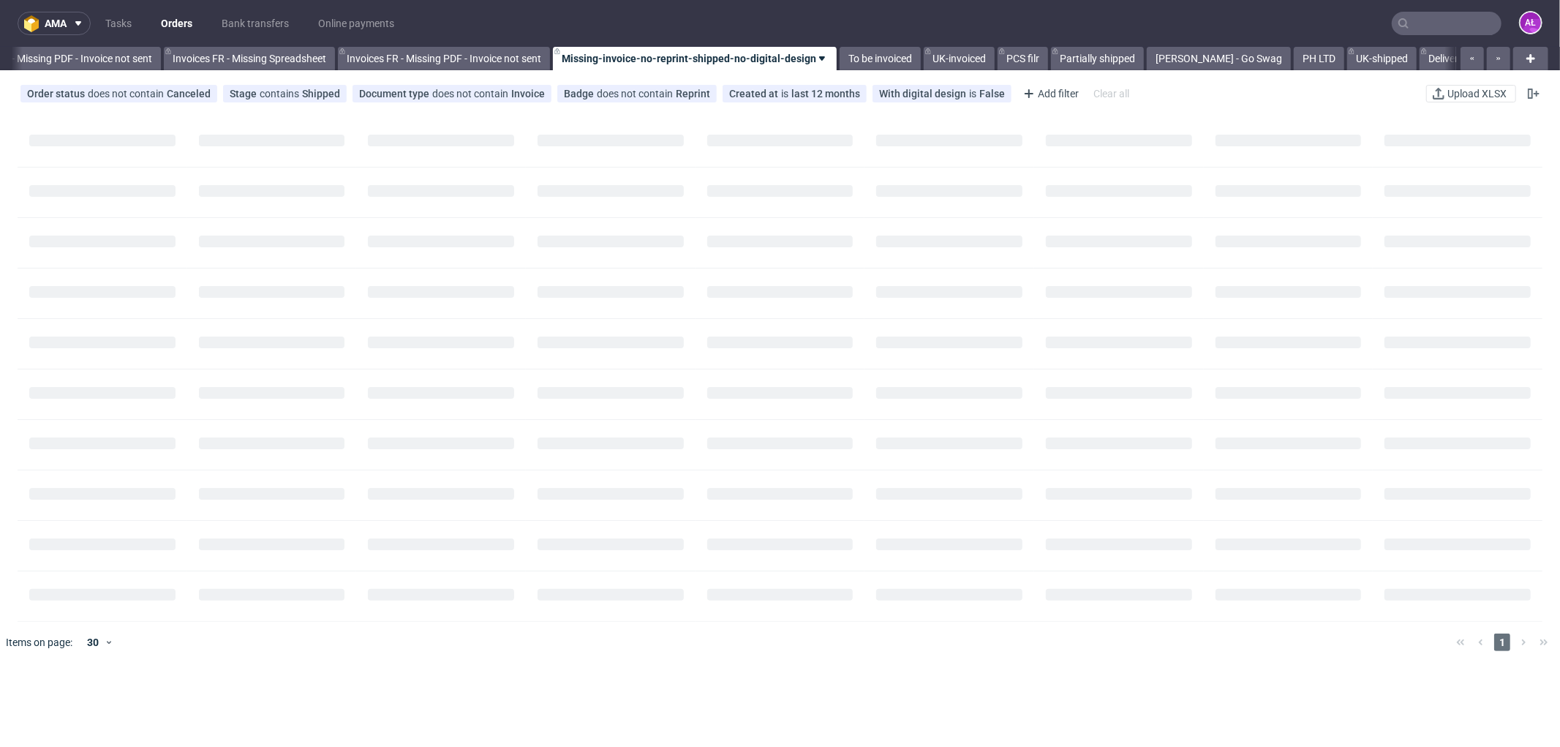
scroll to position [0, 2130]
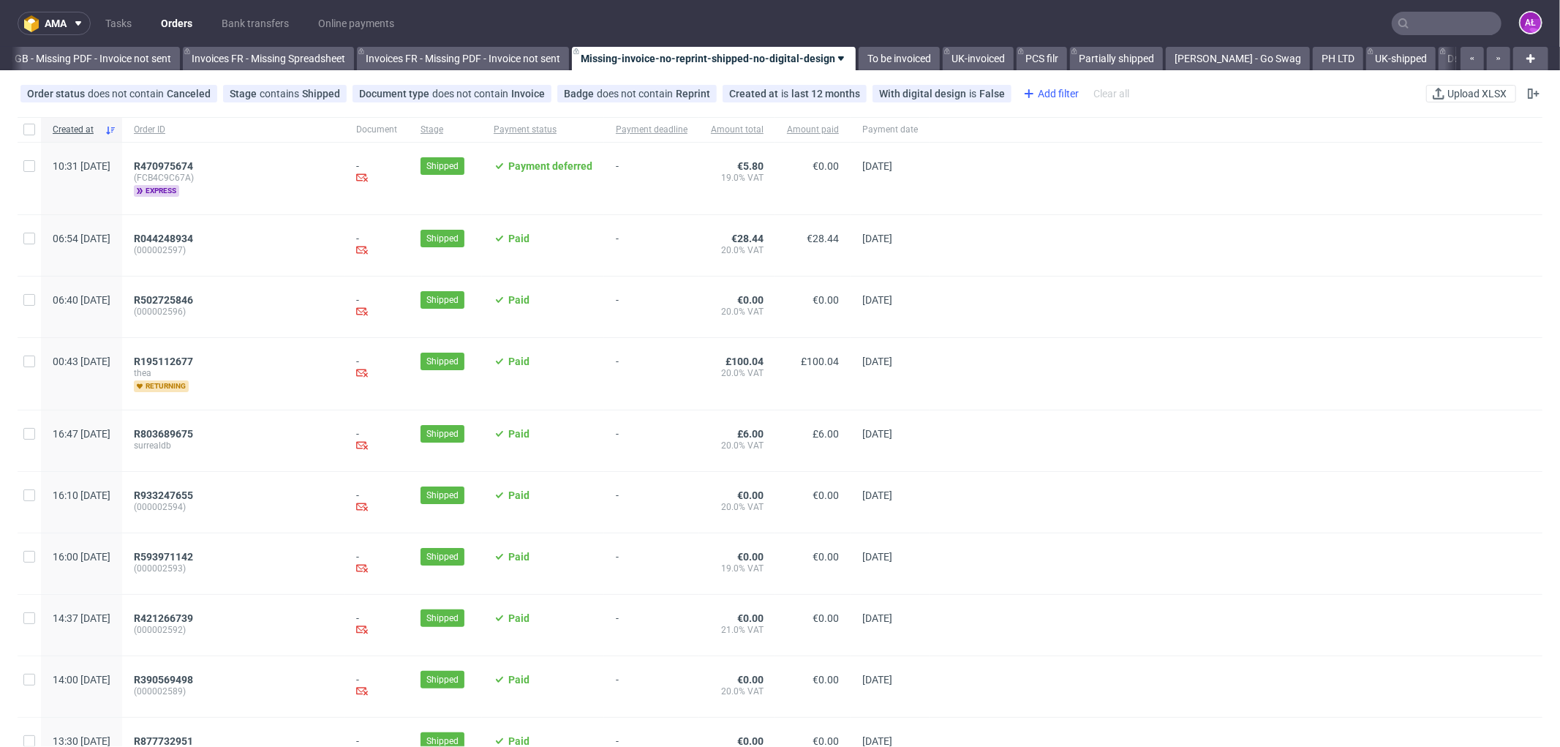
click at [1048, 90] on div "Add filter" at bounding box center [1049, 93] width 64 height 23
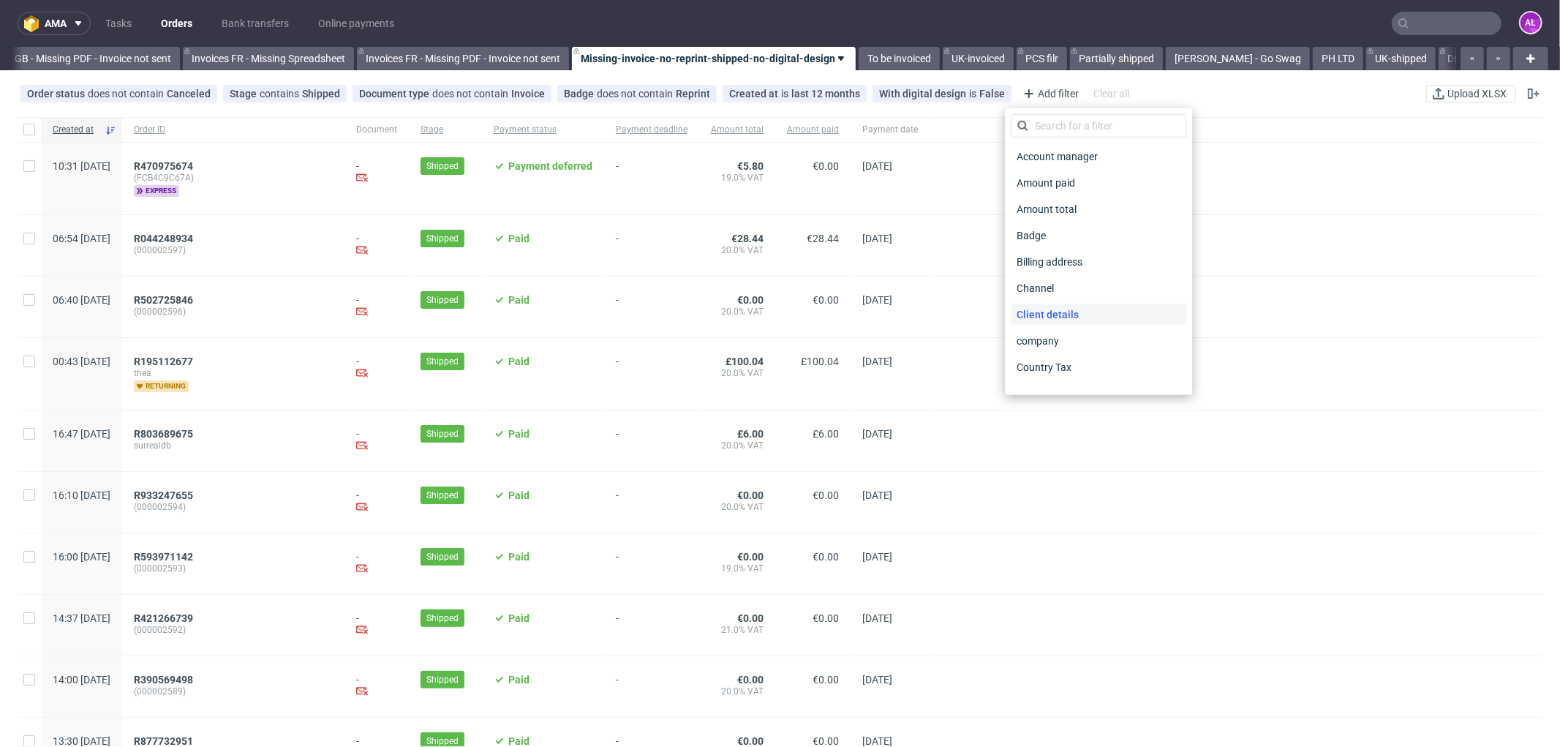
drag, startPoint x: 1077, startPoint y: 305, endPoint x: 1075, endPoint y: 228, distance: 76.8
click at [1078, 305] on span "Client details" at bounding box center [1048, 314] width 74 height 20
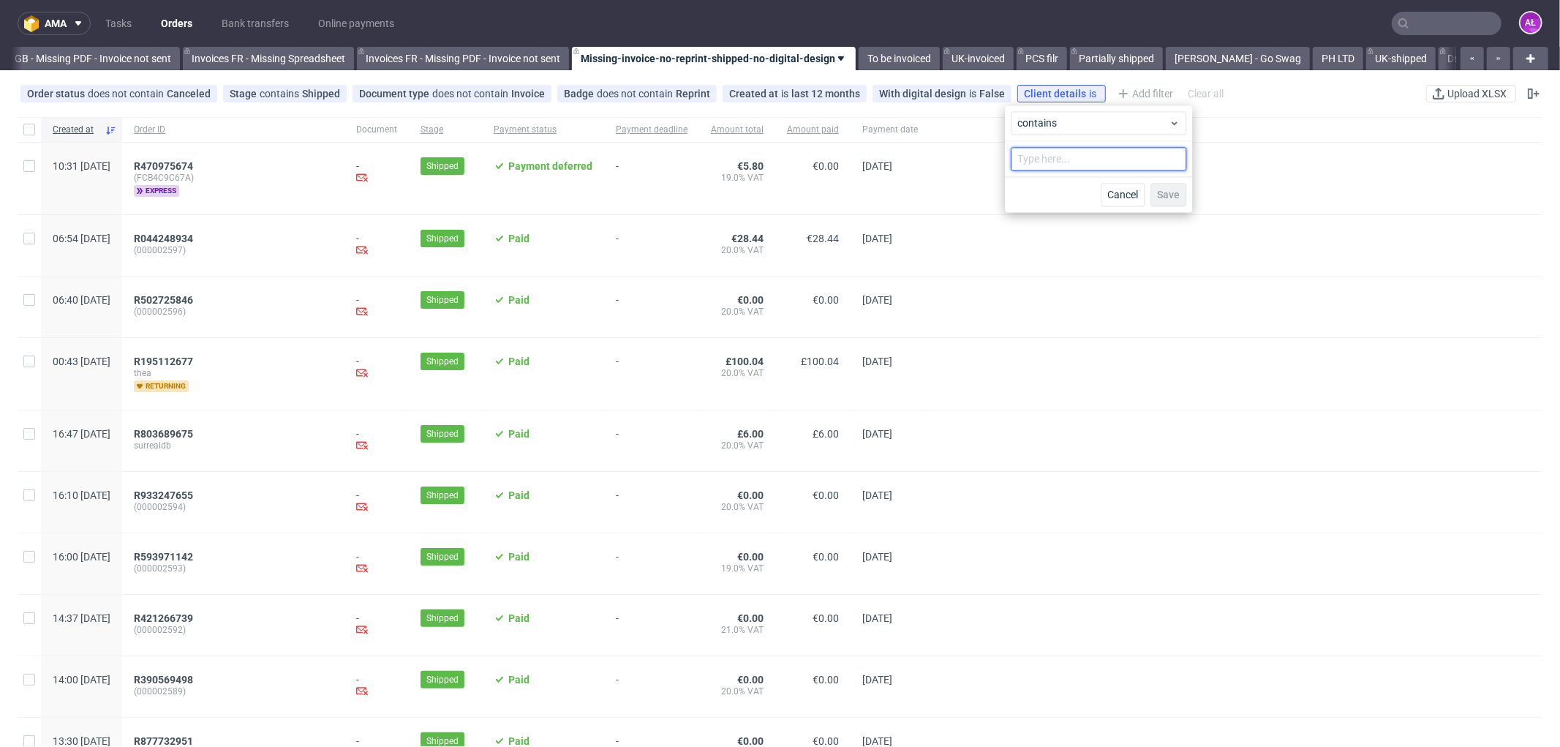
click at [1081, 164] on input "text" at bounding box center [1099, 158] width 176 height 23
paste input "Snow Line Ltd"
drag, startPoint x: 1116, startPoint y: 157, endPoint x: 1071, endPoint y: 157, distance: 45.4
click at [1071, 157] on input "Snow Line Ltd" at bounding box center [1099, 158] width 176 height 23
type input "Snow Line"
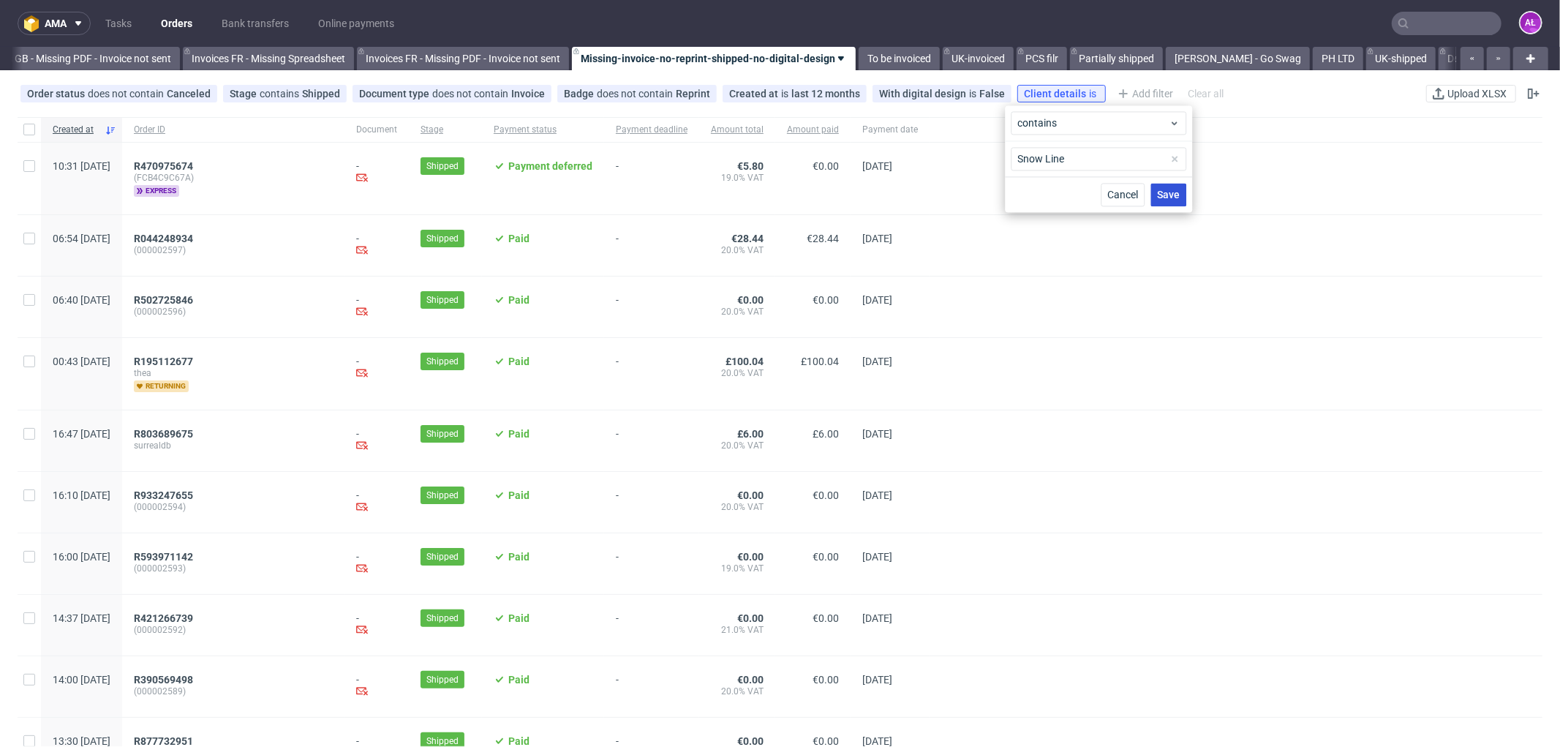
click at [1168, 196] on span "Save" at bounding box center [1168, 194] width 23 height 10
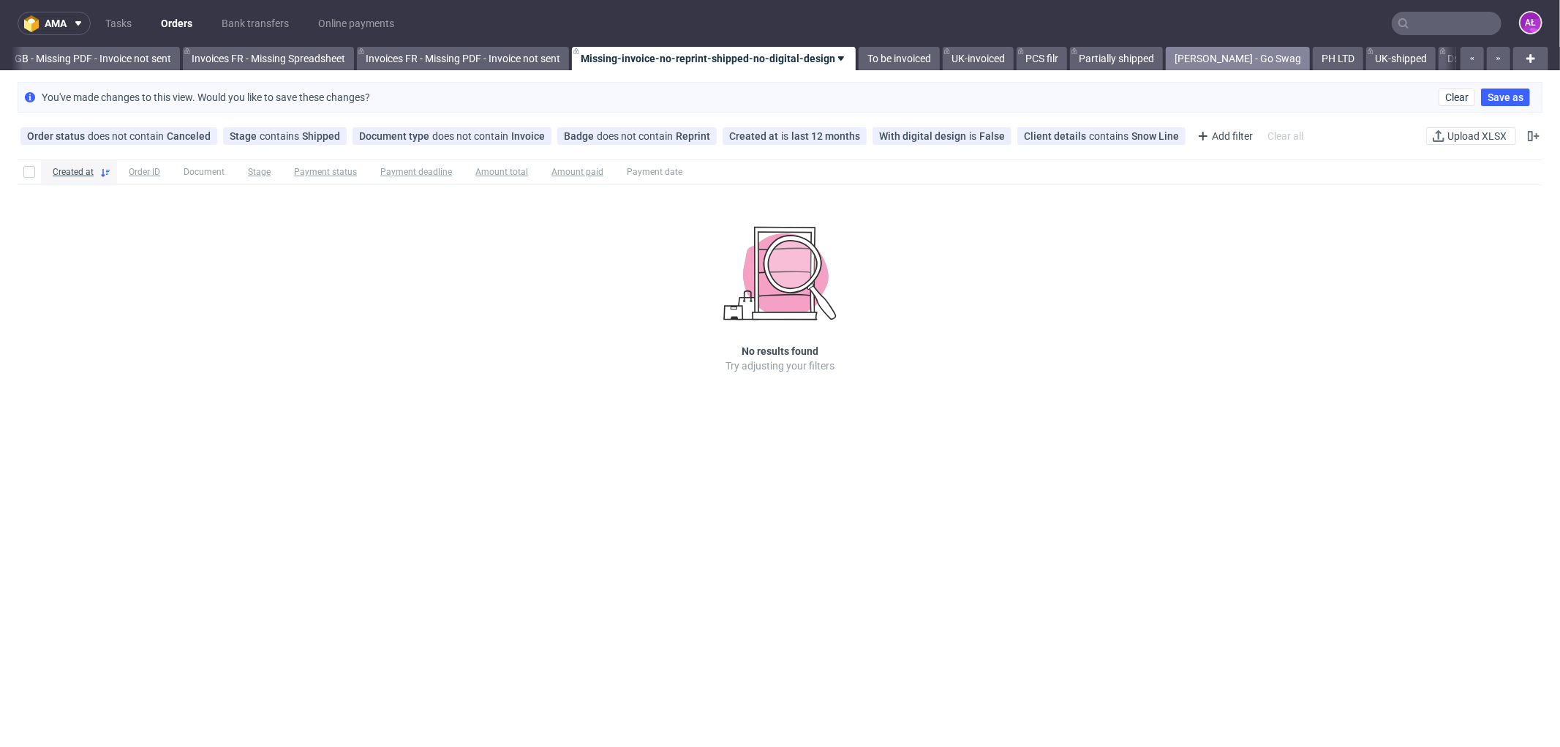
click at [1218, 54] on link "[PERSON_NAME] - Go Swag" at bounding box center [1238, 58] width 144 height 23
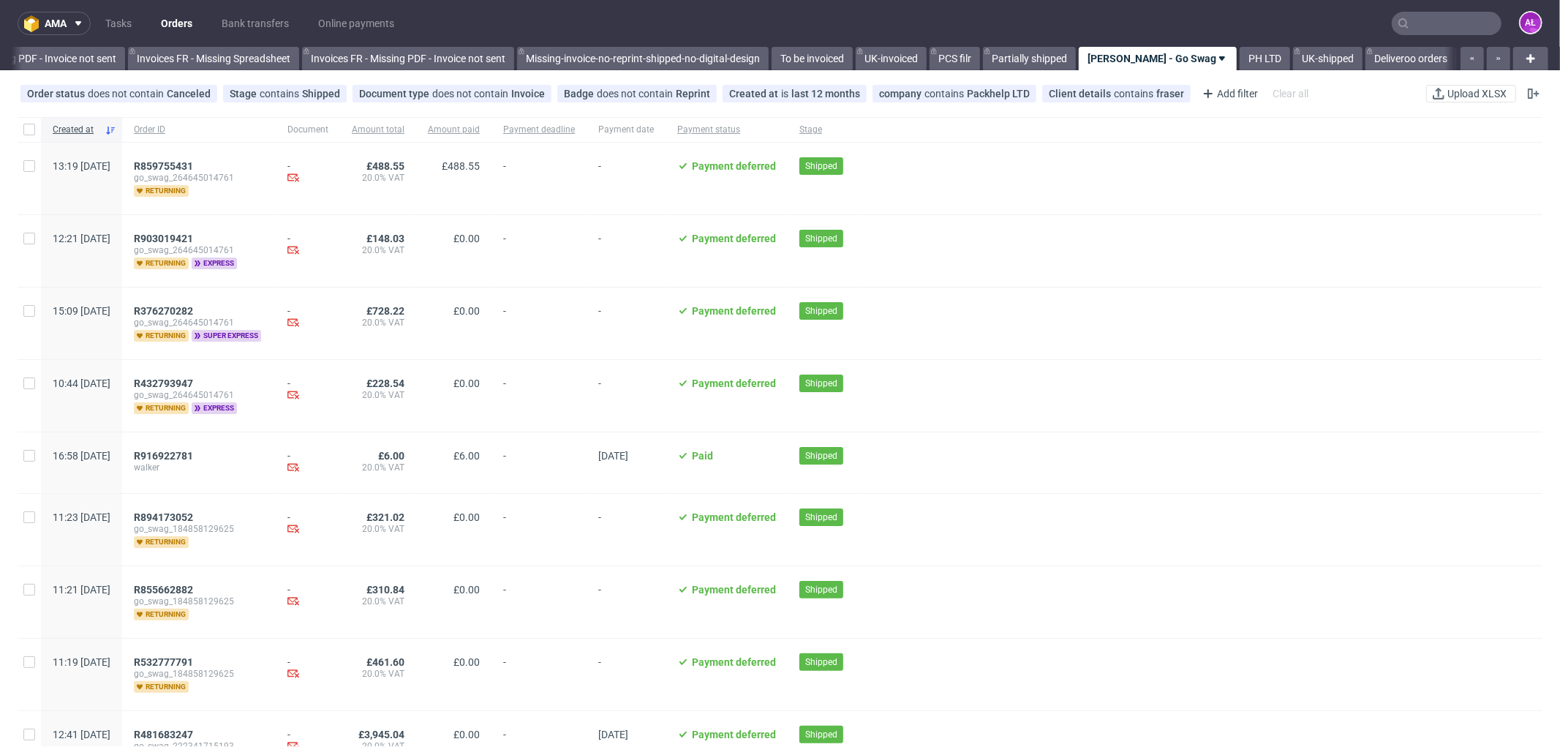
scroll to position [151, 0]
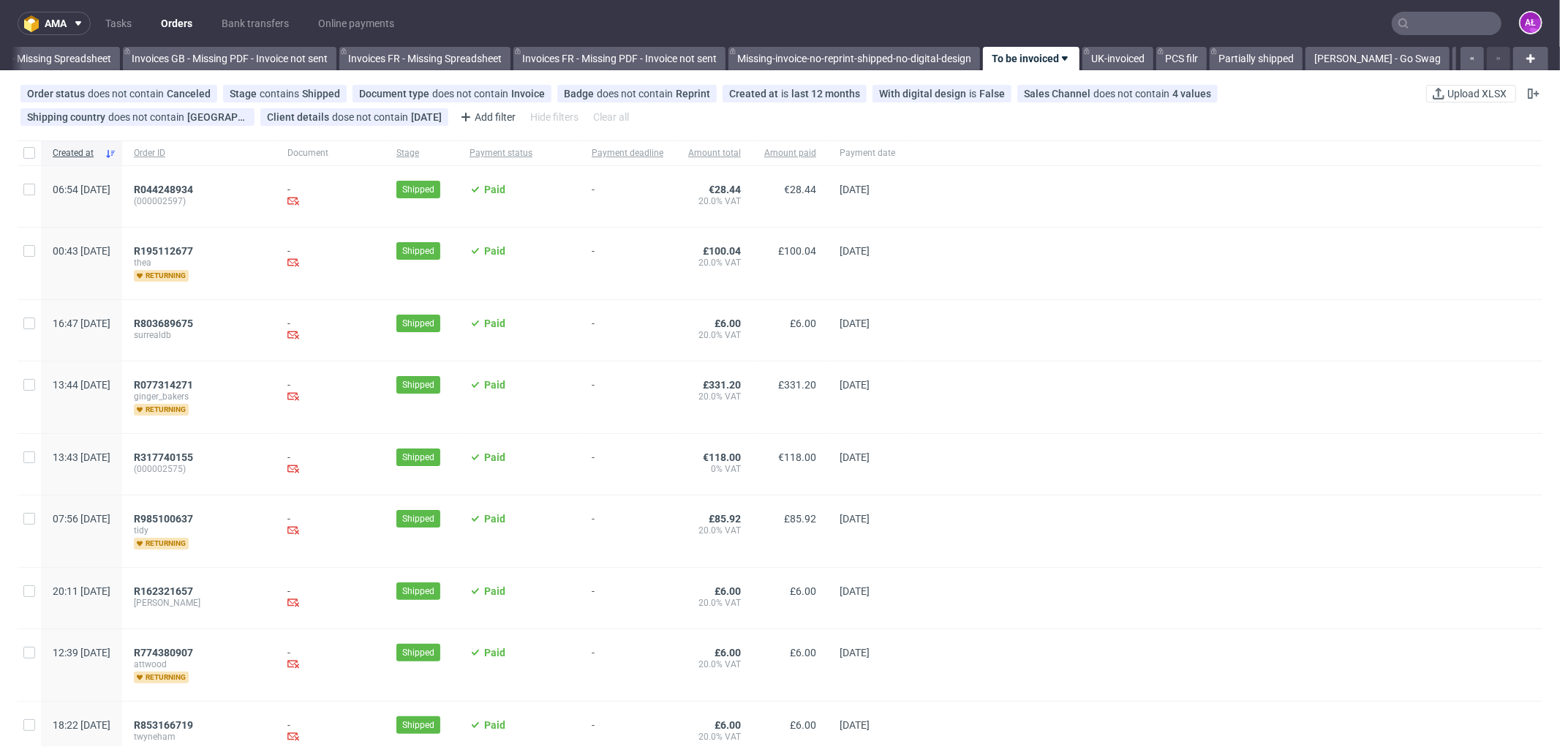
scroll to position [0, 2192]
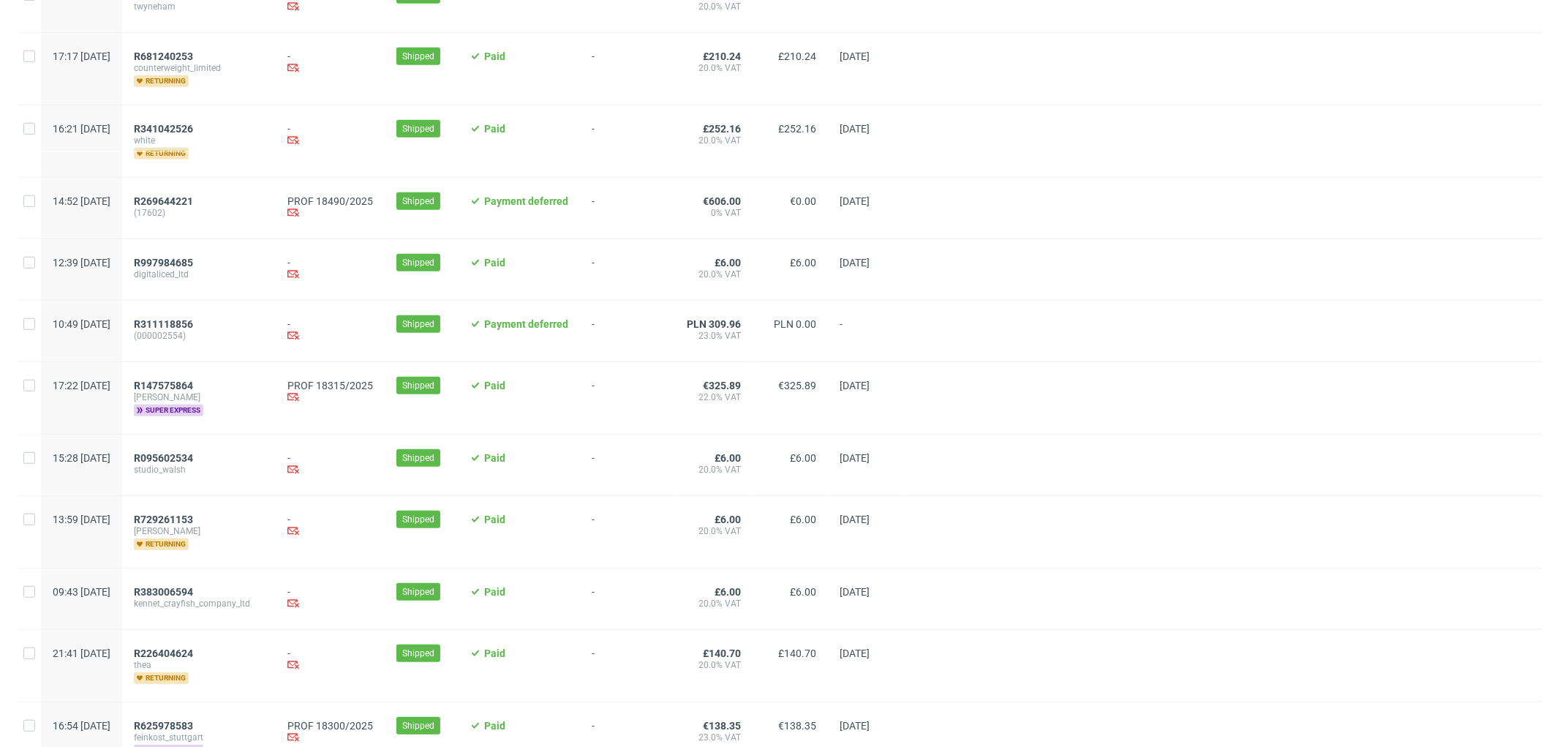
scroll to position [731, 0]
click at [193, 384] on span "R147575864" at bounding box center [163, 384] width 59 height 12
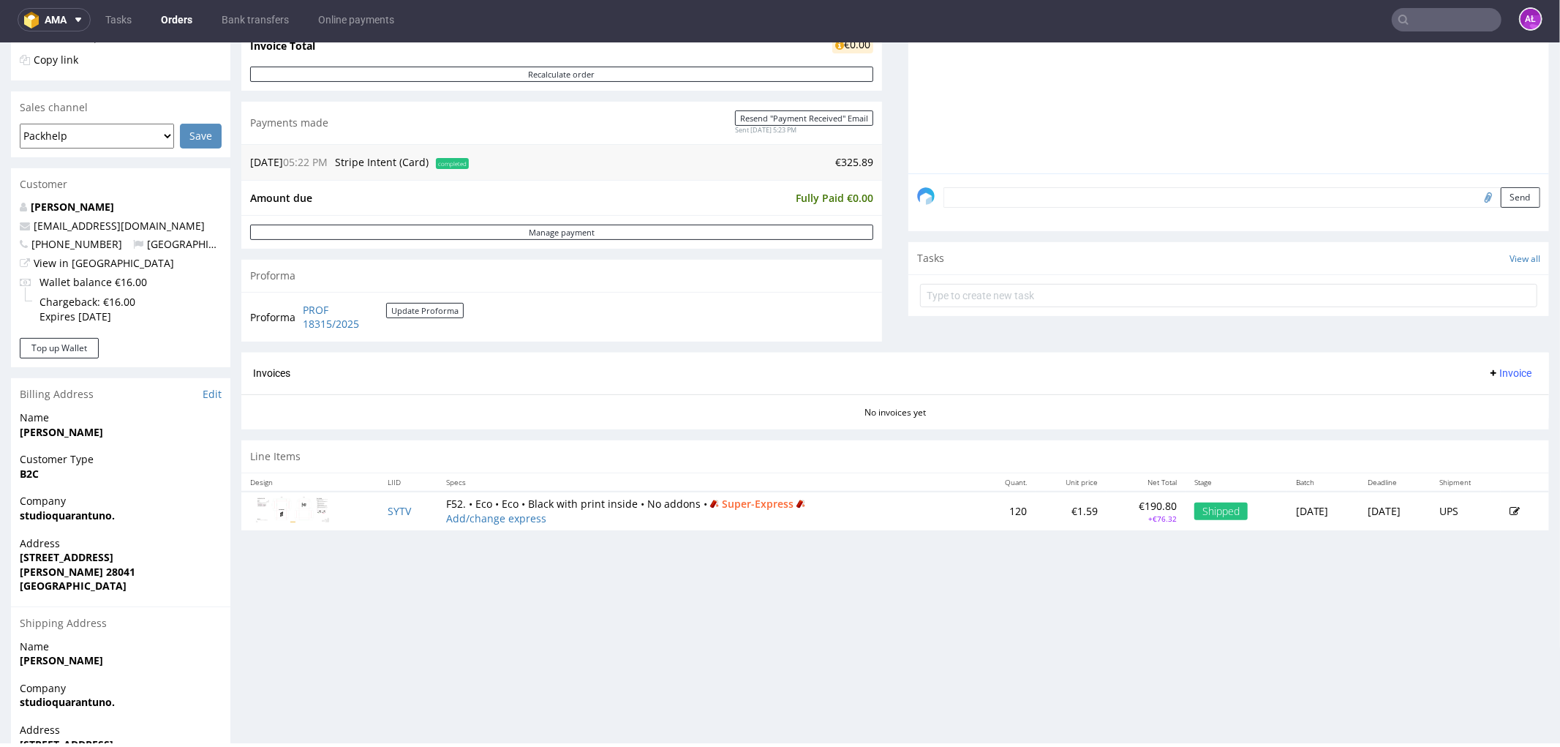
scroll to position [325, 0]
click at [1488, 370] on span "Invoice" at bounding box center [1510, 373] width 44 height 12
click at [1492, 393] on li "Generate" at bounding box center [1479, 404] width 94 height 26
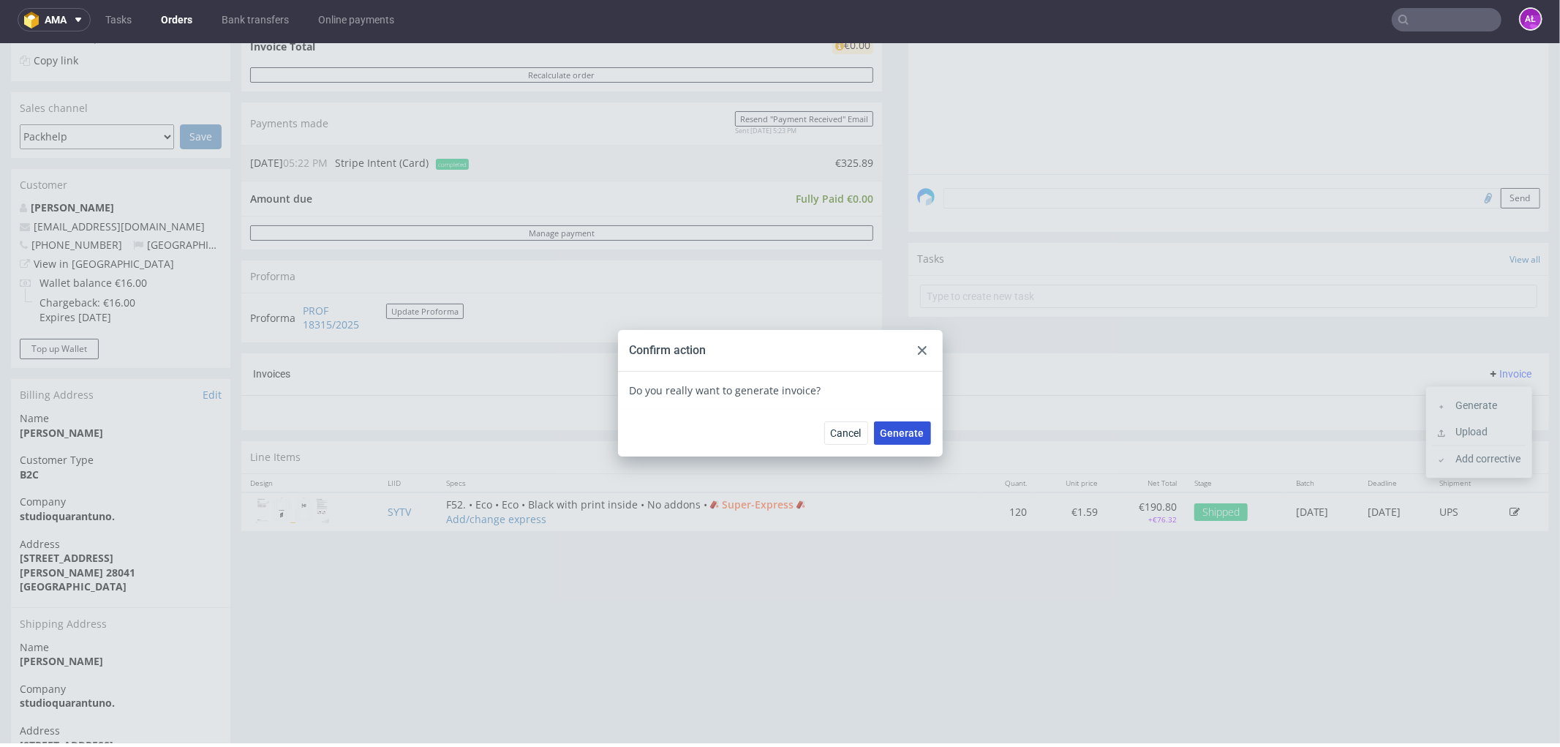
click at [881, 427] on span "Generate" at bounding box center [903, 432] width 44 height 10
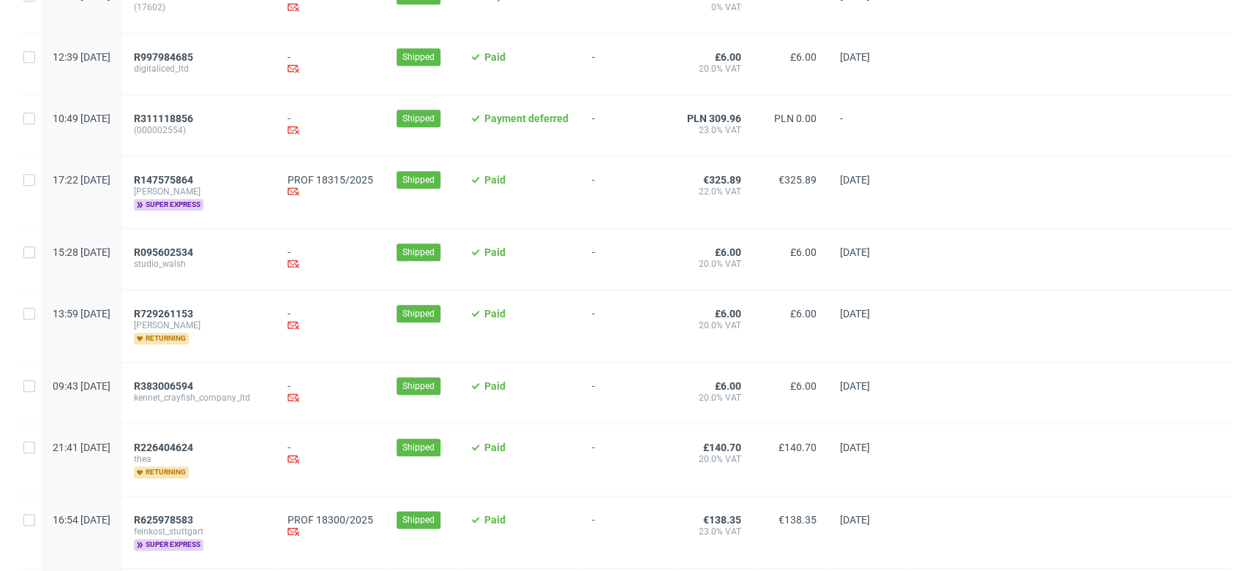
scroll to position [1137, 0]
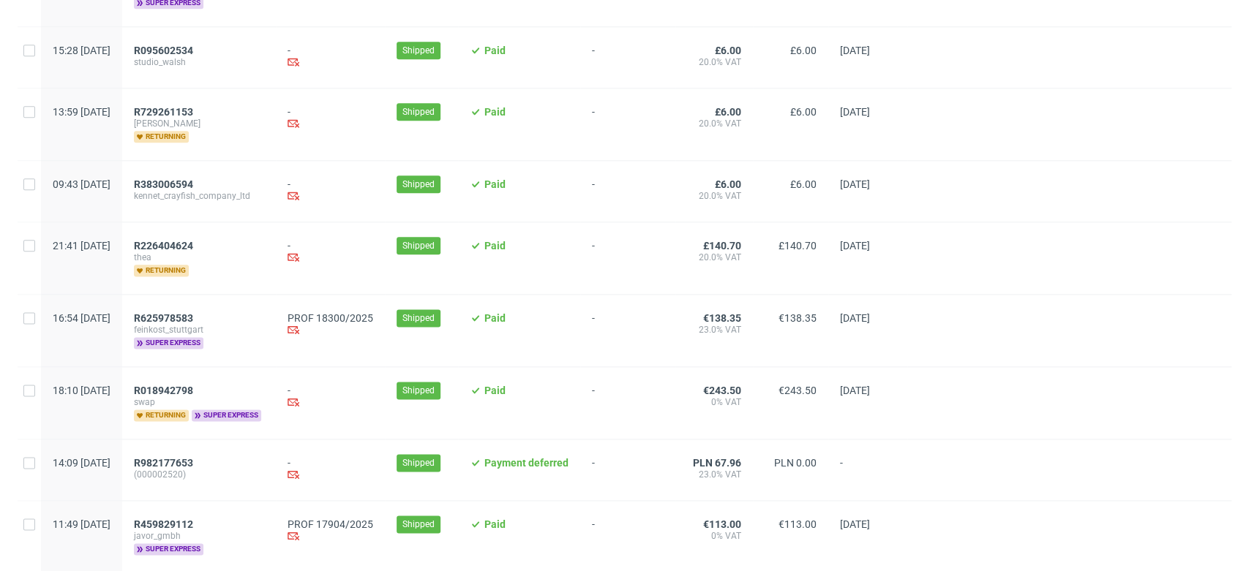
click at [196, 317] on link "R625978583" at bounding box center [165, 318] width 62 height 12
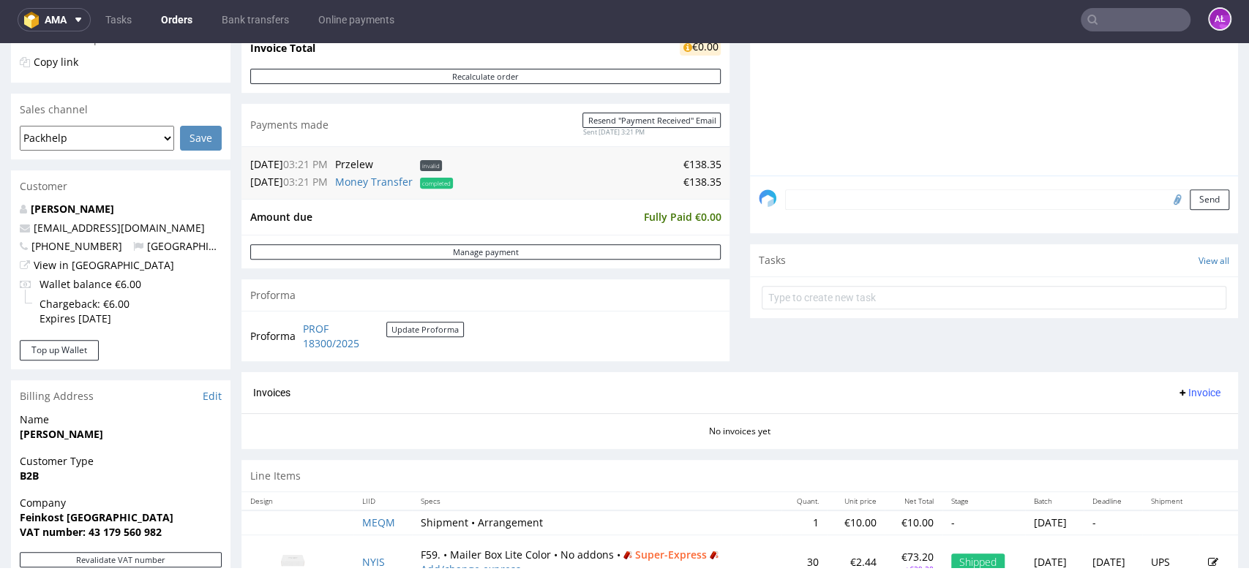
scroll to position [487, 0]
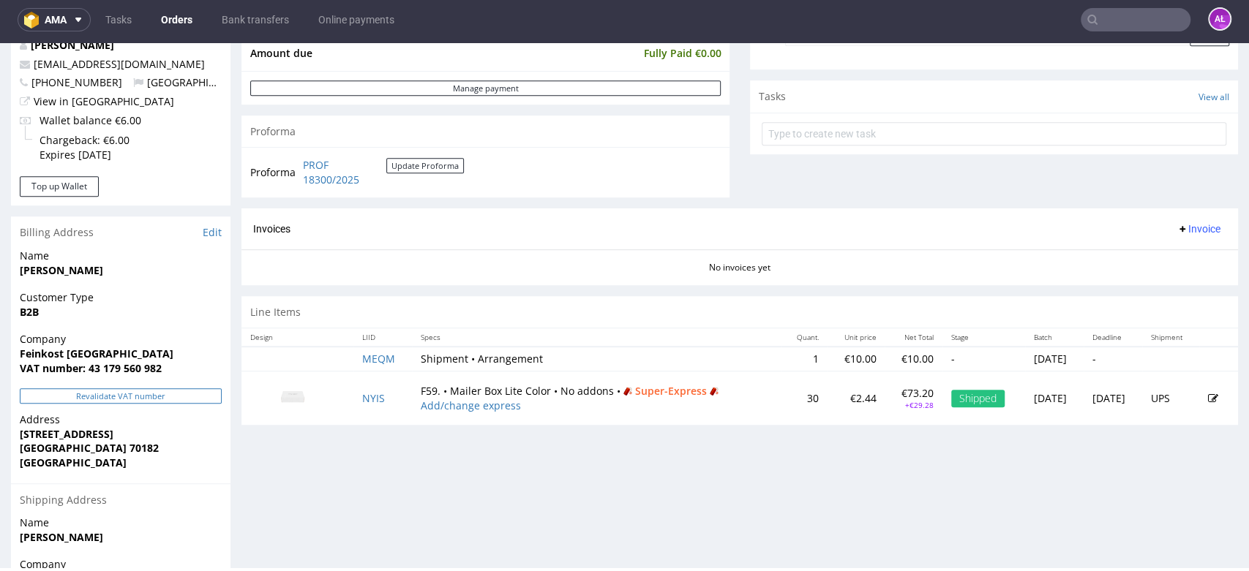
click at [182, 391] on button "Revalidate VAT number" at bounding box center [121, 395] width 202 height 15
click at [200, 396] on button "Revalidate VAT number" at bounding box center [121, 395] width 202 height 15
click at [1176, 231] on span "Invoice" at bounding box center [1198, 229] width 44 height 12
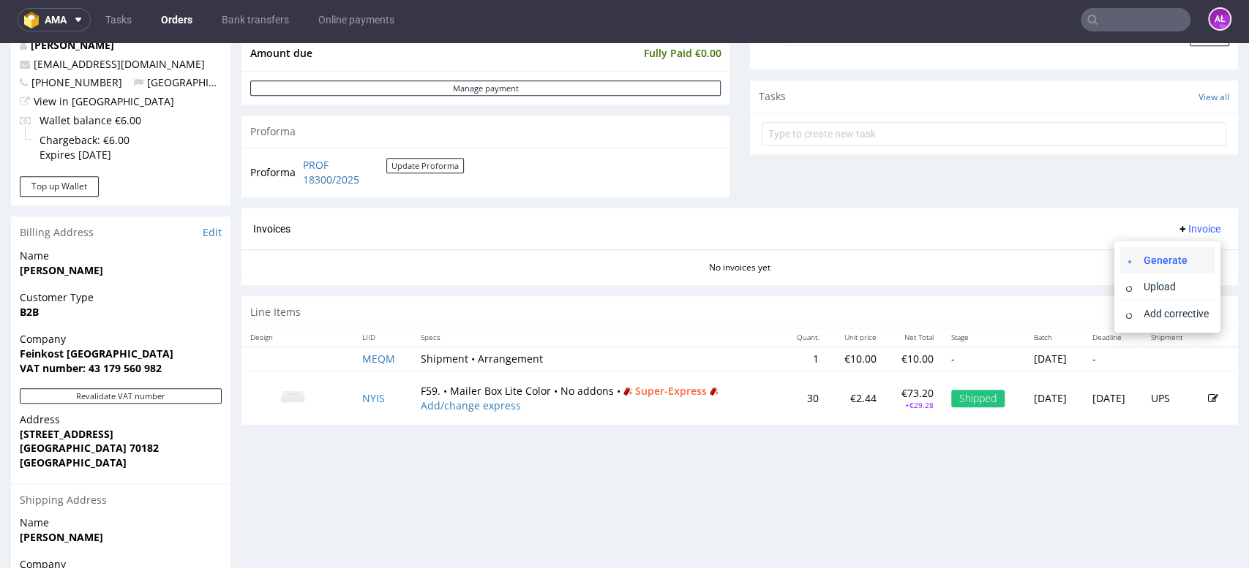
click at [1181, 252] on li "Generate" at bounding box center [1167, 260] width 94 height 26
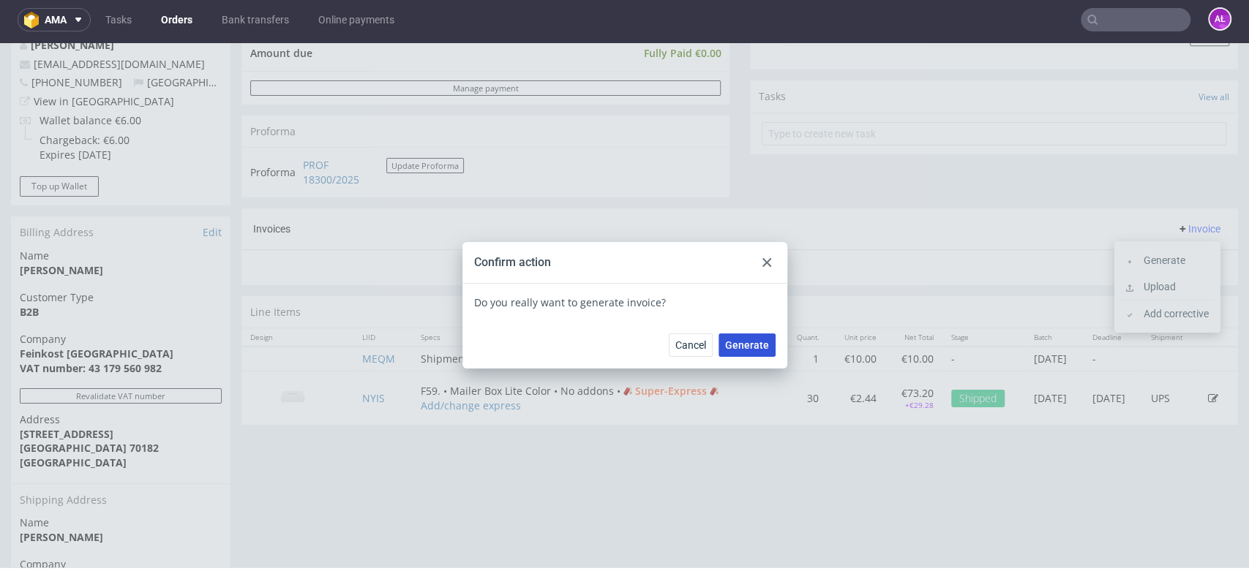
click at [734, 345] on span "Generate" at bounding box center [747, 345] width 44 height 10
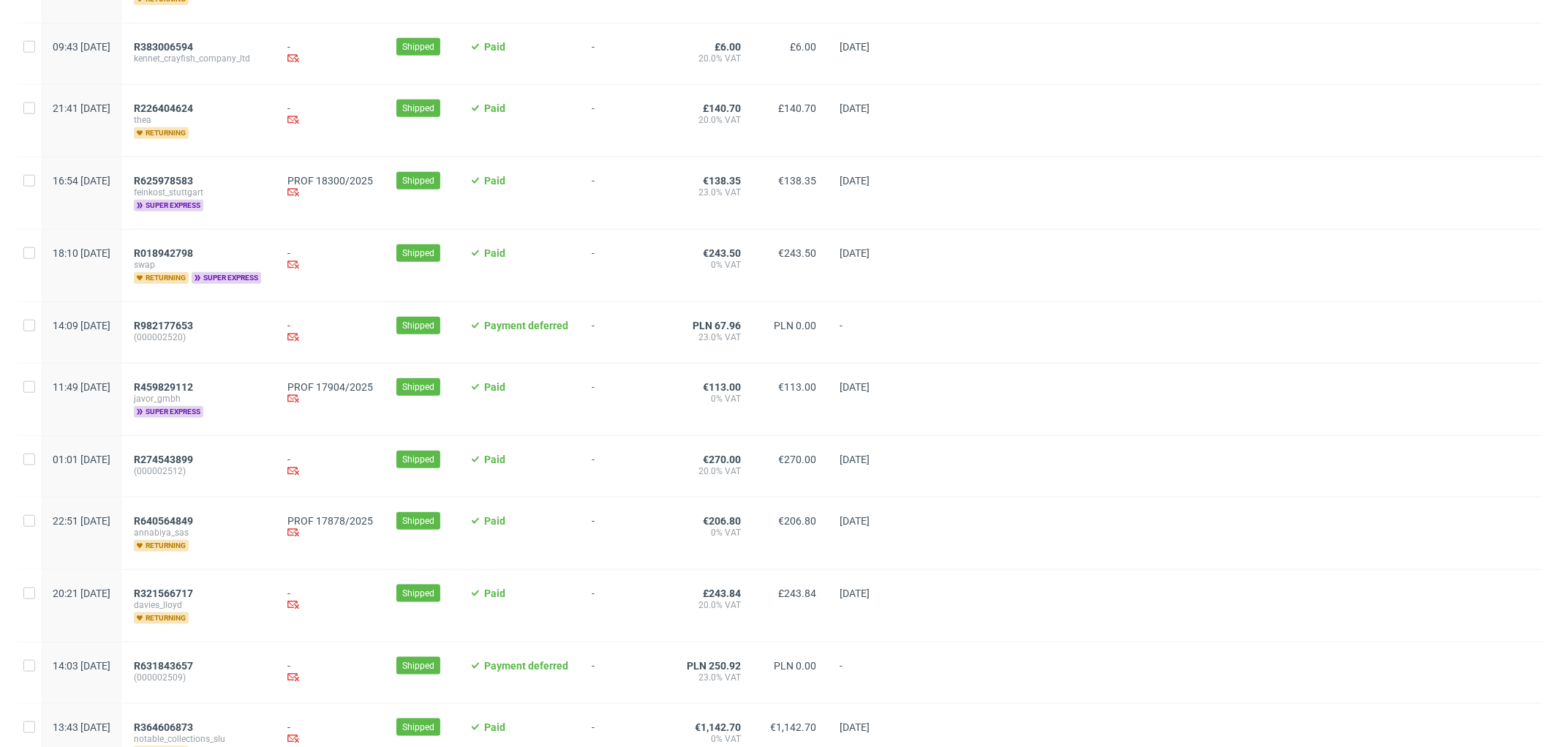
scroll to position [1463, 0]
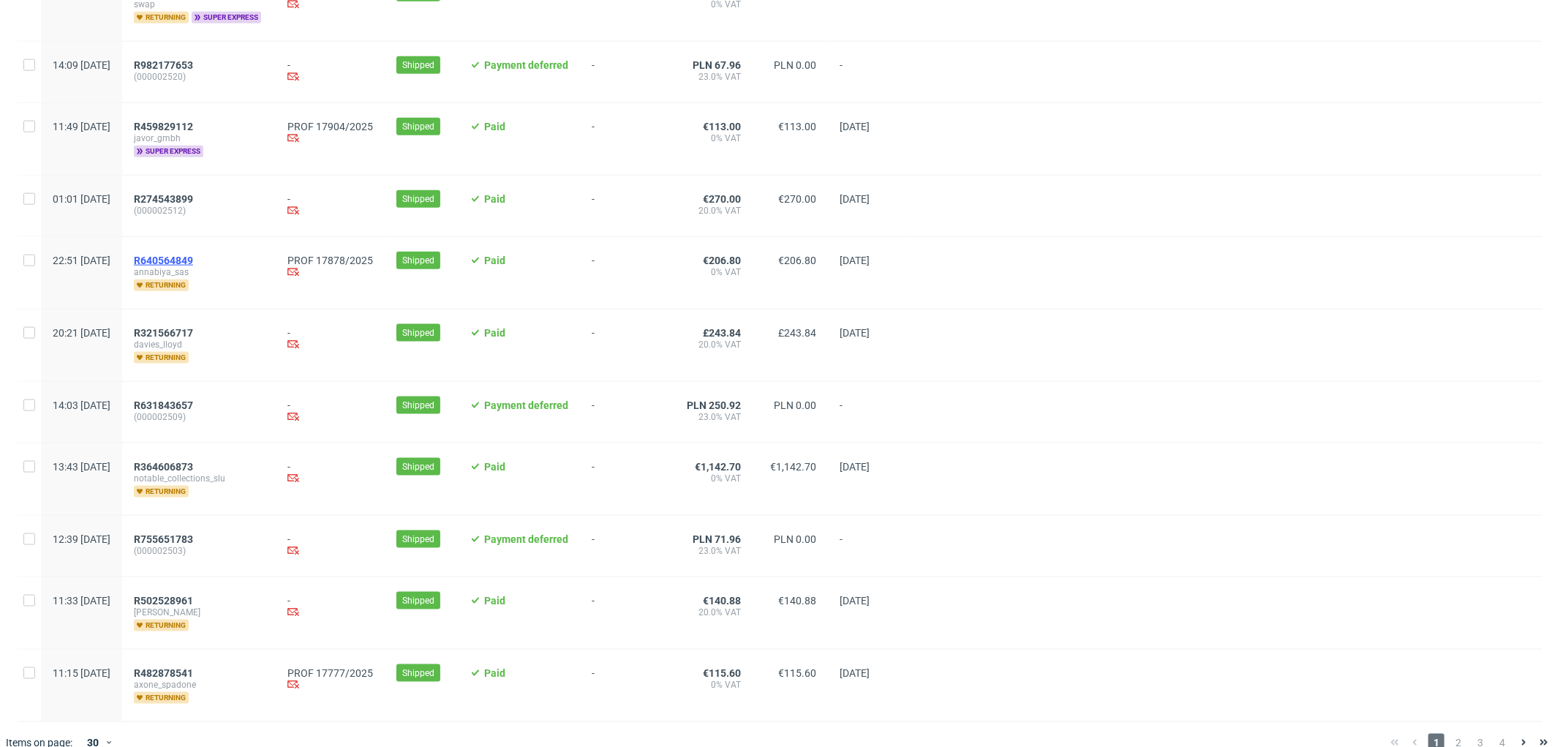
click at [193, 261] on span "R640564849" at bounding box center [163, 261] width 59 height 12
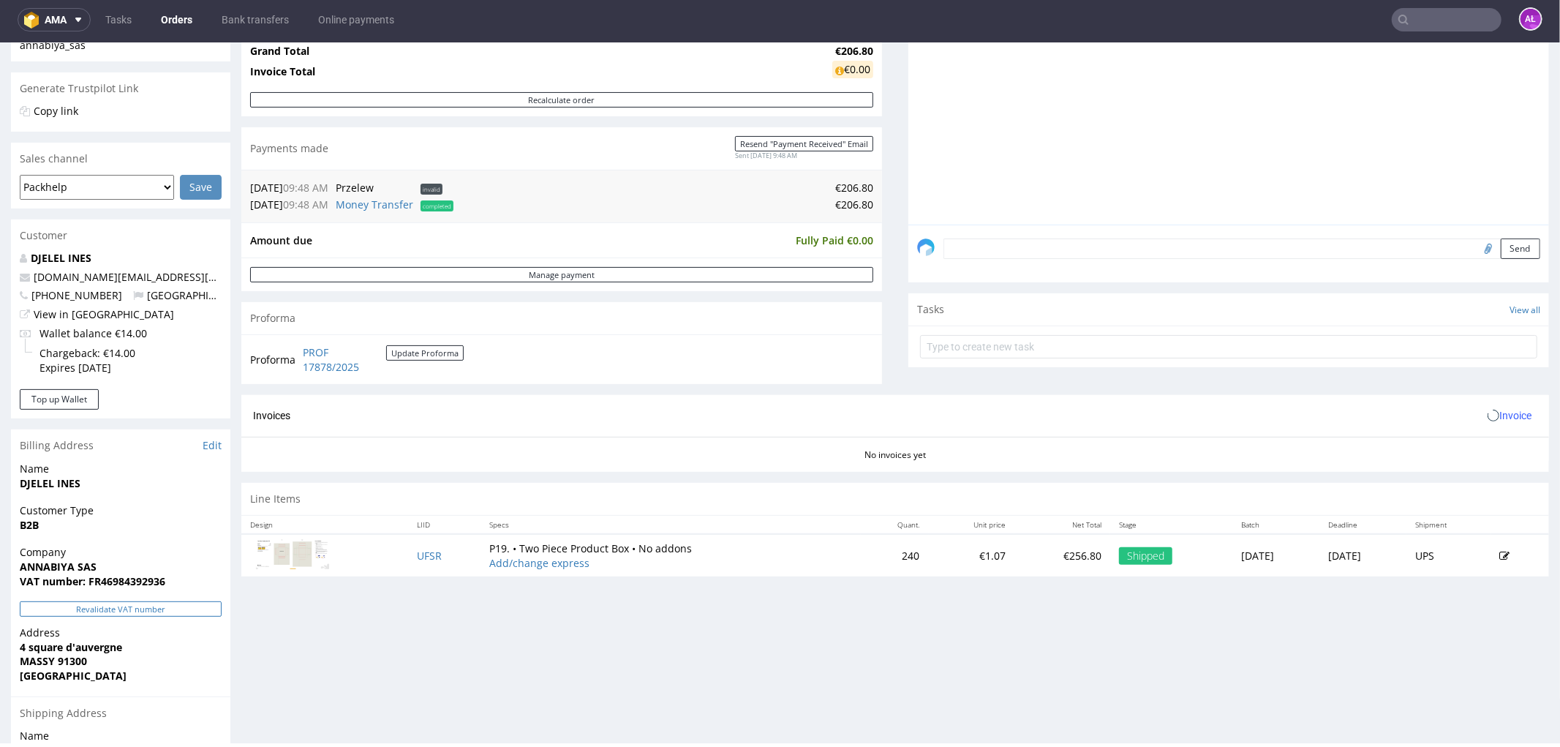
scroll to position [487, 0]
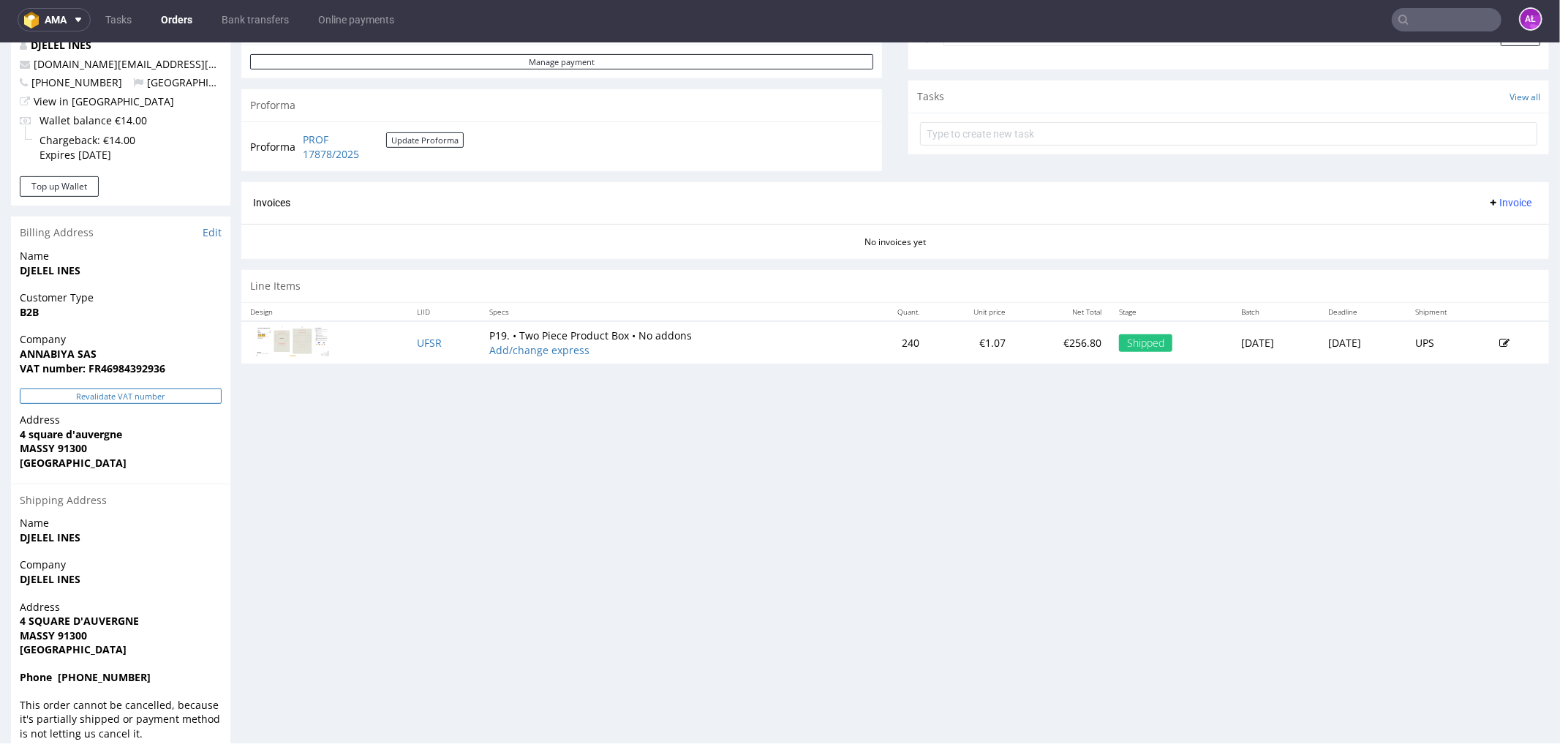
click at [185, 394] on button "Revalidate VAT number" at bounding box center [121, 395] width 202 height 15
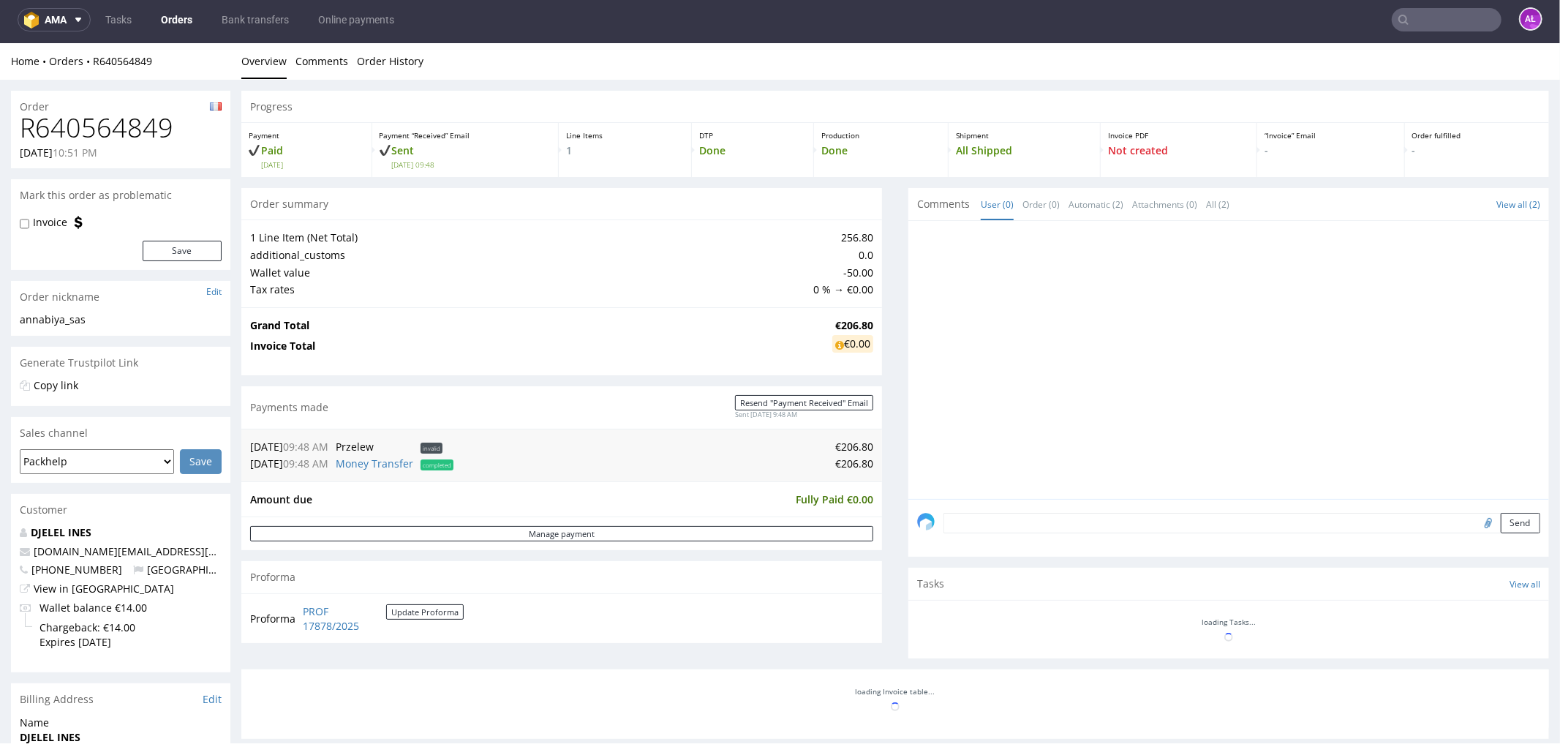
scroll to position [475, 0]
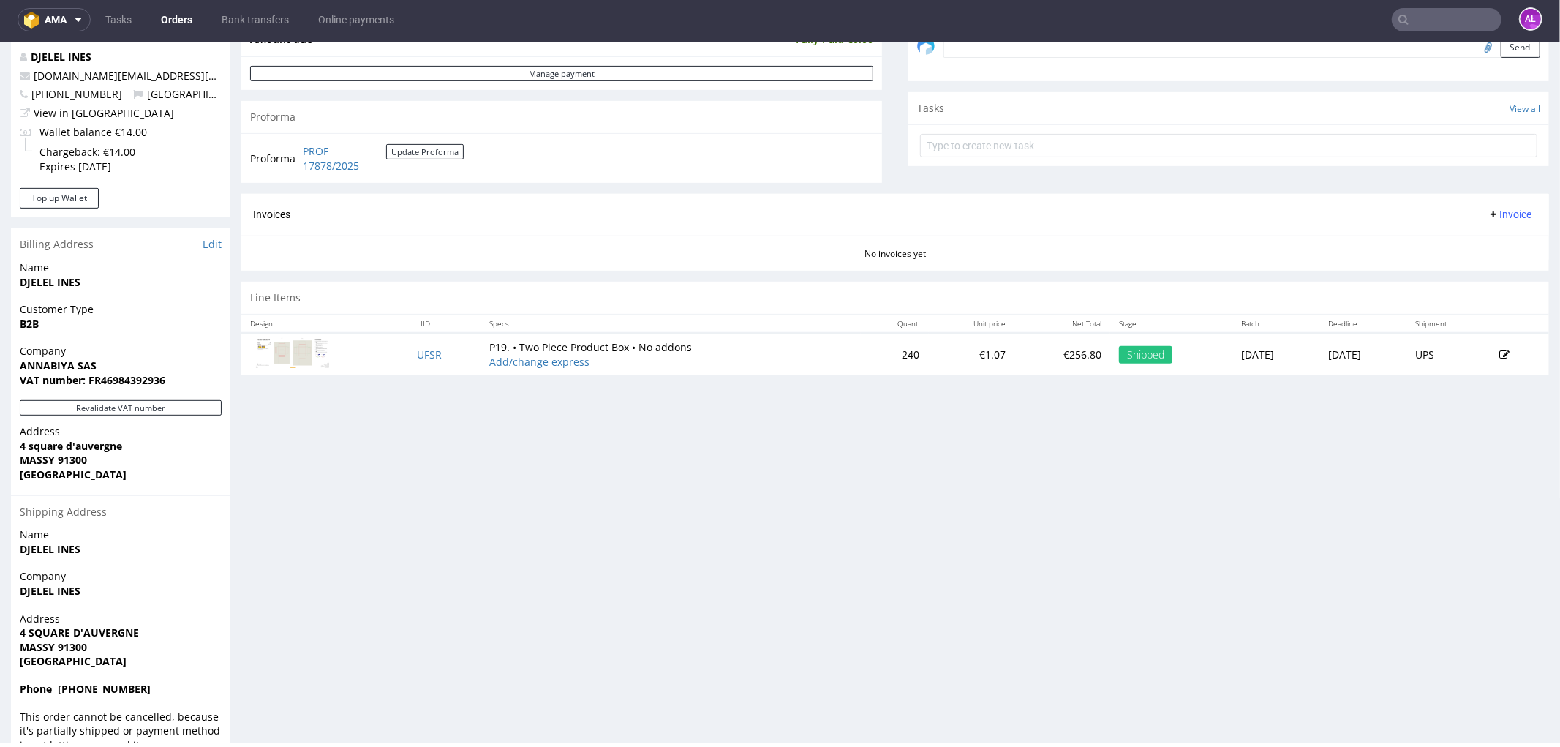
click at [1500, 208] on span "Invoice" at bounding box center [1510, 214] width 44 height 12
click at [1502, 234] on li "Generate" at bounding box center [1479, 245] width 94 height 26
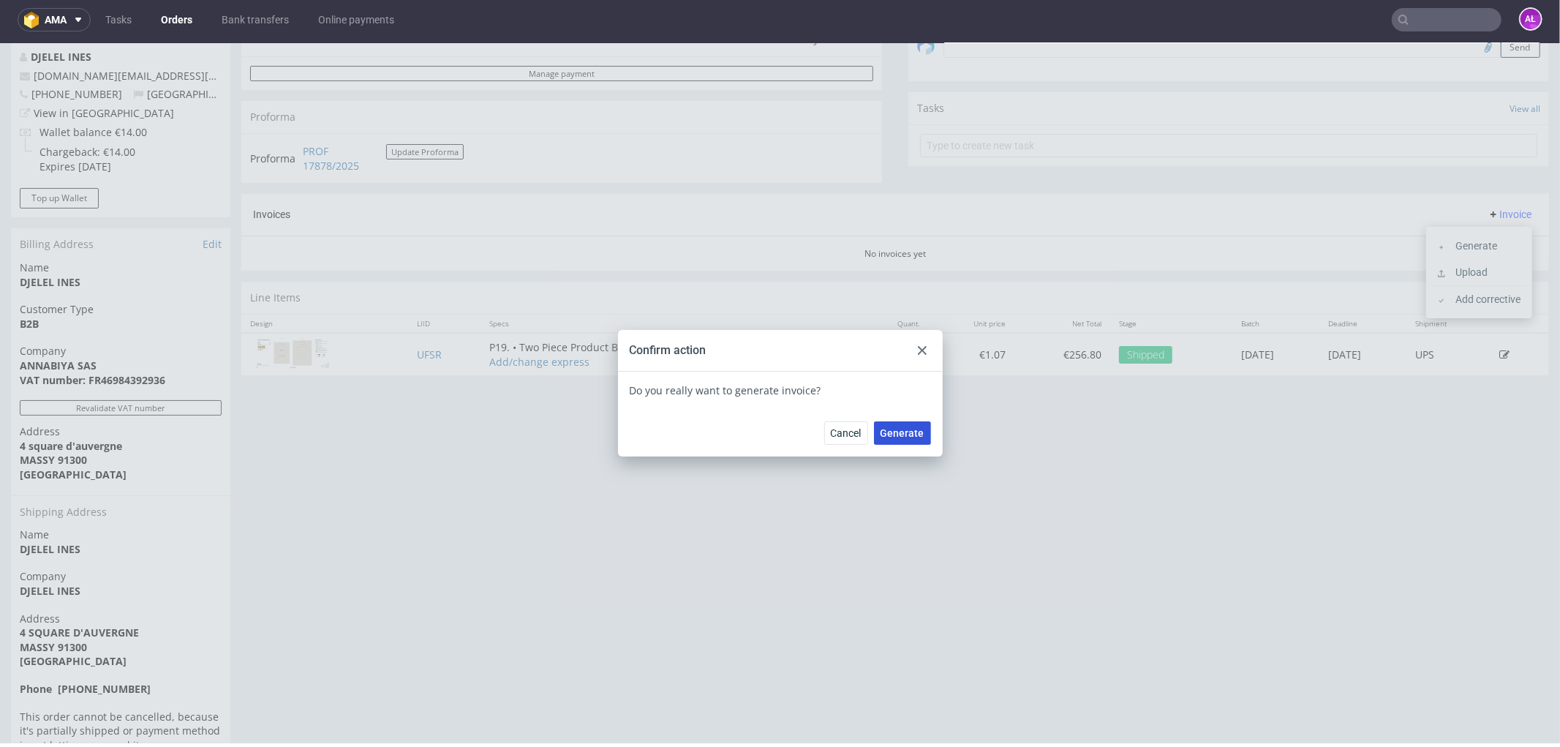
click at [903, 424] on button "Generate" at bounding box center [902, 432] width 57 height 23
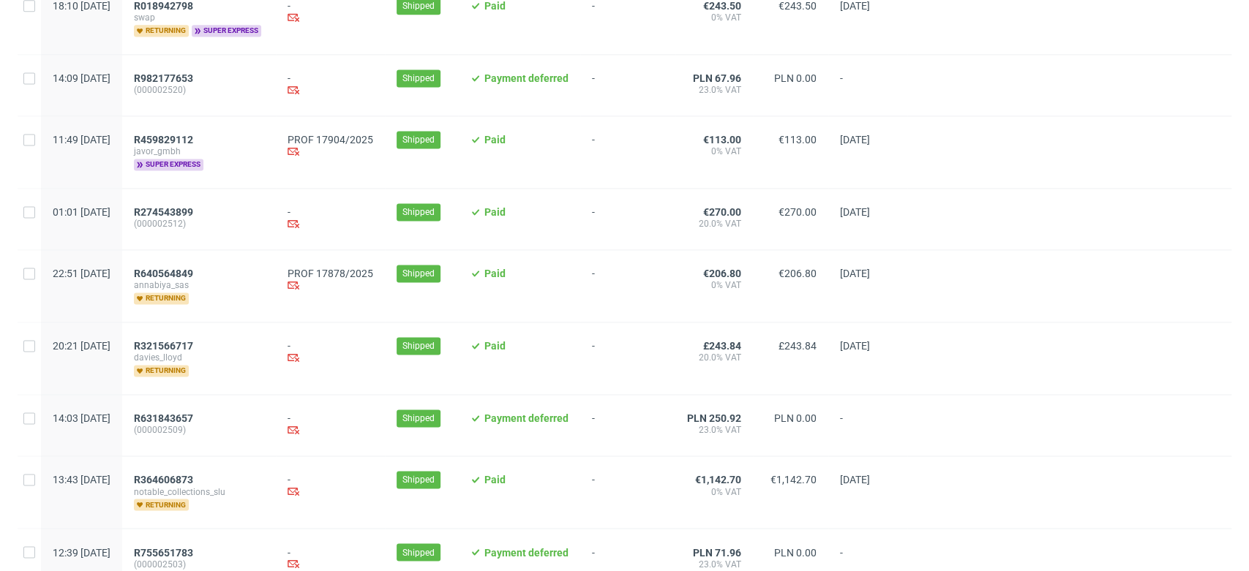
scroll to position [1381, 0]
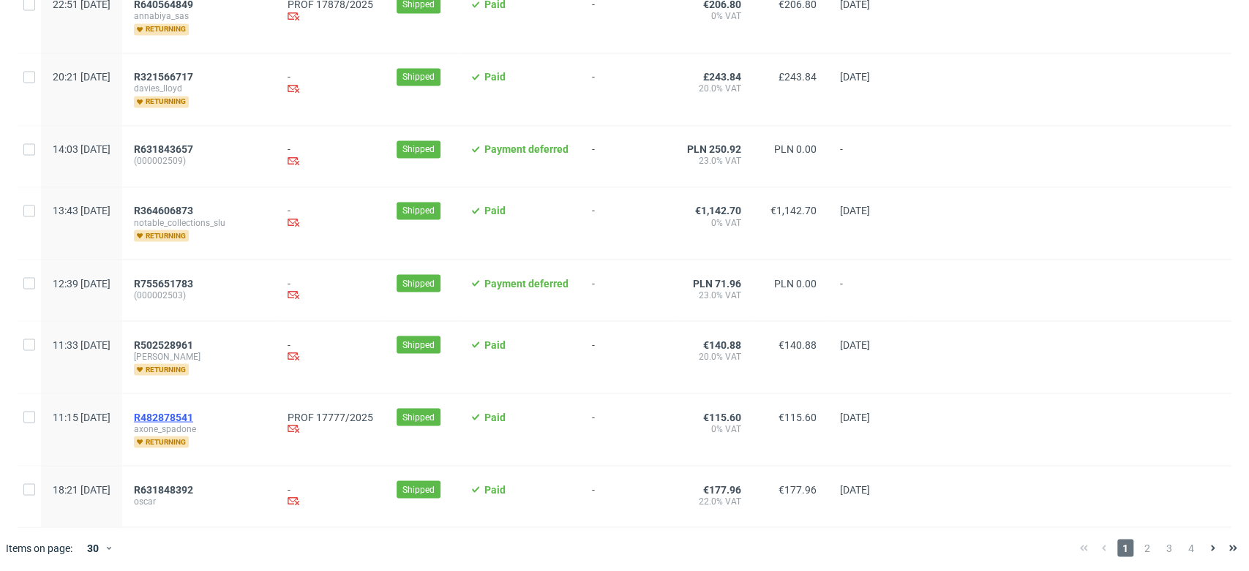
click at [193, 413] on span "R482878541" at bounding box center [163, 417] width 59 height 12
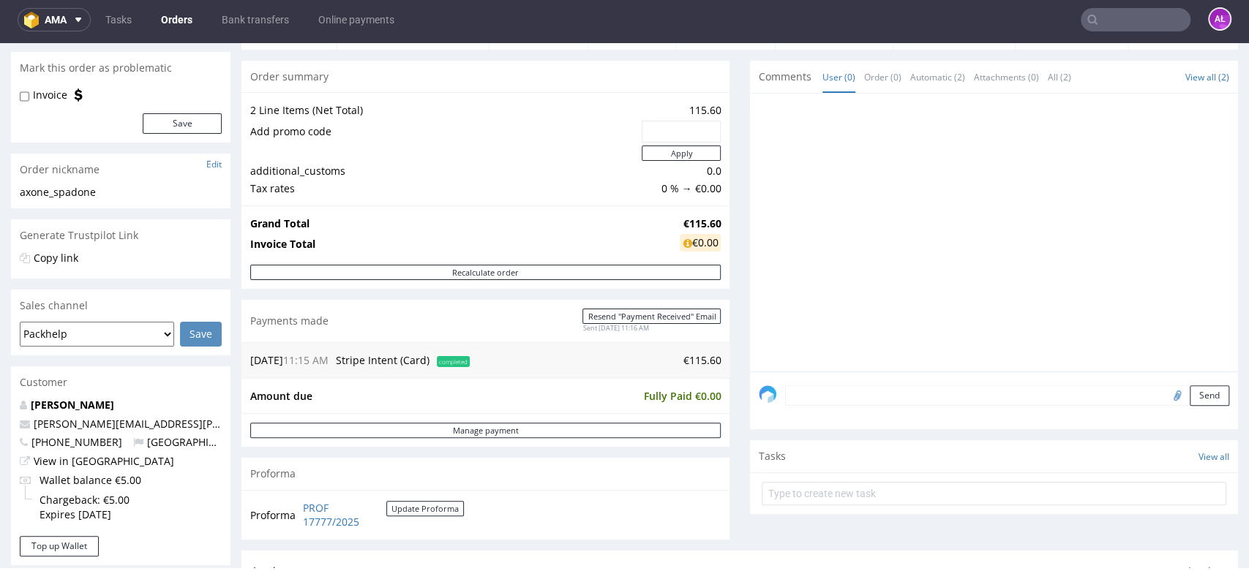
scroll to position [487, 0]
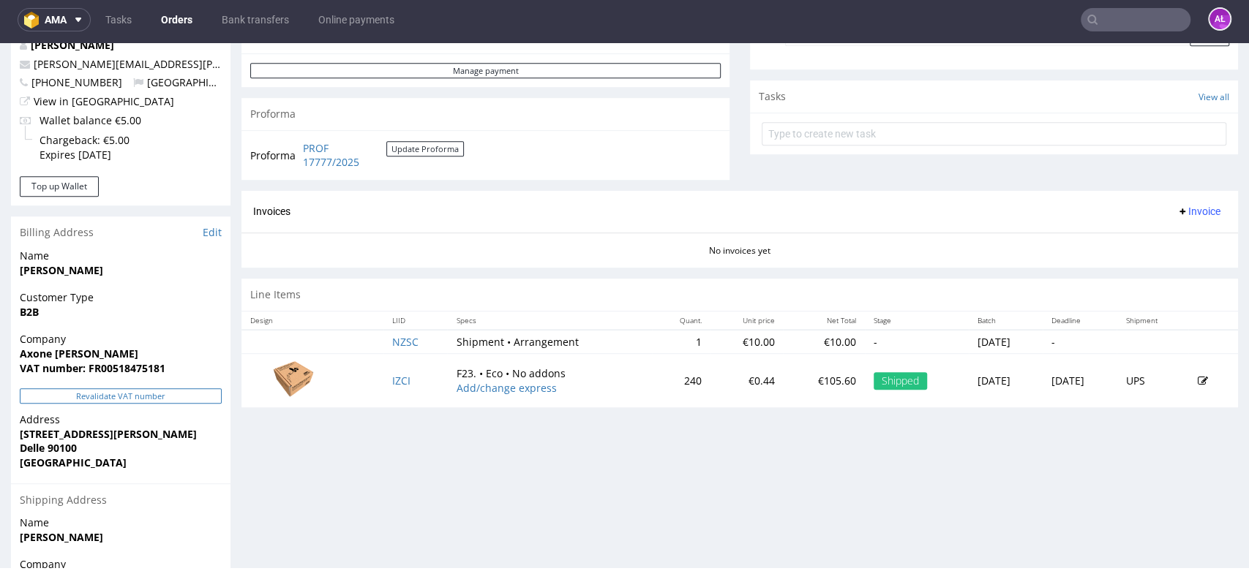
click at [202, 394] on button "Revalidate VAT number" at bounding box center [121, 395] width 202 height 15
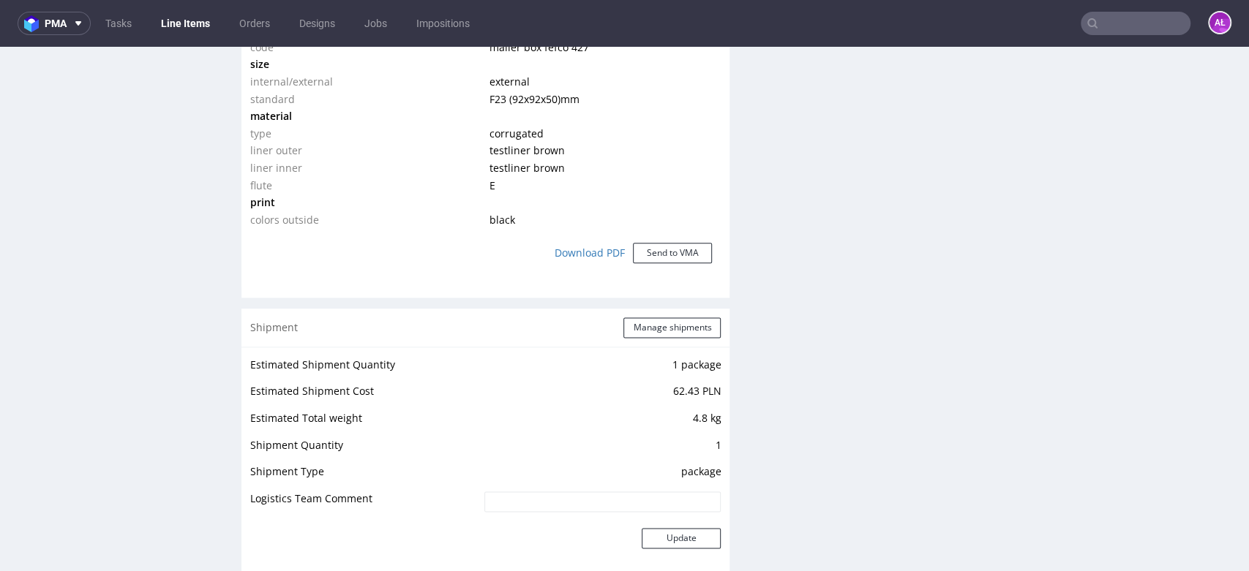
scroll to position [1544, 0]
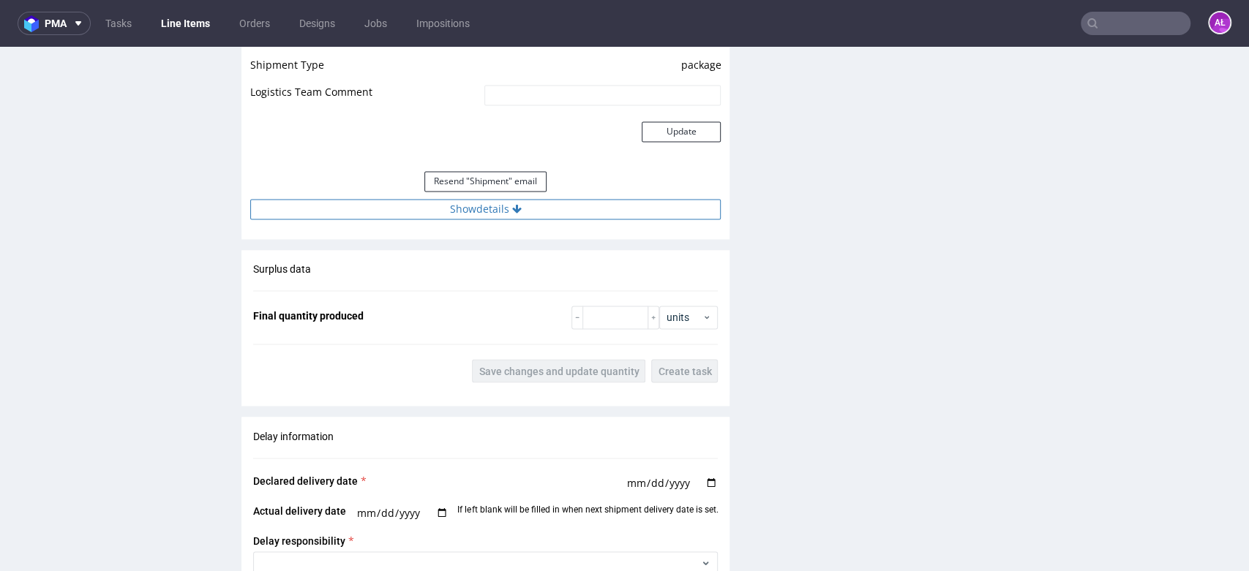
click at [549, 199] on button "Show details" at bounding box center [485, 209] width 470 height 20
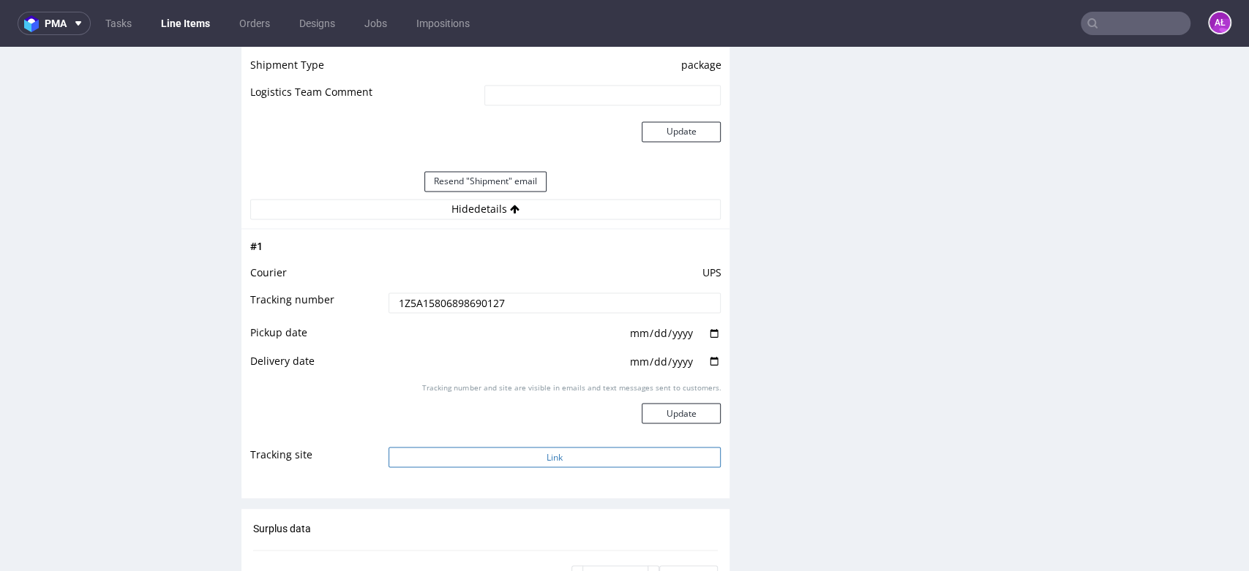
click at [543, 460] on button "Link" at bounding box center [554, 457] width 333 height 20
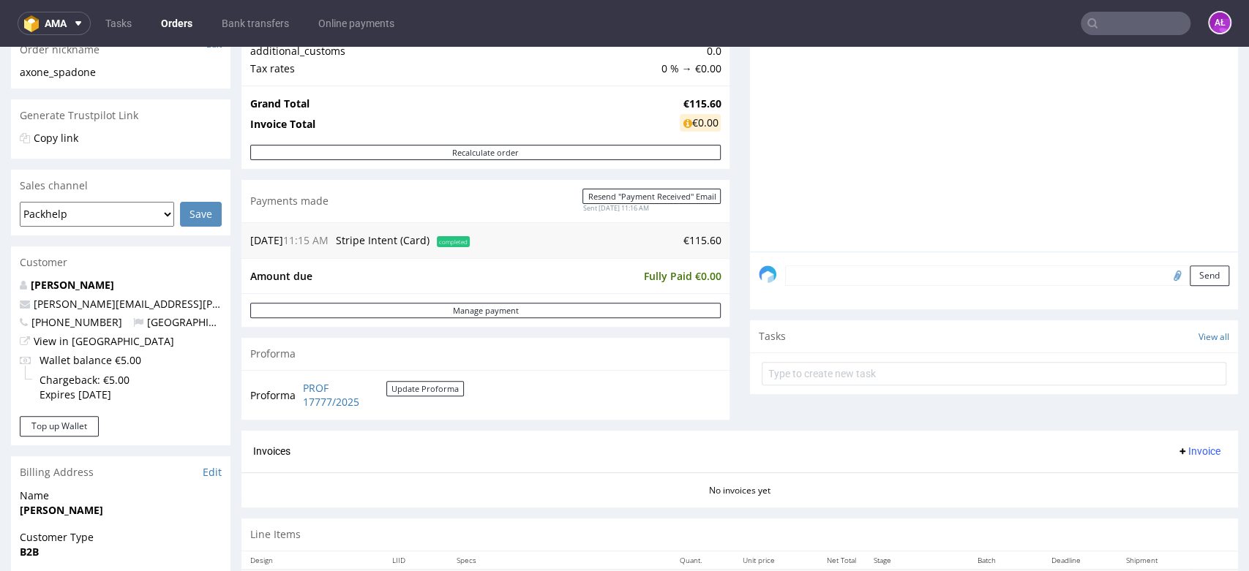
scroll to position [406, 0]
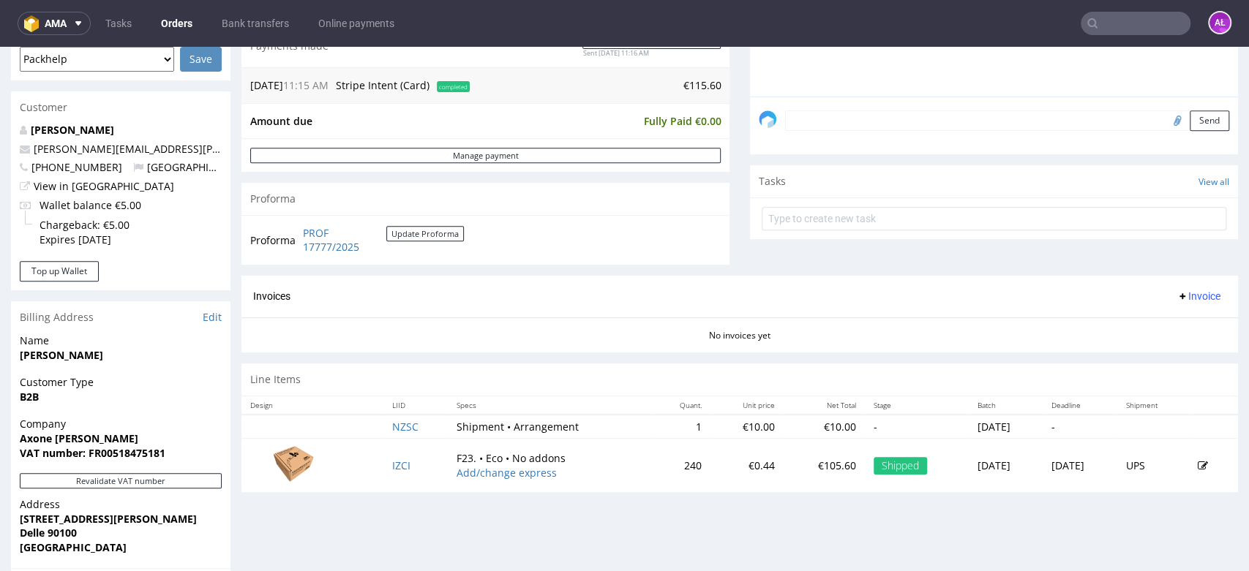
click at [1176, 297] on icon at bounding box center [1182, 296] width 12 height 12
click at [1167, 323] on span "Generate" at bounding box center [1172, 327] width 71 height 15
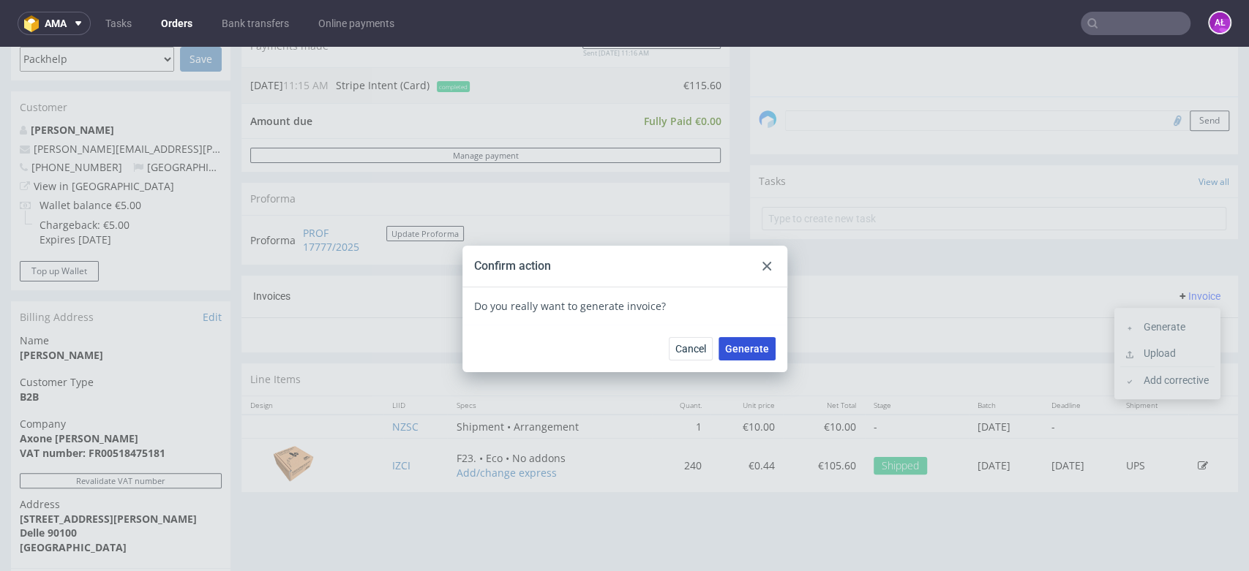
click at [751, 353] on span "Generate" at bounding box center [747, 349] width 44 height 10
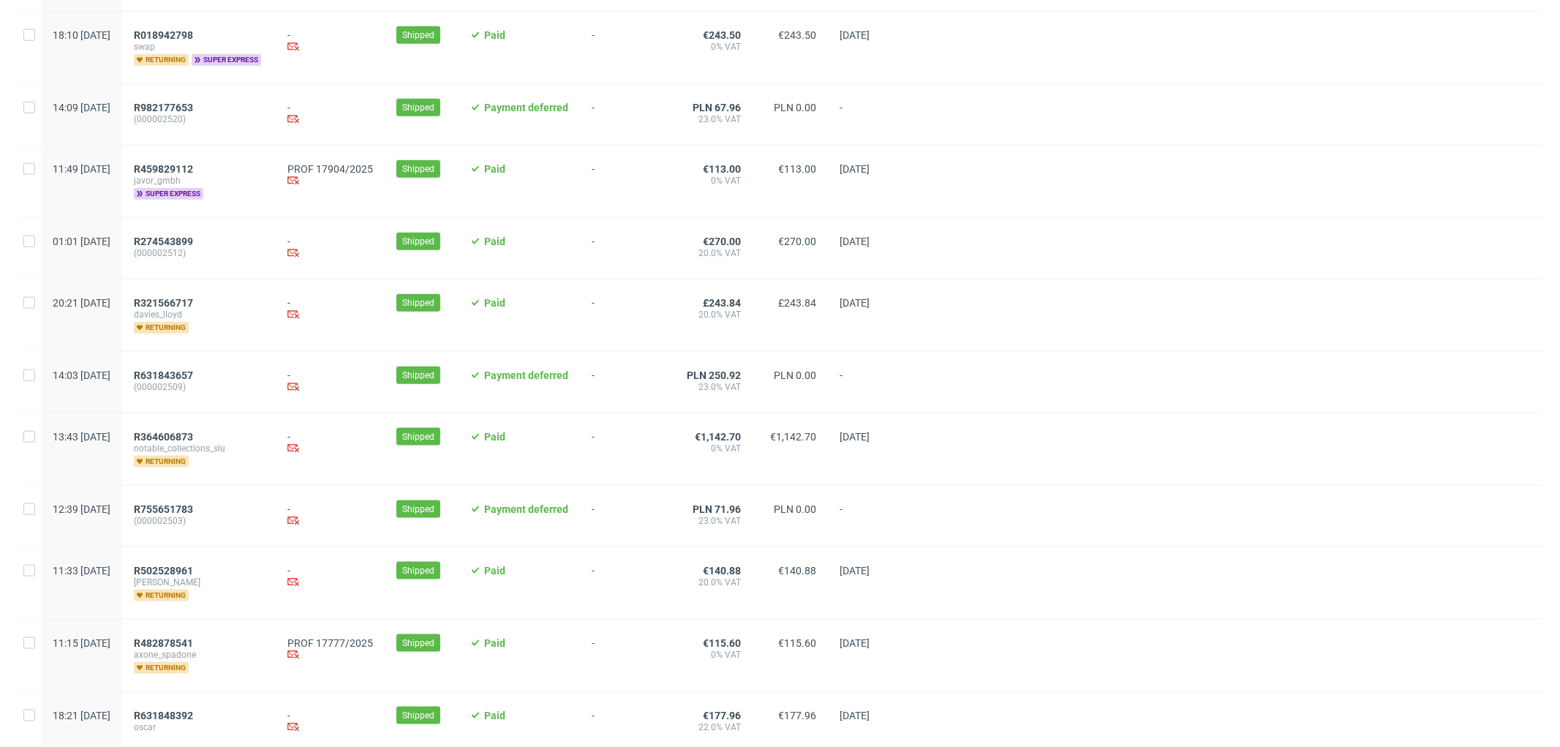
scroll to position [1466, 0]
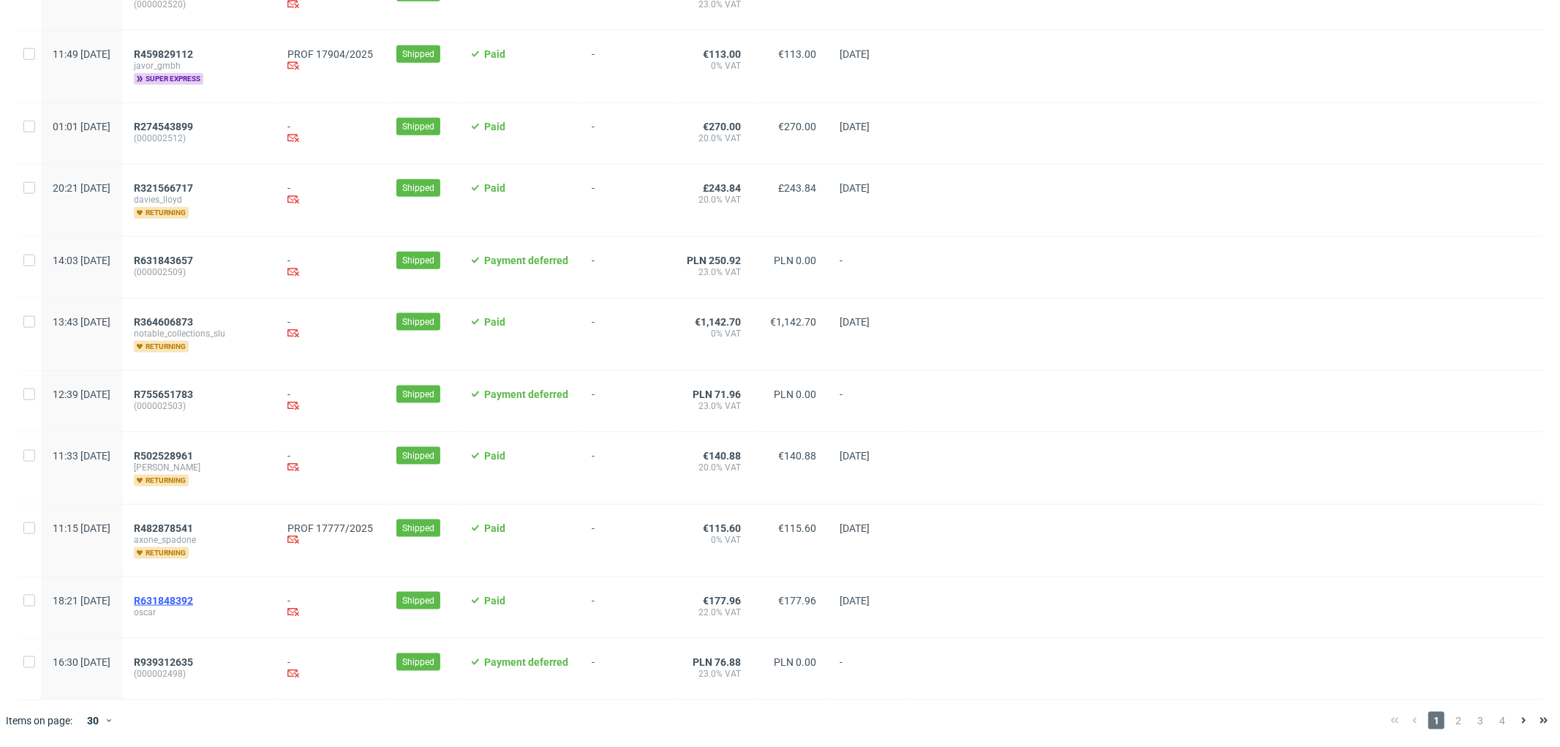
click at [193, 601] on span "R631848392" at bounding box center [163, 601] width 59 height 12
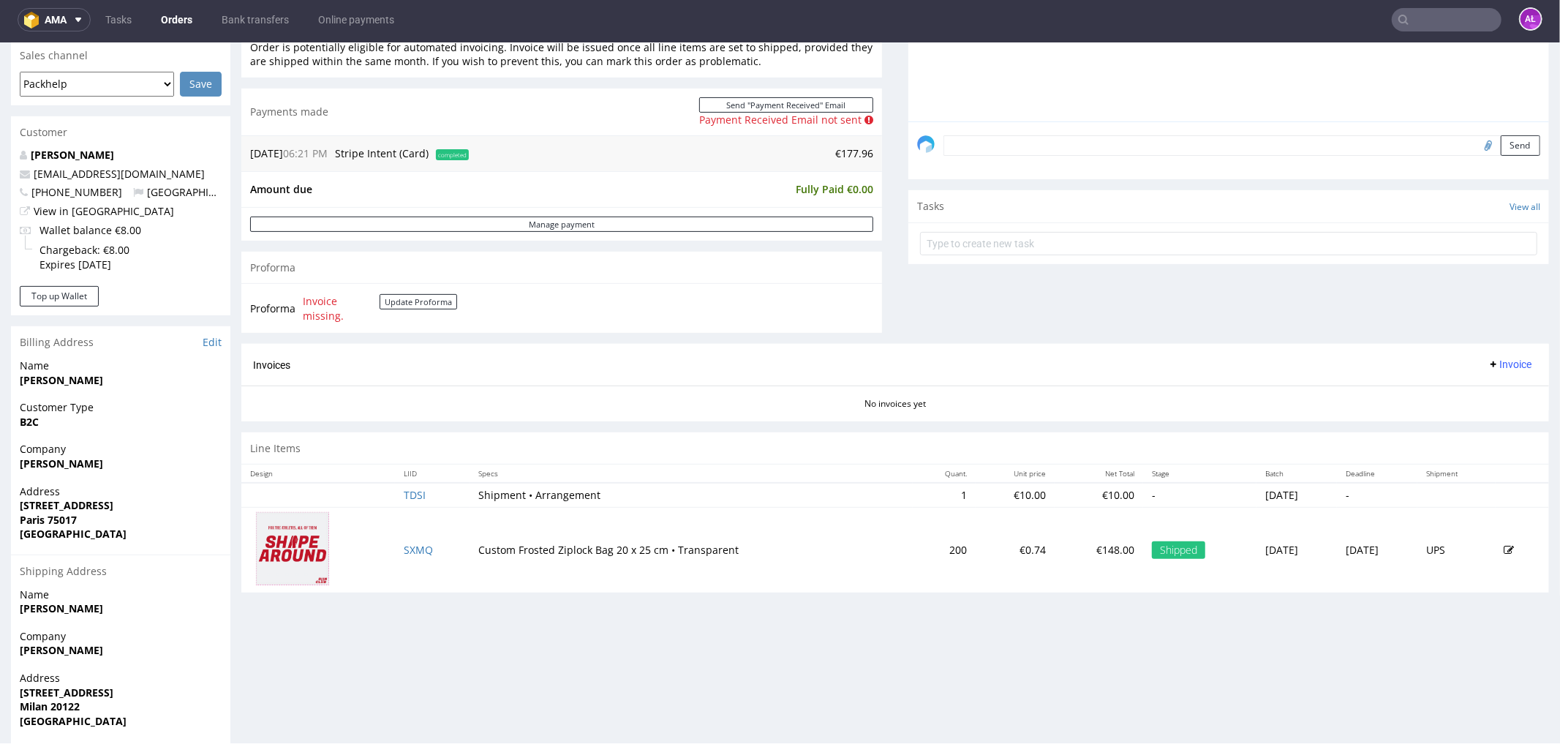
scroll to position [459, 0]
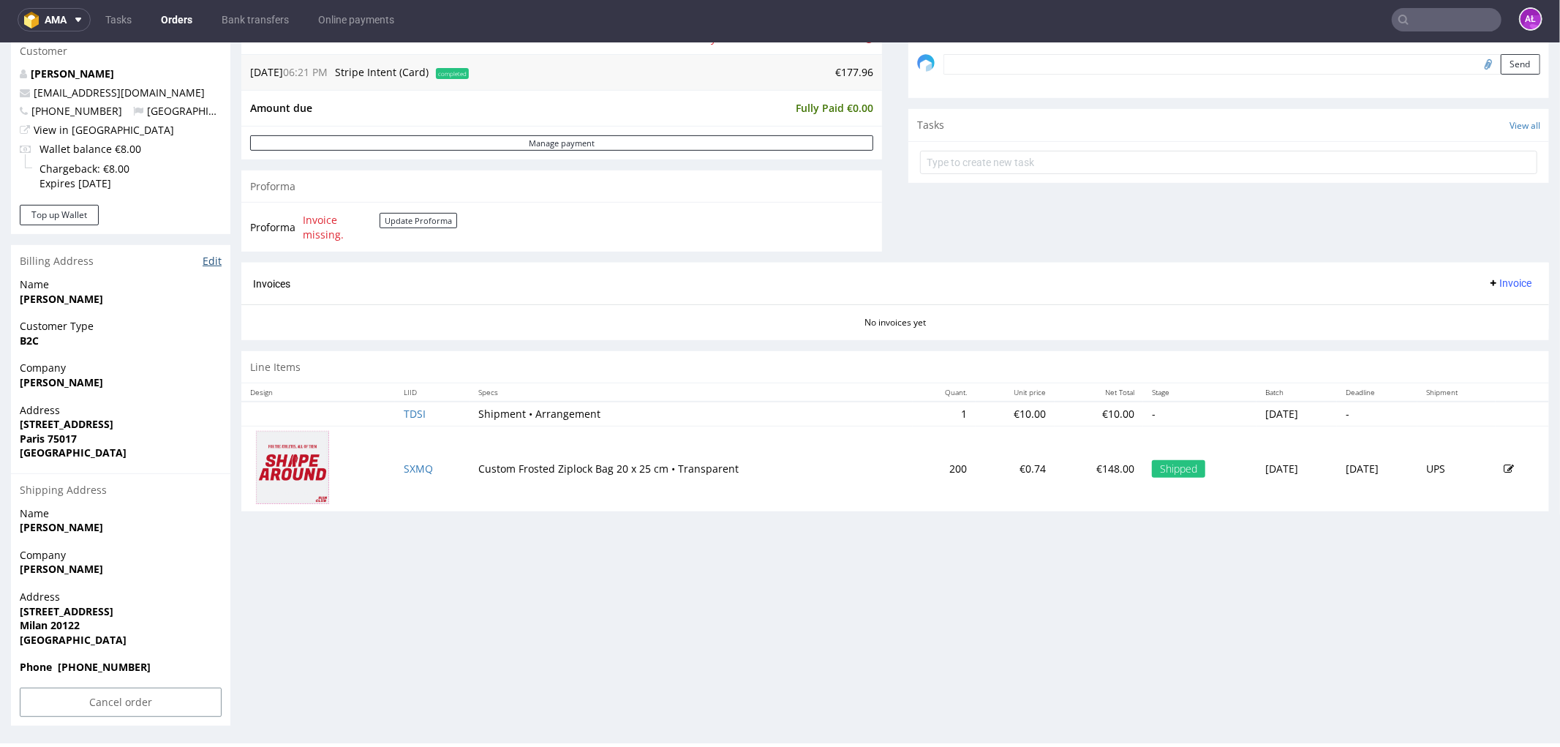
click at [214, 261] on link "Edit" at bounding box center [212, 260] width 19 height 15
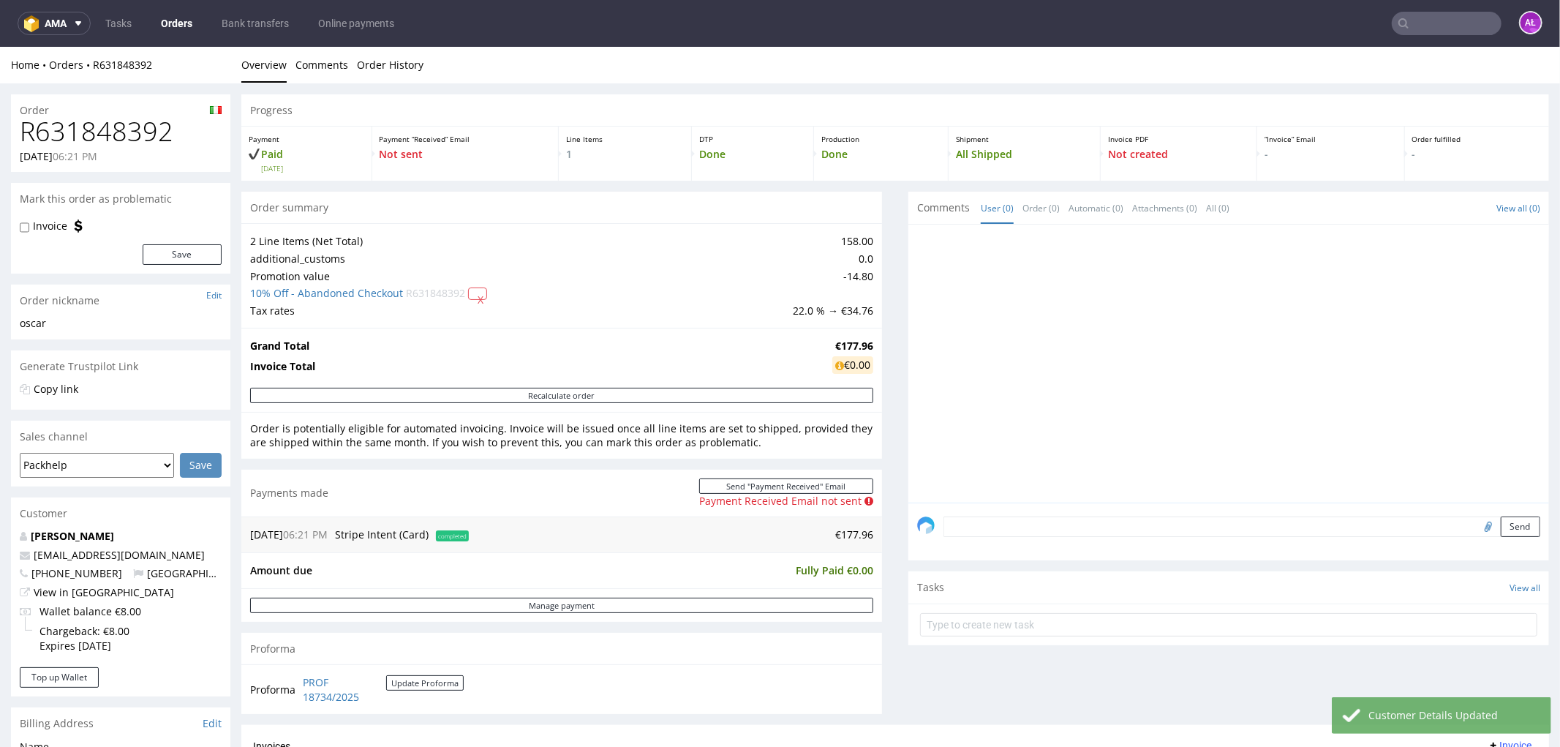
scroll to position [325, 0]
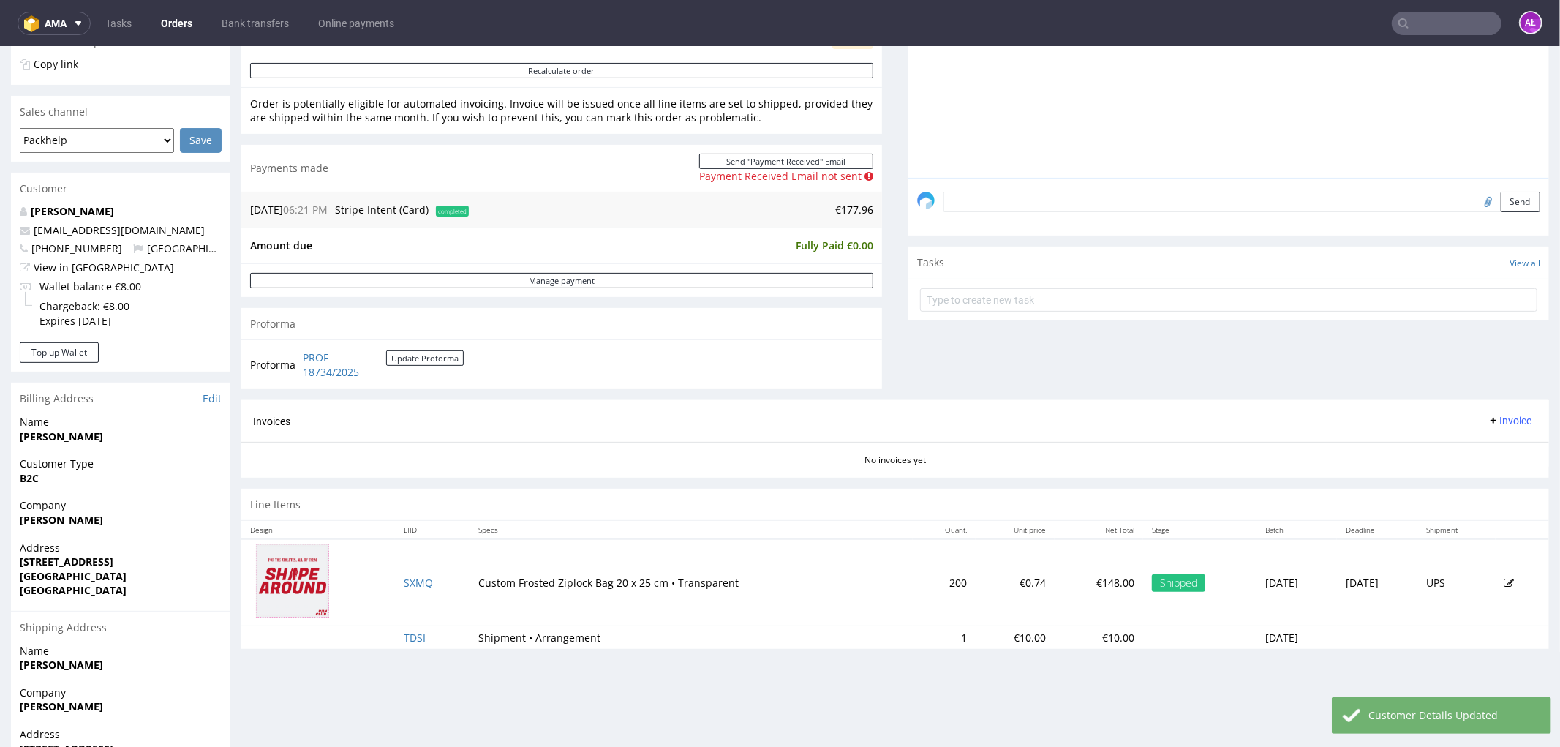
click at [1488, 416] on span "Invoice" at bounding box center [1510, 420] width 44 height 12
click at [1486, 444] on span "Generate" at bounding box center [1485, 451] width 71 height 15
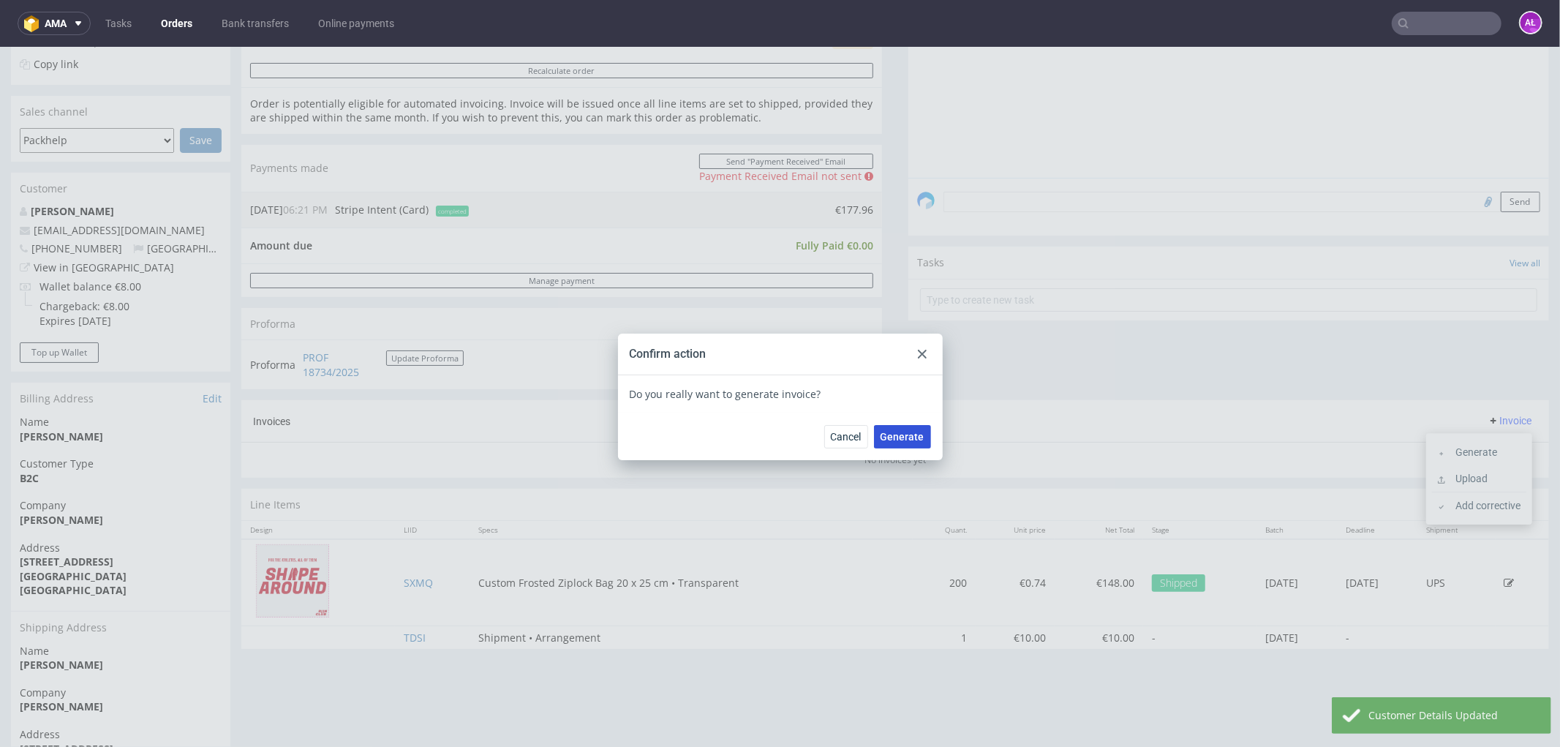
click at [889, 431] on span "Generate" at bounding box center [903, 436] width 44 height 10
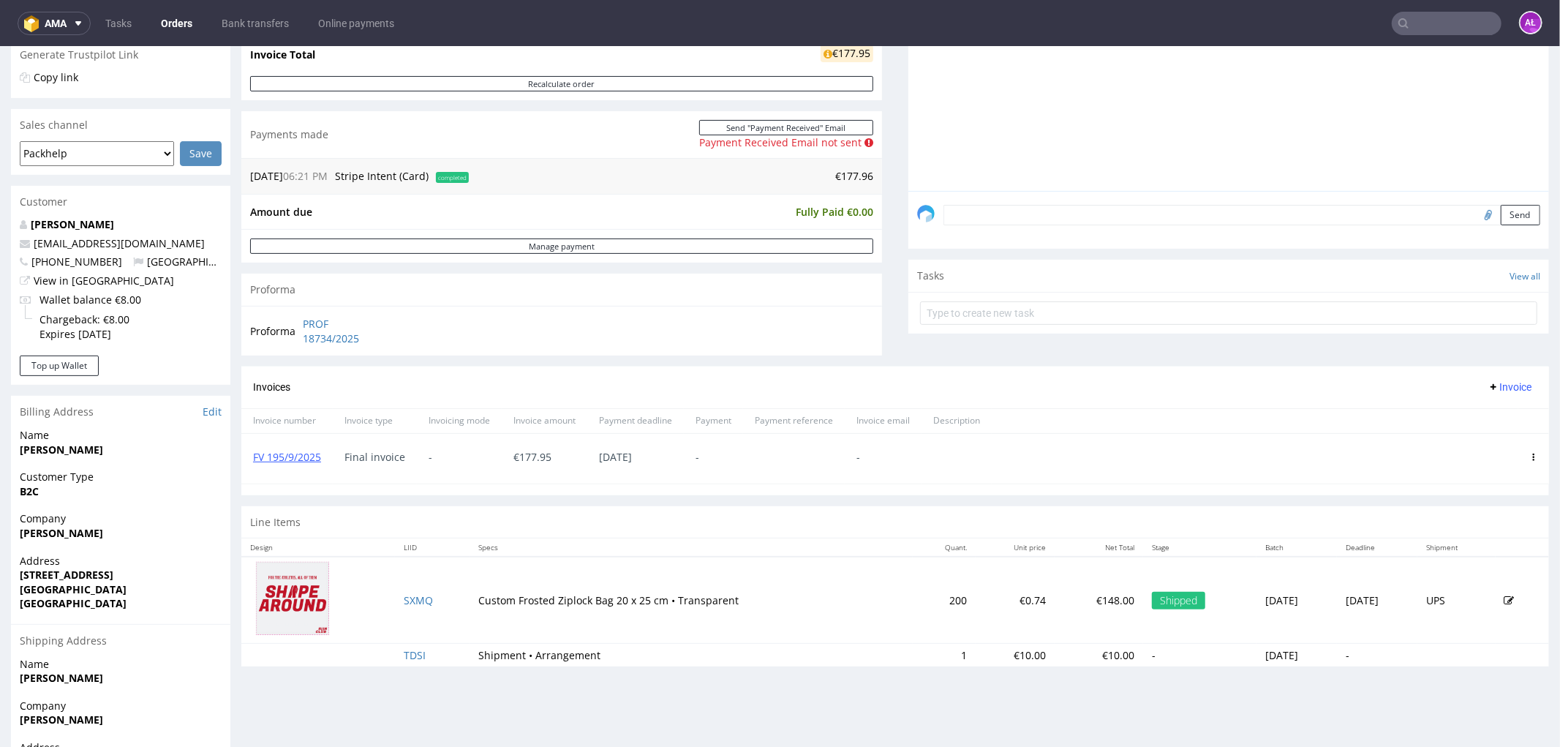
scroll to position [325, 0]
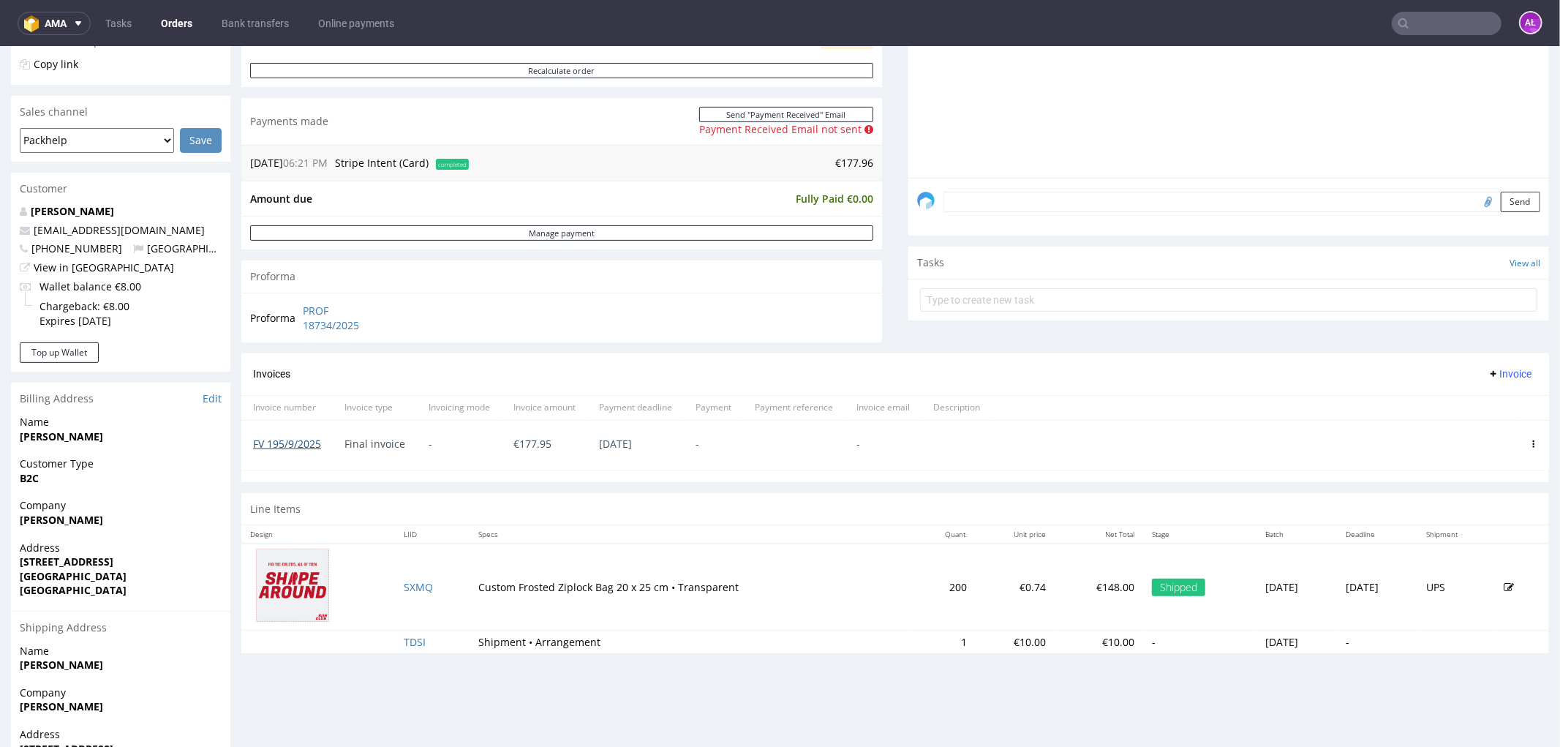
click at [293, 439] on link "FV 195/9/2025" at bounding box center [287, 443] width 68 height 14
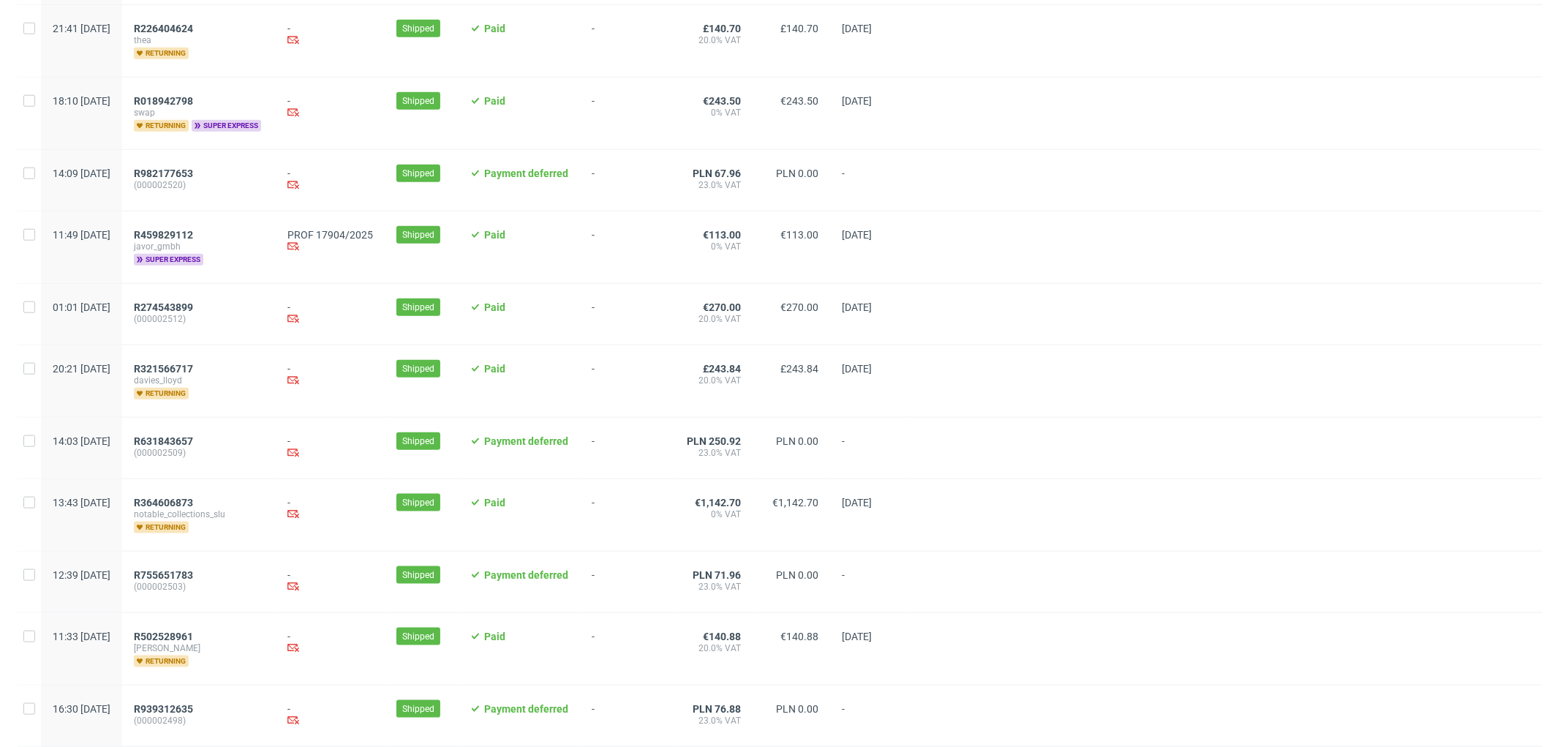
scroll to position [1300, 0]
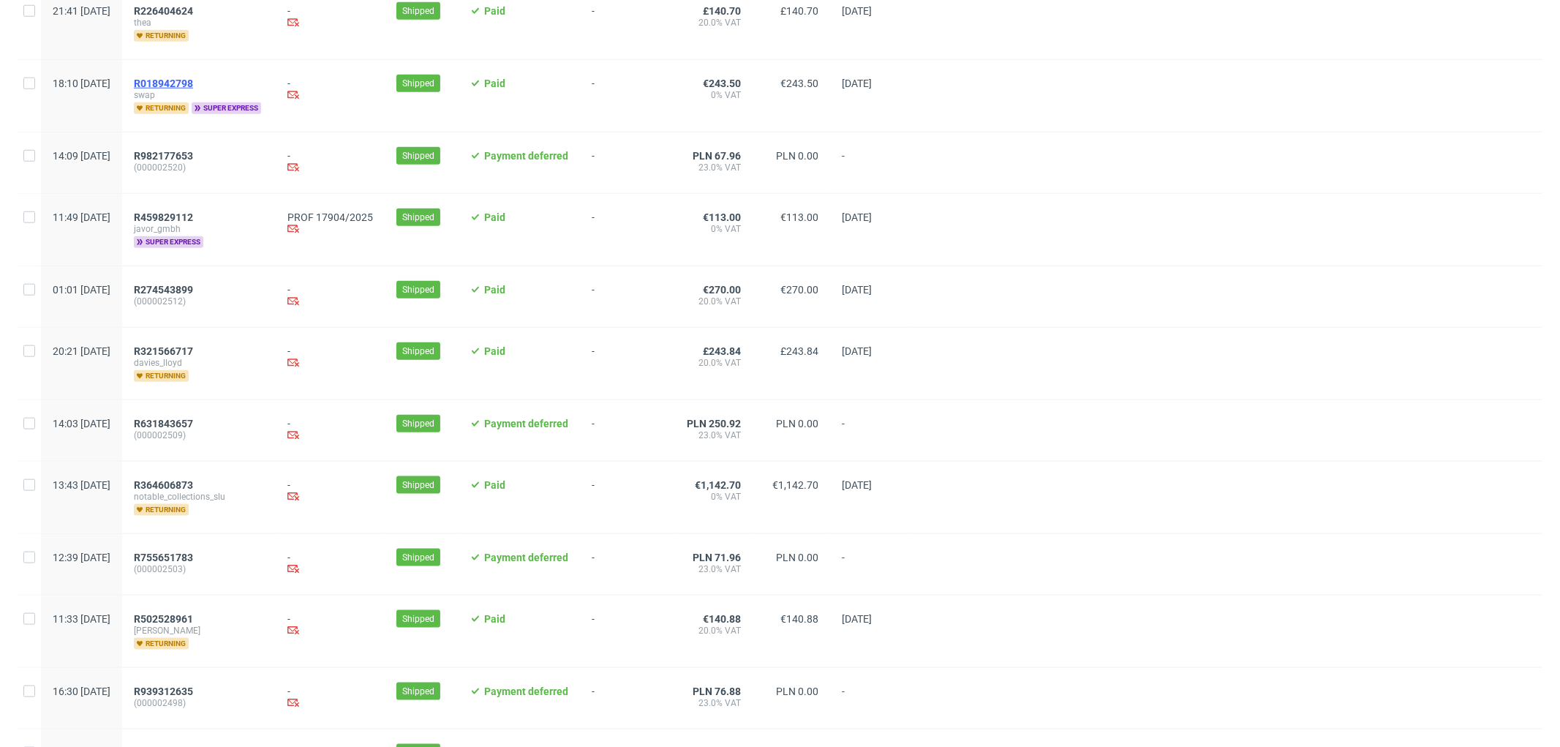
click at [193, 86] on span "R018942798" at bounding box center [163, 84] width 59 height 12
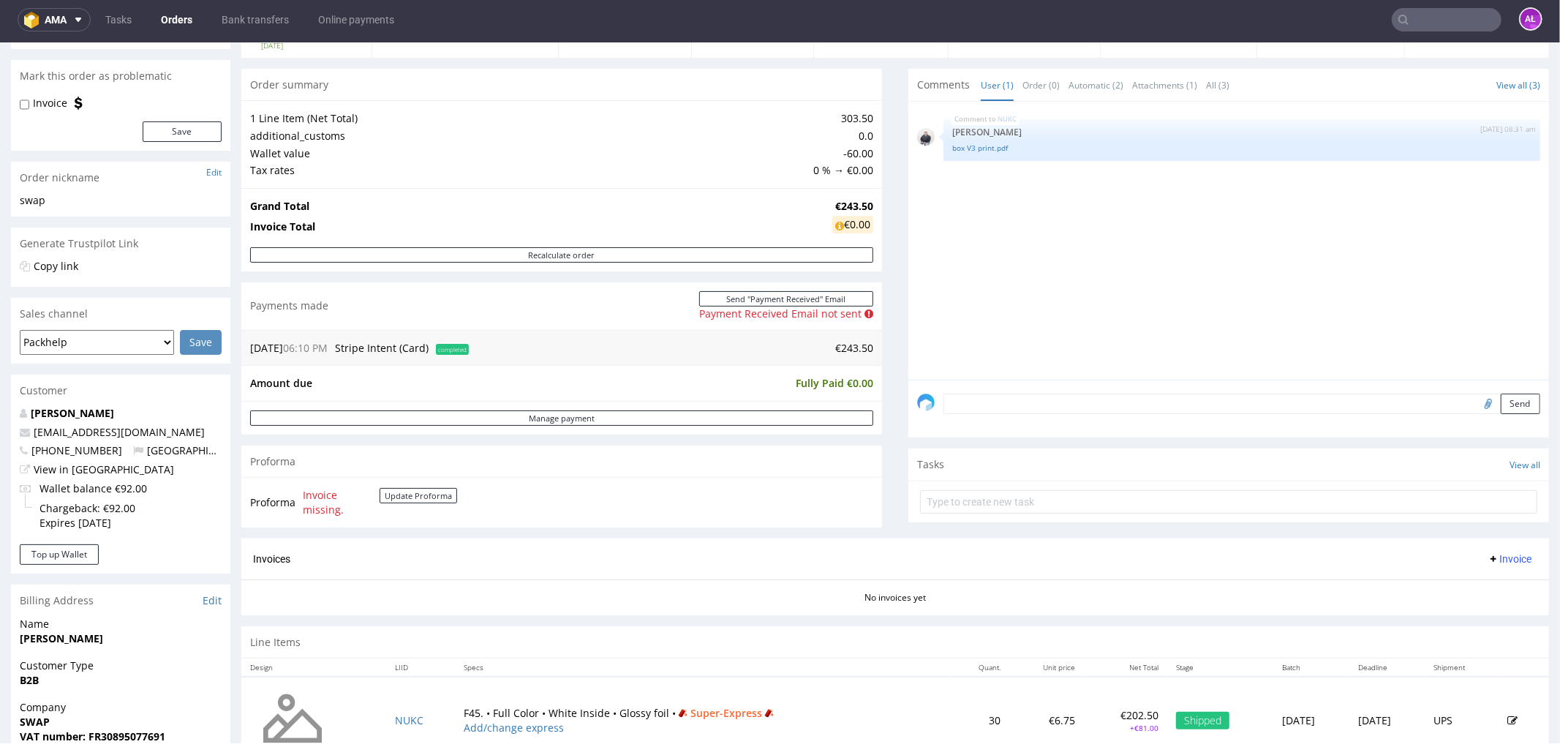
scroll to position [487, 0]
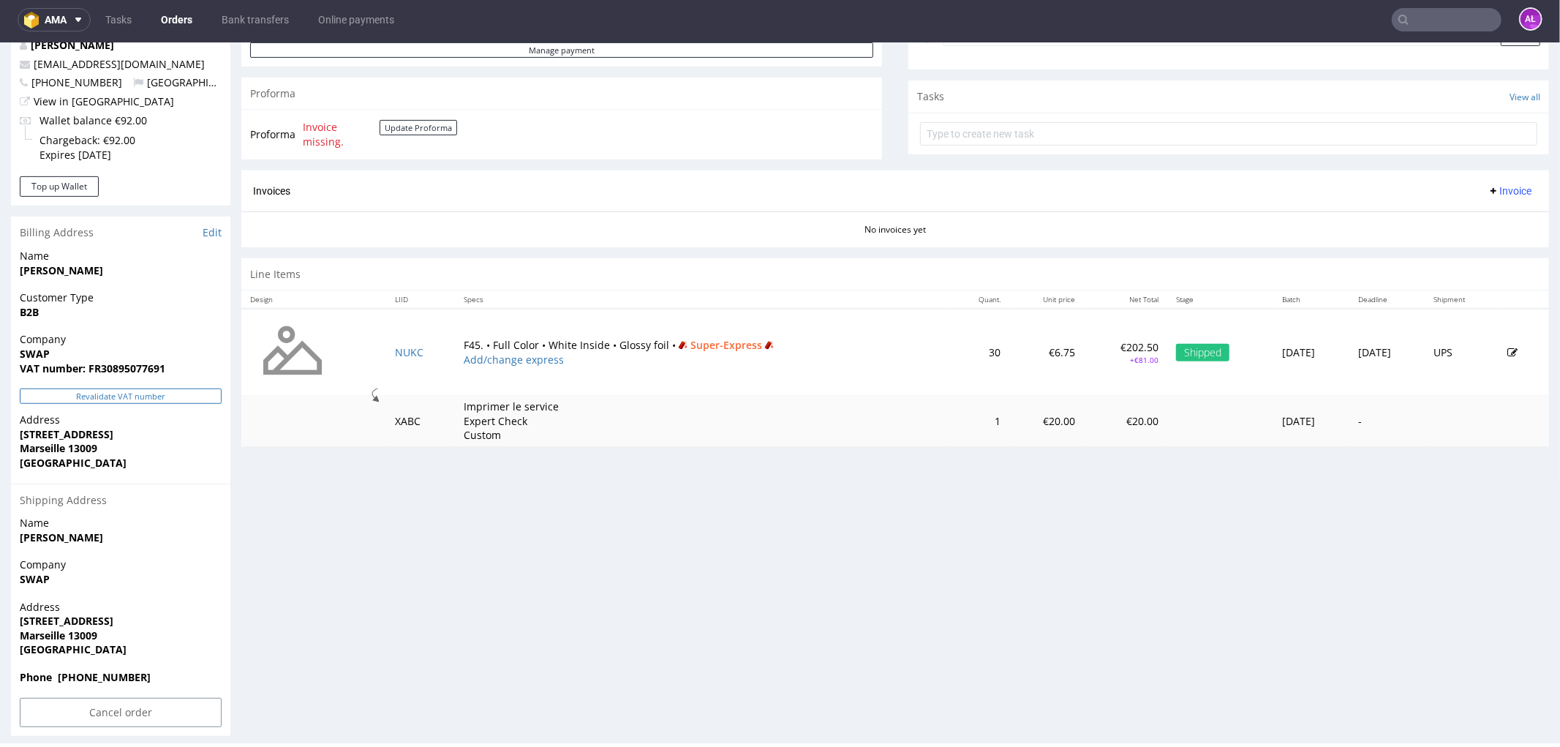
click at [185, 399] on button "Revalidate VAT number" at bounding box center [121, 395] width 202 height 15
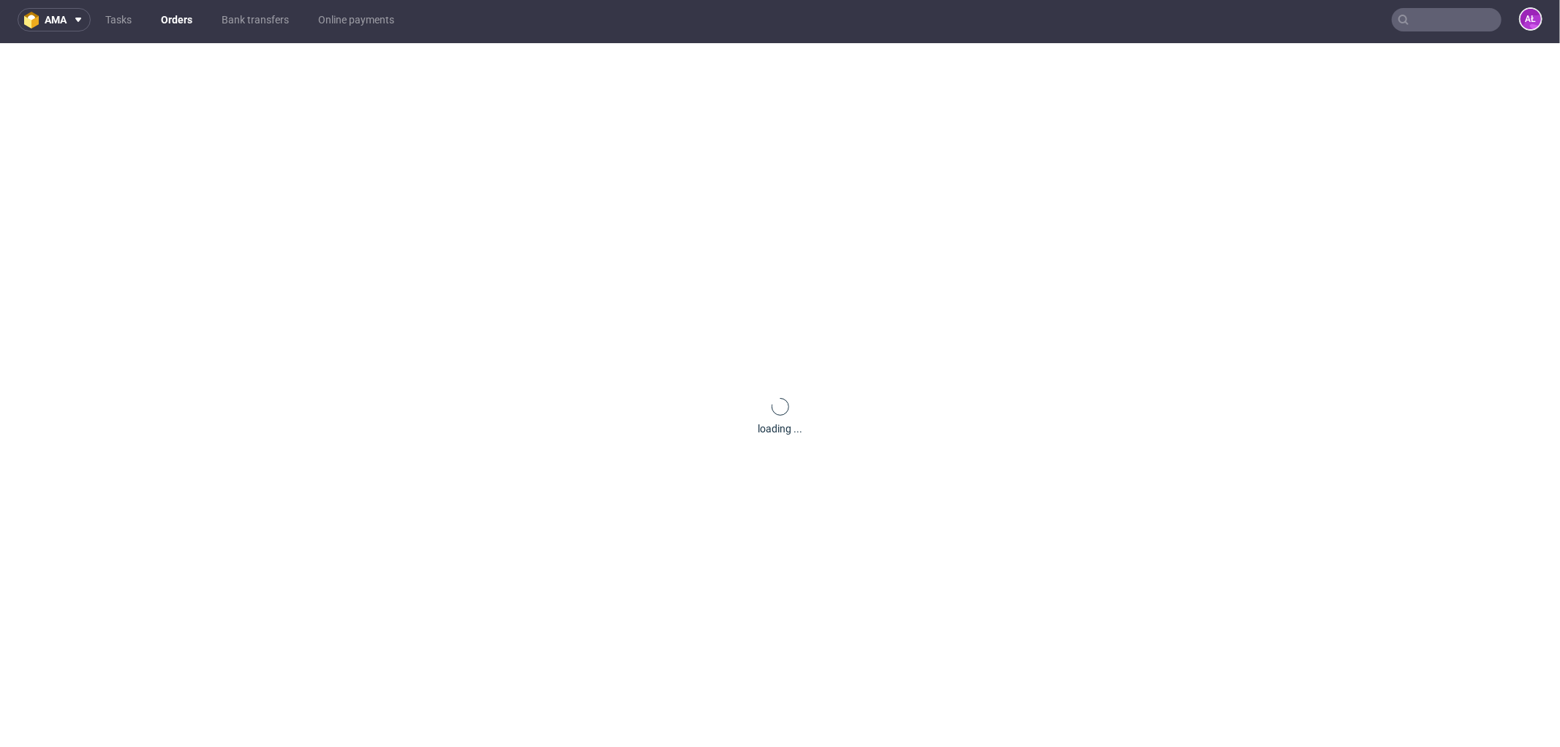
scroll to position [462, 0]
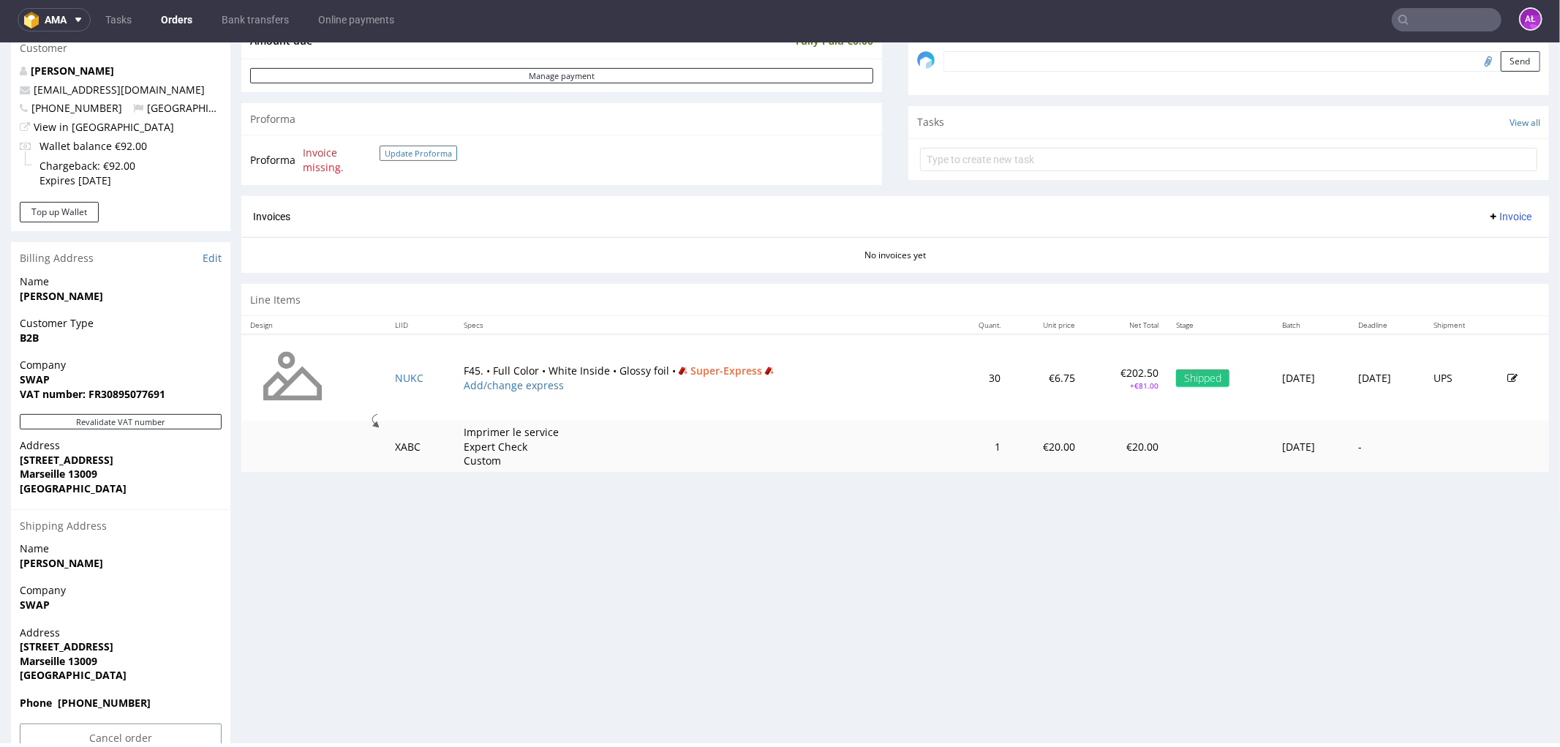
click at [402, 146] on button "Update Proforma" at bounding box center [419, 152] width 78 height 15
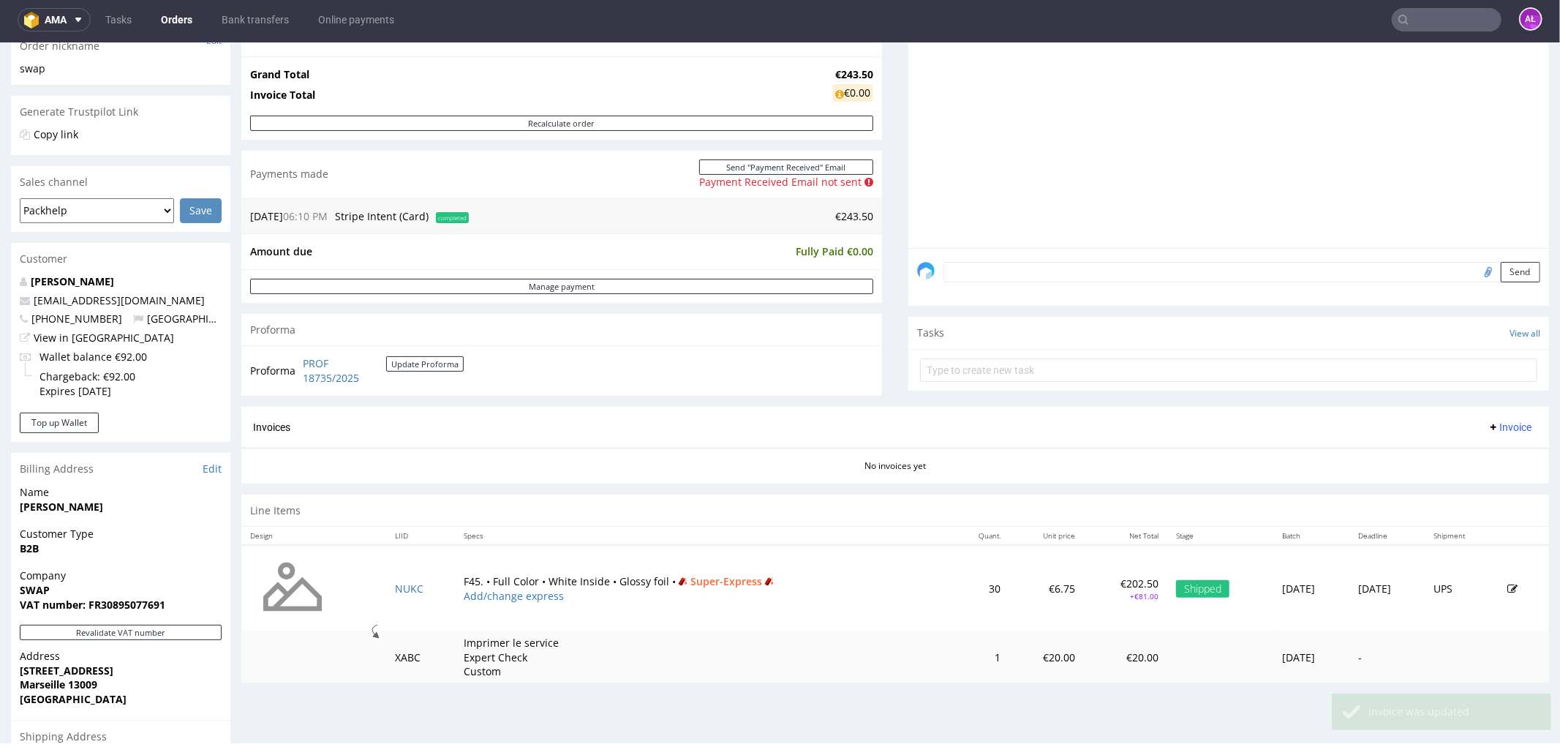
scroll to position [487, 0]
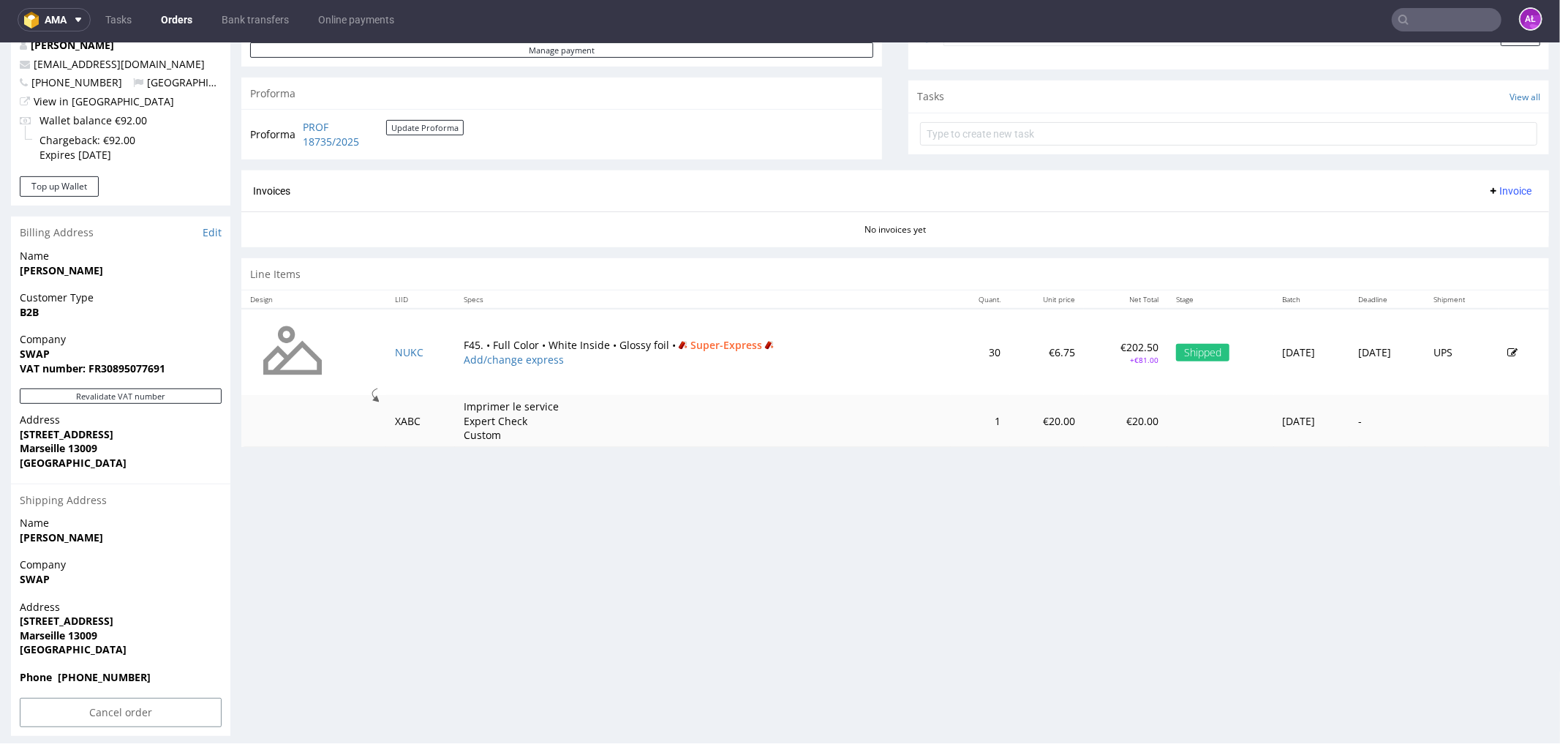
drag, startPoint x: 1483, startPoint y: 189, endPoint x: 1489, endPoint y: 197, distance: 9.9
click at [1488, 189] on span "Invoice" at bounding box center [1510, 190] width 44 height 12
click at [1497, 220] on span "Generate" at bounding box center [1485, 221] width 71 height 15
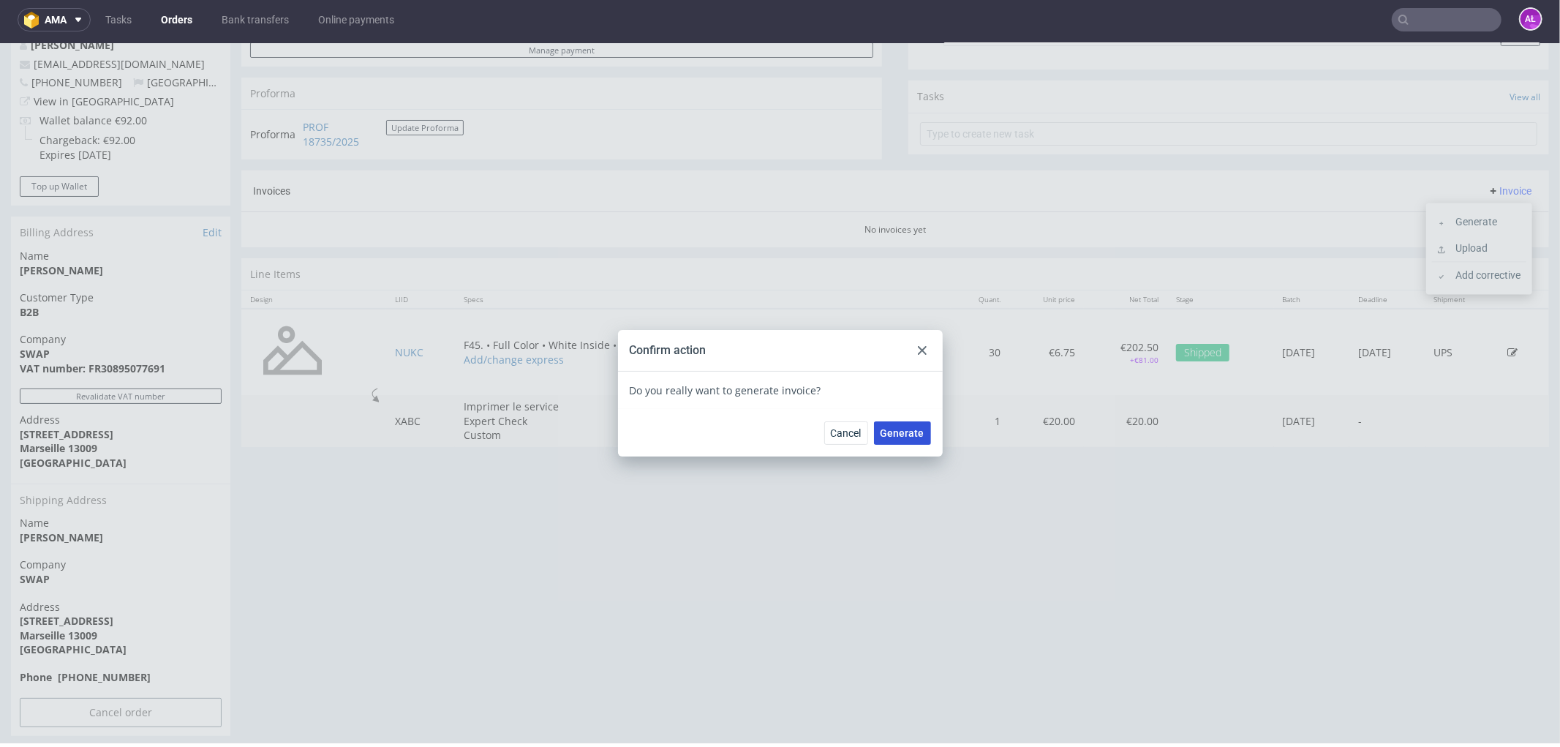
click at [922, 438] on button "Generate" at bounding box center [902, 432] width 57 height 23
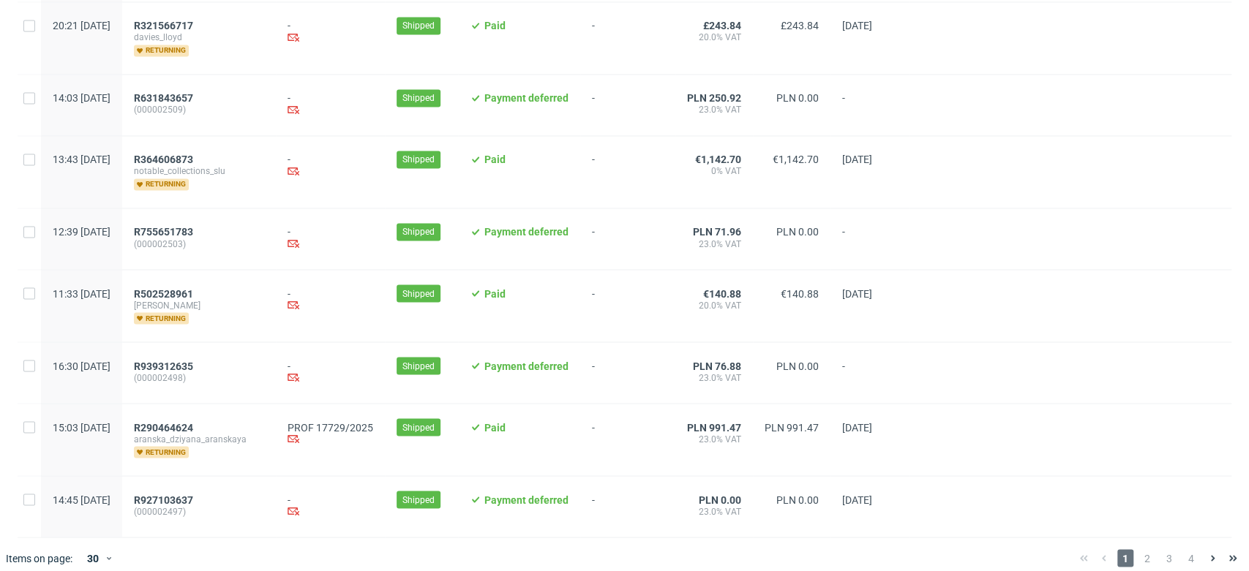
scroll to position [1636, 0]
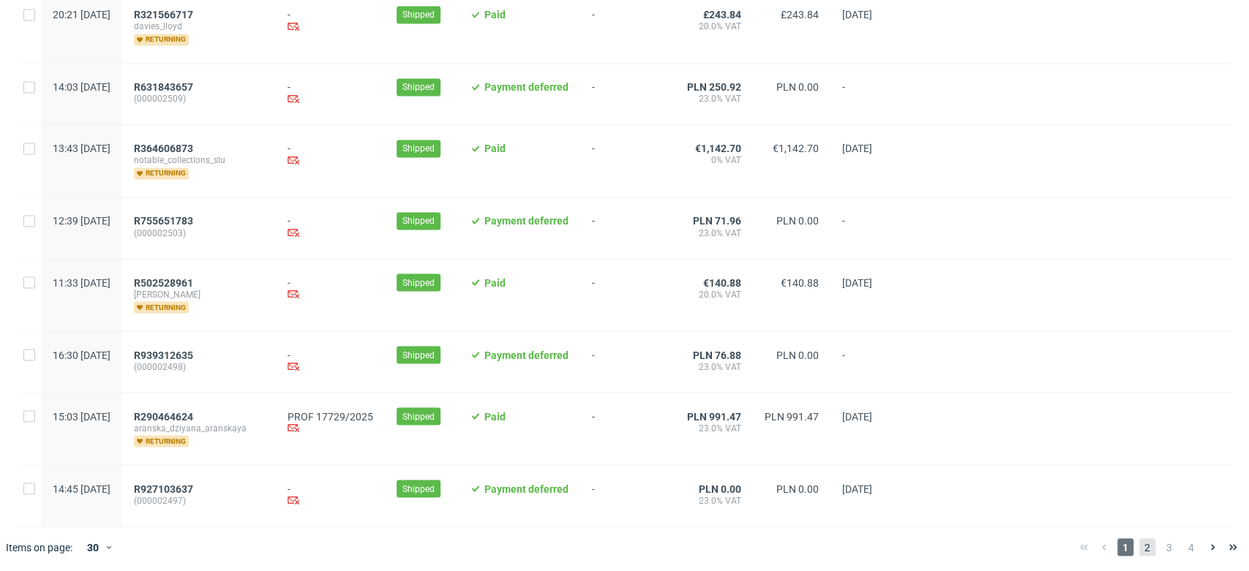
click at [1139, 543] on span "2" at bounding box center [1147, 547] width 16 height 18
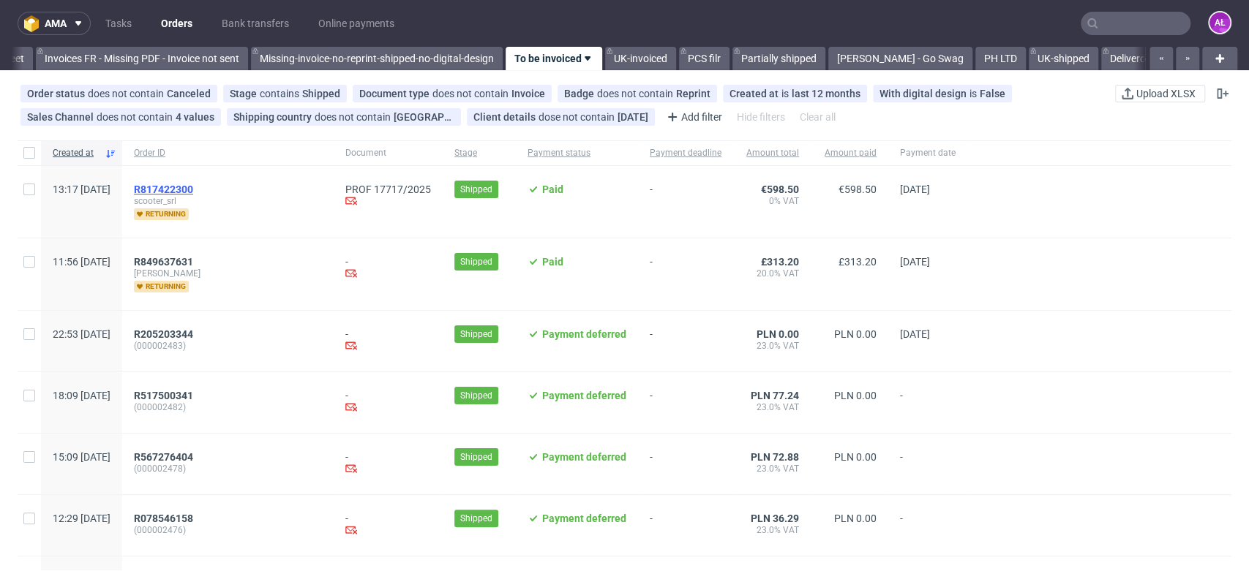
click at [193, 188] on span "R817422300" at bounding box center [163, 190] width 59 height 12
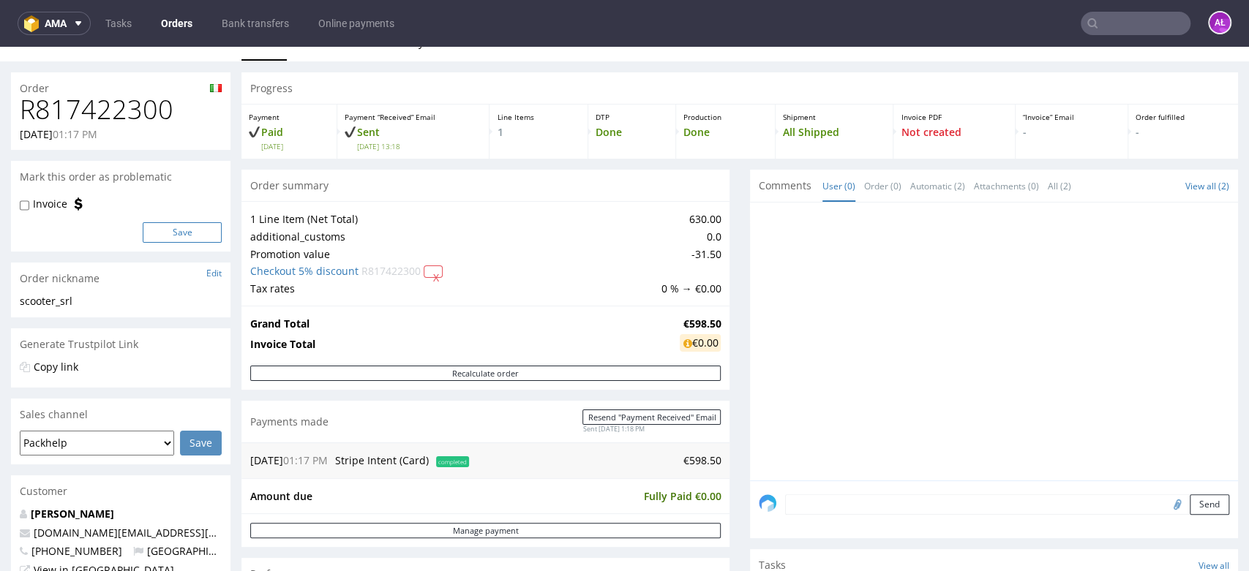
scroll to position [406, 0]
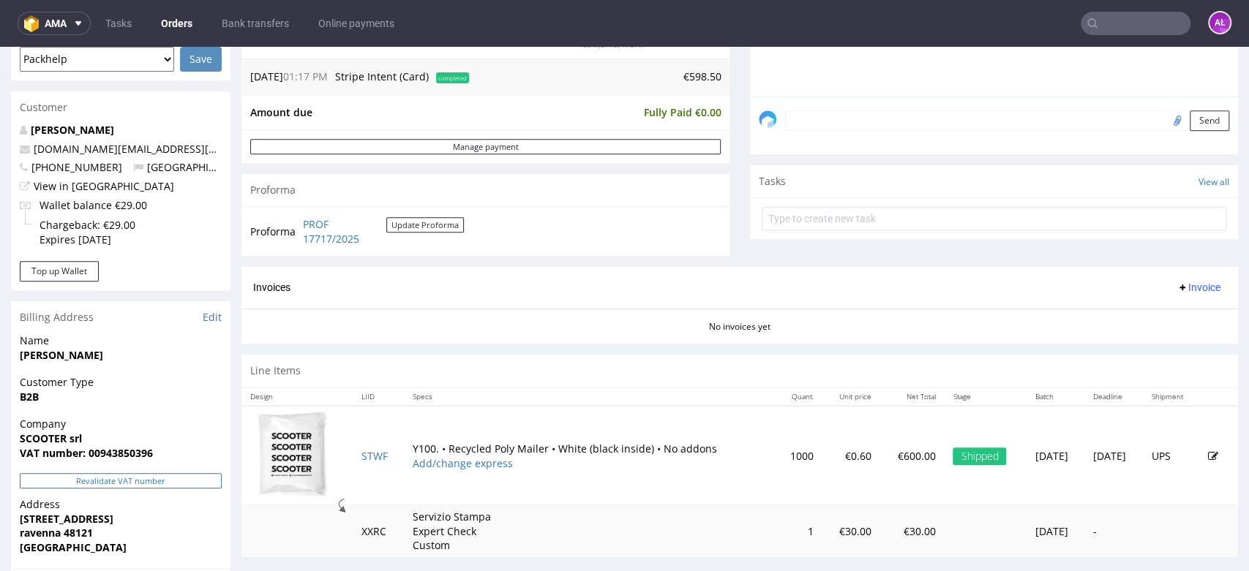
click at [197, 482] on button "Revalidate VAT number" at bounding box center [121, 480] width 202 height 15
click at [1176, 284] on span "Invoice" at bounding box center [1198, 288] width 44 height 12
click at [1179, 314] on span "Generate" at bounding box center [1172, 318] width 71 height 15
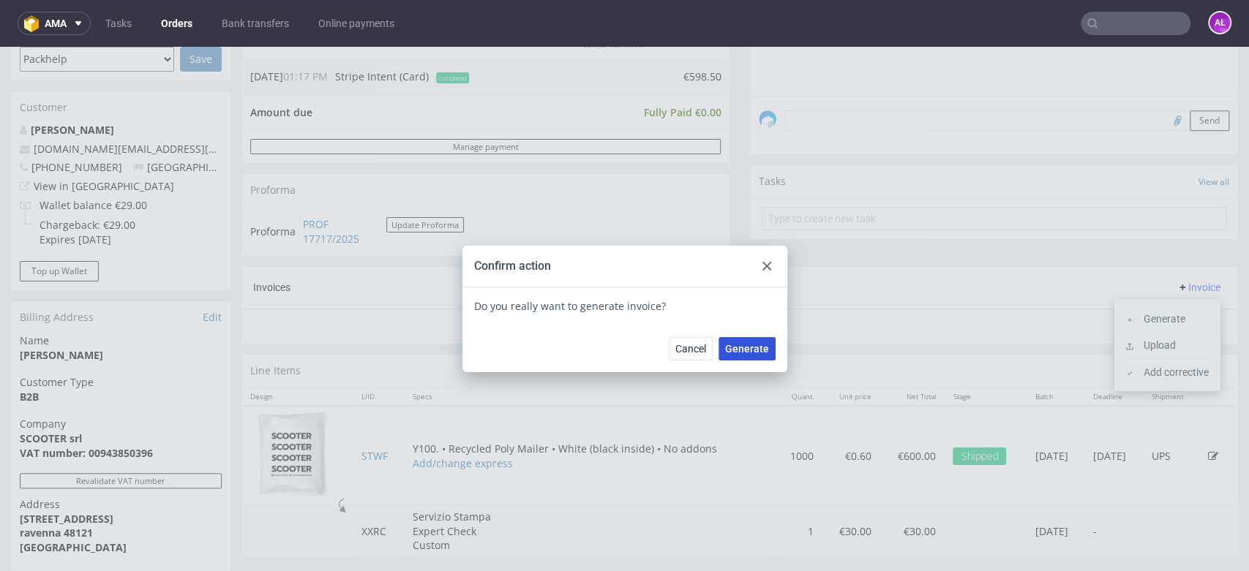
click at [756, 345] on span "Generate" at bounding box center [747, 349] width 44 height 10
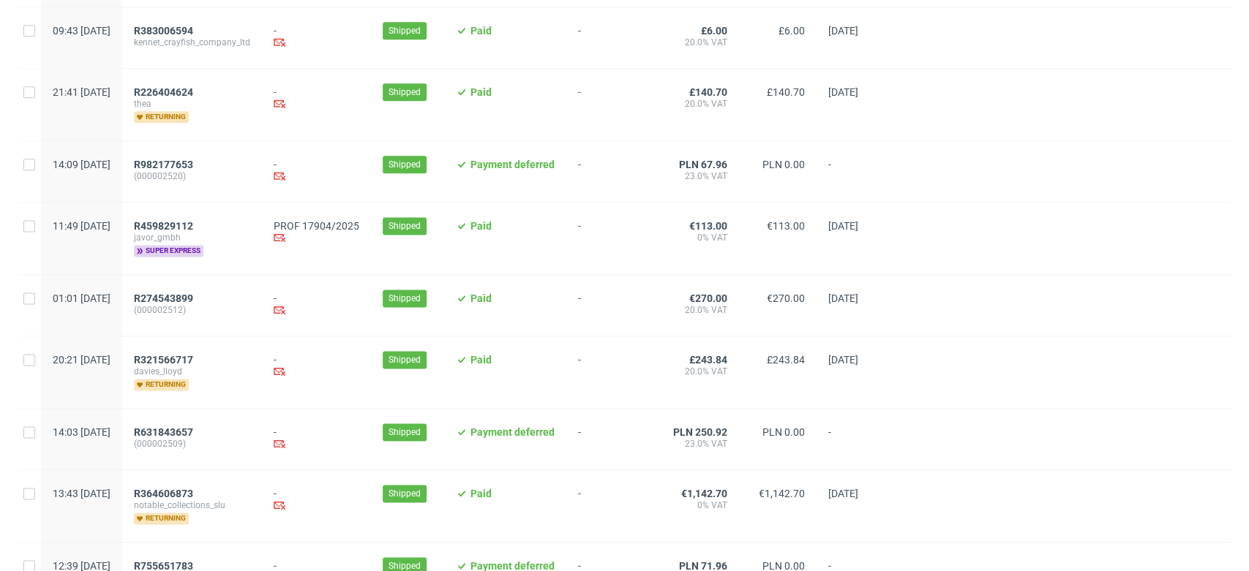
scroll to position [1636, 0]
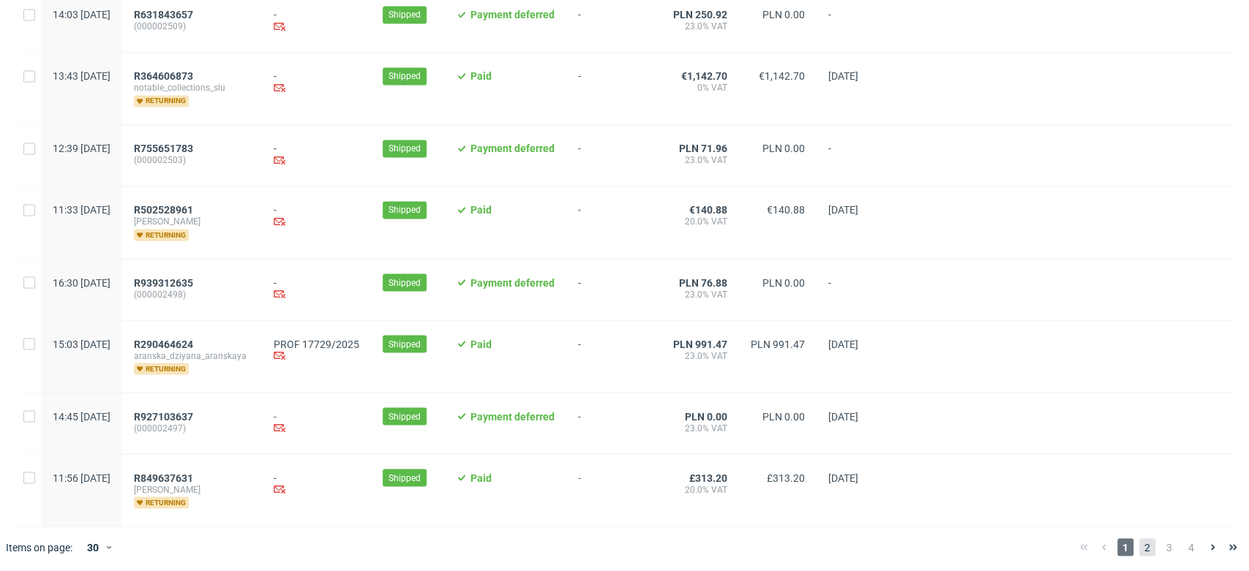
click at [1139, 541] on span "2" at bounding box center [1147, 547] width 16 height 18
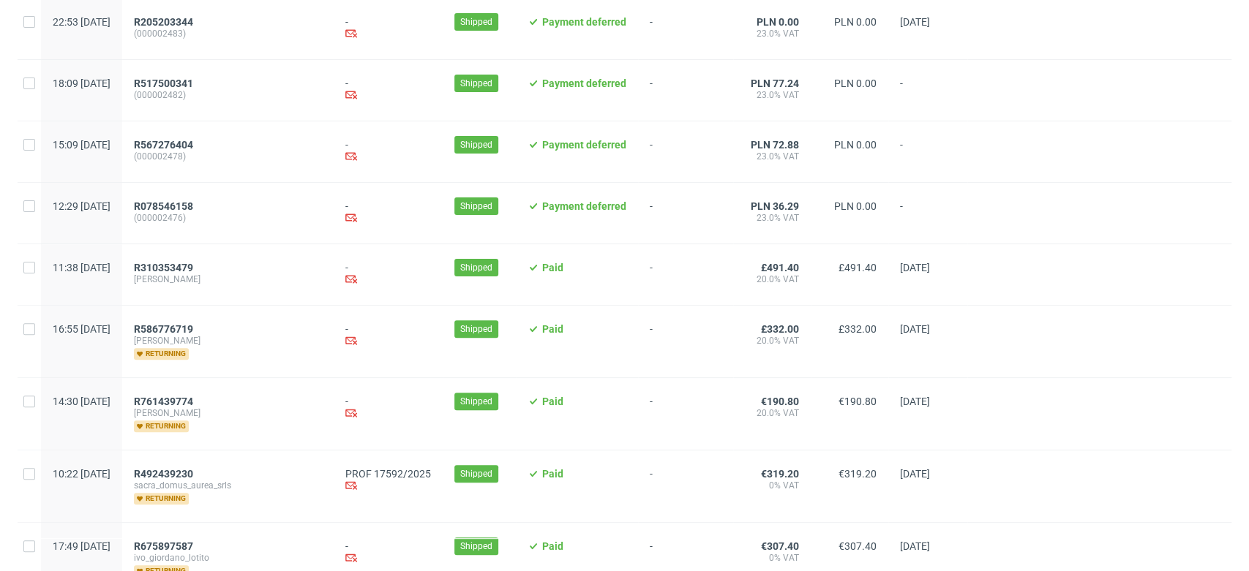
scroll to position [244, 0]
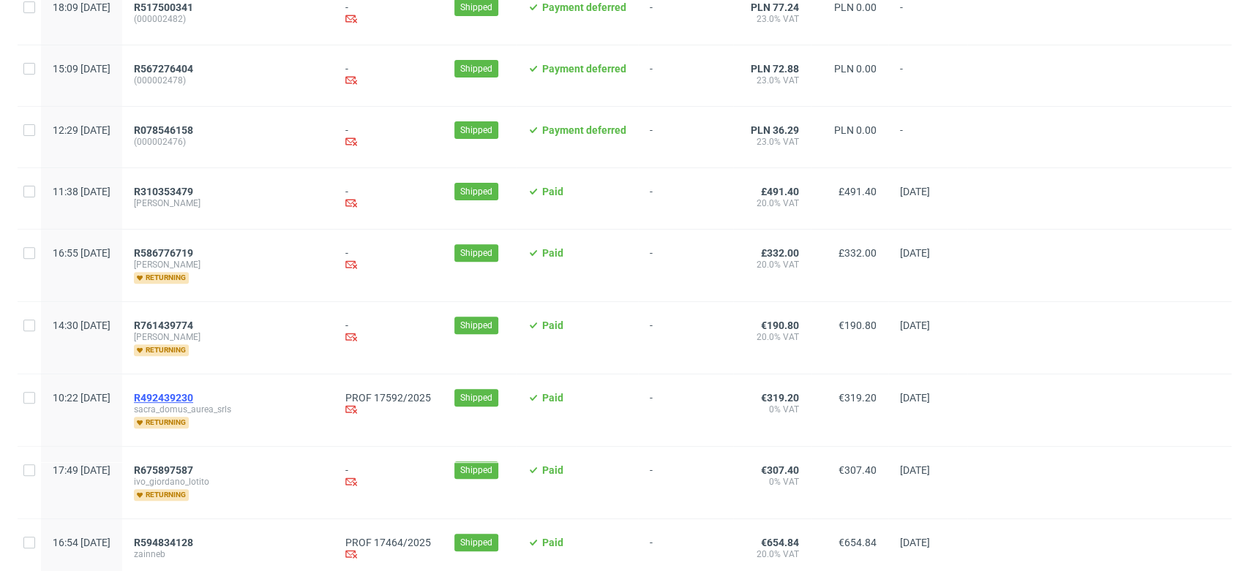
click at [193, 394] on span "R492439230" at bounding box center [163, 398] width 59 height 12
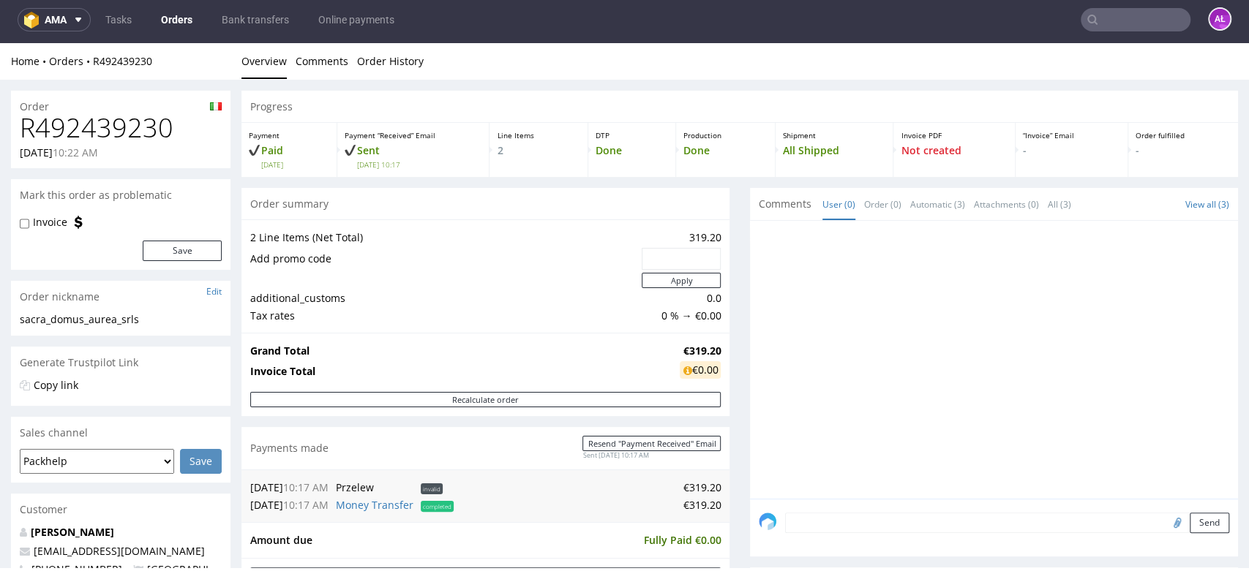
scroll to position [487, 0]
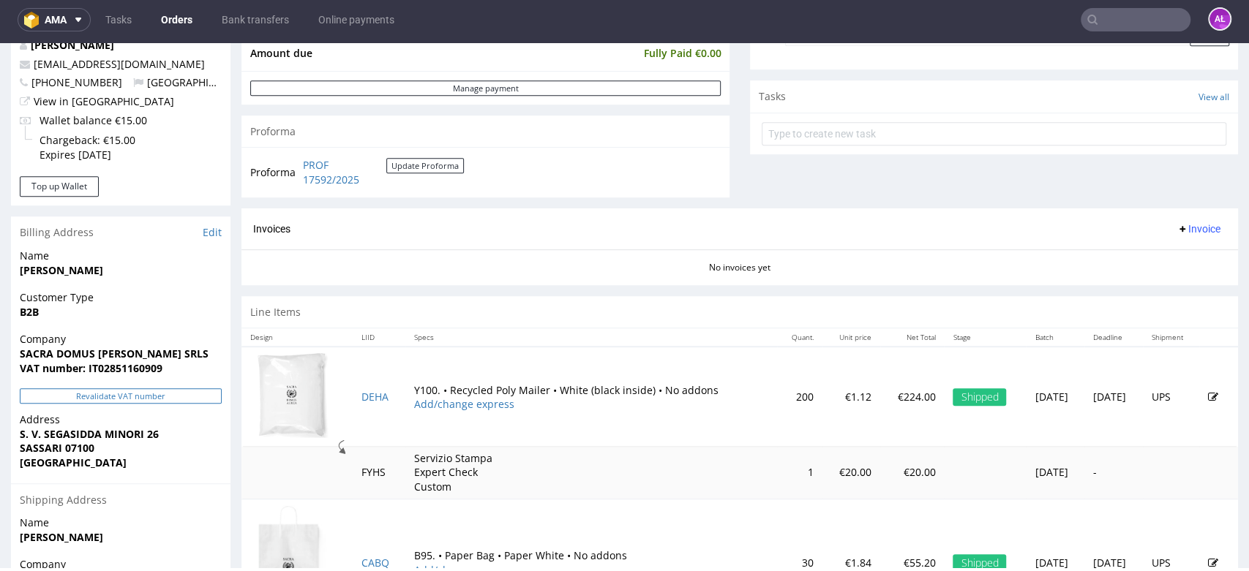
click at [176, 396] on button "Revalidate VAT number" at bounding box center [121, 395] width 202 height 15
click at [1176, 227] on span "Invoice" at bounding box center [1198, 229] width 44 height 12
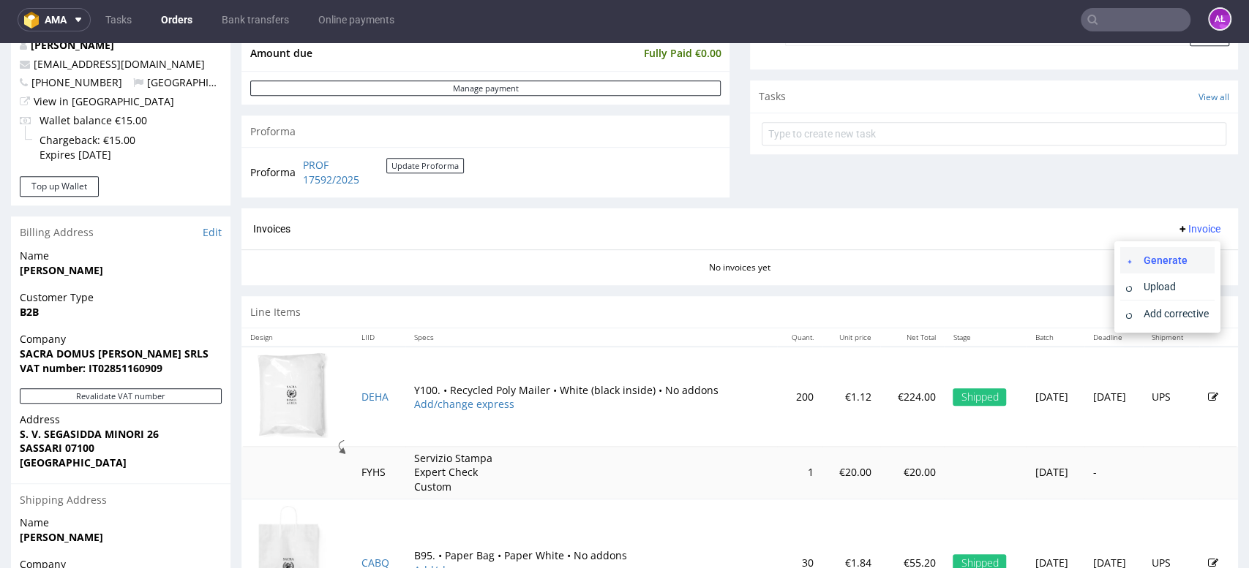
click at [1181, 258] on span "Generate" at bounding box center [1172, 260] width 71 height 15
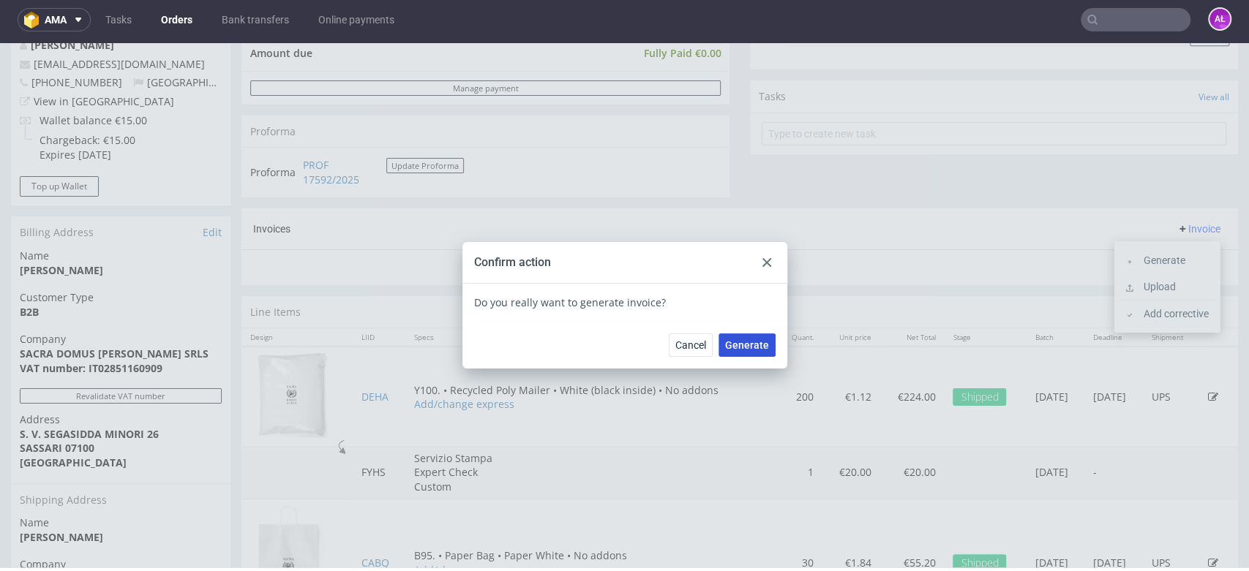
click at [764, 348] on button "Generate" at bounding box center [746, 345] width 57 height 23
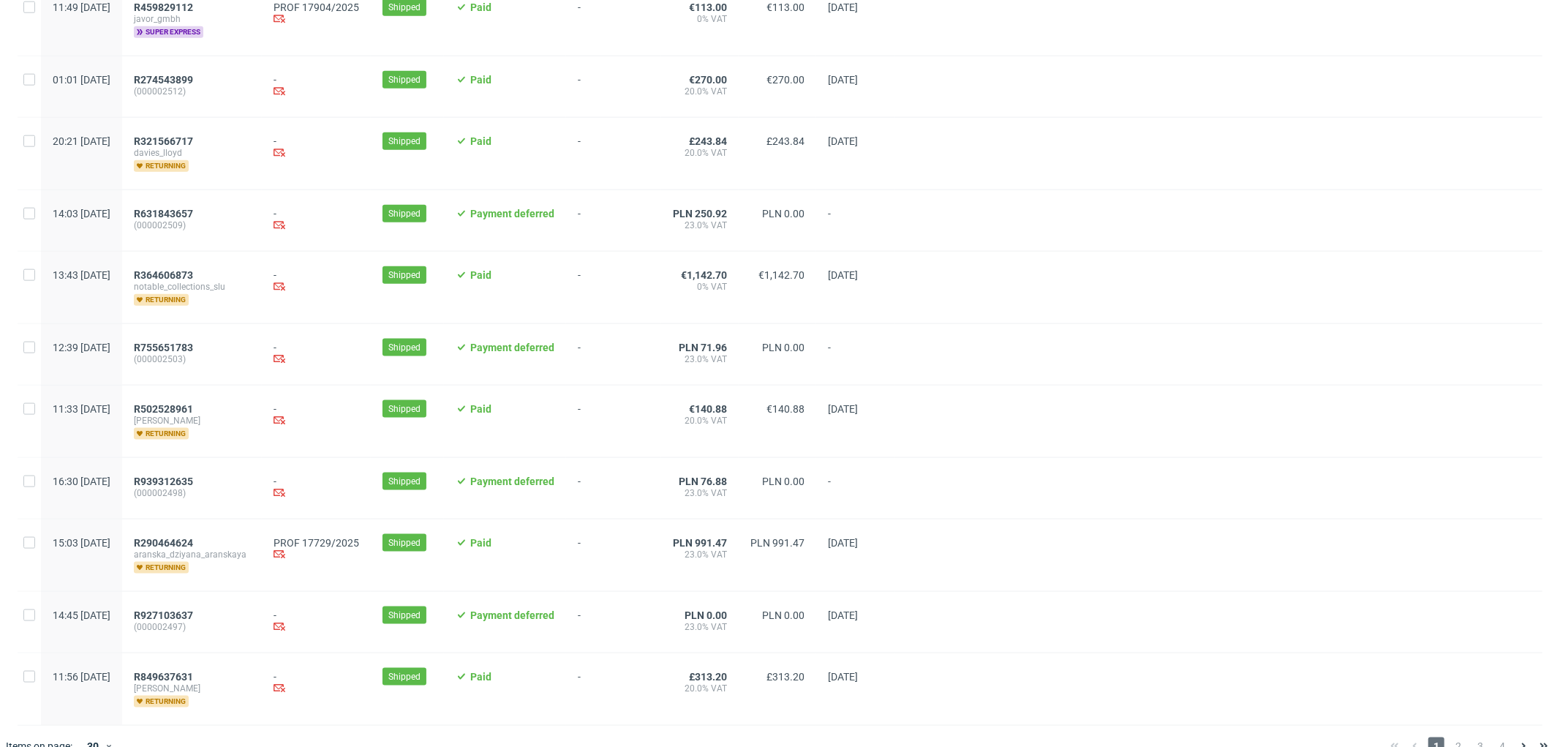
scroll to position [1466, 0]
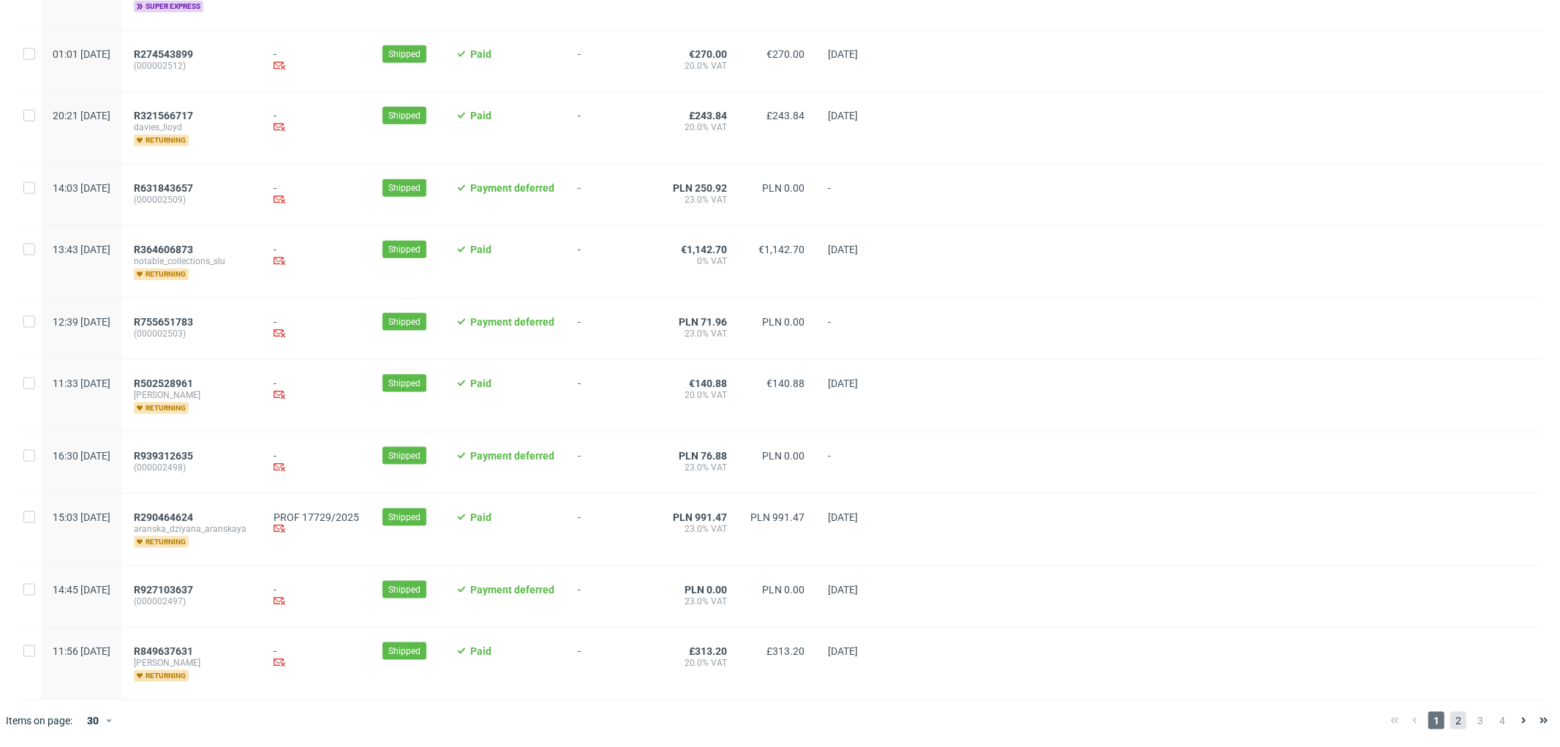
click at [1451, 718] on span "2" at bounding box center [1459, 721] width 16 height 18
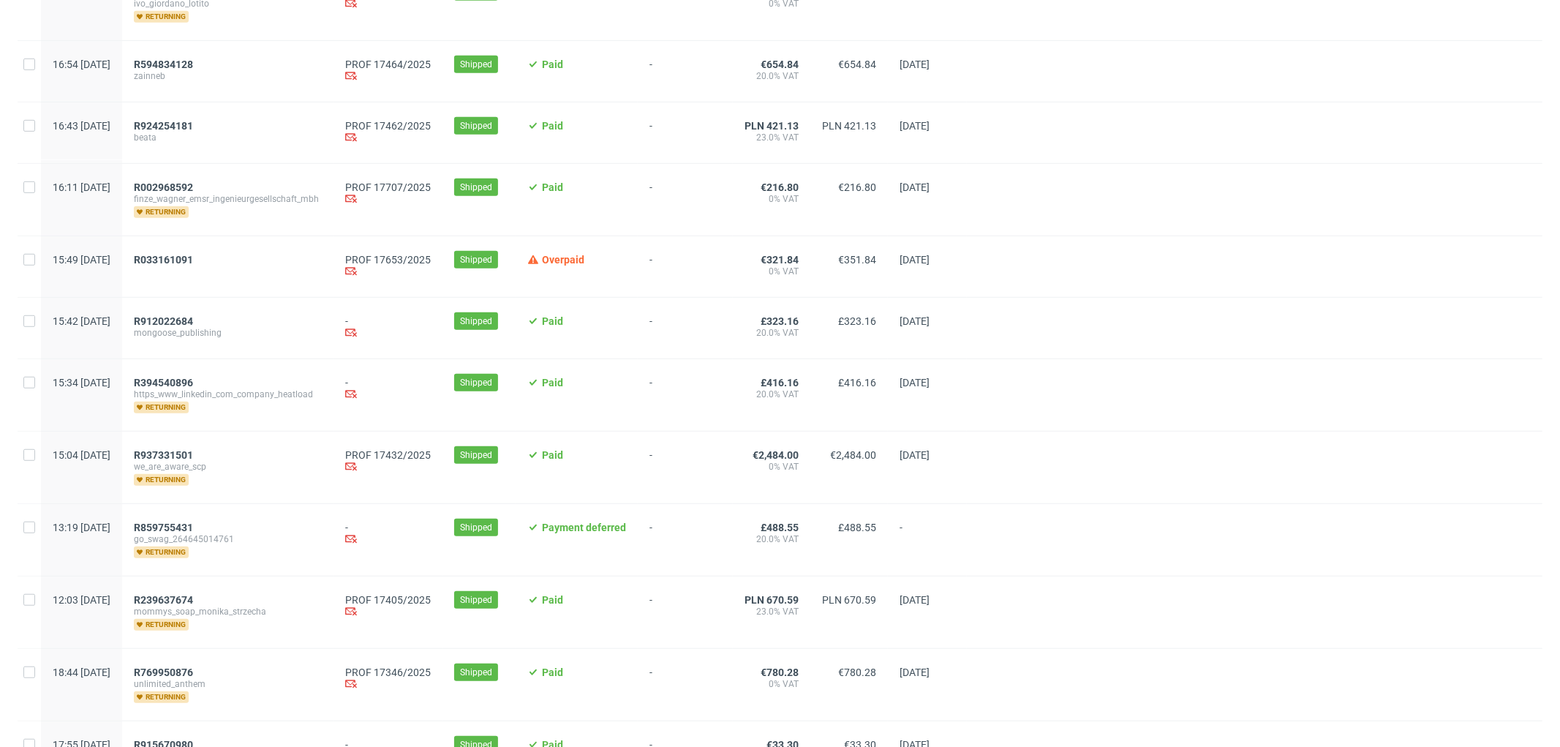
scroll to position [731, 0]
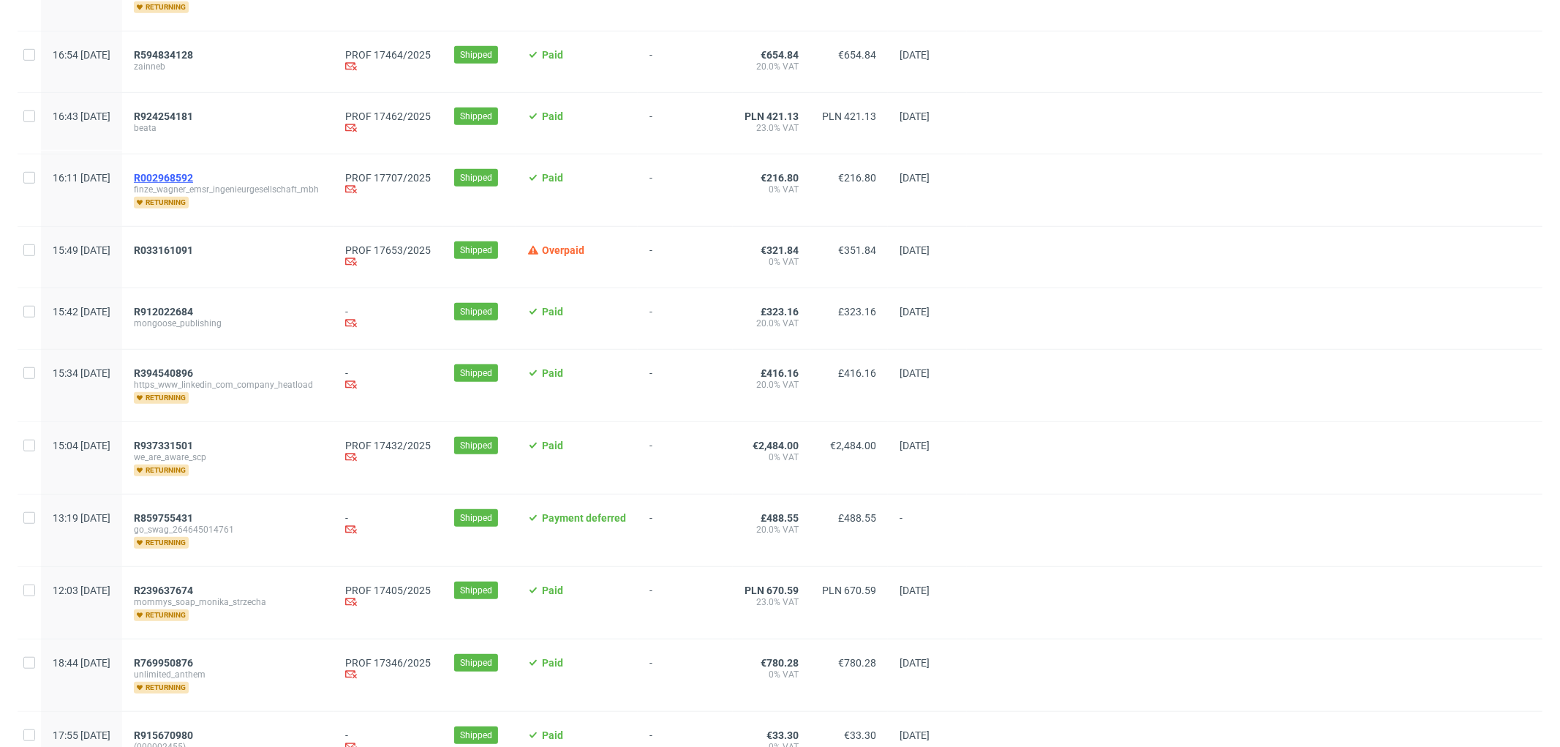
click at [193, 179] on span "R002968592" at bounding box center [163, 178] width 59 height 12
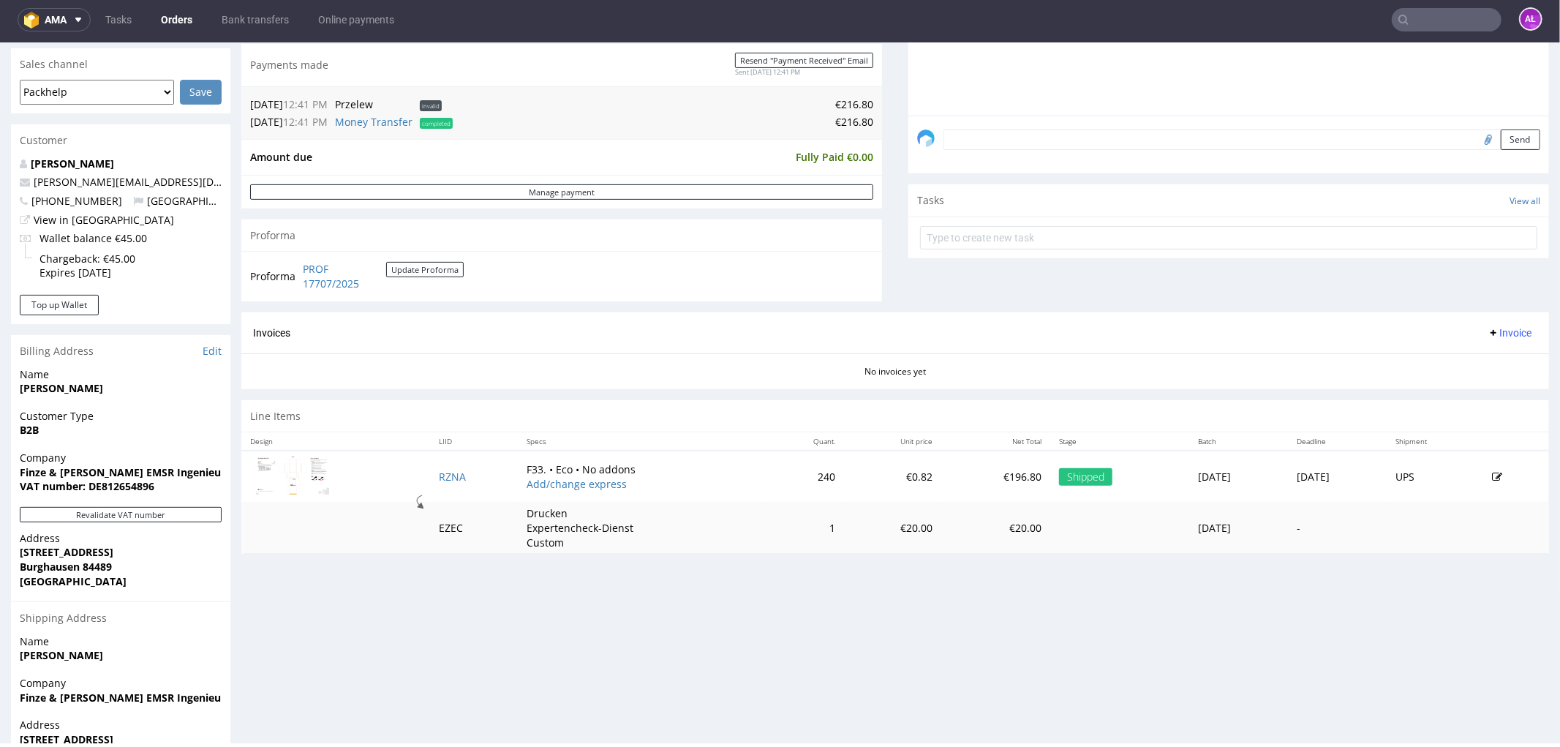
scroll to position [406, 0]
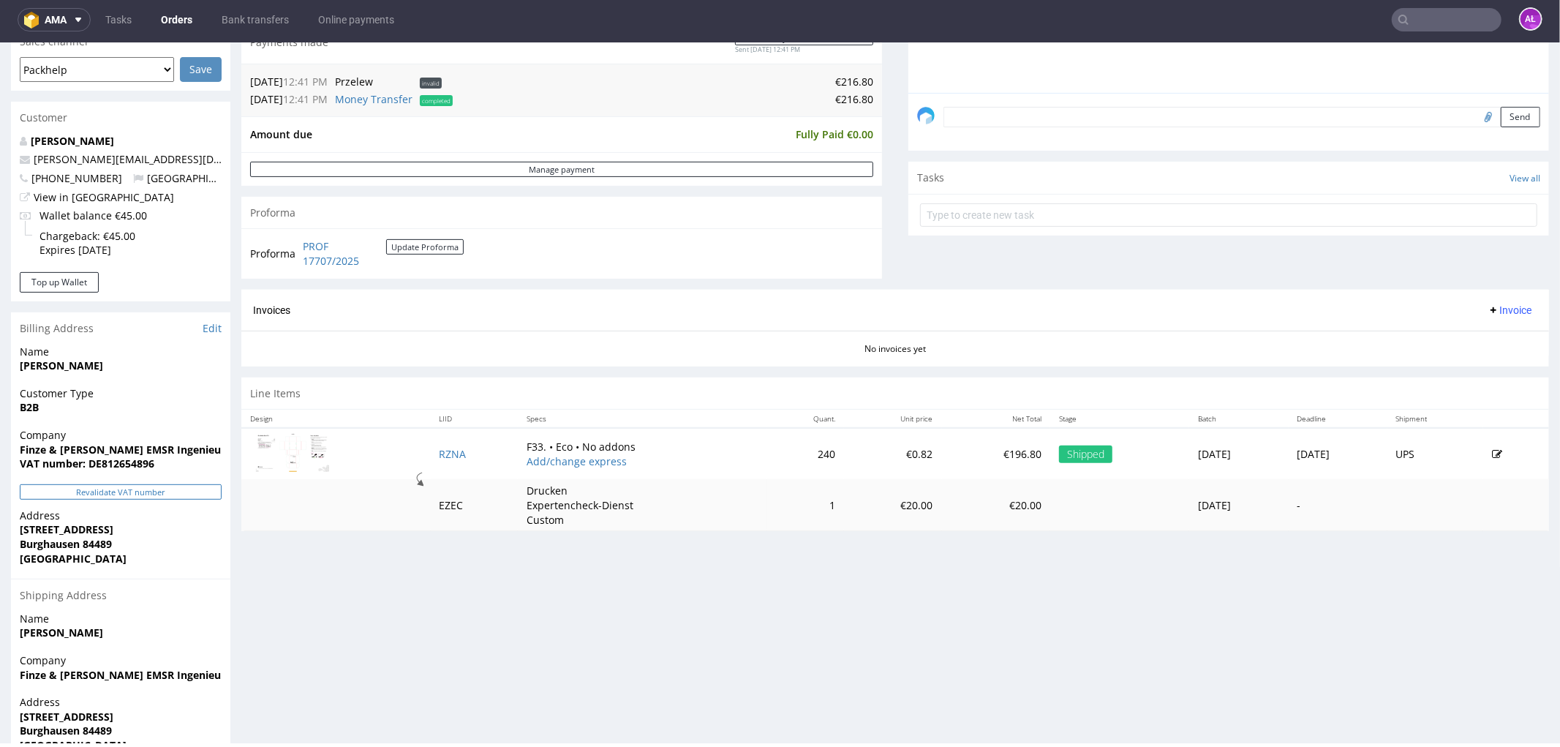
click at [176, 495] on button "Revalidate VAT number" at bounding box center [121, 491] width 202 height 15
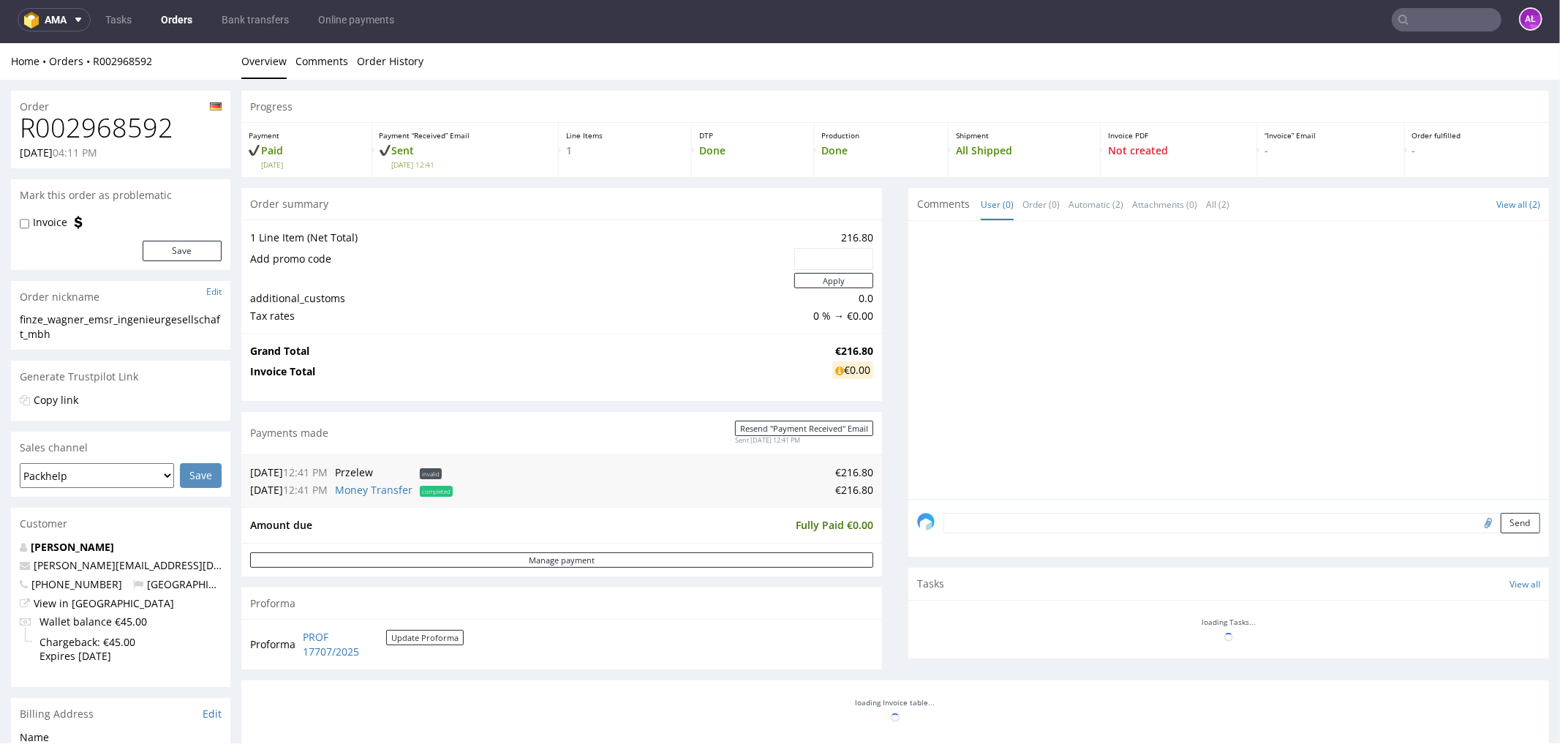
scroll to position [397, 0]
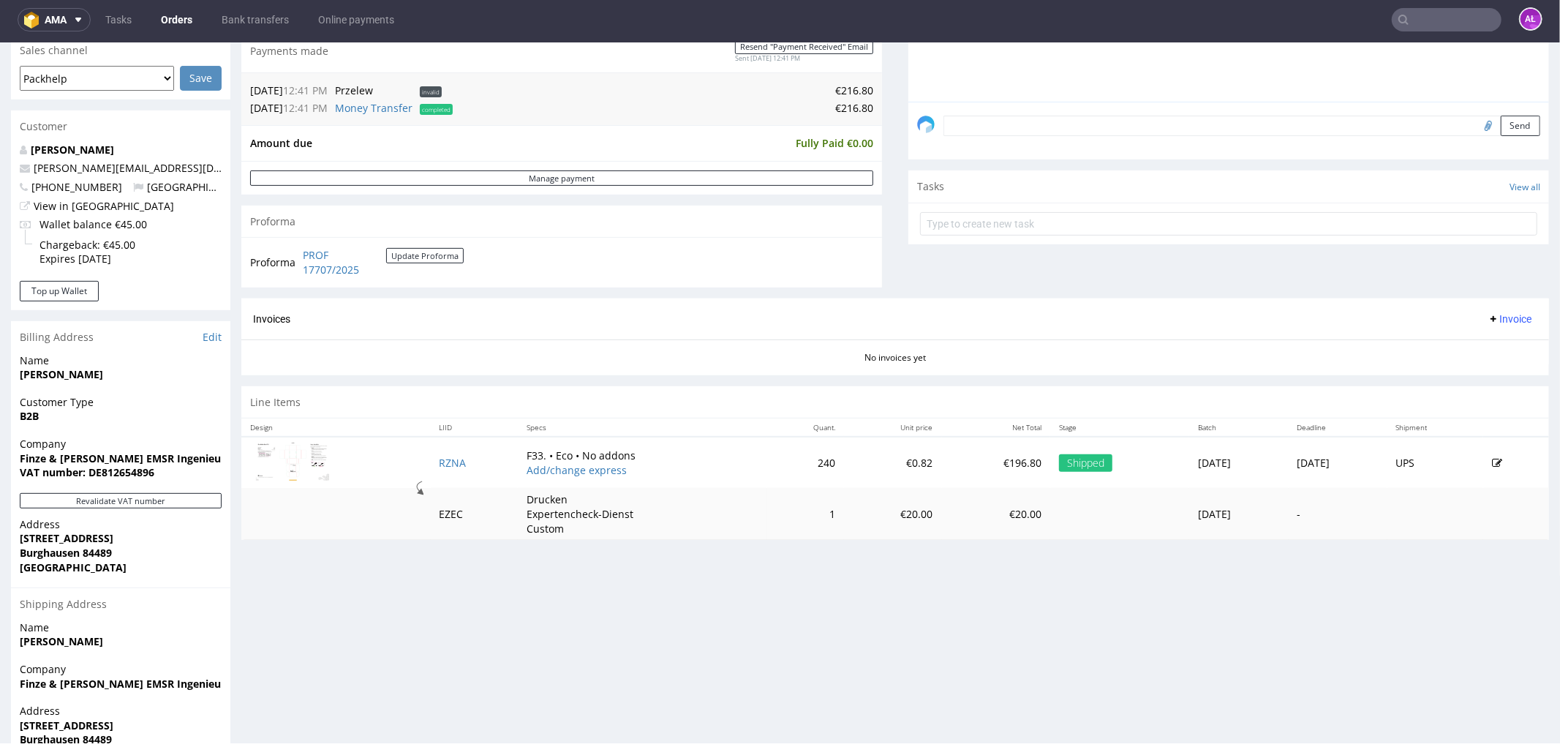
click at [1488, 323] on span "Invoice" at bounding box center [1510, 318] width 44 height 12
click at [1489, 343] on span "Generate" at bounding box center [1485, 349] width 71 height 15
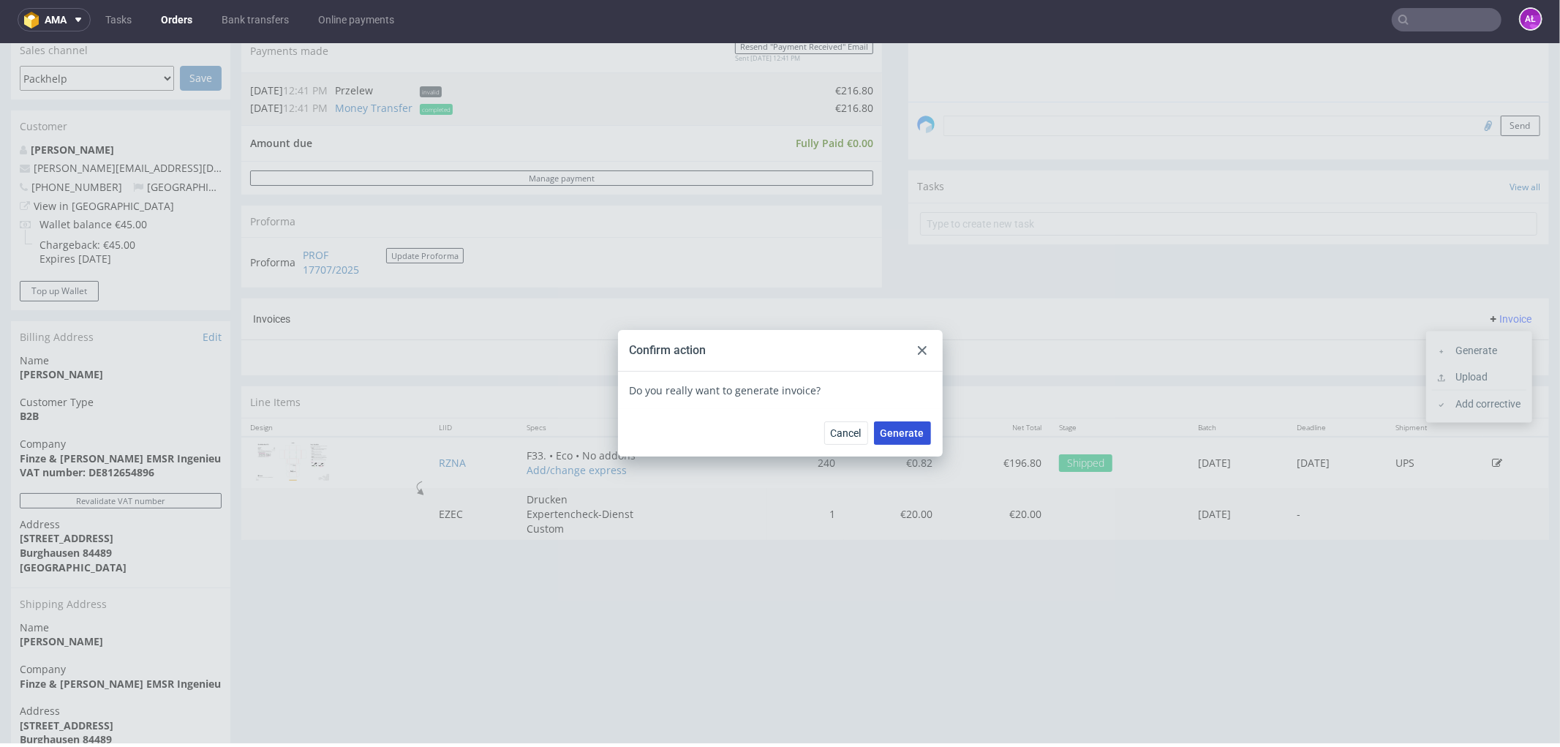
click at [883, 429] on span "Generate" at bounding box center [903, 432] width 44 height 10
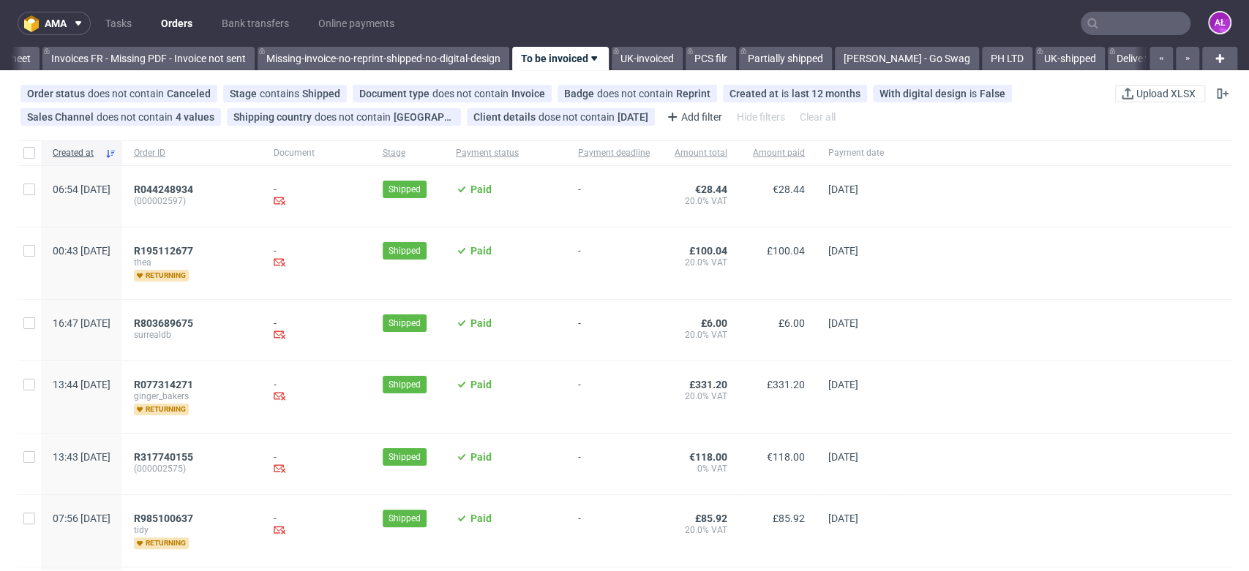
scroll to position [0, 2451]
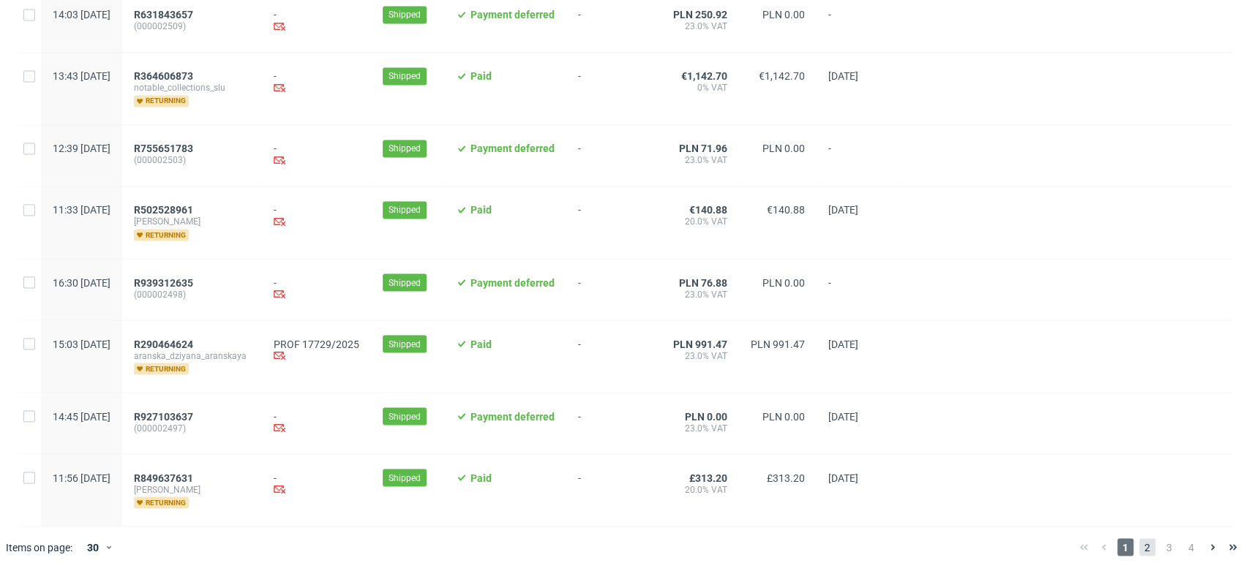
click at [1139, 543] on span "2" at bounding box center [1147, 547] width 16 height 18
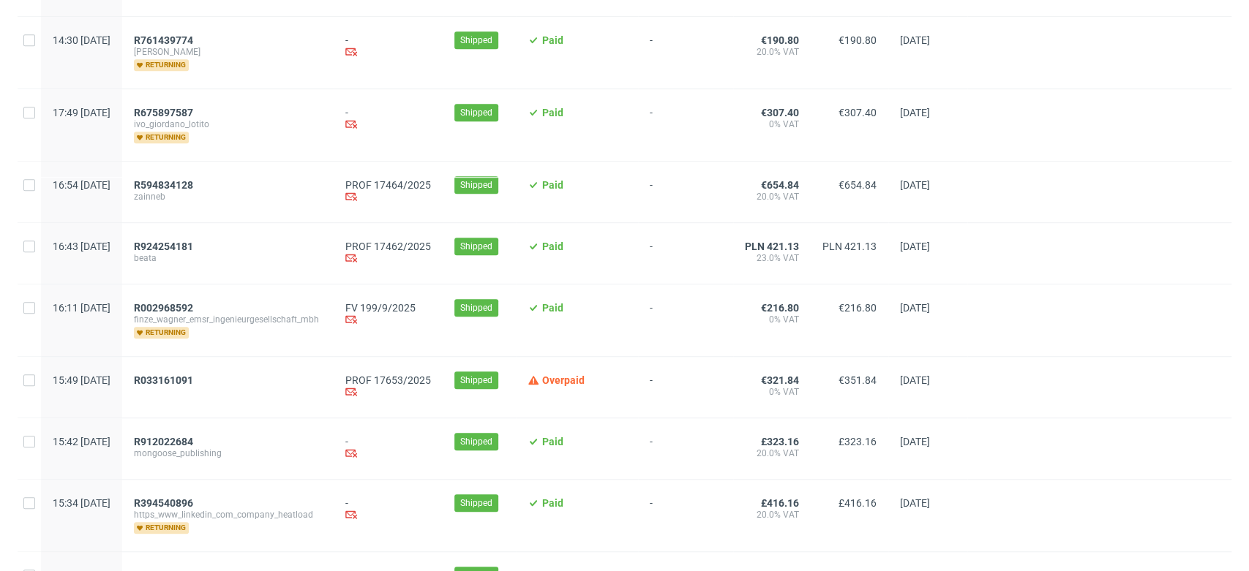
scroll to position [568, 0]
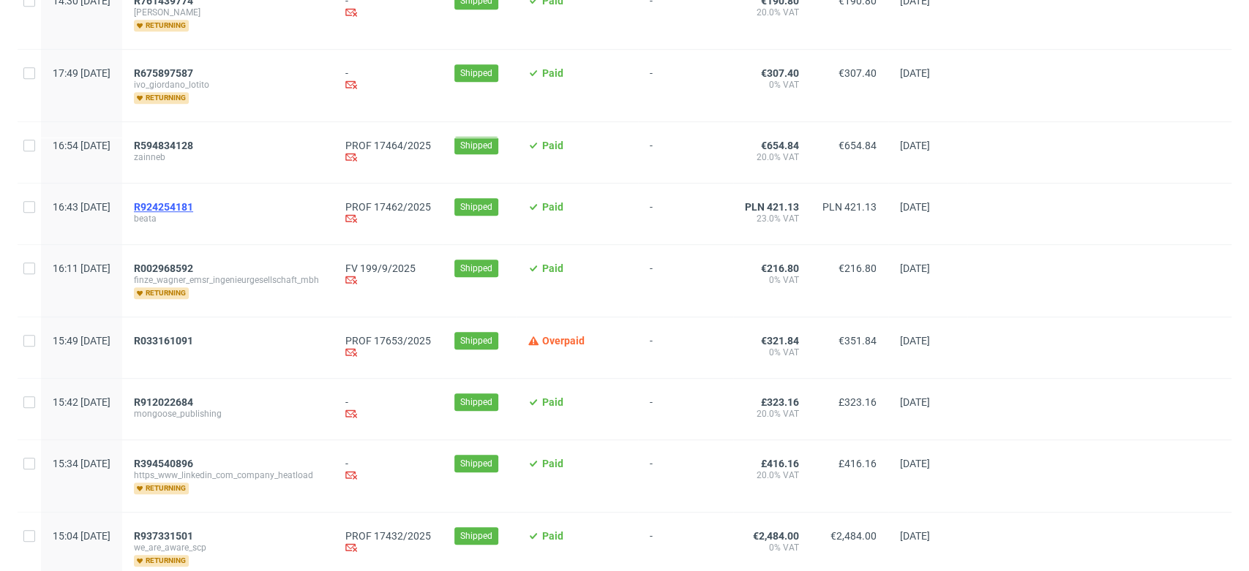
click at [193, 207] on span "R924254181" at bounding box center [163, 207] width 59 height 12
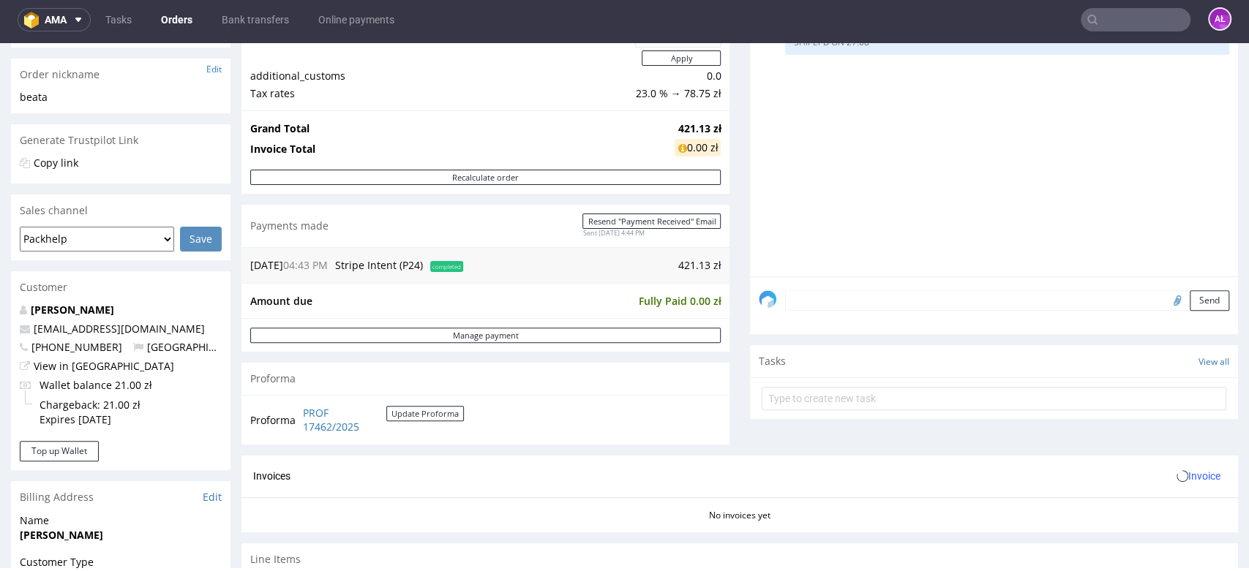
scroll to position [487, 0]
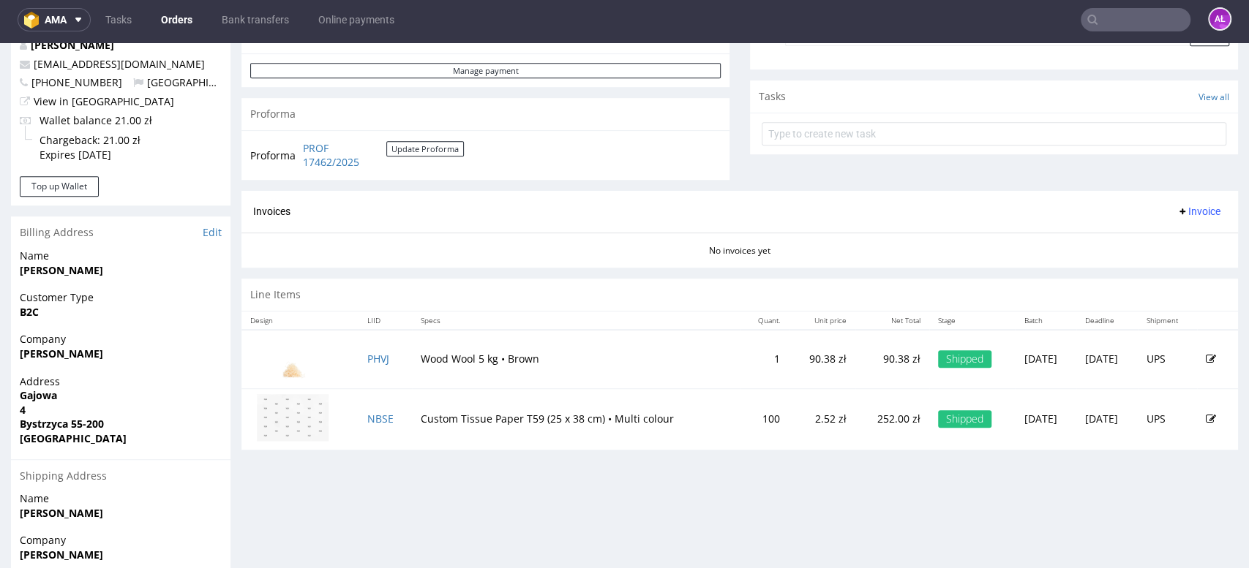
click at [1176, 206] on span "Invoice" at bounding box center [1198, 212] width 44 height 12
click at [1178, 238] on span "Generate" at bounding box center [1172, 242] width 71 height 15
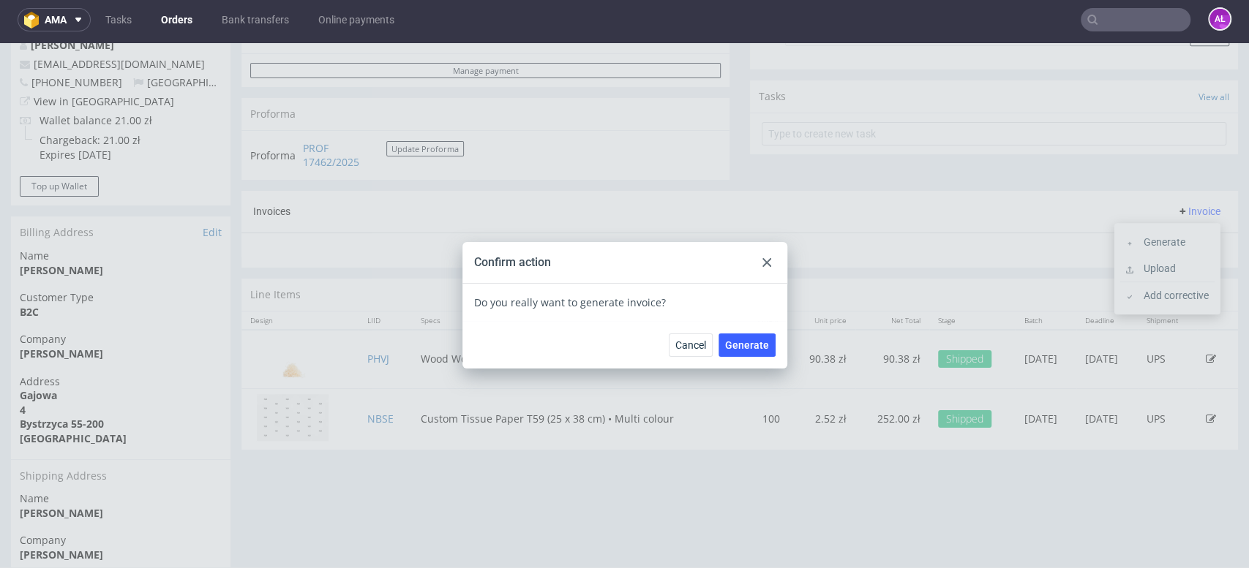
click at [762, 260] on icon at bounding box center [766, 262] width 9 height 9
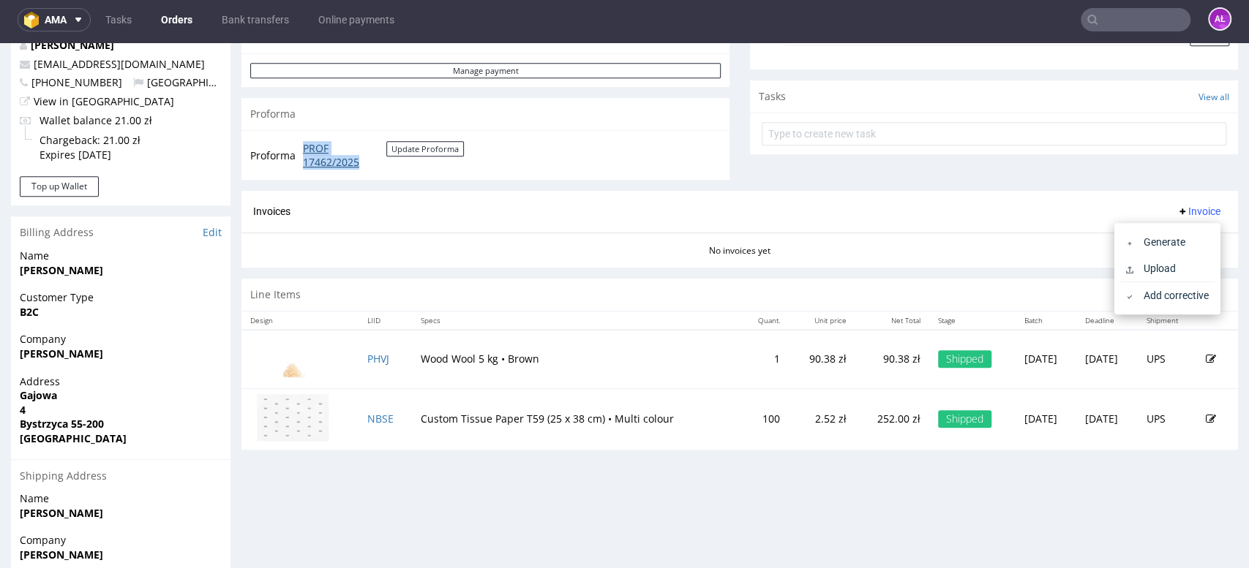
drag, startPoint x: 297, startPoint y: 147, endPoint x: 358, endPoint y: 165, distance: 63.2
click at [358, 165] on tr "Proforma PROF 17462/2025 Update Proforma" at bounding box center [357, 155] width 215 height 31
copy tr "PROF 17462/2025"
click at [1176, 207] on span "Invoice" at bounding box center [1198, 212] width 44 height 12
click at [1162, 263] on span "Upload" at bounding box center [1172, 268] width 71 height 15
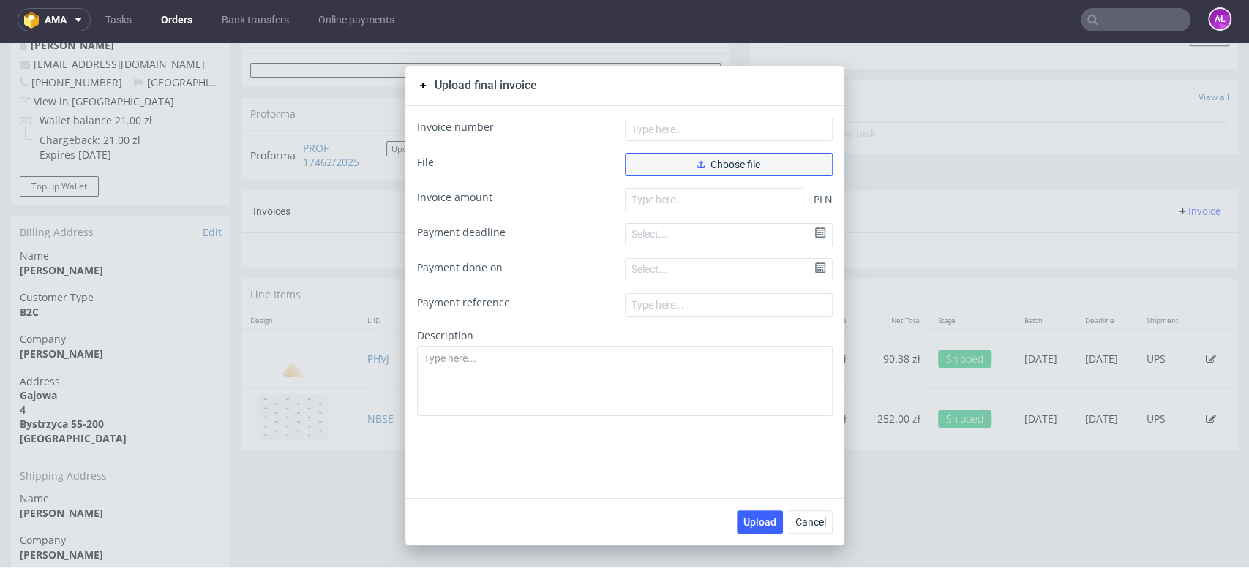
click at [747, 166] on span "Choose file" at bounding box center [728, 164] width 63 height 10
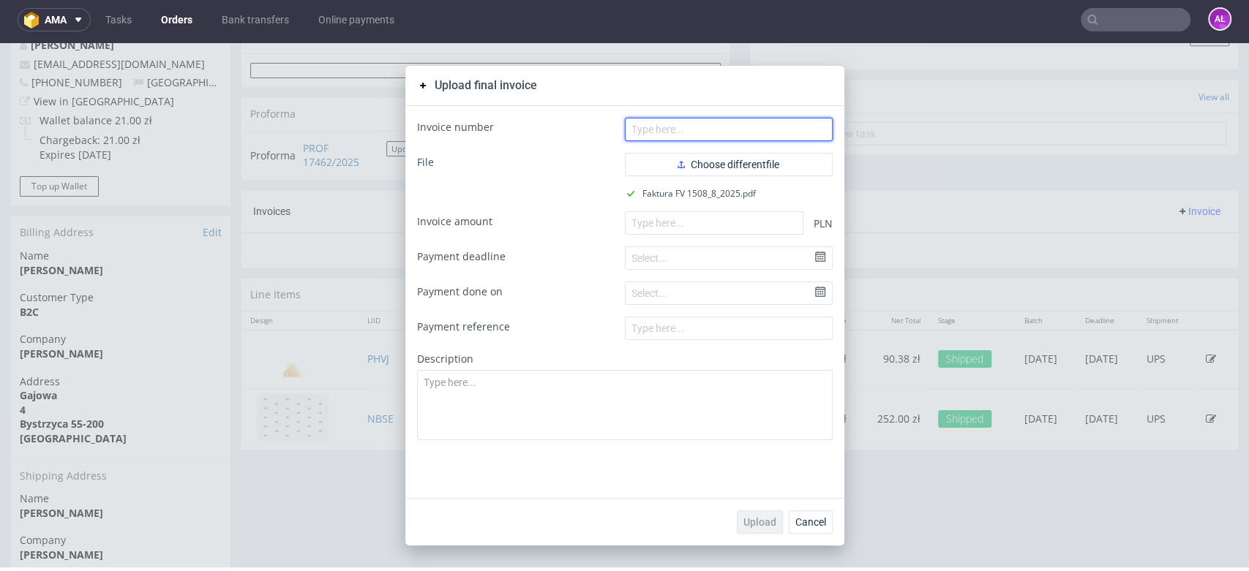
drag, startPoint x: 692, startPoint y: 134, endPoint x: 716, endPoint y: 84, distance: 55.3
click at [692, 134] on input "text" at bounding box center [729, 129] width 208 height 23
paste input "FV 1508/8/2025"
type input "FV 1508/8/2025"
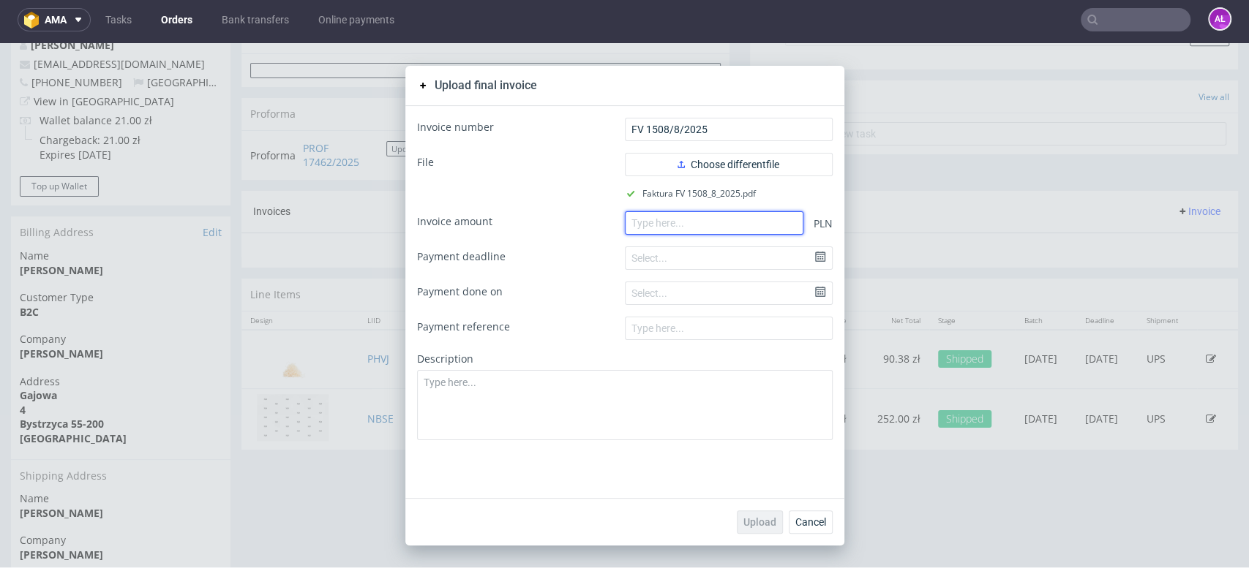
click at [738, 223] on input "number" at bounding box center [714, 222] width 178 height 23
paste input "421.13"
type input "421.13"
click at [757, 519] on span "Upload" at bounding box center [759, 522] width 33 height 10
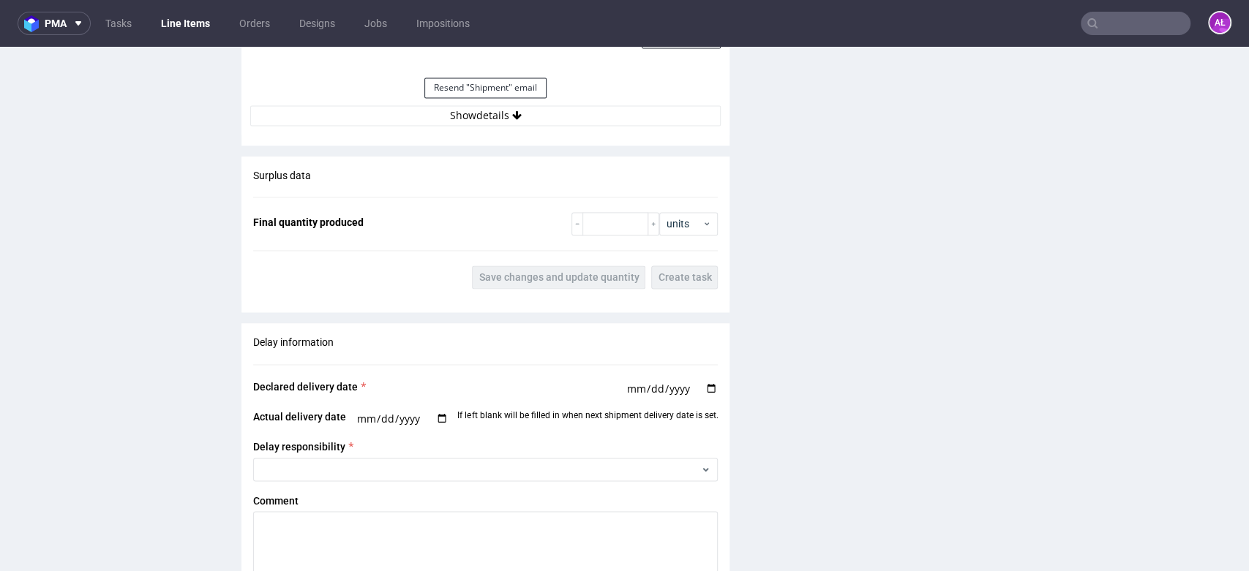
scroll to position [1300, 0]
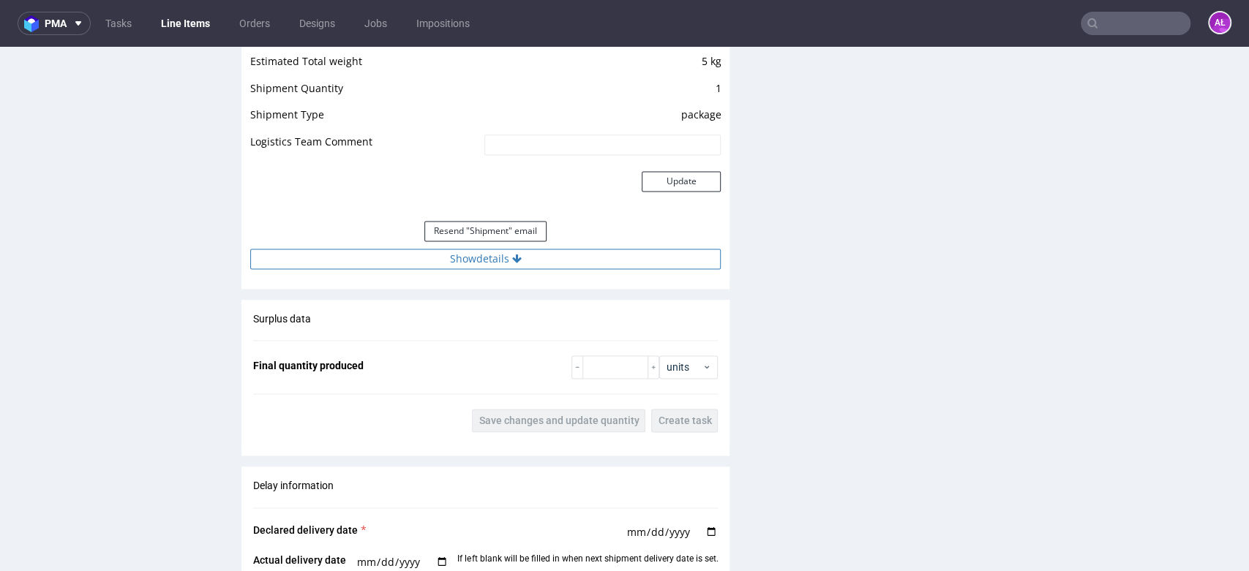
click at [582, 256] on button "Show details" at bounding box center [485, 259] width 470 height 20
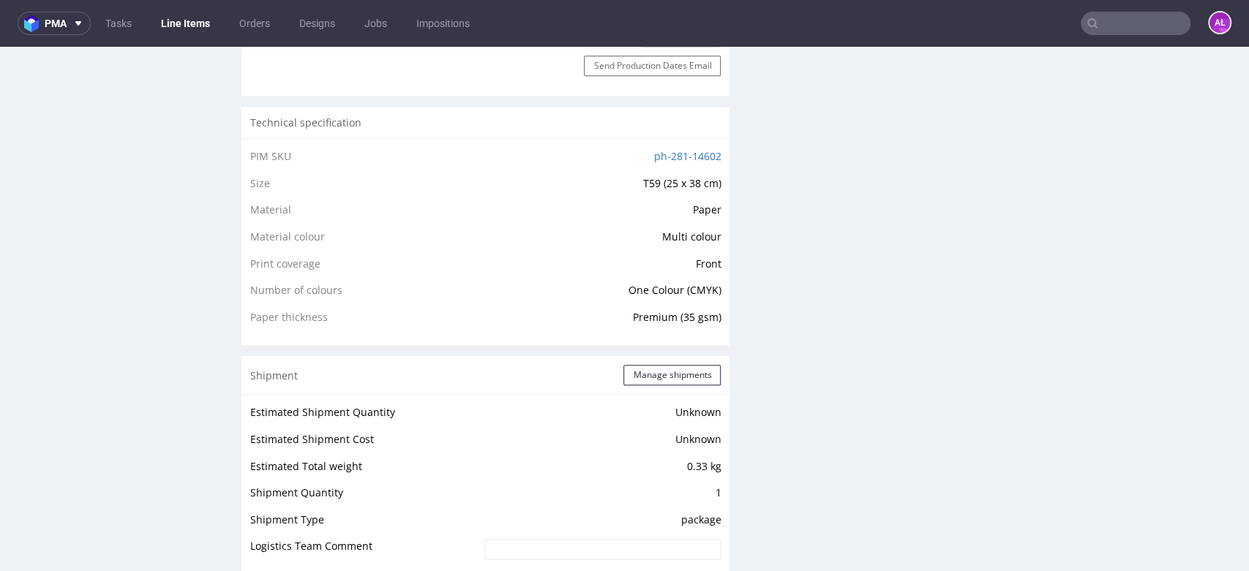
scroll to position [1300, 0]
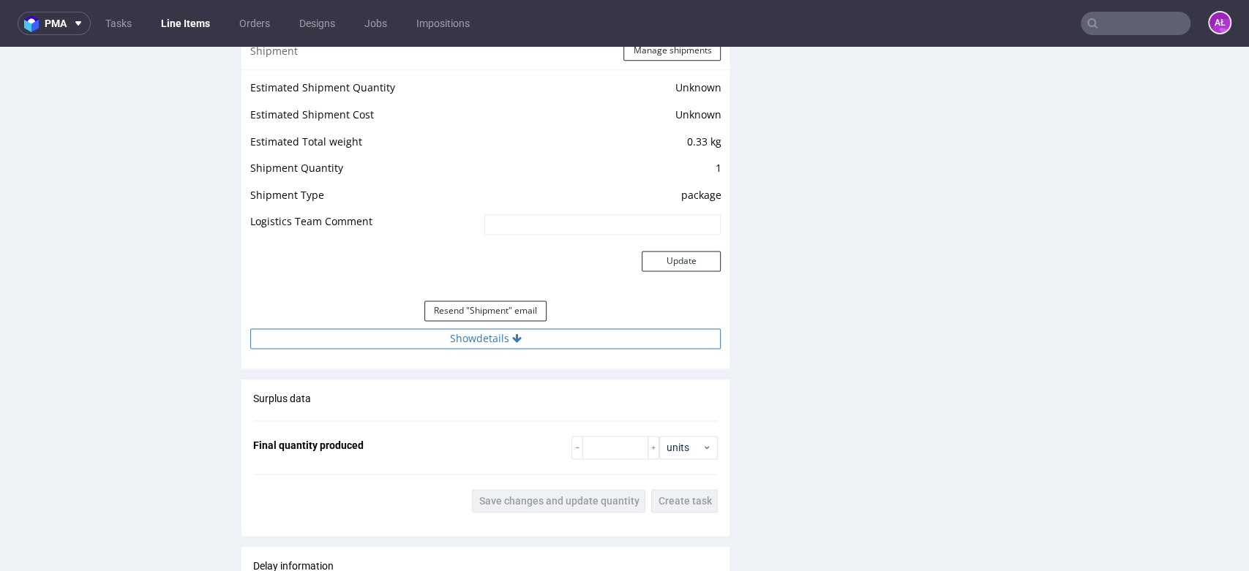
click at [561, 345] on button "Show details" at bounding box center [485, 338] width 470 height 20
